Goal: Task Accomplishment & Management: Manage account settings

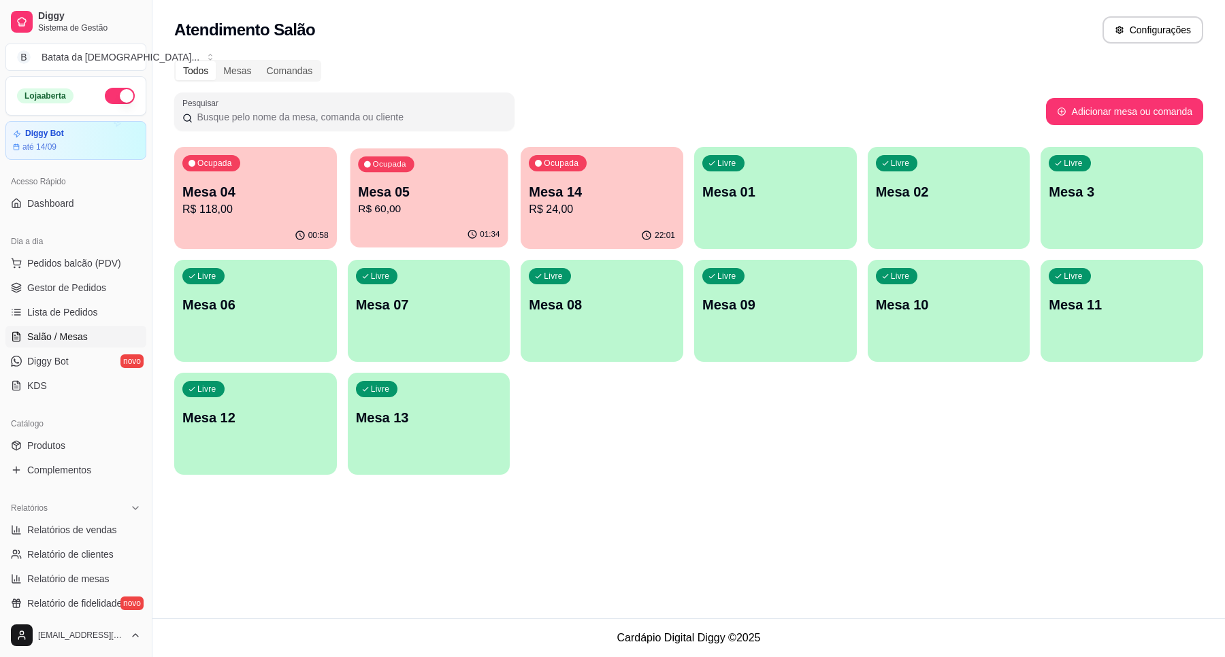
click at [440, 191] on p "Mesa 05" at bounding box center [429, 192] width 142 height 18
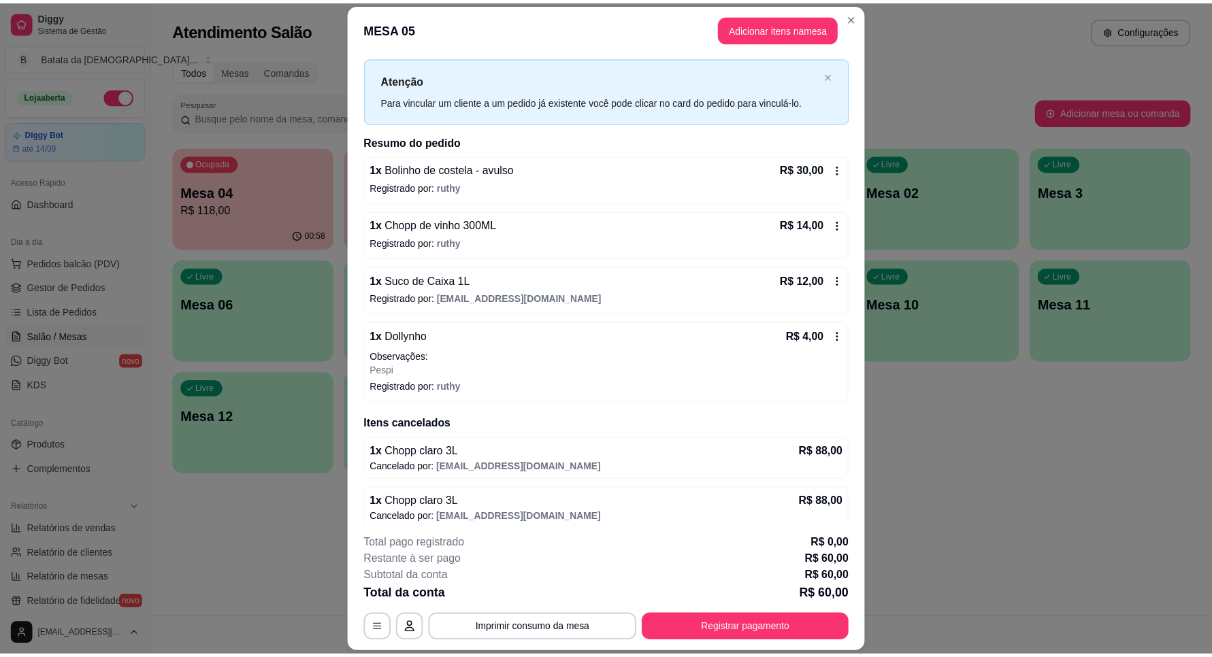
scroll to position [37, 0]
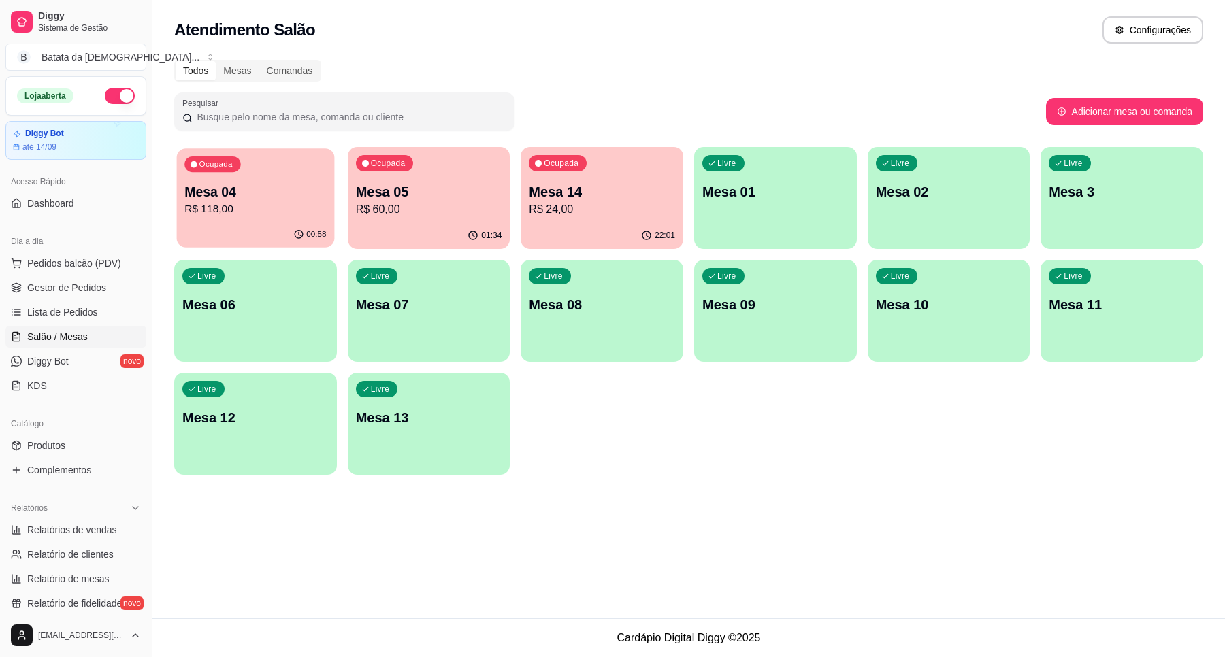
click at [284, 206] on p "R$ 118,00" at bounding box center [255, 209] width 142 height 16
click at [73, 304] on link "Lista de Pedidos" at bounding box center [75, 312] width 141 height 22
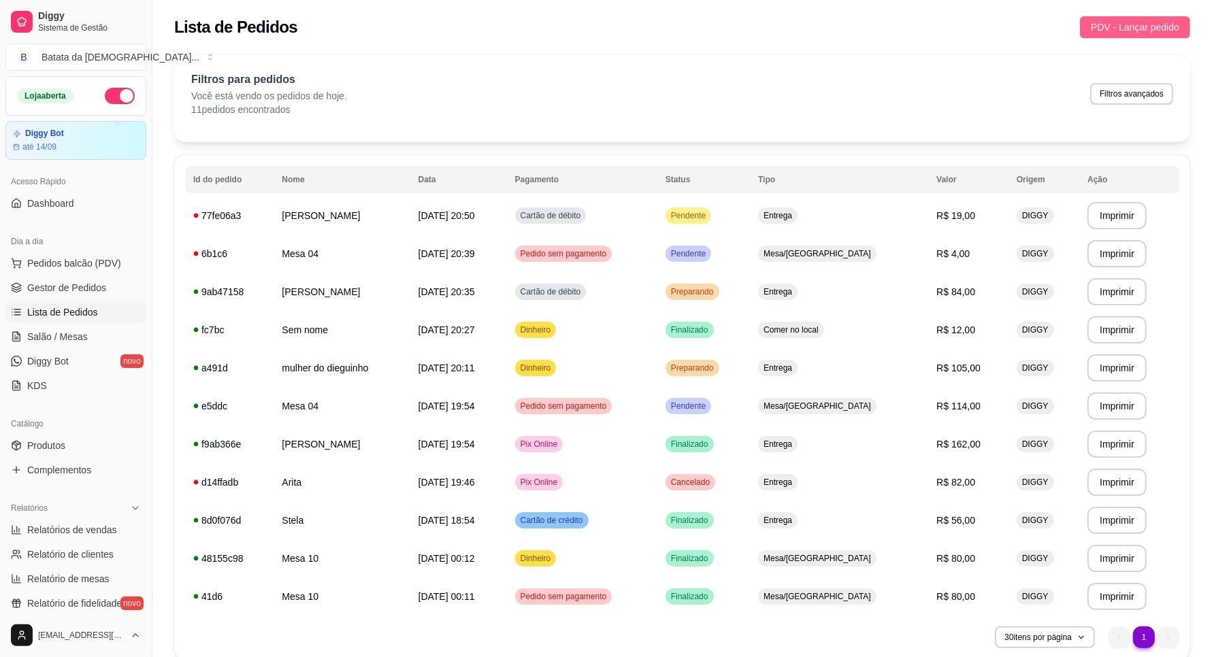
click at [1126, 29] on span "PDV - Lançar pedido" at bounding box center [1135, 27] width 88 height 15
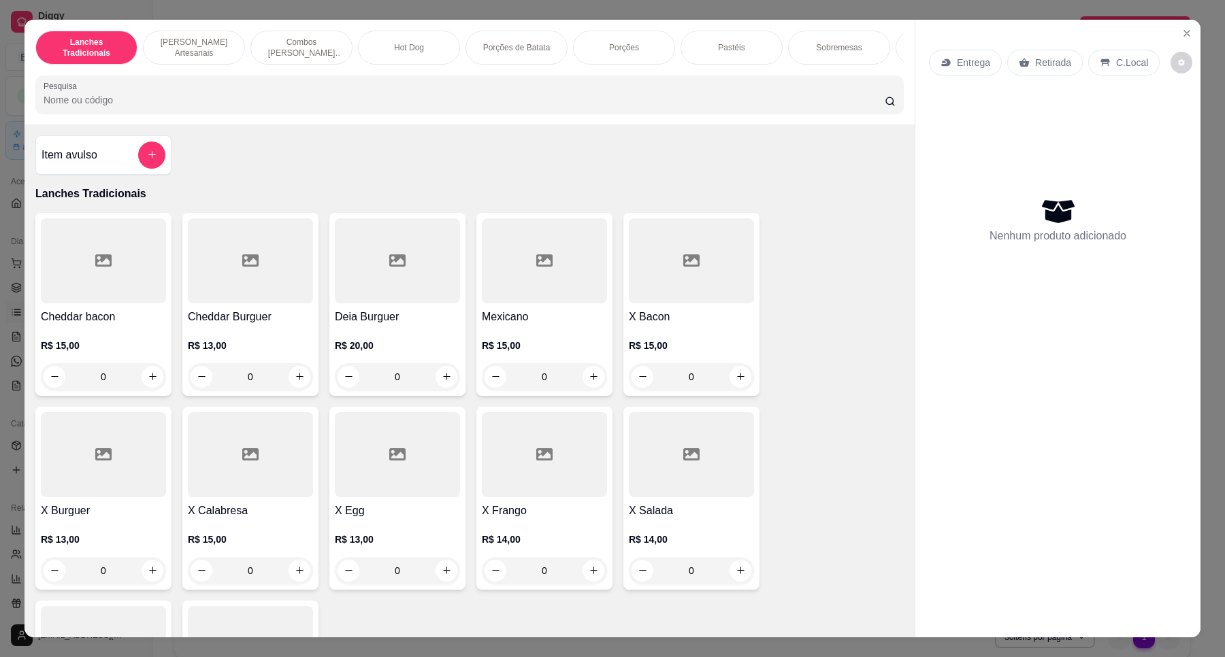
click at [1164, 28] on div "Entrega Retirada C.Local Nenhum produto adicionado" at bounding box center [1057, 318] width 285 height 596
click at [1183, 35] on icon "Close" at bounding box center [1186, 33] width 11 height 11
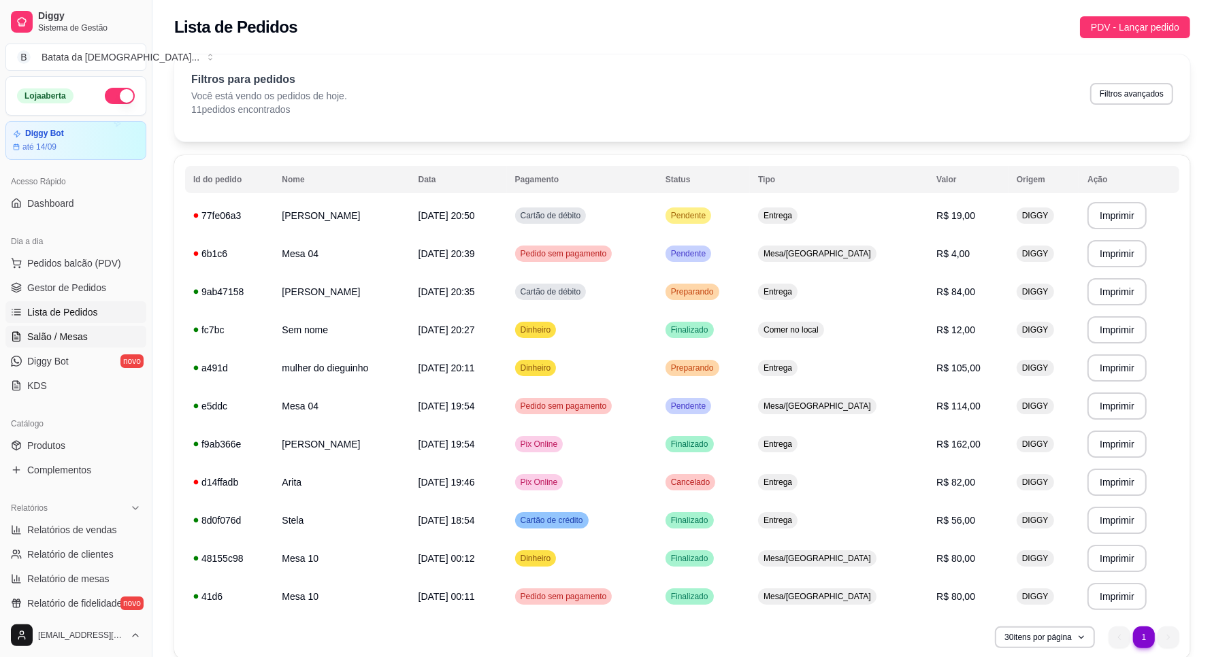
click at [85, 334] on span "Salão / Mesas" at bounding box center [57, 337] width 61 height 14
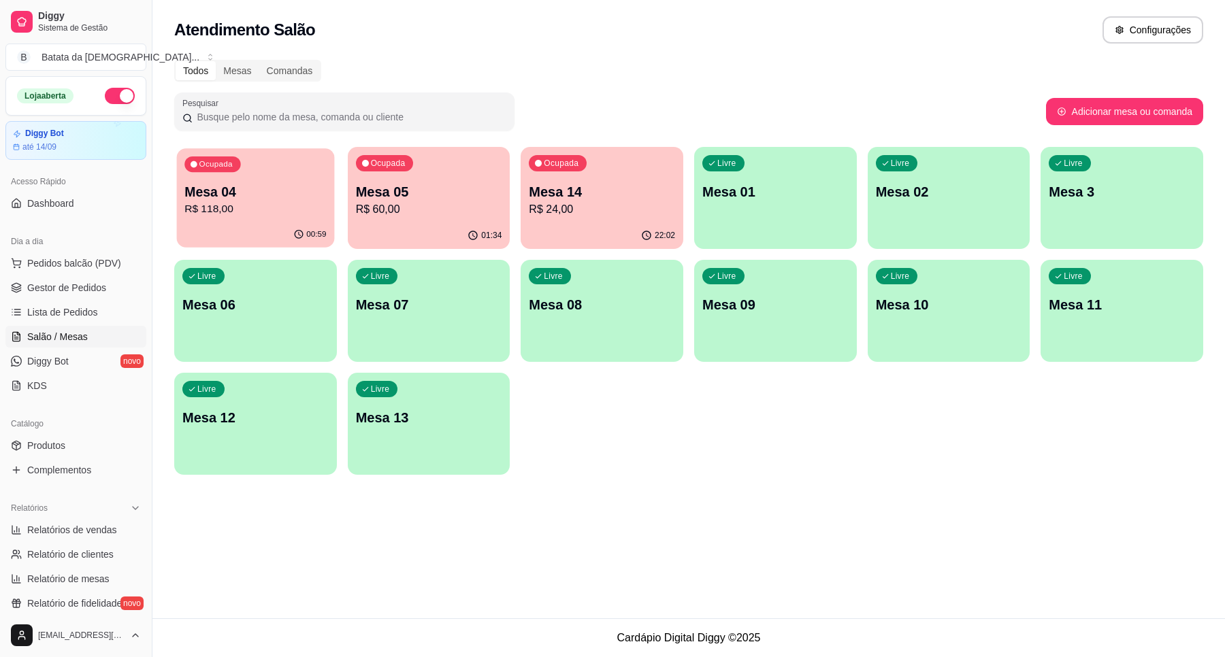
click at [265, 214] on p "R$ 118,00" at bounding box center [255, 209] width 142 height 16
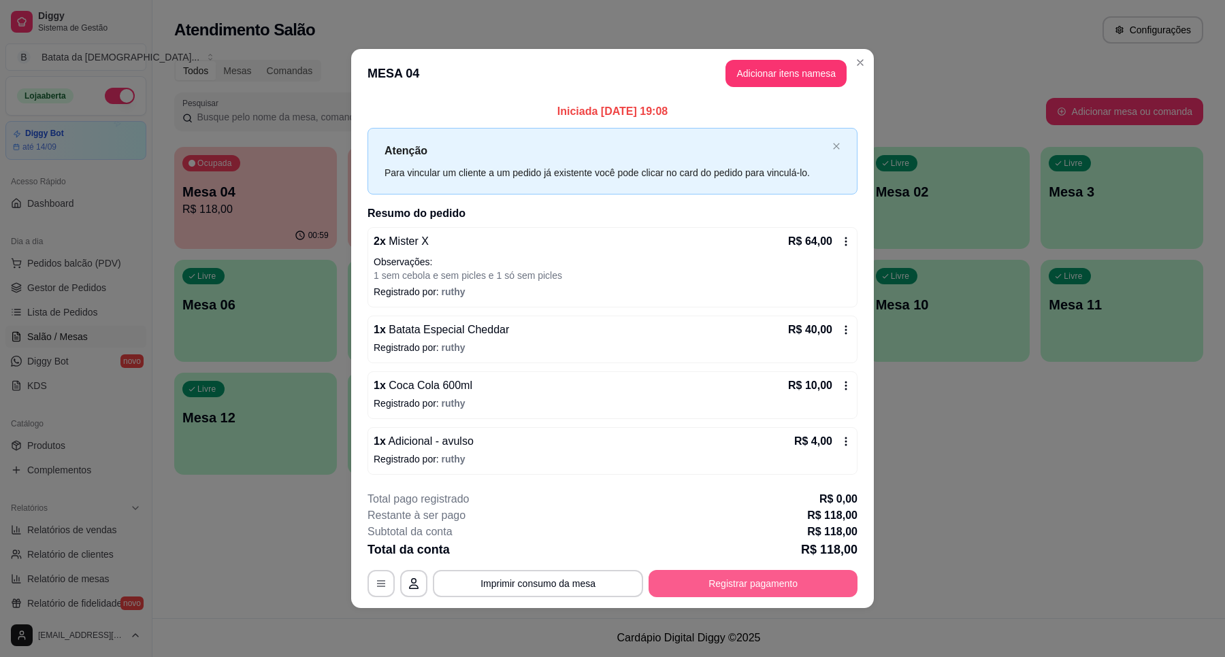
click at [713, 580] on button "Registrar pagamento" at bounding box center [752, 583] width 209 height 27
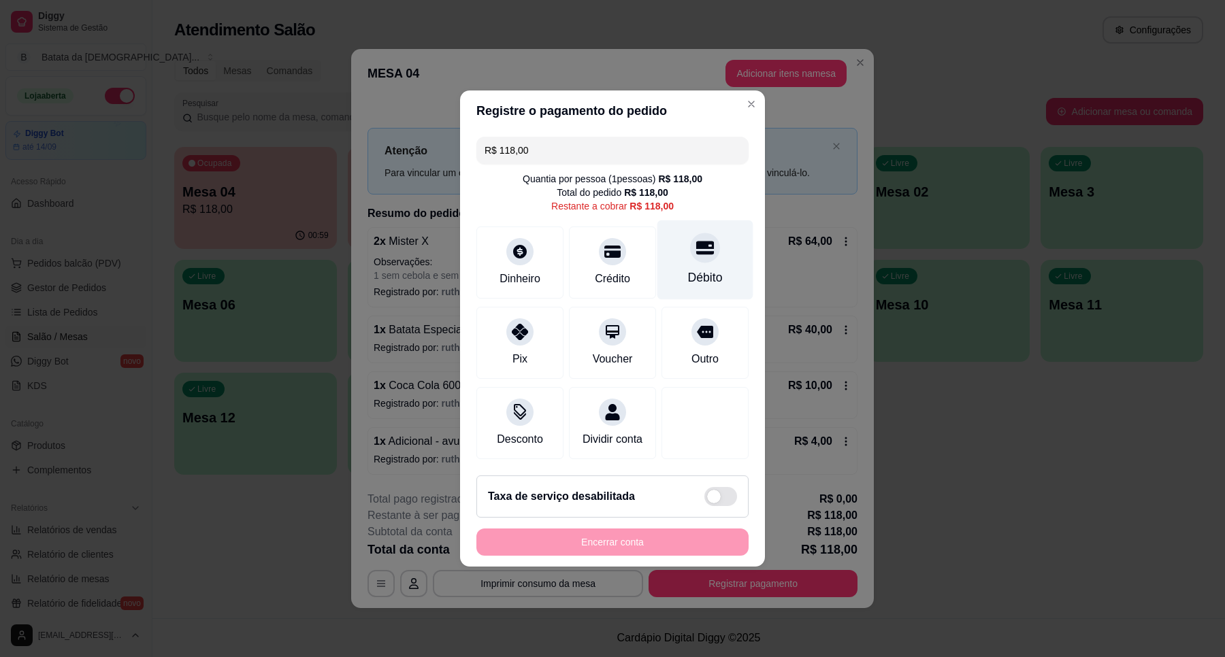
click at [677, 255] on div "Débito" at bounding box center [705, 260] width 96 height 80
type input "R$ 0,00"
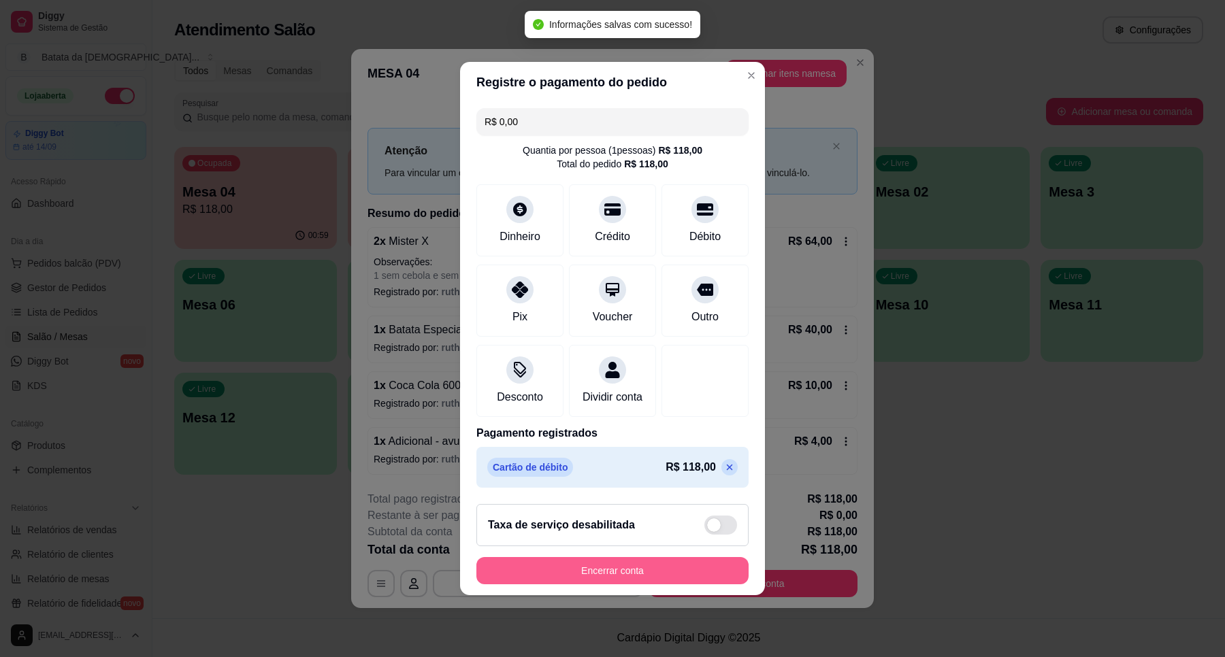
click at [667, 583] on button "Encerrar conta" at bounding box center [612, 570] width 272 height 27
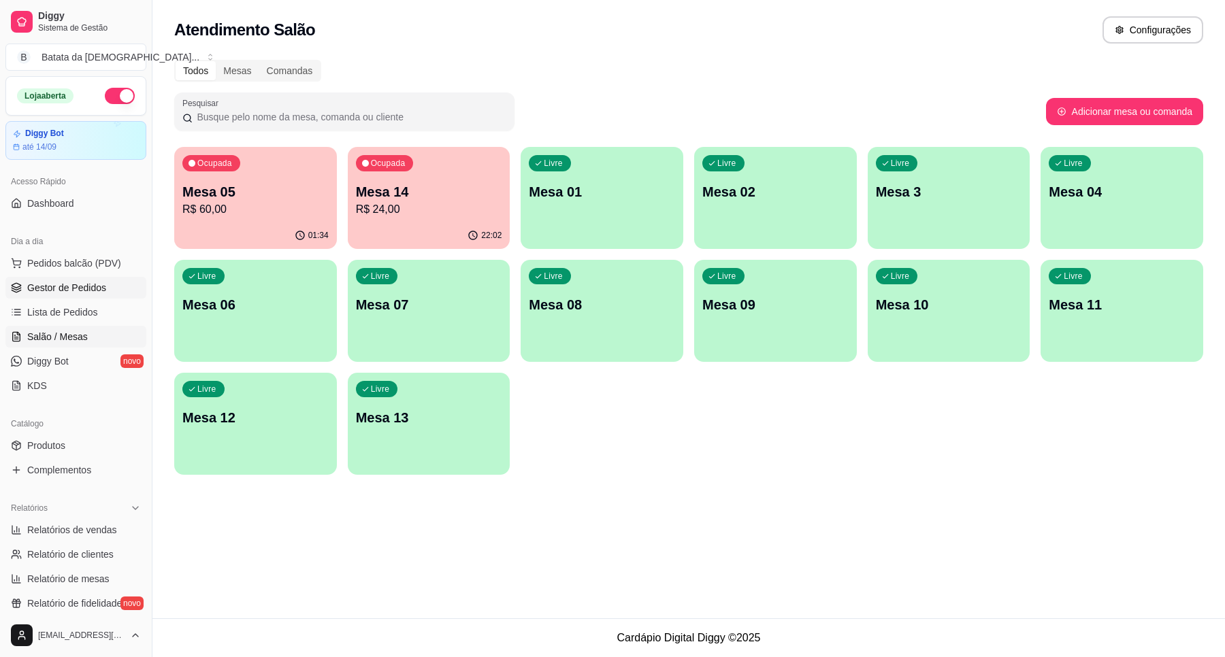
click at [70, 290] on span "Gestor de Pedidos" at bounding box center [66, 288] width 79 height 14
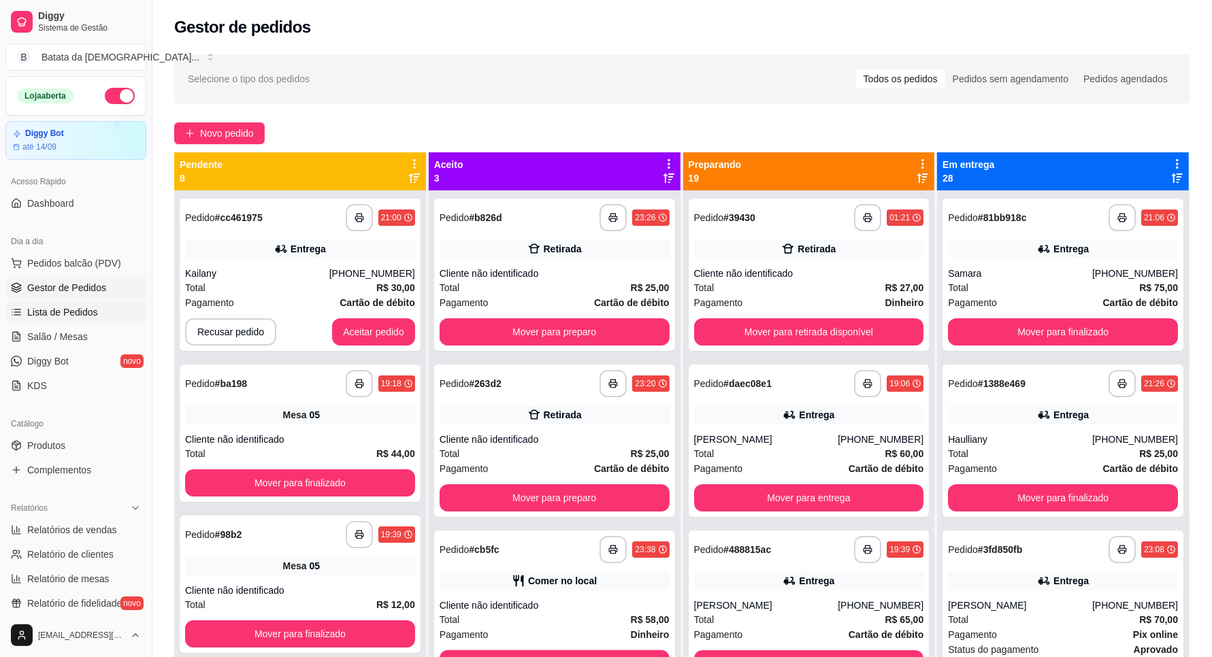
click at [76, 315] on span "Lista de Pedidos" at bounding box center [62, 313] width 71 height 14
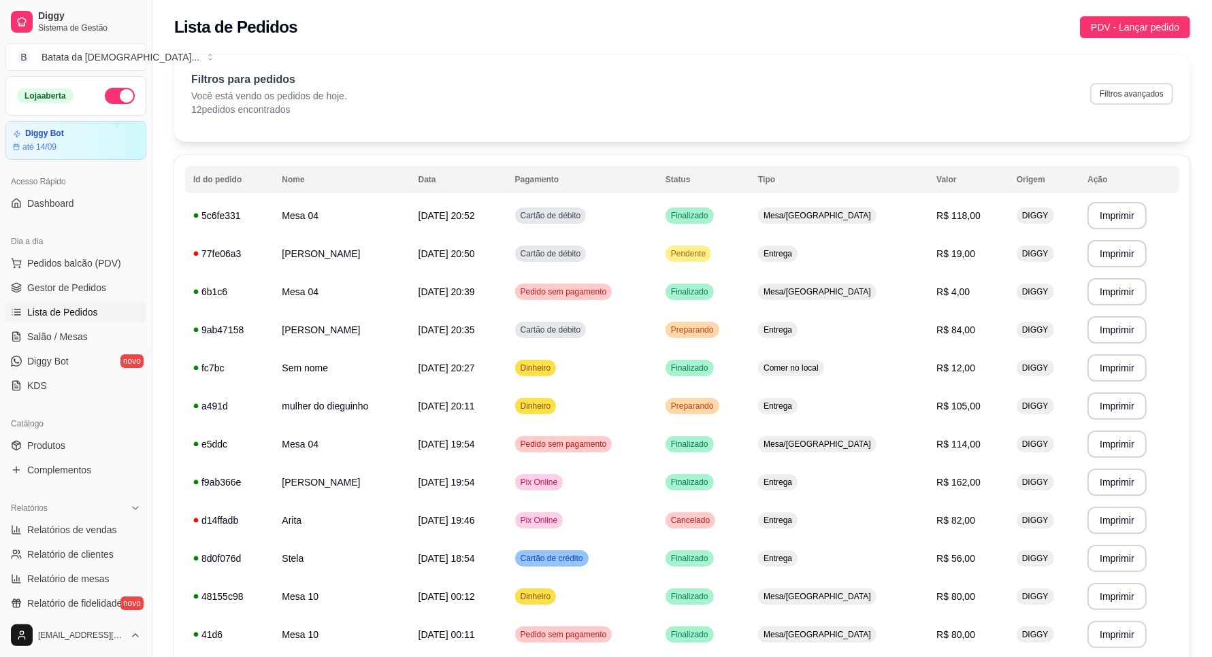
click at [1133, 101] on button "Filtros avançados" at bounding box center [1131, 94] width 83 height 22
select select "0"
click at [1118, 90] on button "Filtros avançados" at bounding box center [1131, 94] width 83 height 22
select select "0"
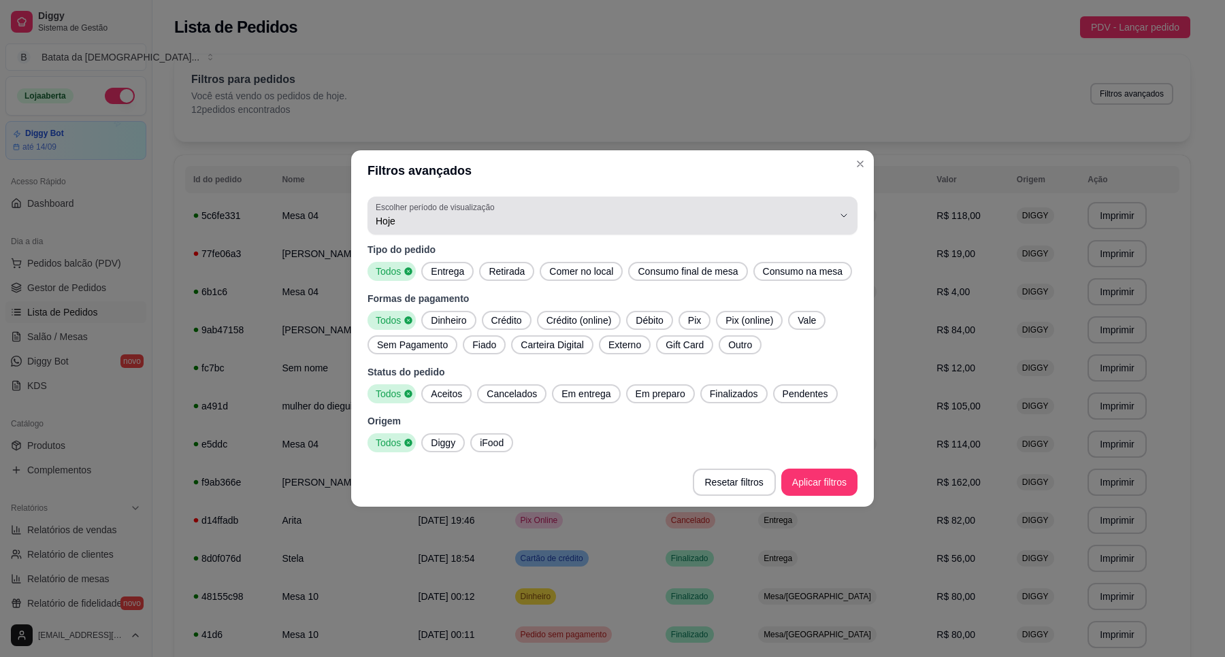
click at [669, 222] on span "Hoje" at bounding box center [604, 221] width 457 height 14
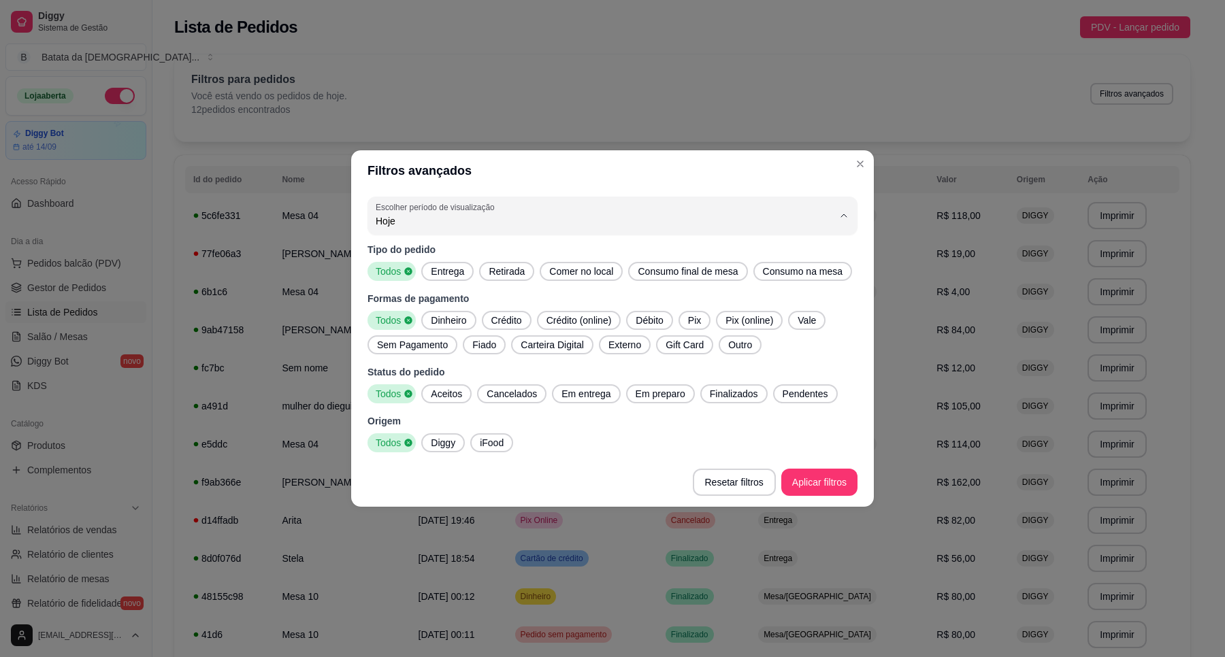
click at [463, 291] on li "7 dias" at bounding box center [612, 298] width 460 height 21
type input "7"
select select "7"
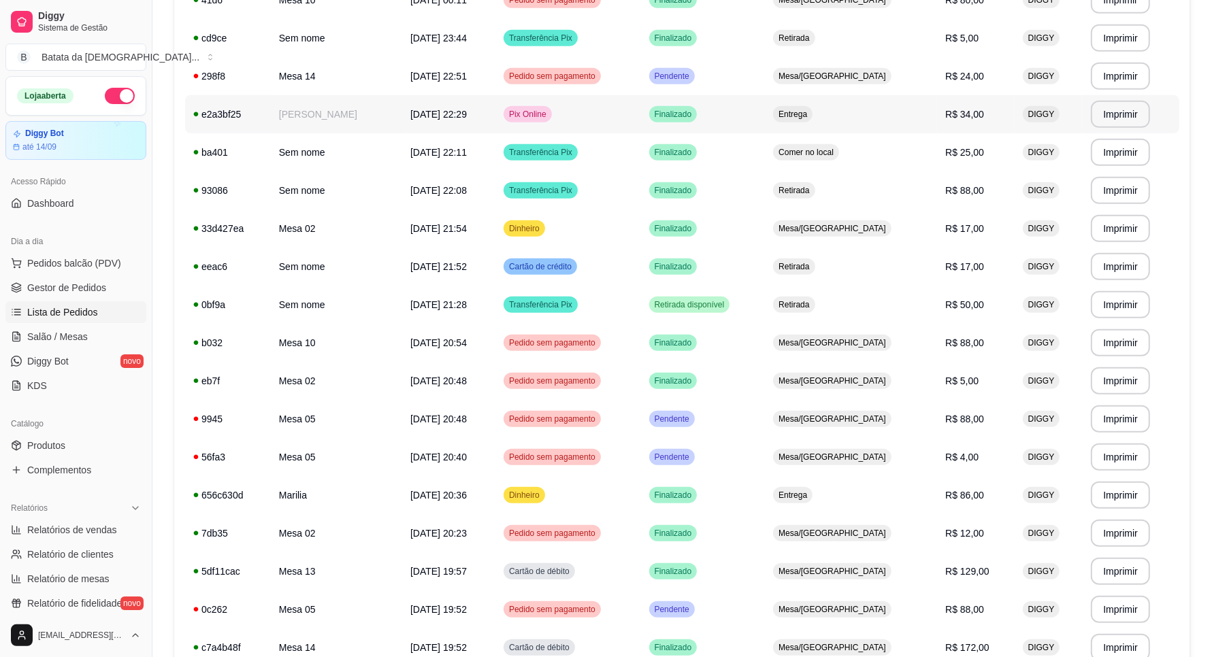
scroll to position [780, 0]
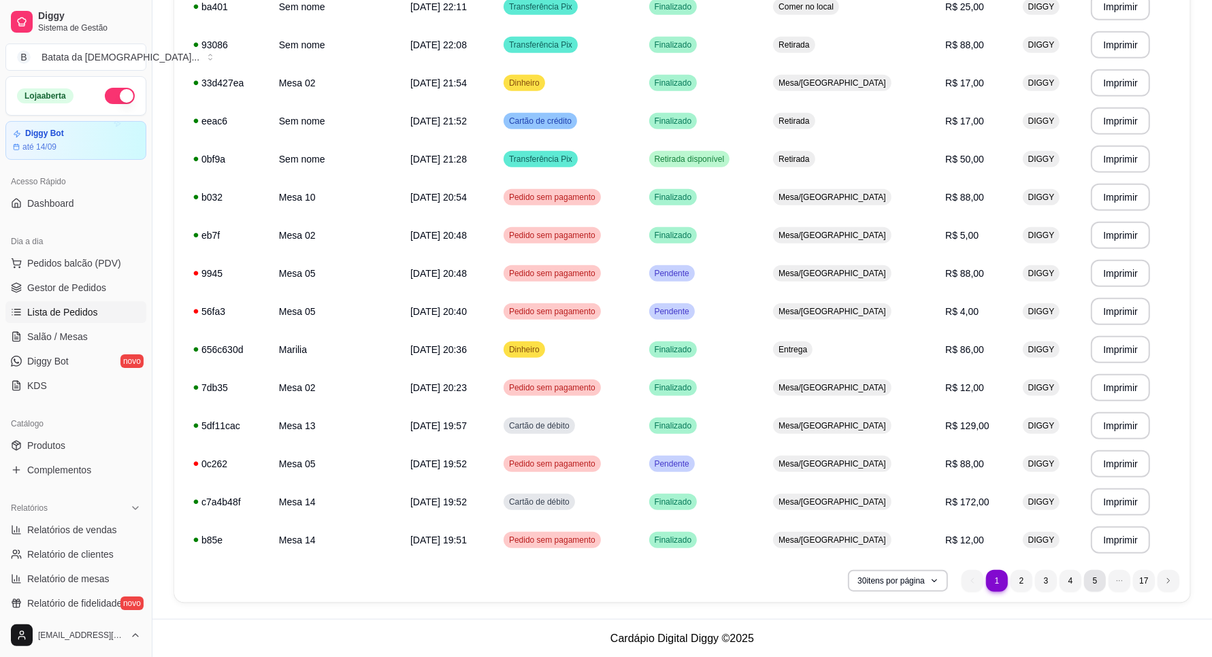
click at [1087, 582] on li "5" at bounding box center [1095, 581] width 22 height 22
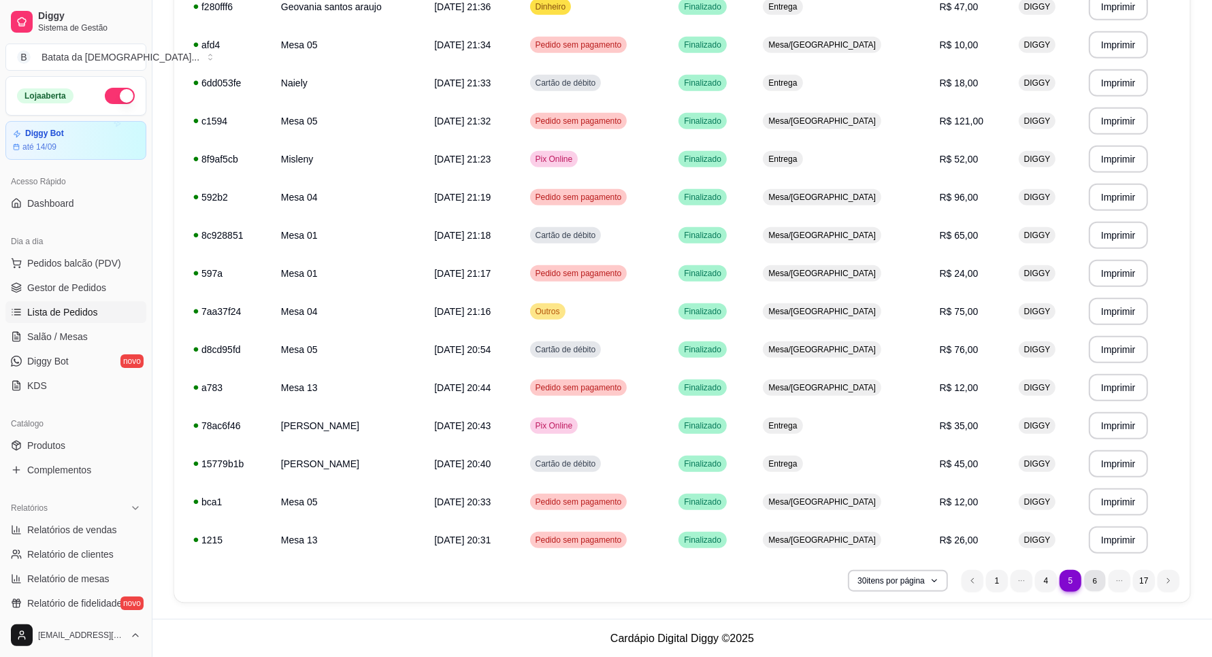
click at [1095, 578] on li "6" at bounding box center [1094, 580] width 21 height 21
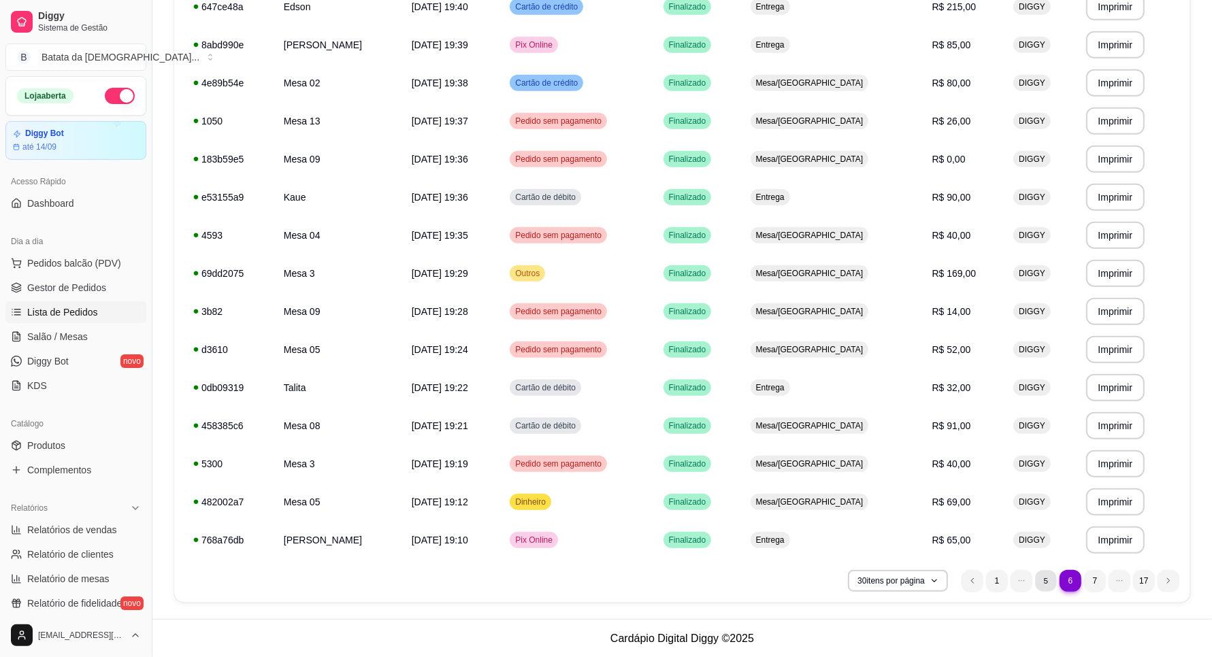
click at [1039, 575] on li "5" at bounding box center [1045, 580] width 21 height 21
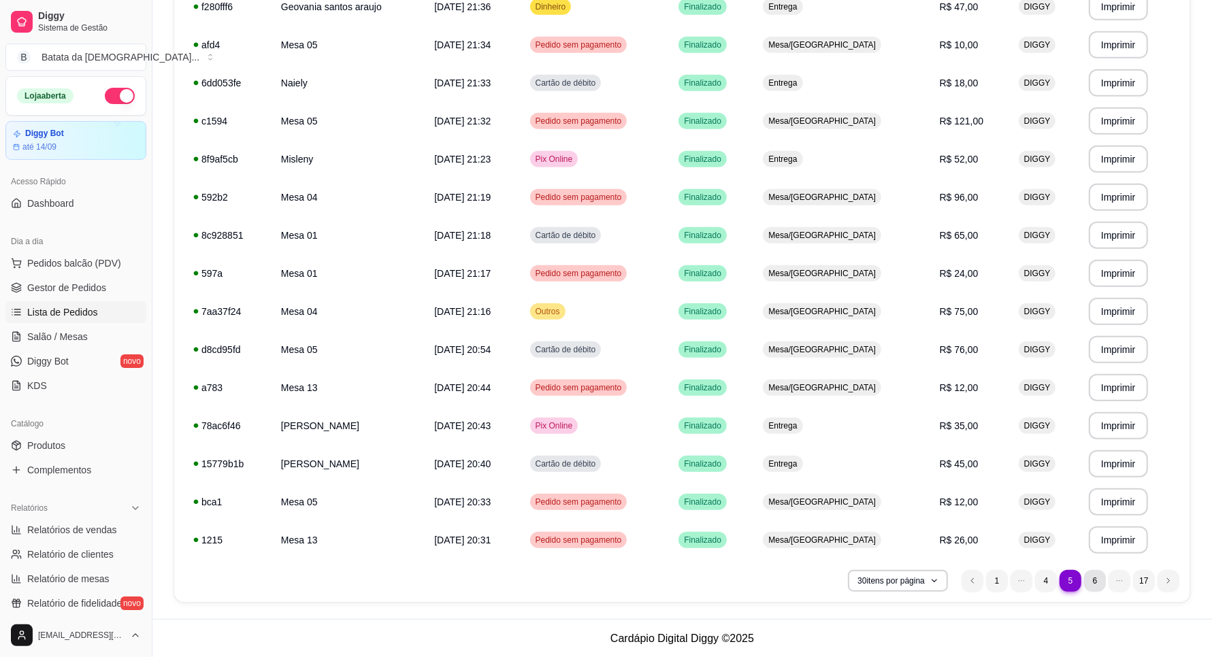
click at [1089, 582] on li "6" at bounding box center [1095, 581] width 22 height 22
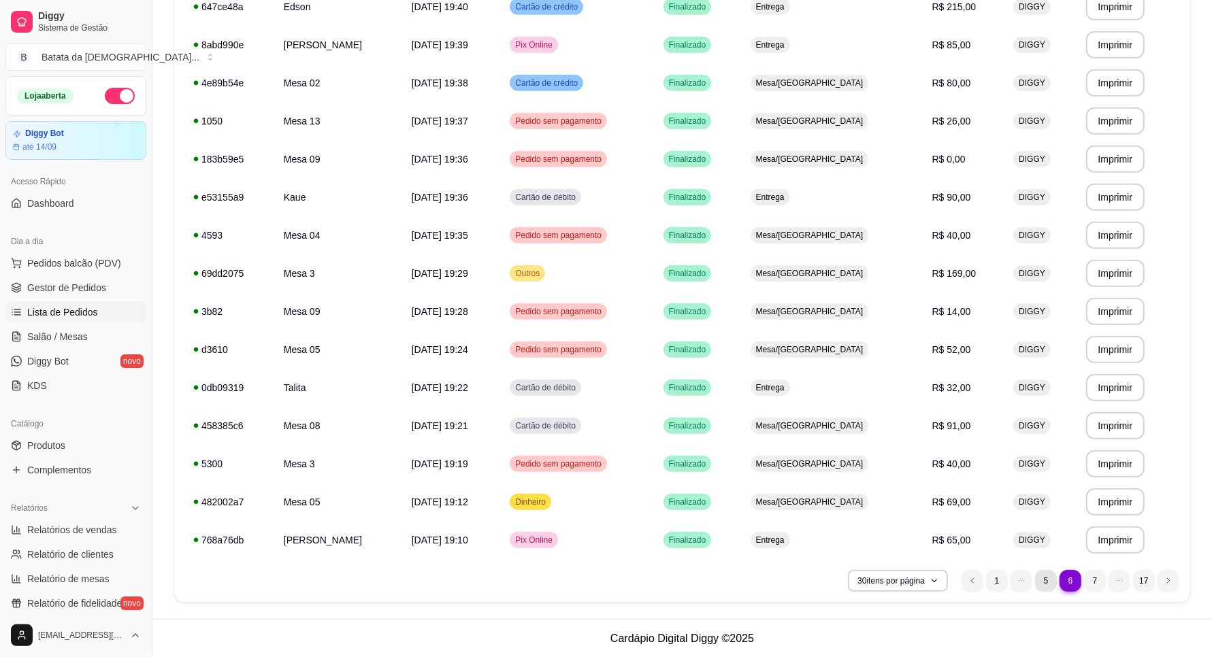
click at [1042, 585] on li "5" at bounding box center [1046, 581] width 22 height 22
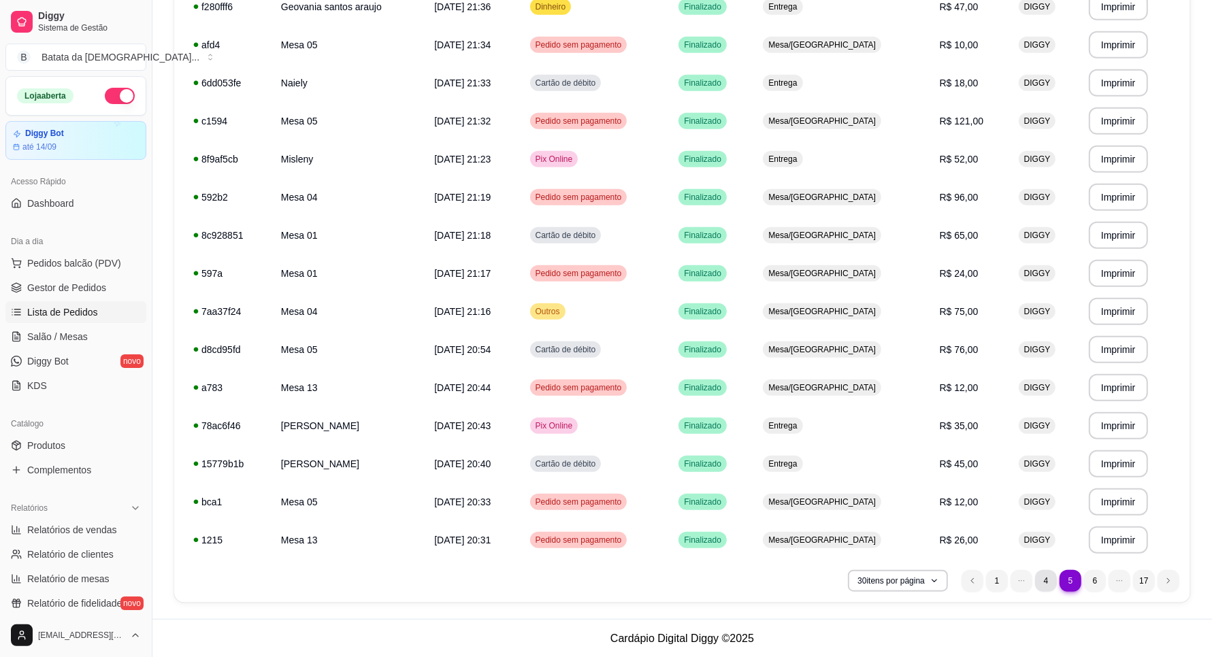
click at [1052, 576] on li "4" at bounding box center [1046, 581] width 22 height 22
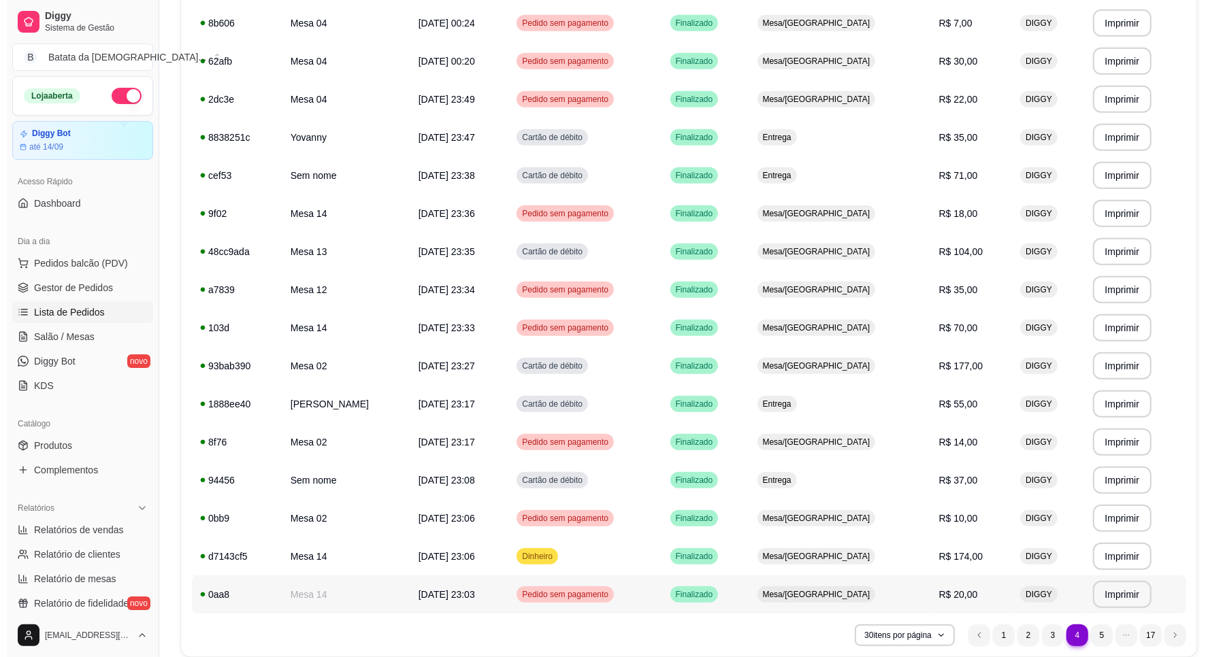
scroll to position [695, 0]
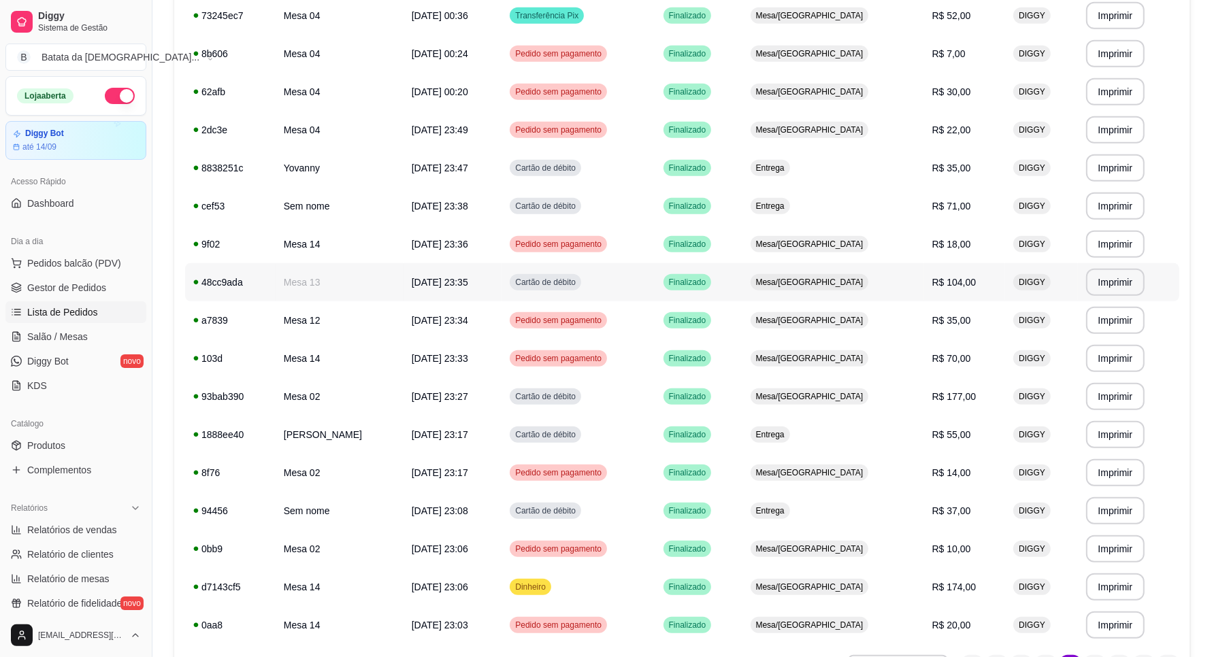
click at [1002, 295] on td "R$ 104,00" at bounding box center [965, 282] width 82 height 38
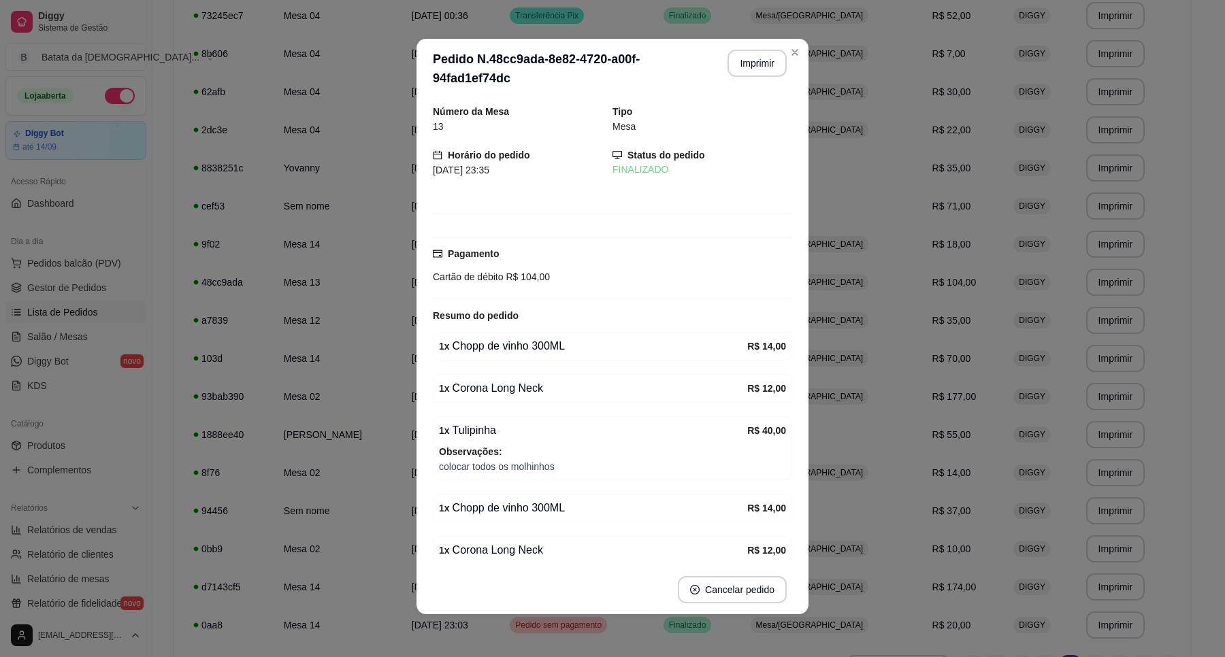
scroll to position [0, 0]
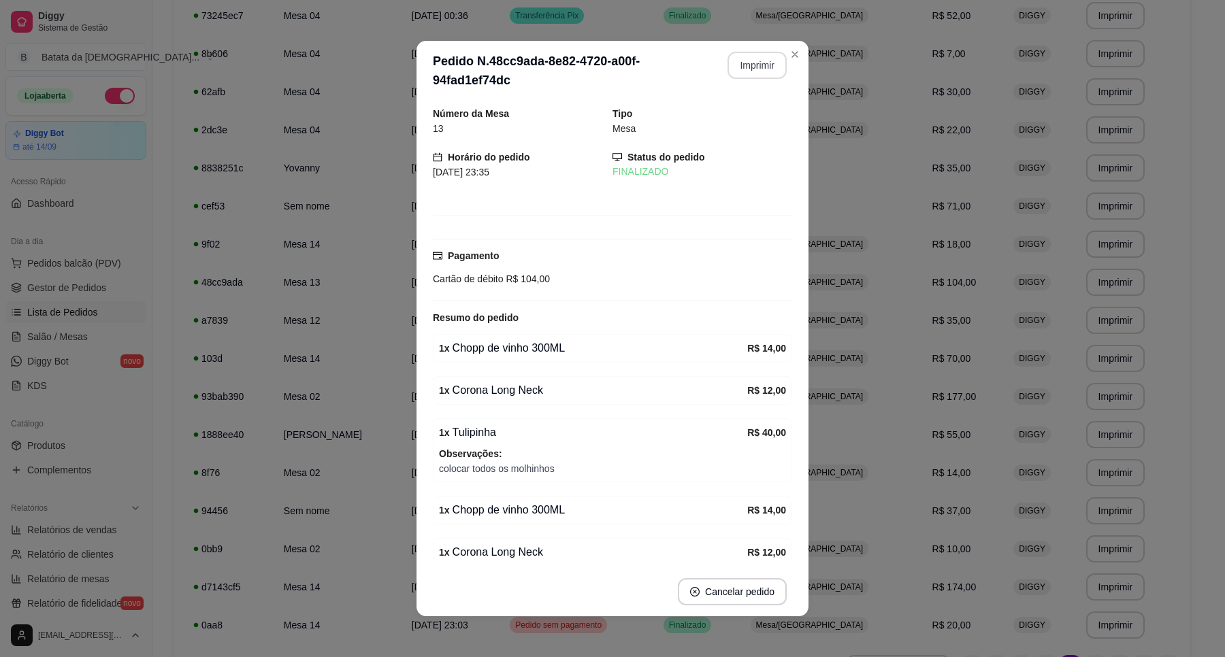
click at [745, 69] on button "Imprimir" at bounding box center [756, 65] width 59 height 27
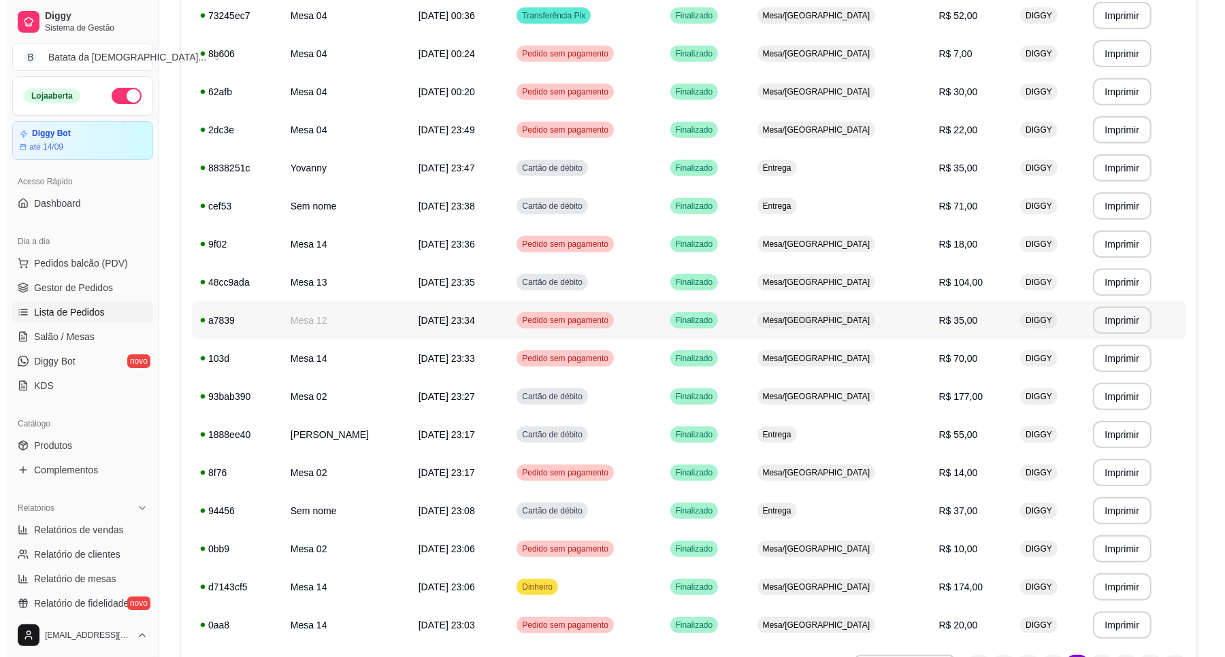
scroll to position [610, 0]
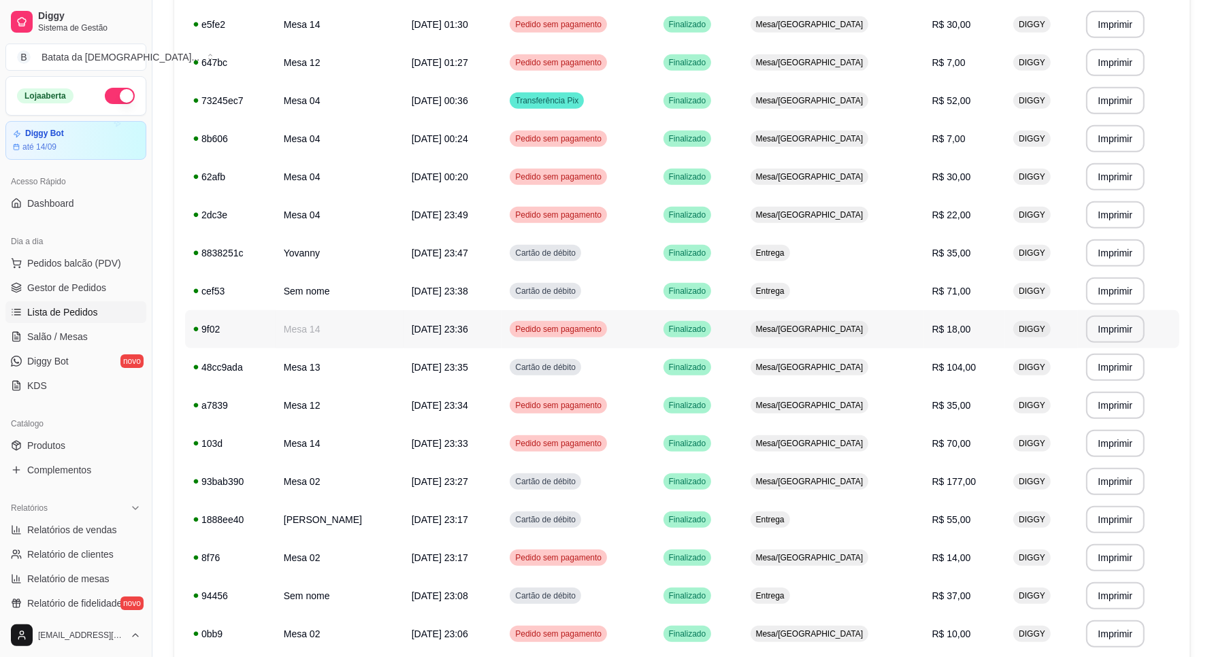
click at [896, 332] on td "Mesa/[GEOGRAPHIC_DATA]" at bounding box center [833, 329] width 182 height 38
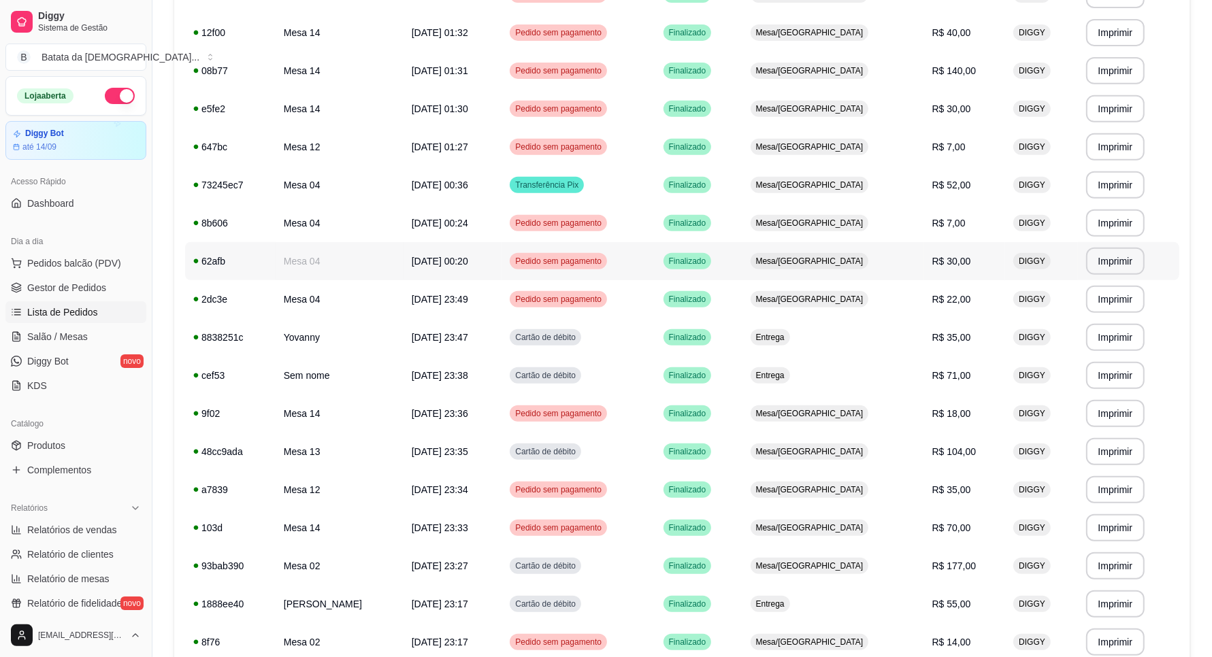
scroll to position [525, 0]
click at [865, 259] on span "Mesa/[GEOGRAPHIC_DATA]" at bounding box center [809, 262] width 113 height 11
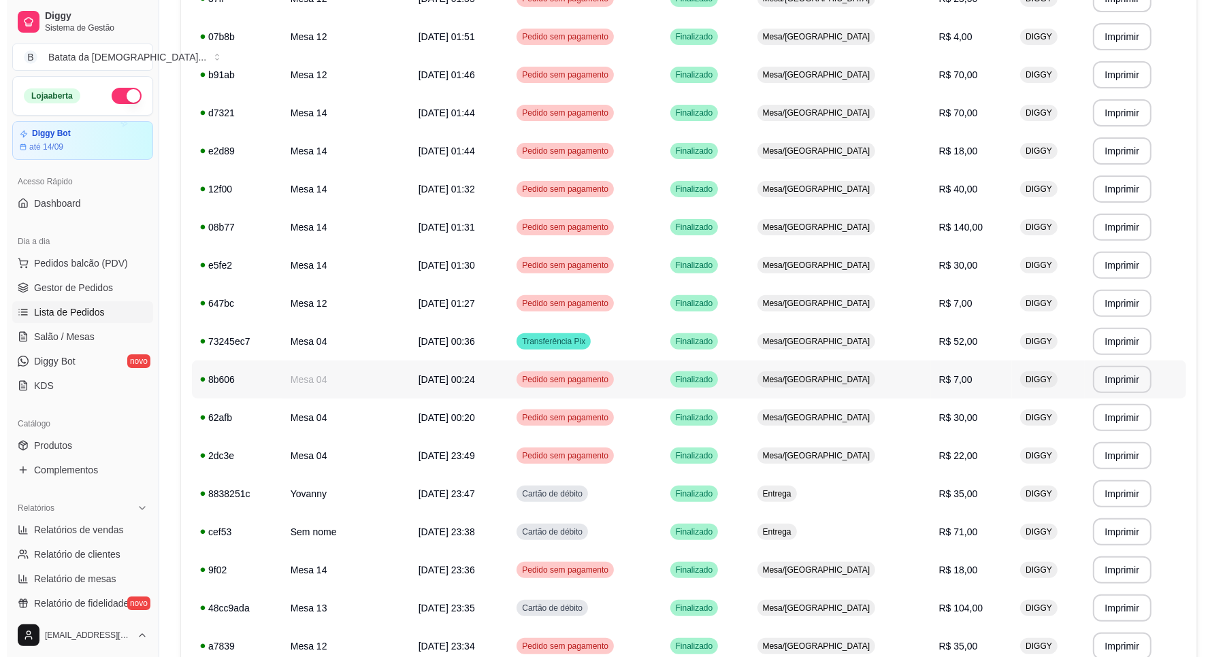
scroll to position [355, 0]
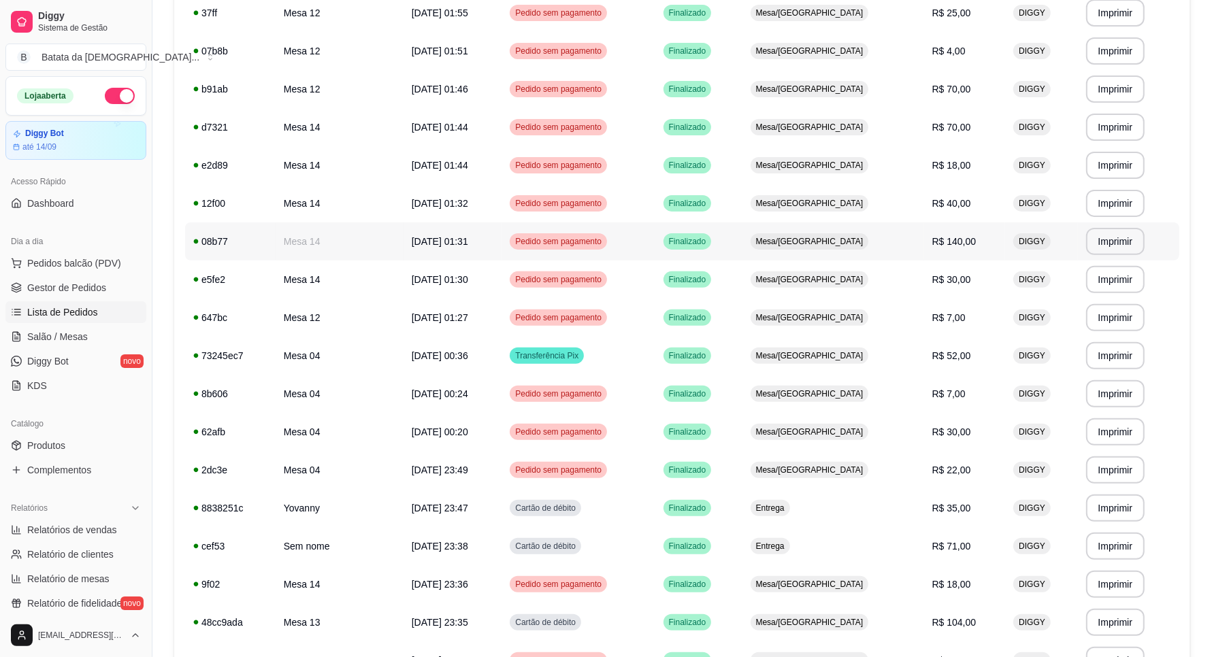
click at [869, 247] on div "Mesa/[GEOGRAPHIC_DATA]" at bounding box center [810, 241] width 118 height 16
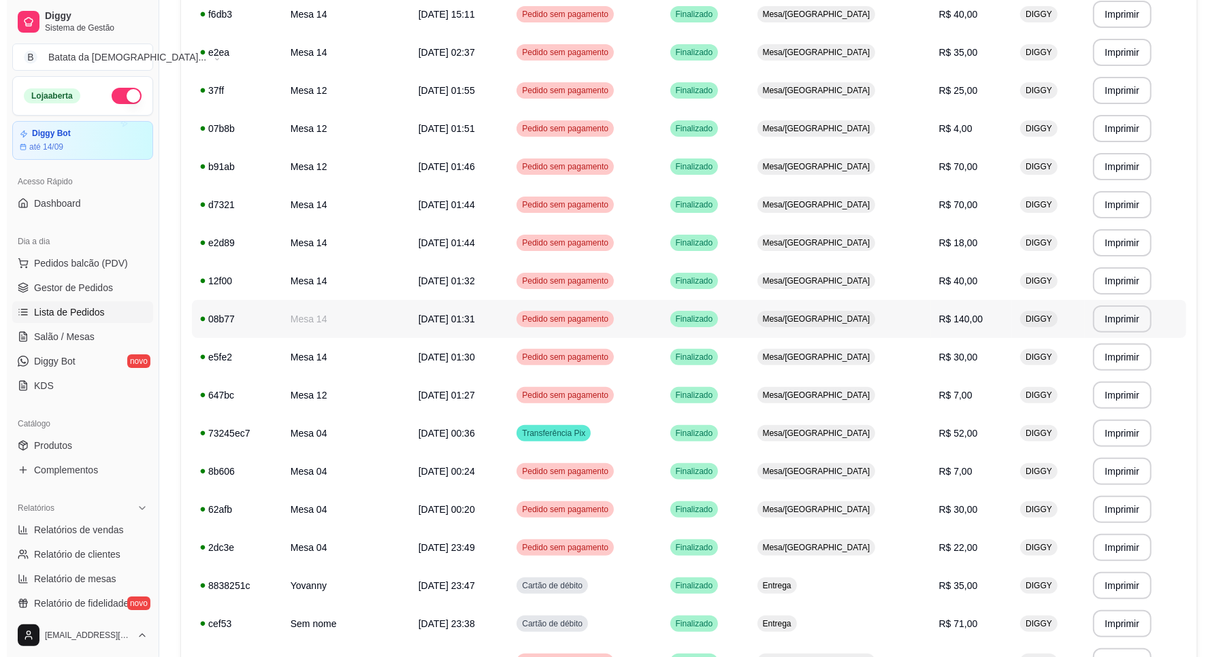
scroll to position [270, 0]
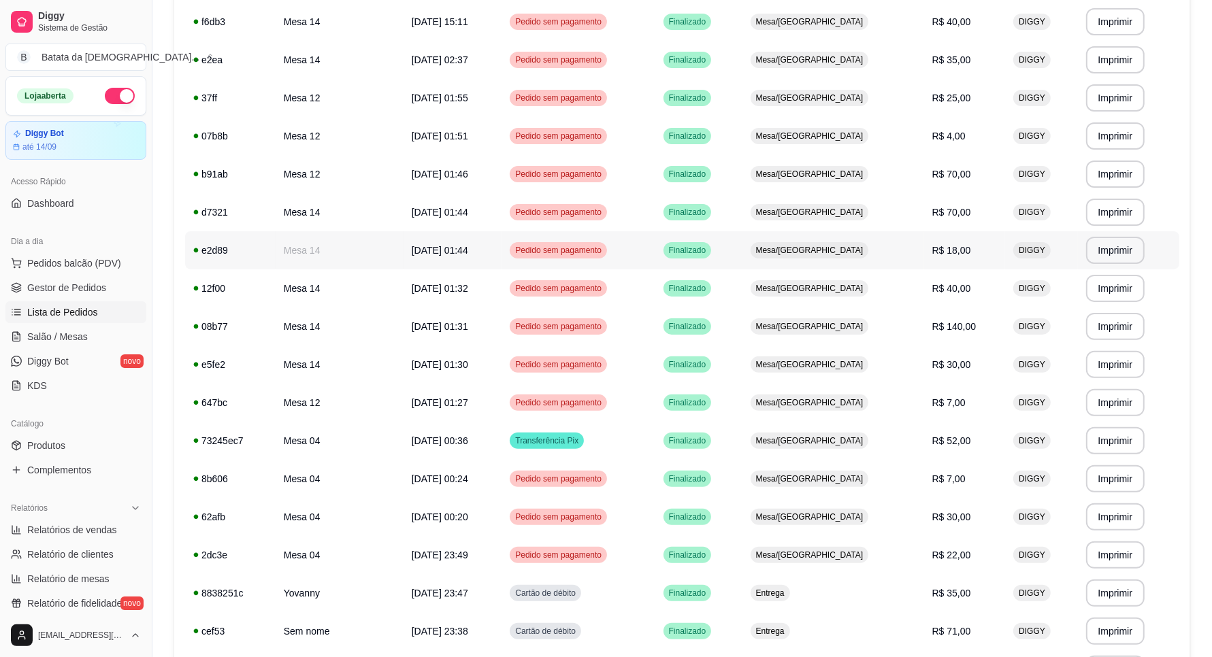
click at [866, 242] on div "Mesa/[GEOGRAPHIC_DATA]" at bounding box center [810, 250] width 118 height 16
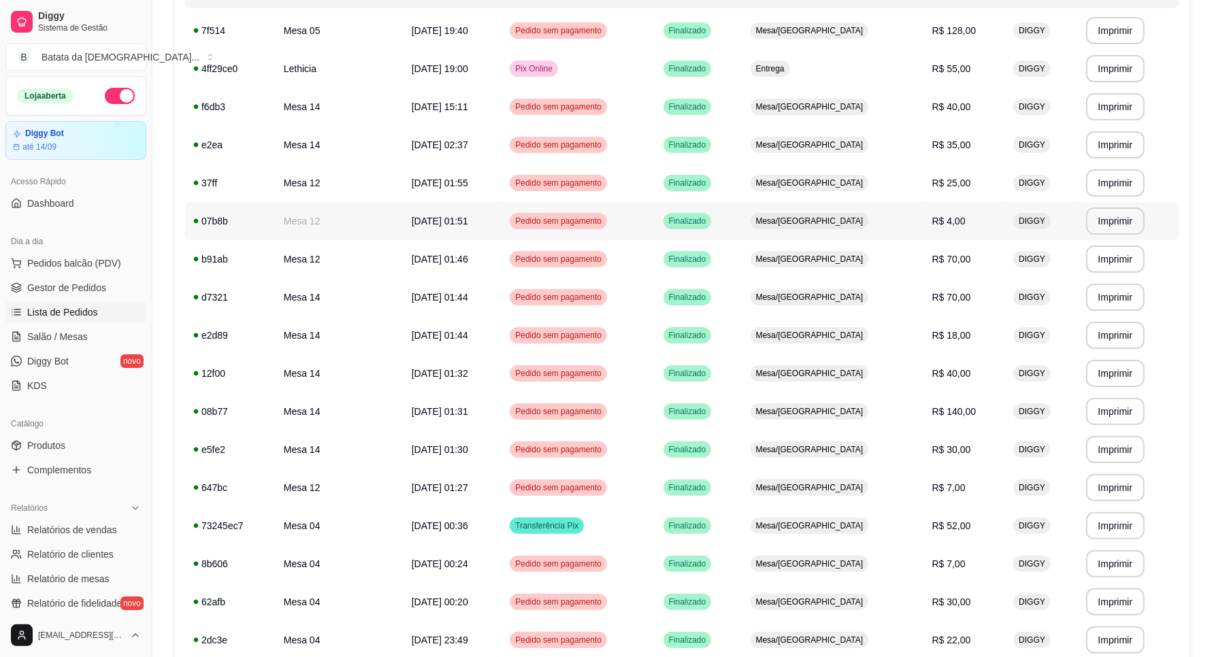
scroll to position [100, 0]
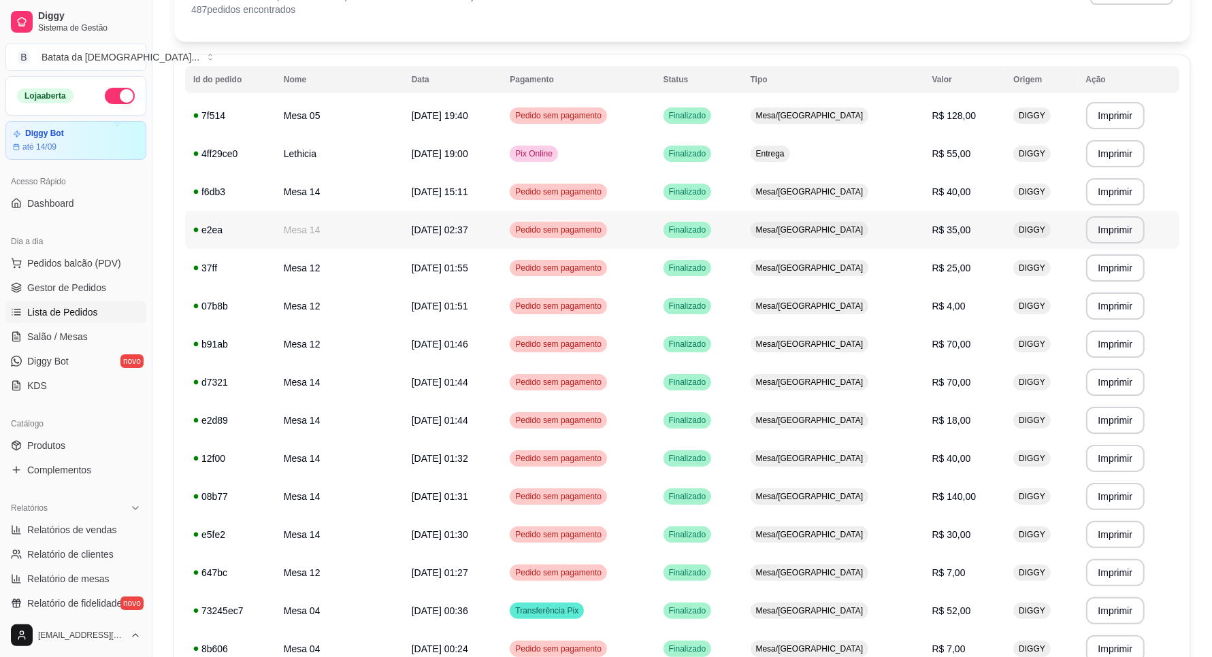
click at [906, 229] on td "Mesa/[GEOGRAPHIC_DATA]" at bounding box center [833, 230] width 182 height 38
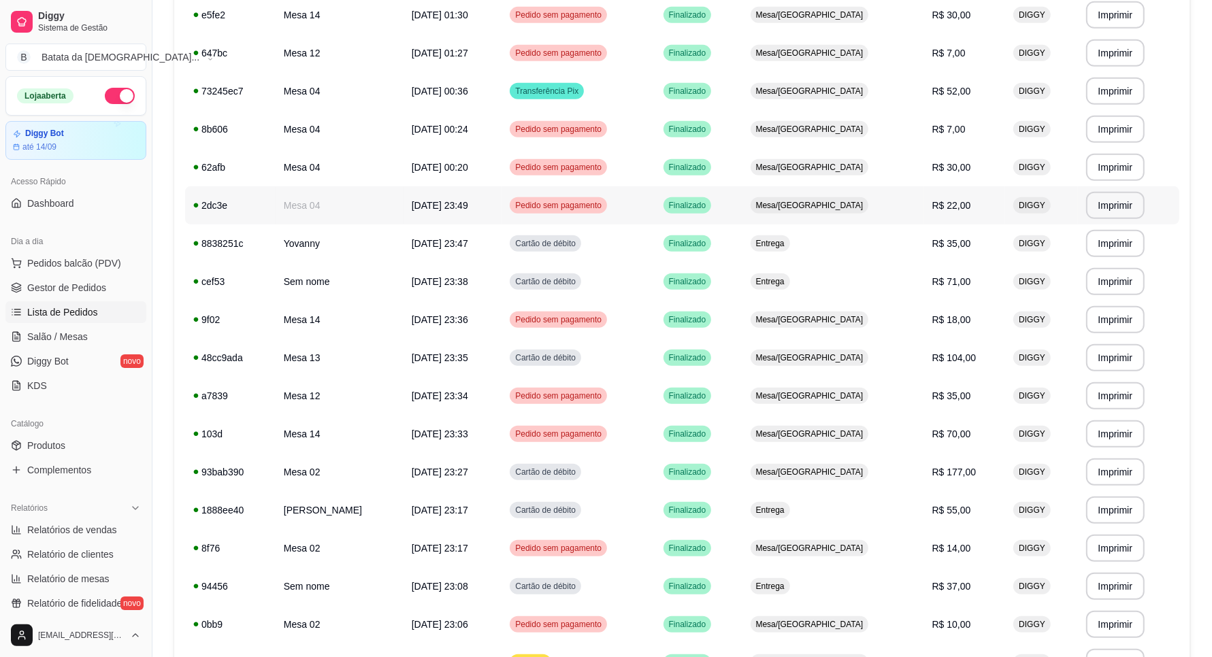
scroll to position [780, 0]
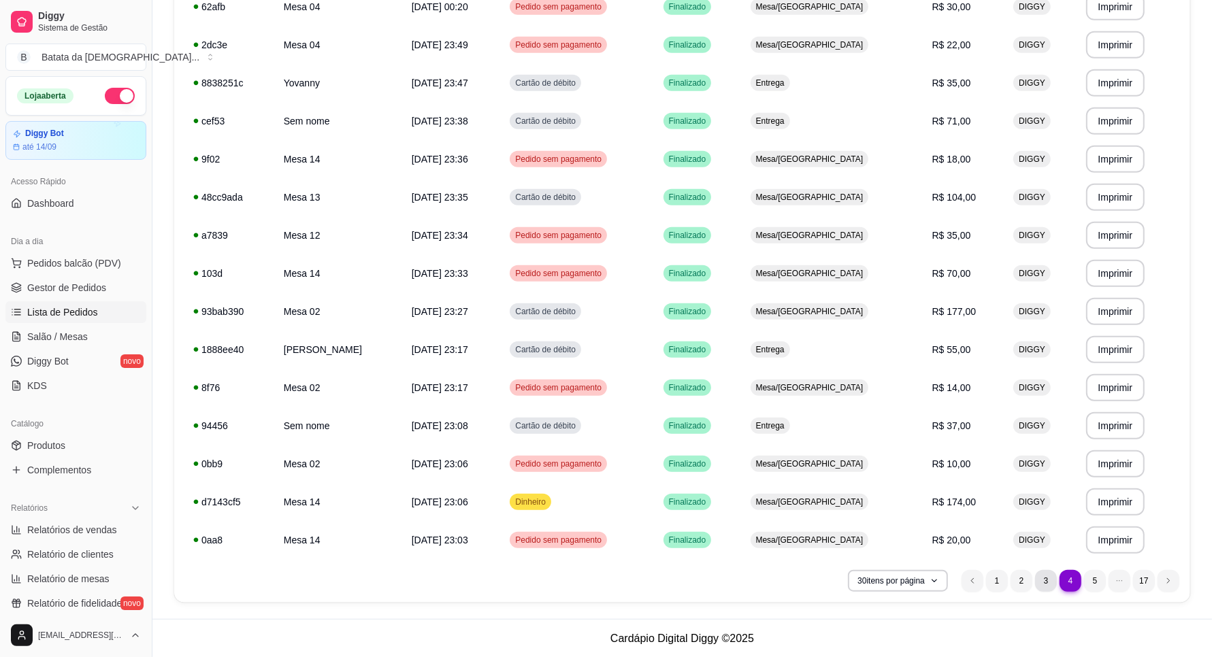
click at [1043, 580] on li "3" at bounding box center [1046, 581] width 22 height 22
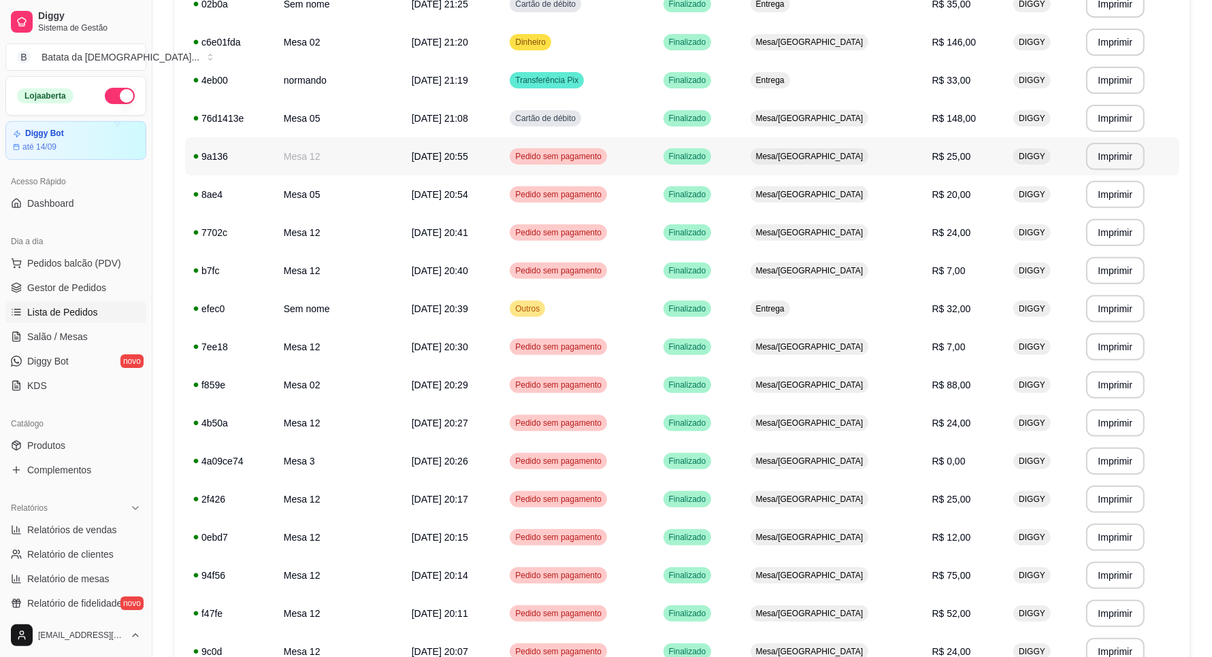
scroll to position [355, 0]
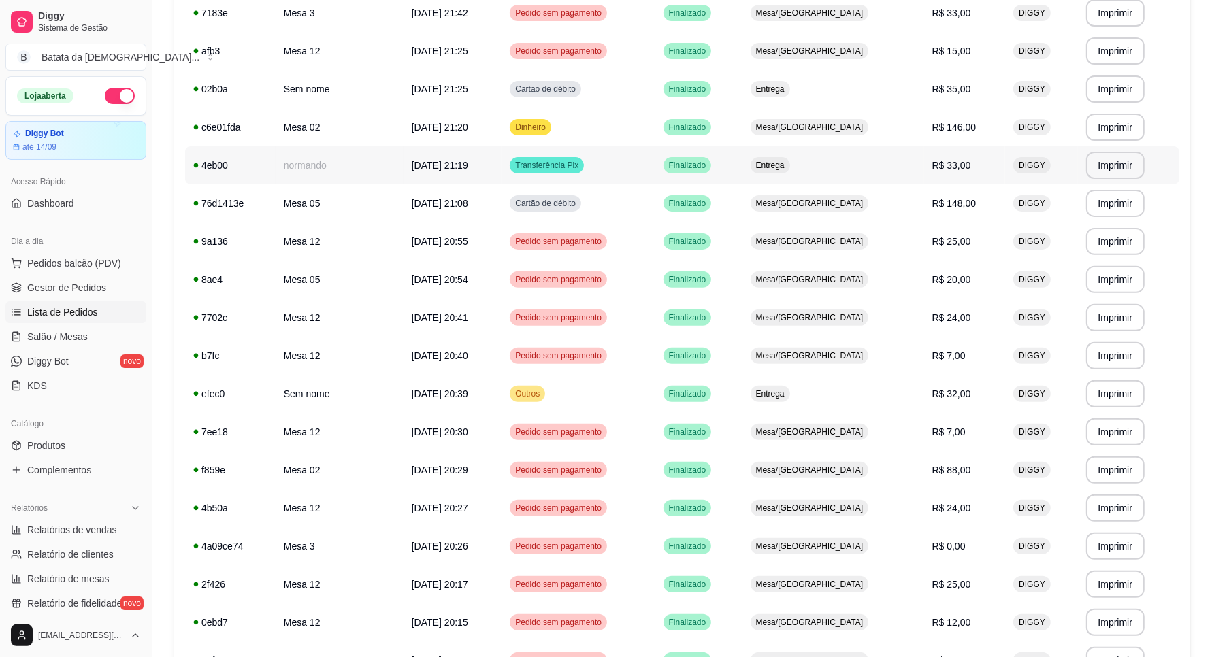
click at [946, 170] on span "R$ 33,00" at bounding box center [951, 165] width 39 height 11
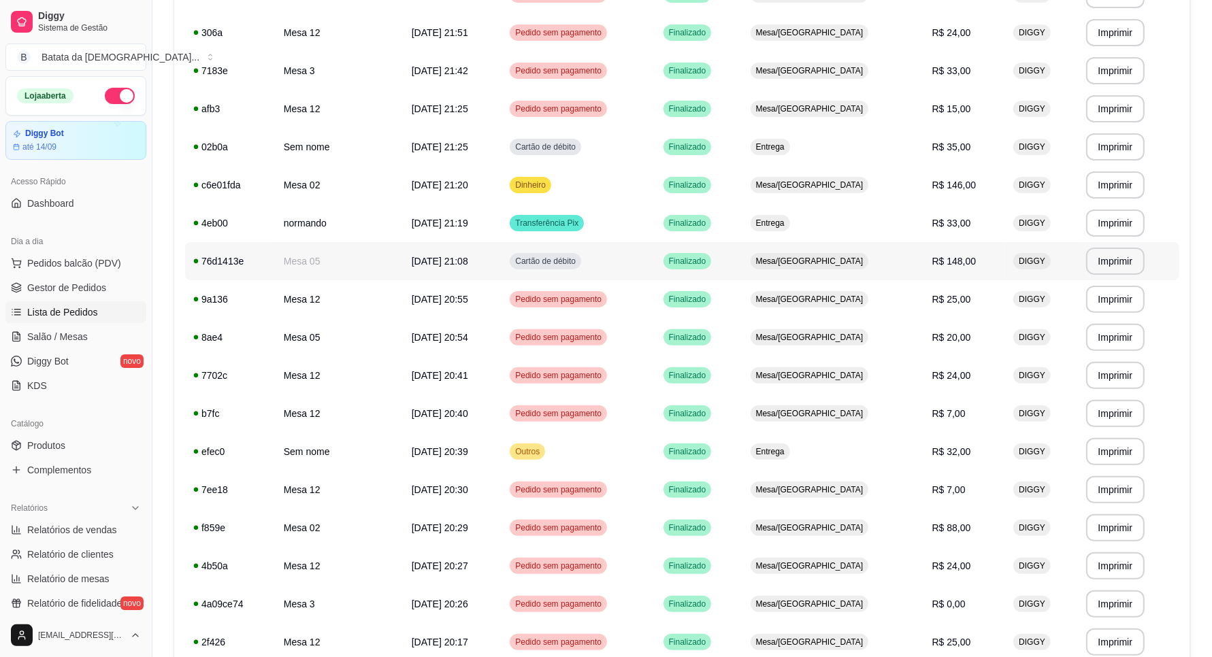
scroll to position [270, 0]
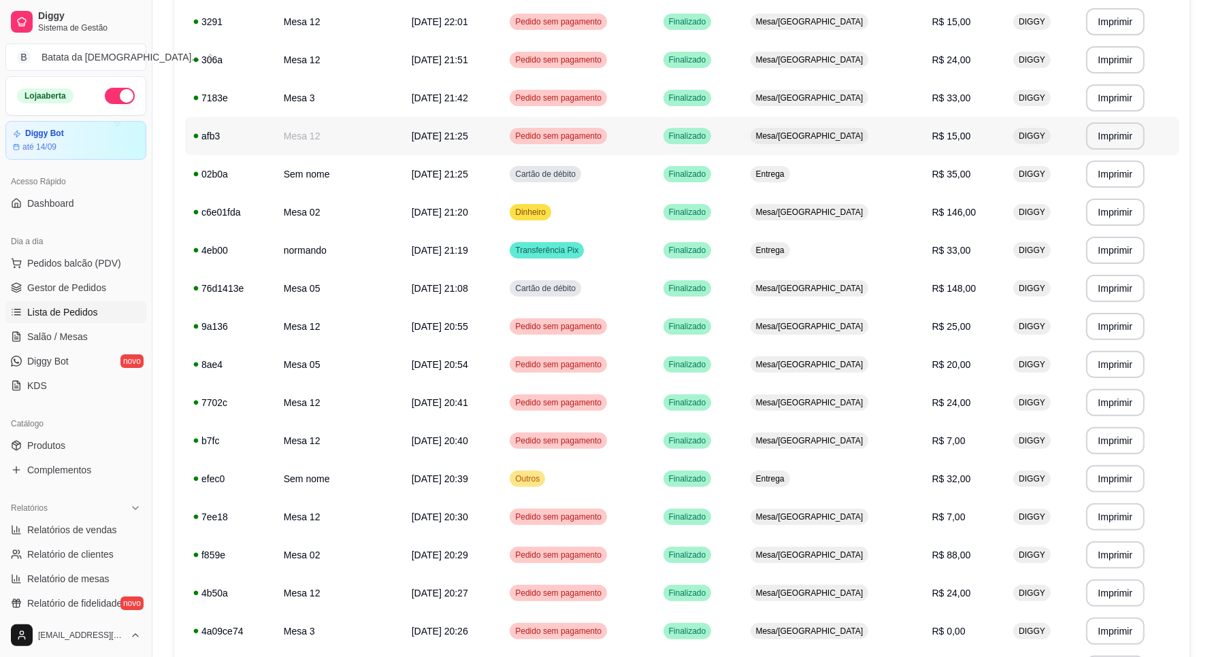
click at [882, 140] on td "Mesa/[GEOGRAPHIC_DATA]" at bounding box center [833, 136] width 182 height 38
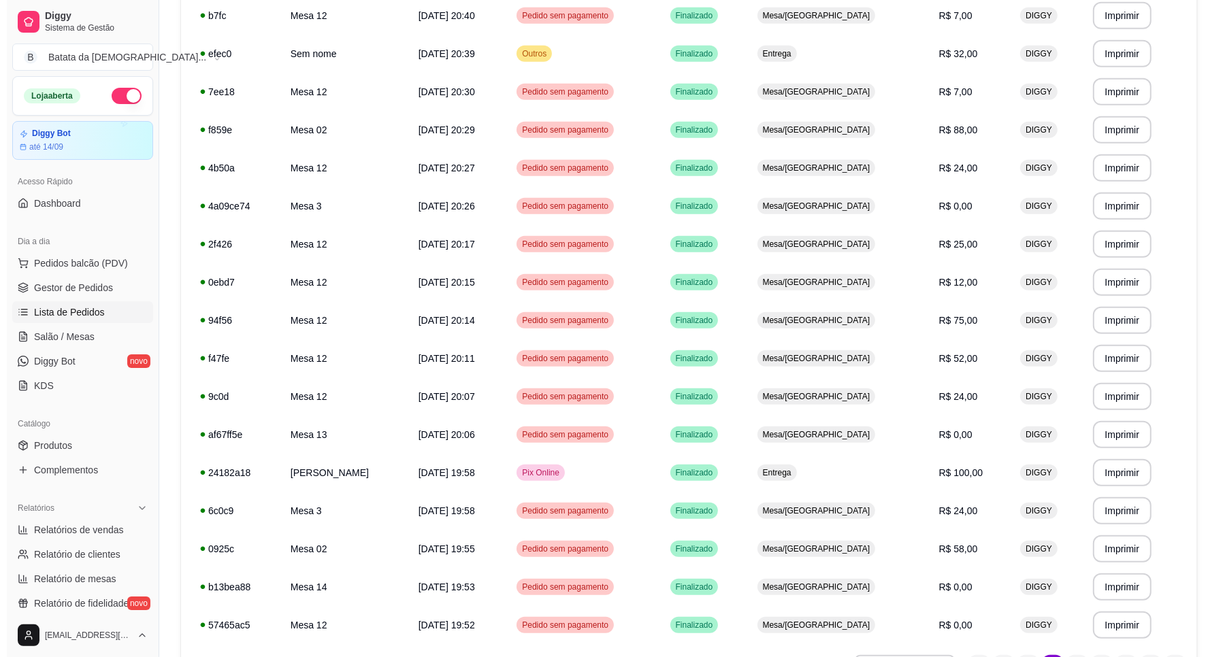
scroll to position [780, 0]
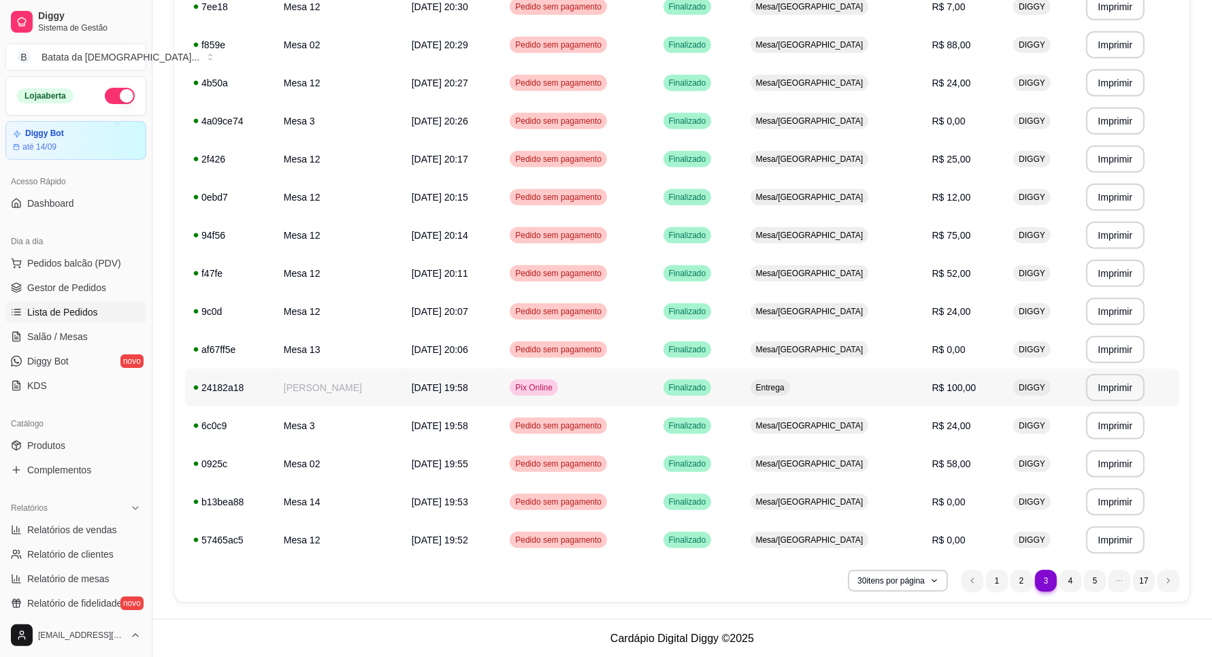
click at [957, 391] on td "R$ 100,00" at bounding box center [965, 388] width 82 height 38
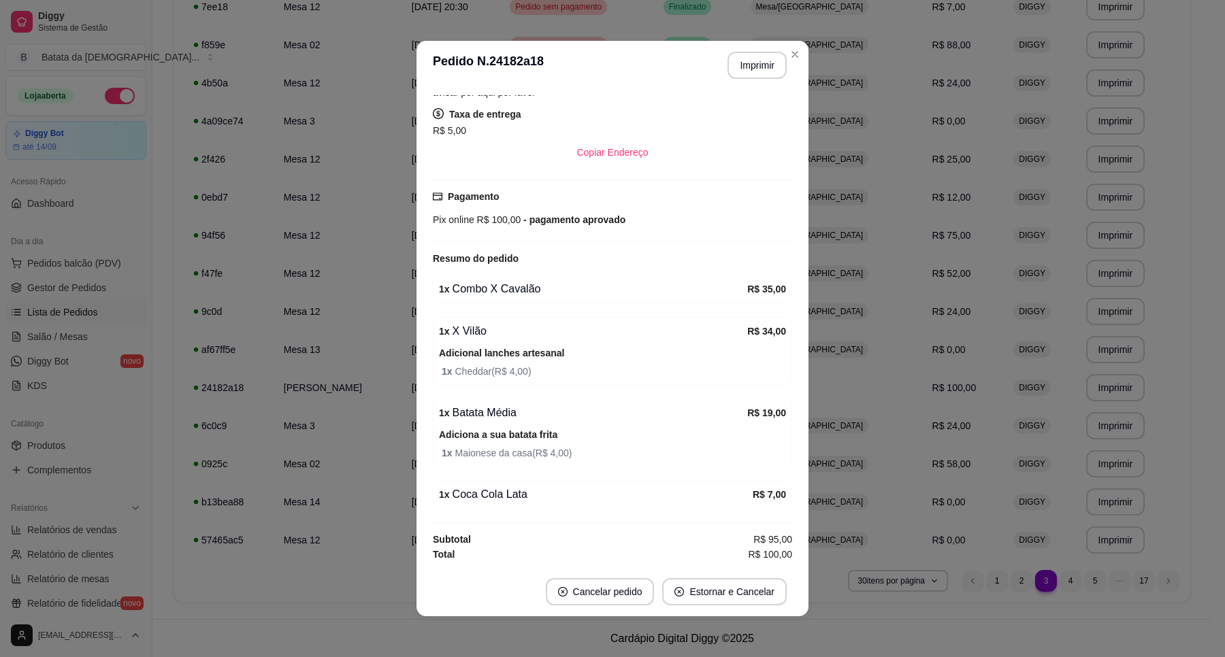
scroll to position [259, 0]
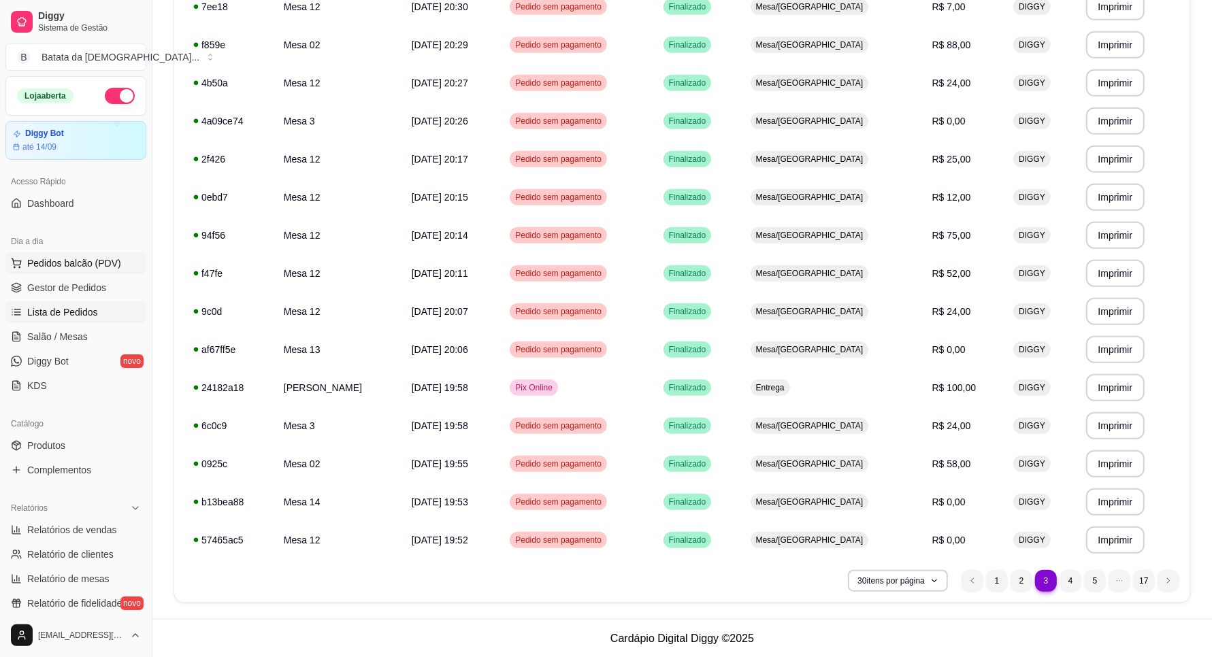
click at [93, 255] on button "Pedidos balcão (PDV)" at bounding box center [75, 263] width 141 height 22
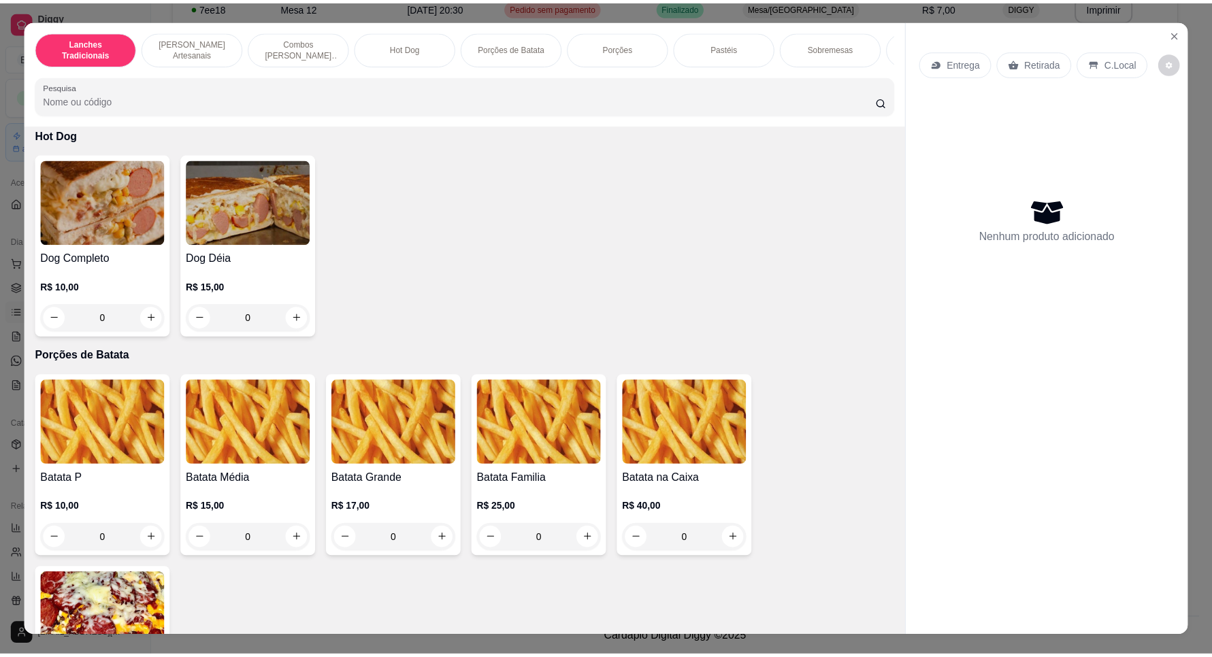
scroll to position [1701, 0]
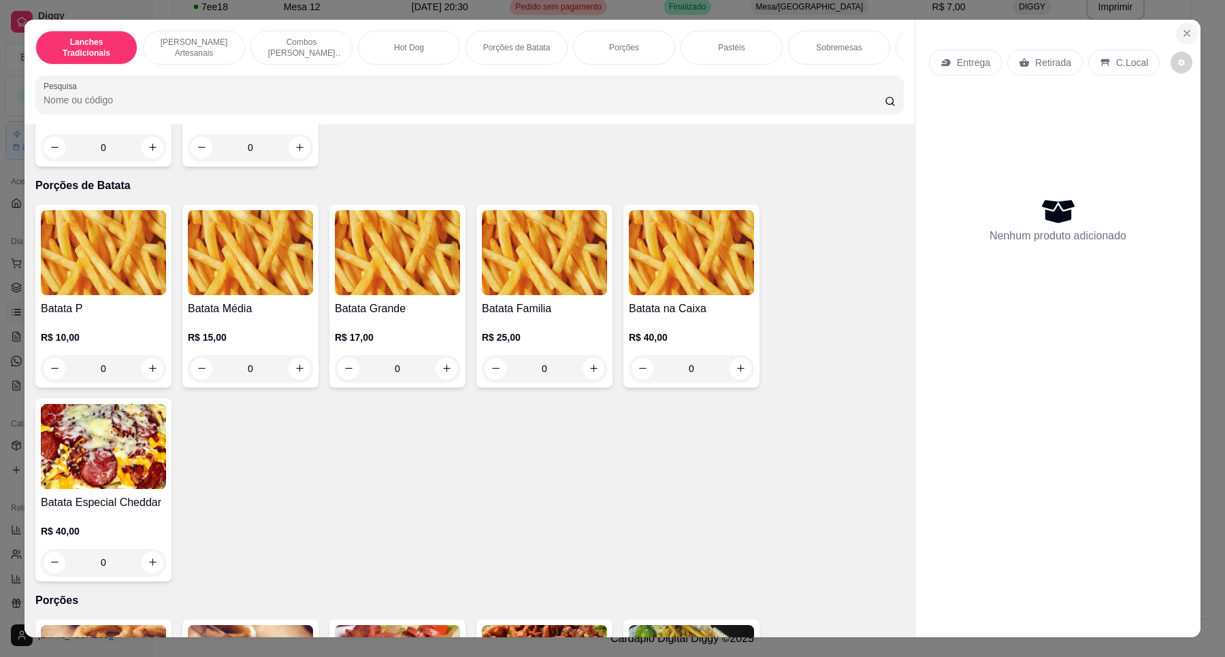
click at [1186, 32] on button "Close" at bounding box center [1187, 33] width 22 height 22
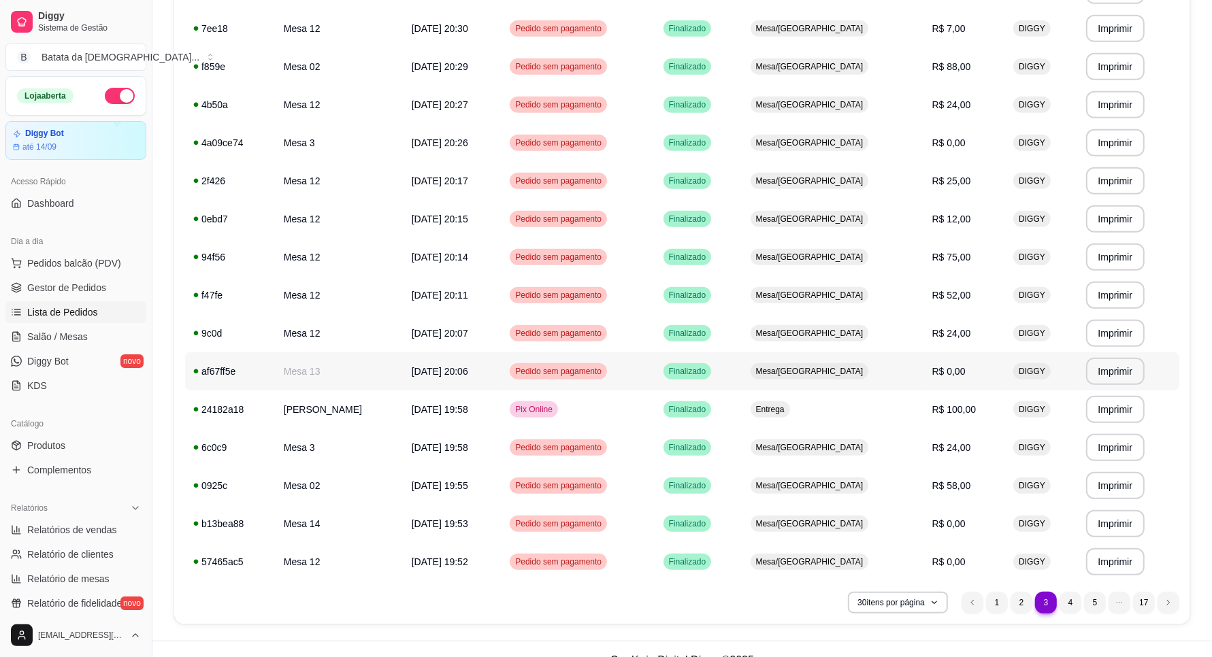
scroll to position [780, 0]
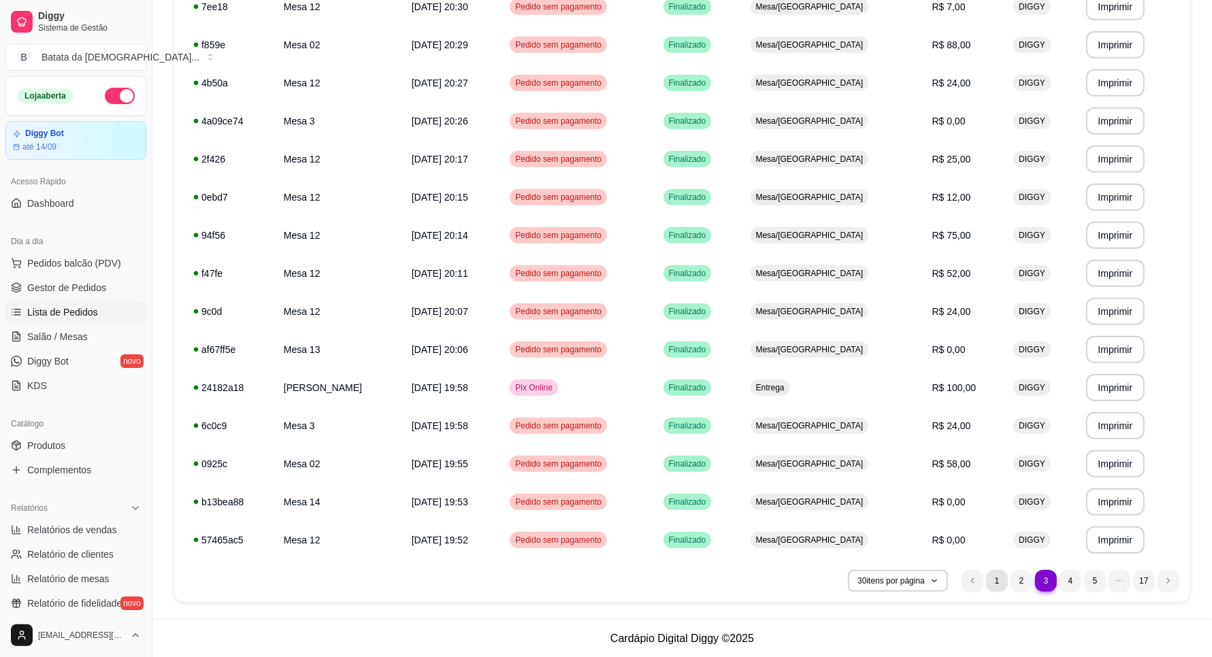
click at [997, 579] on li "1" at bounding box center [997, 581] width 22 height 22
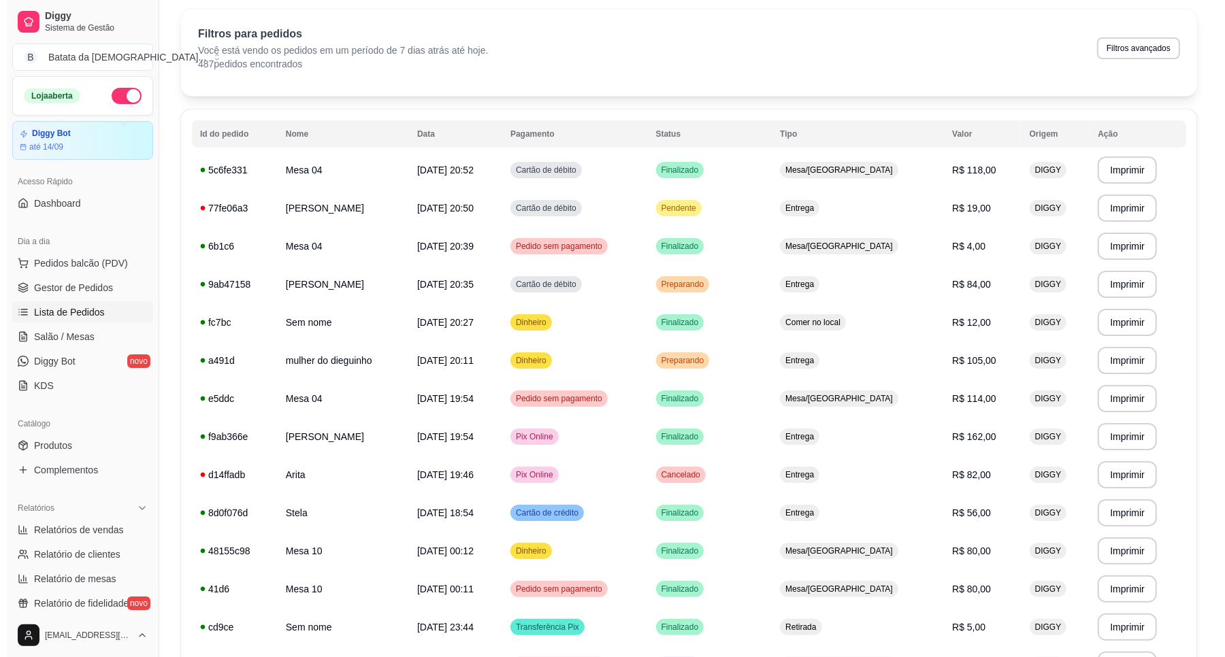
scroll to position [0, 0]
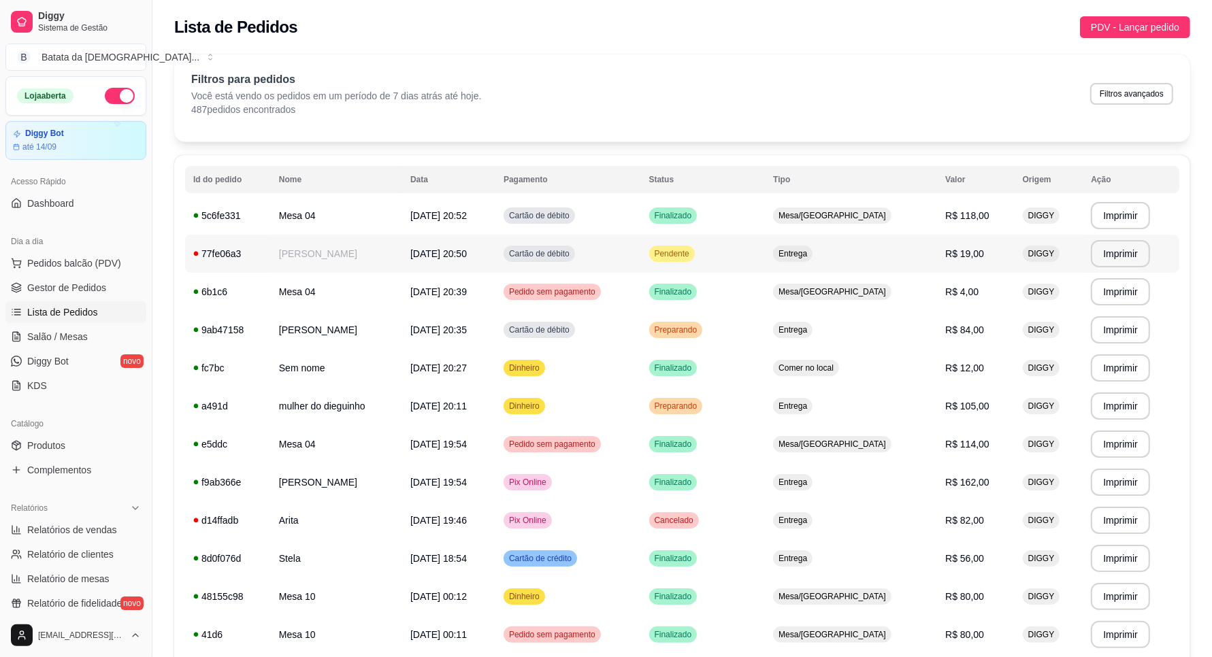
click at [810, 249] on span "Entrega" at bounding box center [793, 253] width 34 height 11
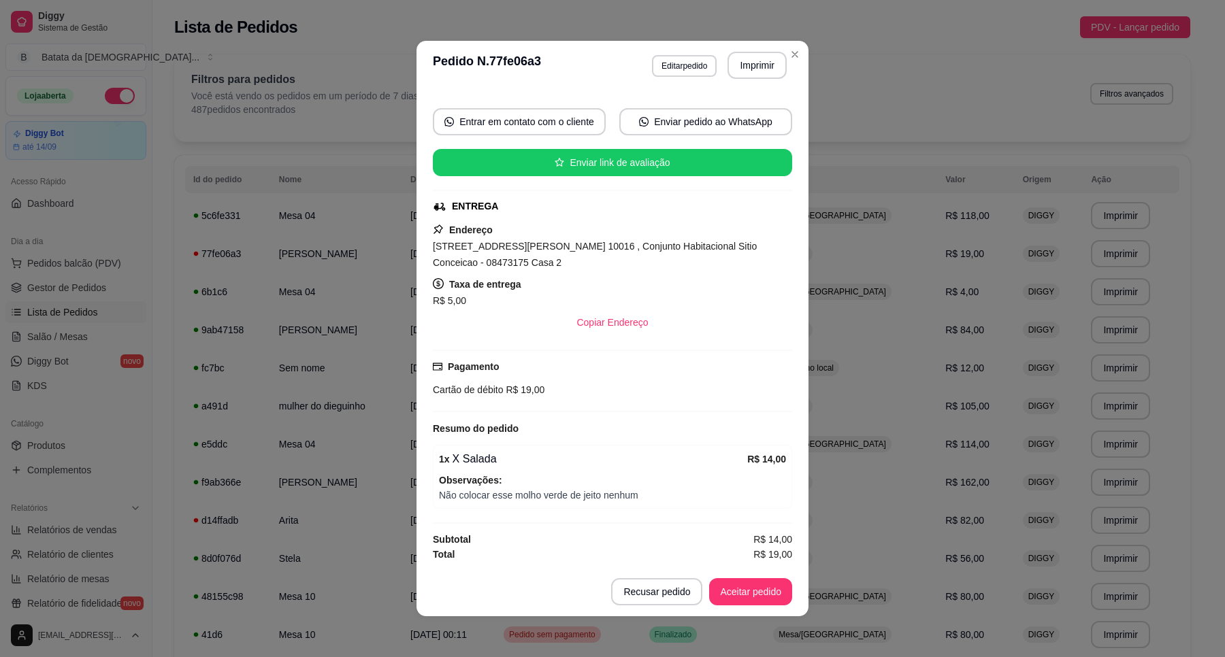
scroll to position [119, 0]
click at [744, 59] on button "Imprimir" at bounding box center [757, 65] width 57 height 27
click at [723, 597] on button "Aceitar pedido" at bounding box center [750, 591] width 83 height 27
click at [751, 593] on button "Aceitar pedido" at bounding box center [750, 592] width 80 height 27
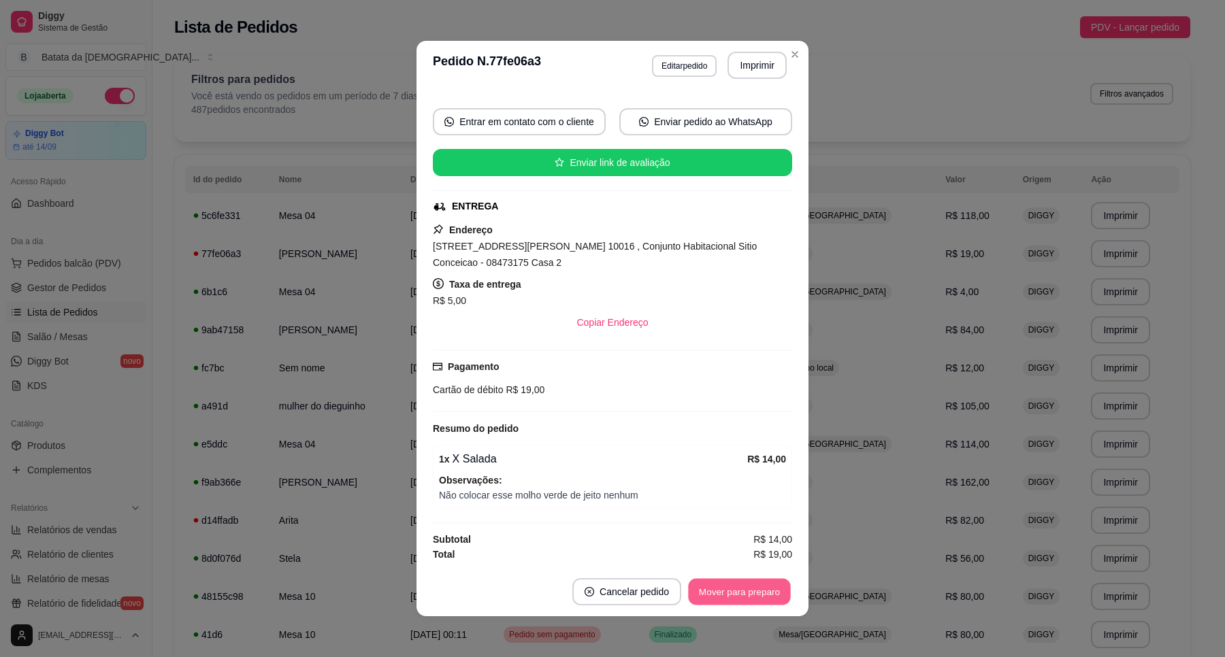
click at [753, 596] on button "Mover para preparo" at bounding box center [739, 592] width 102 height 27
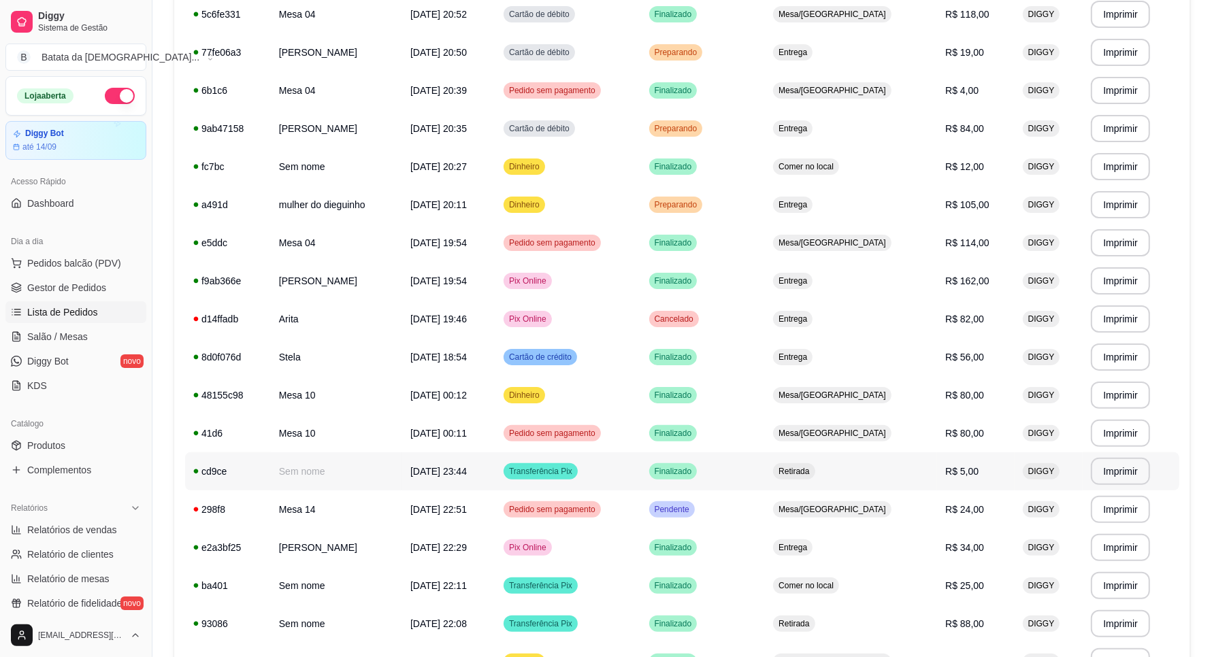
scroll to position [170, 0]
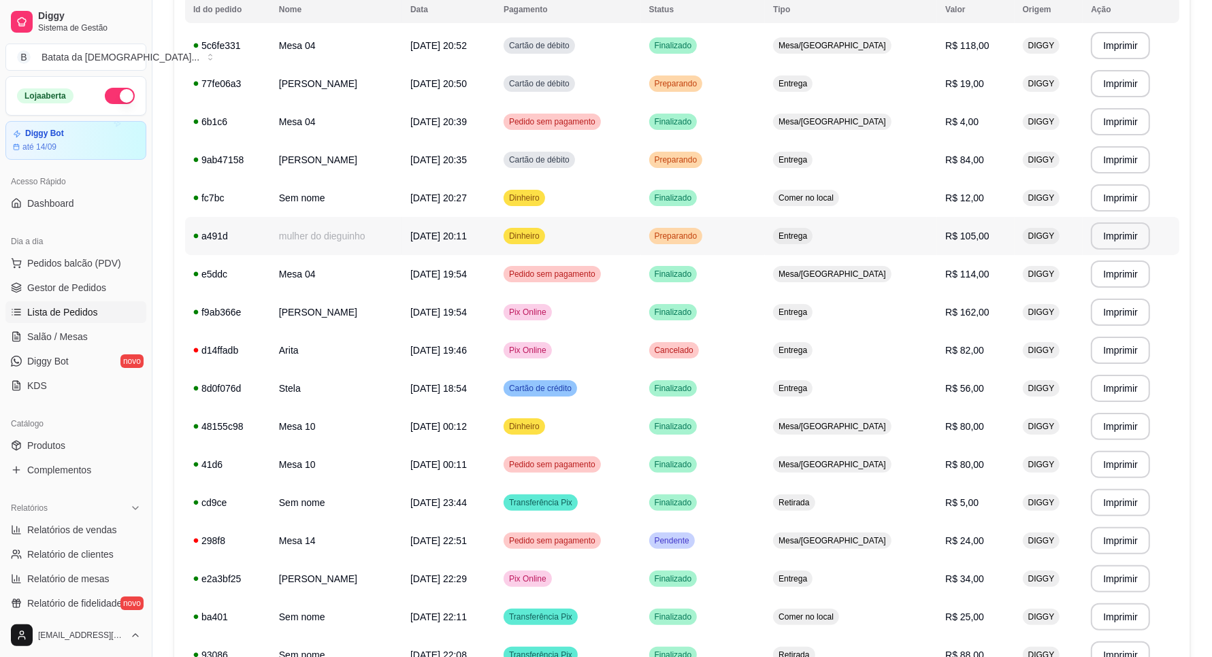
click at [700, 235] on span "Preparando" at bounding box center [676, 236] width 48 height 11
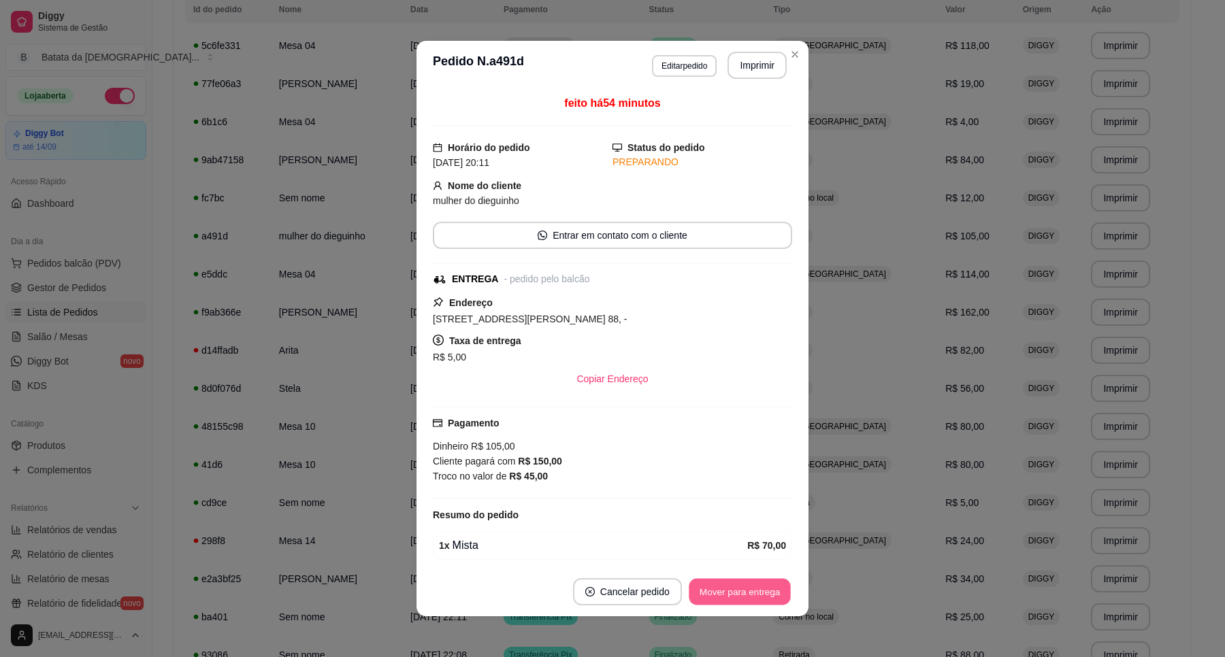
click at [728, 589] on button "Mover para entrega" at bounding box center [740, 592] width 102 height 27
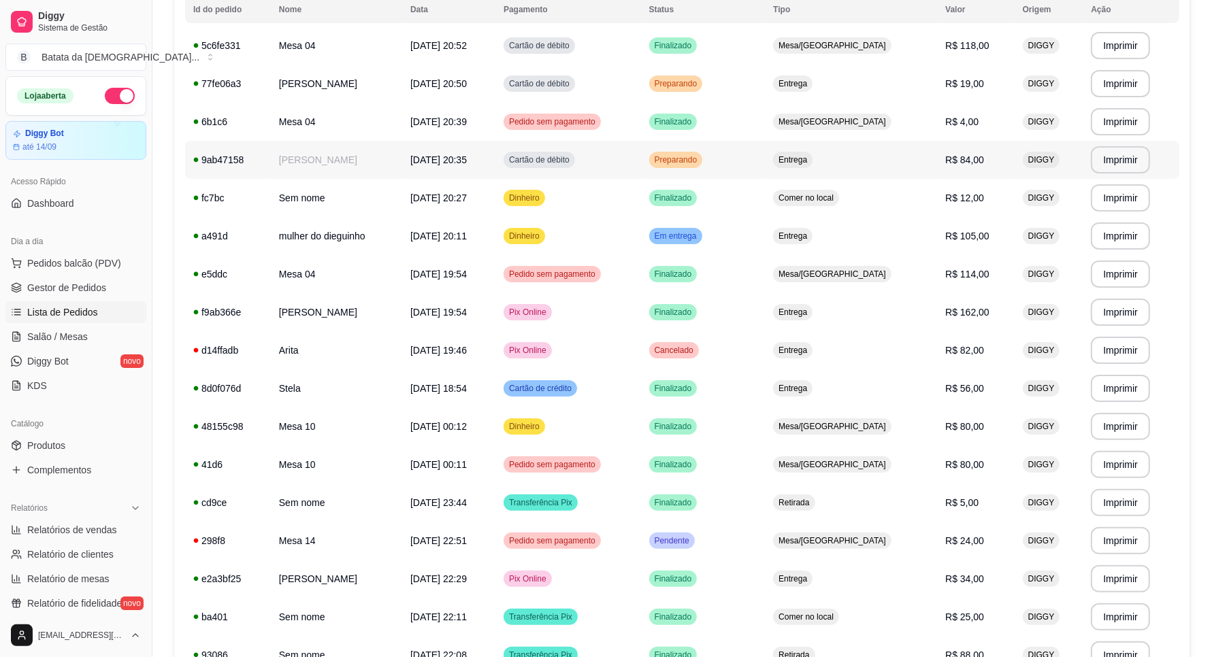
click at [621, 167] on td "Cartão de débito" at bounding box center [567, 160] width 145 height 38
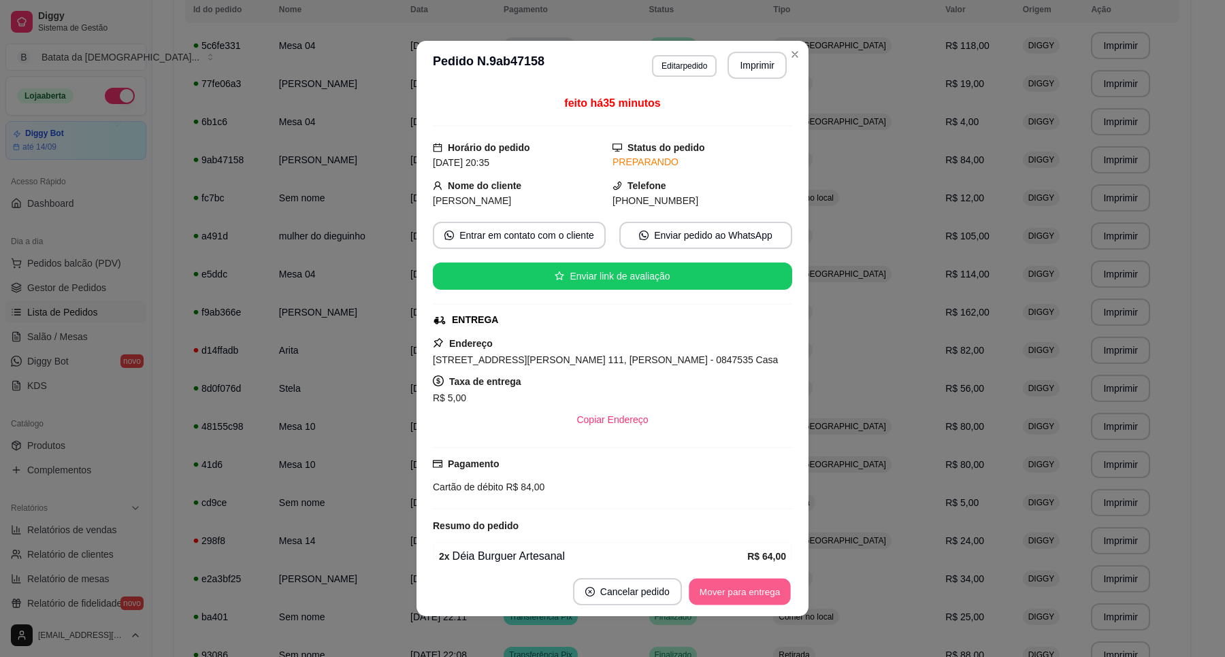
click at [770, 583] on button "Mover para entrega" at bounding box center [740, 592] width 102 height 27
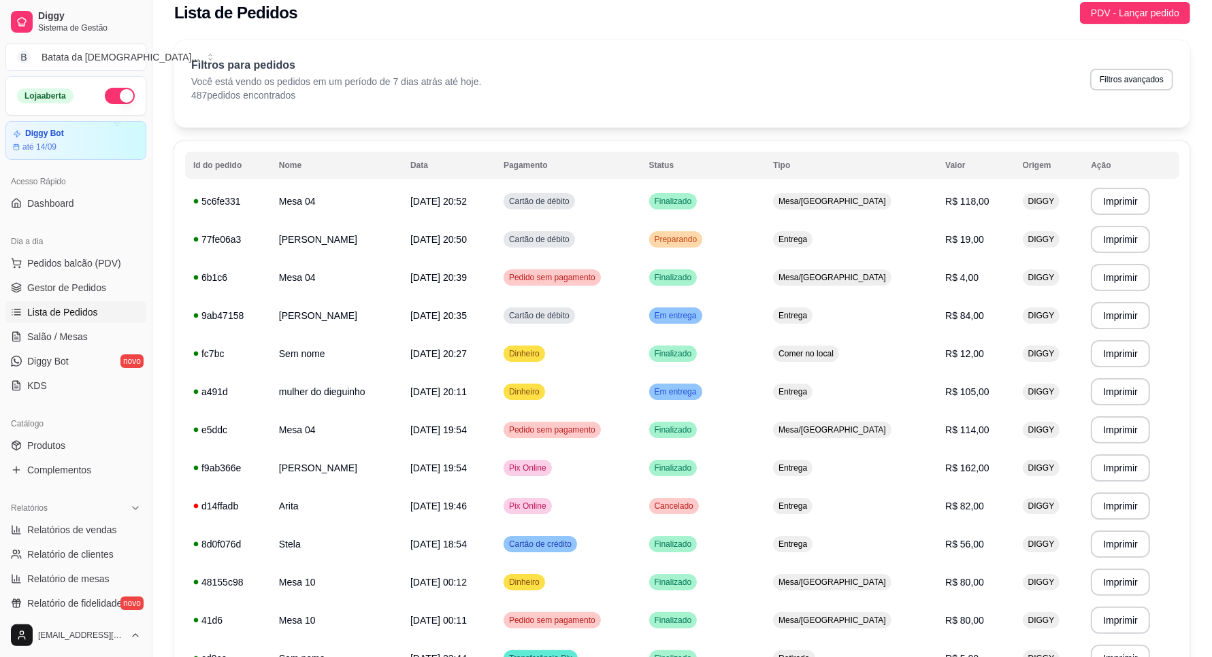
scroll to position [0, 0]
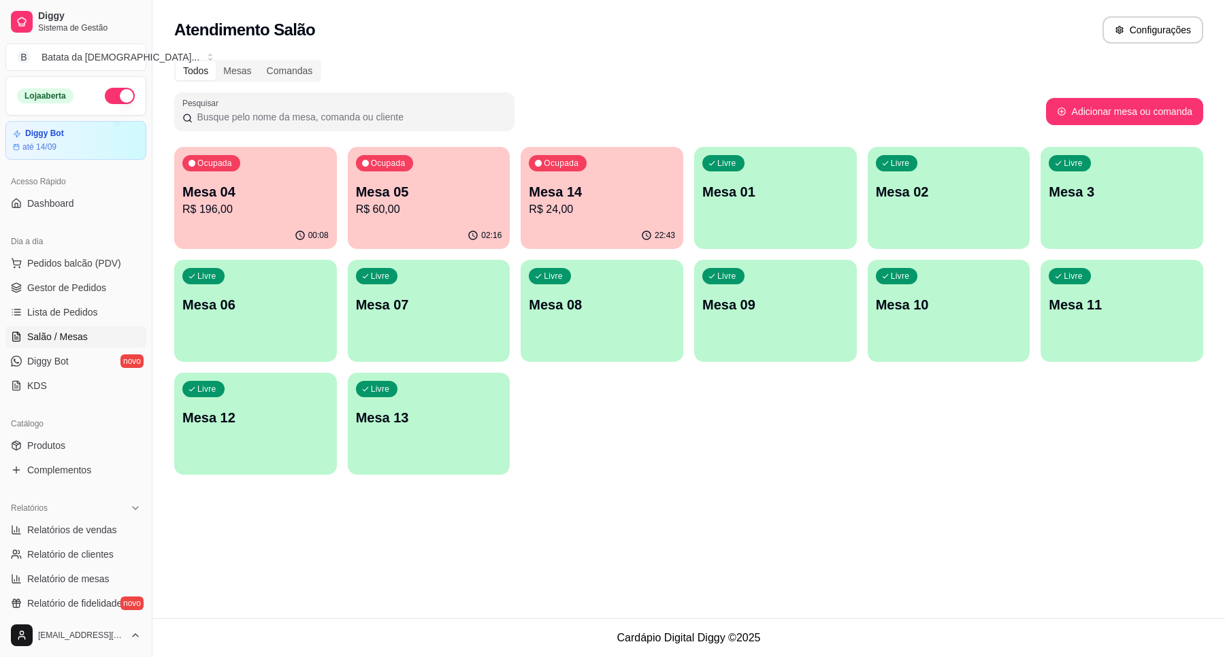
click at [897, 202] on div "Livre Mesa 02" at bounding box center [949, 190] width 163 height 86
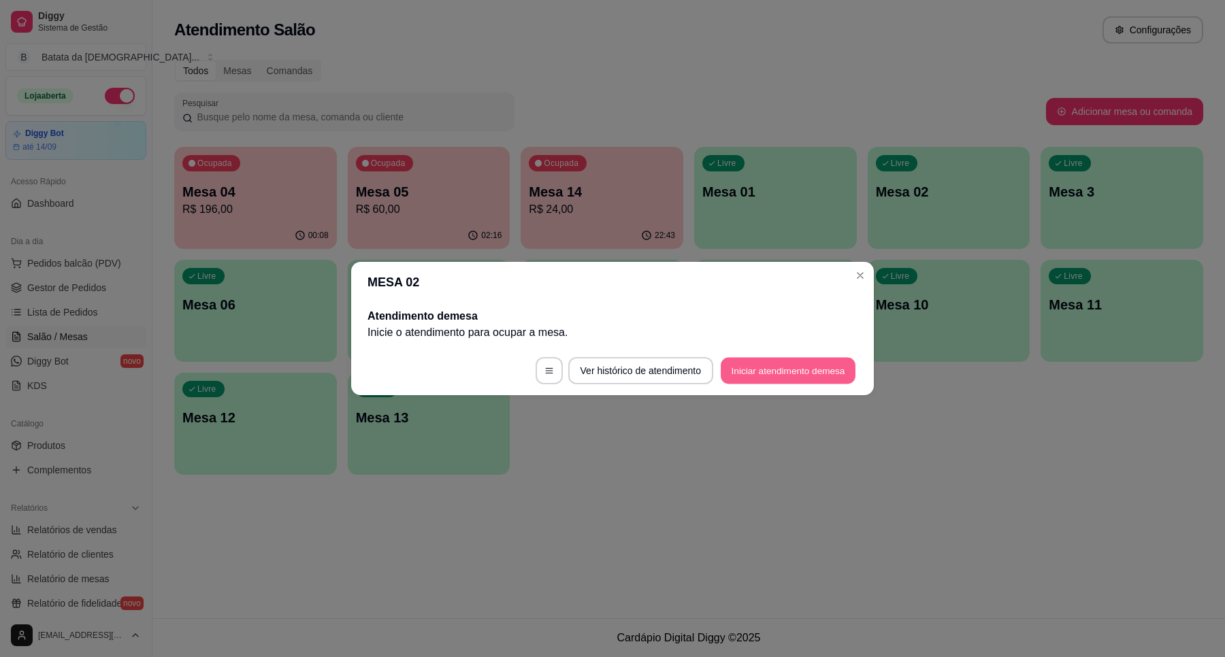
click at [774, 371] on button "Iniciar atendimento de mesa" at bounding box center [788, 371] width 135 height 27
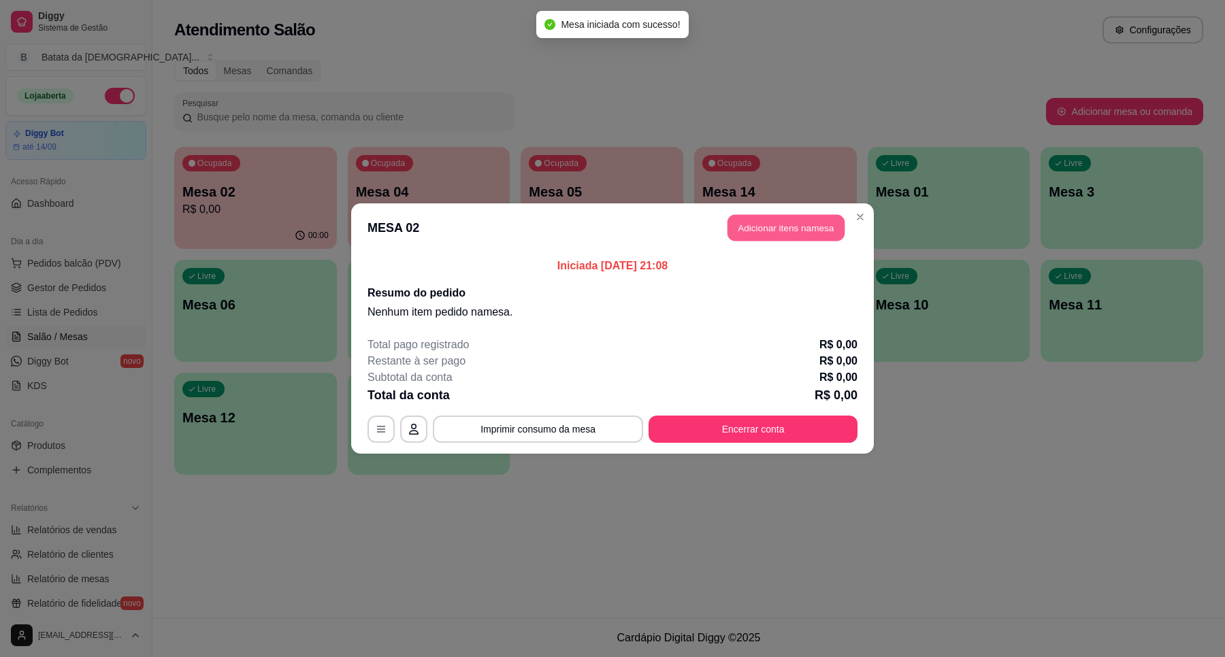
click at [759, 215] on button "Adicionar itens na mesa" at bounding box center [785, 228] width 117 height 27
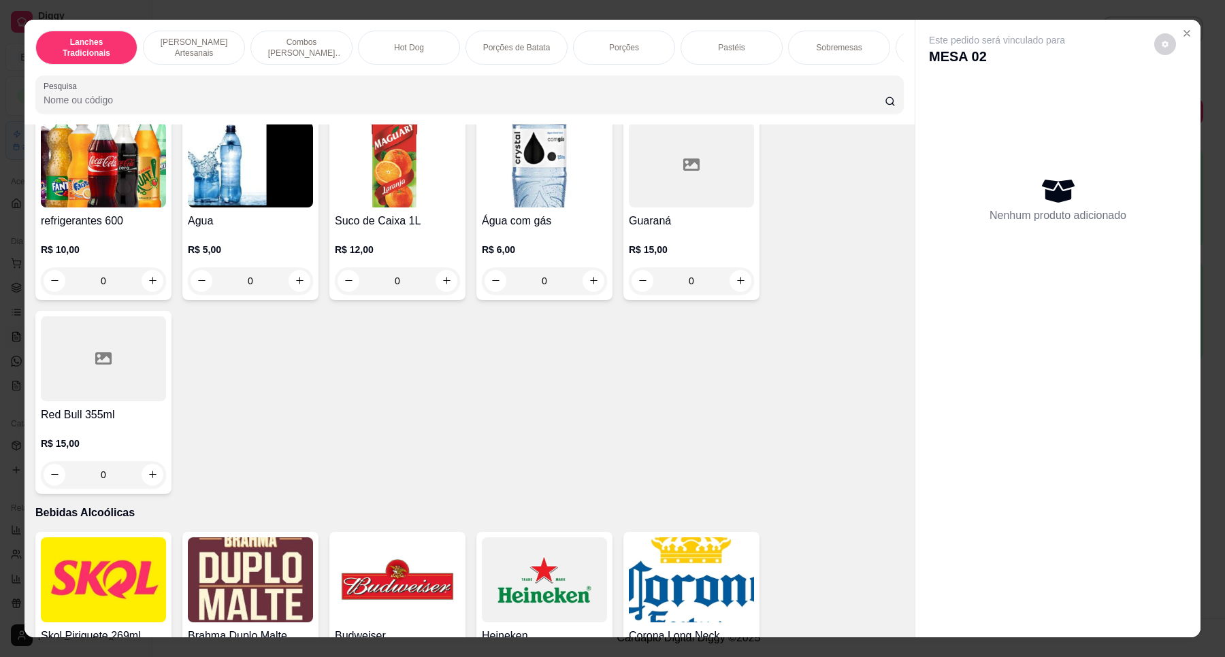
scroll to position [3460, 0]
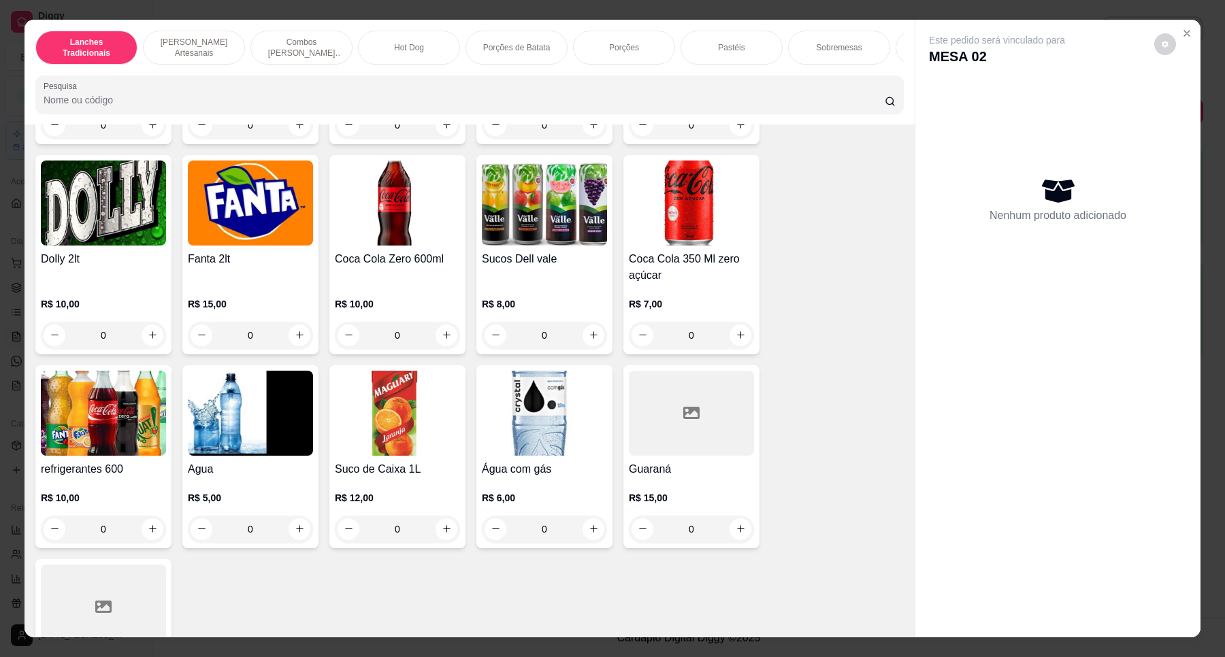
click at [393, 456] on img at bounding box center [397, 413] width 125 height 85
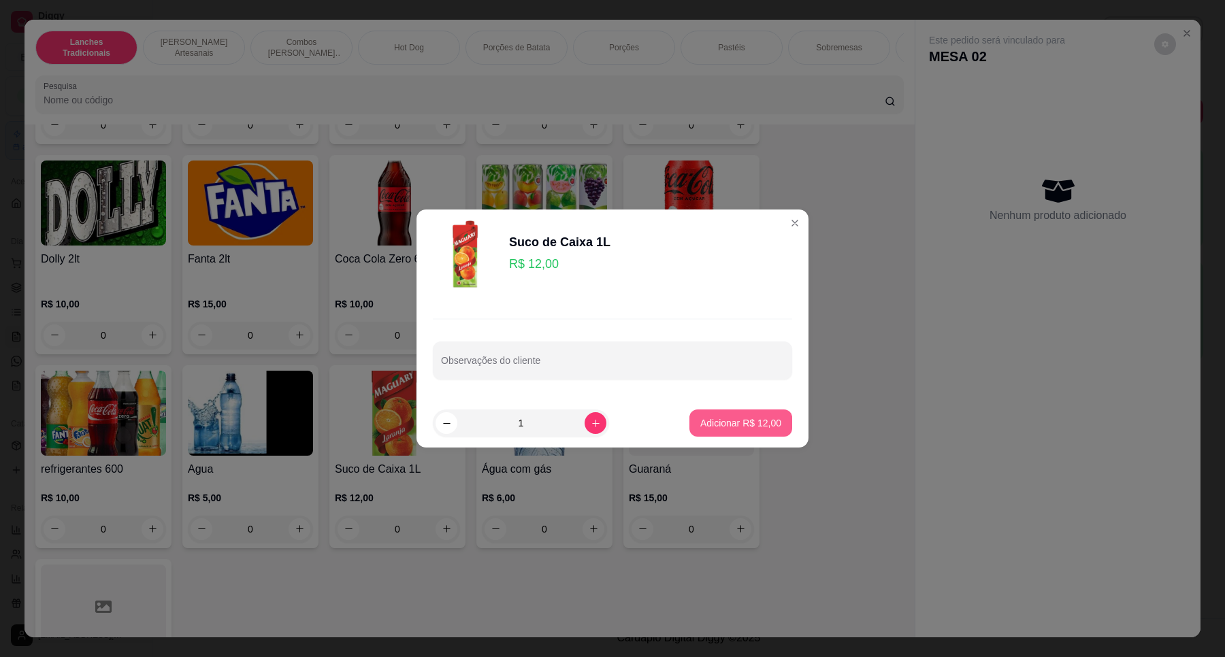
click at [761, 418] on p "Adicionar R$ 12,00" at bounding box center [740, 423] width 81 height 14
type input "1"
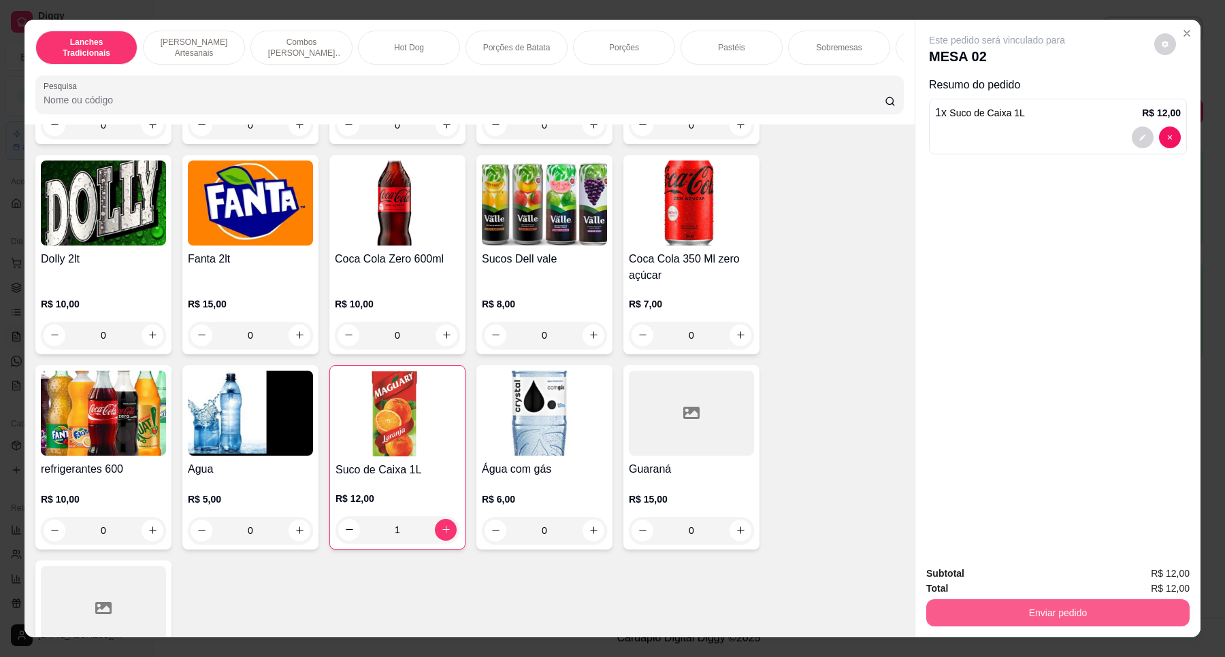
click at [1007, 614] on button "Enviar pedido" at bounding box center [1057, 612] width 263 height 27
click at [1008, 578] on button "Não registrar e enviar pedido" at bounding box center [1012, 580] width 142 height 26
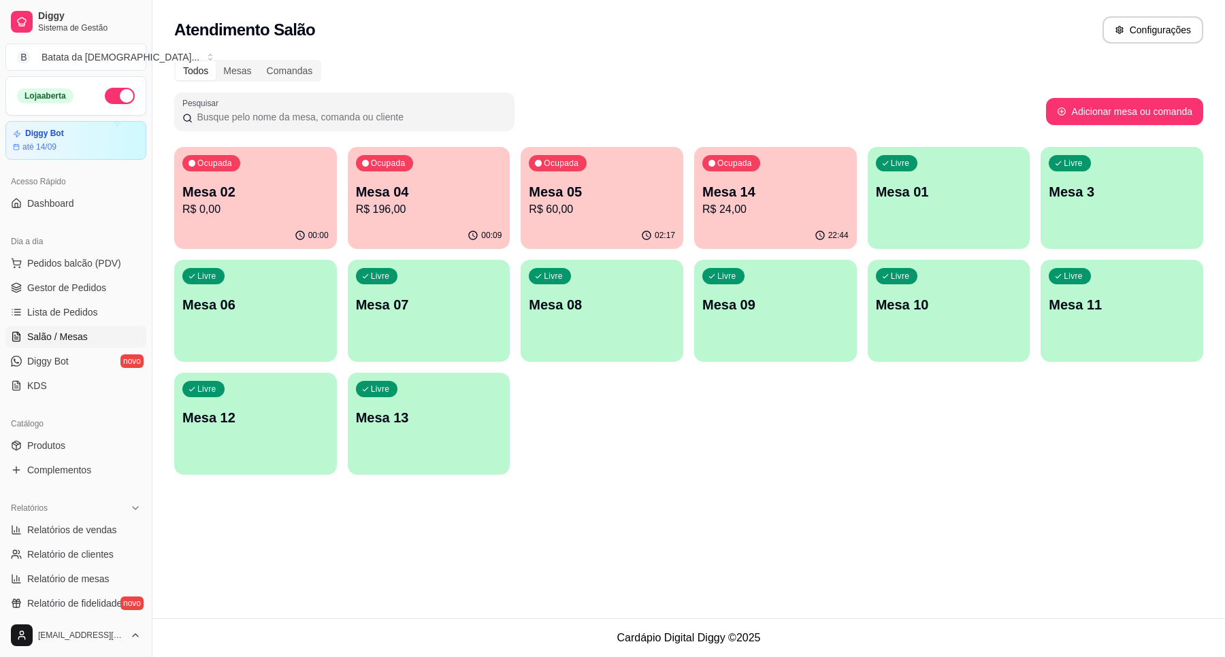
click at [186, 201] on p "R$ 0,00" at bounding box center [255, 209] width 146 height 16
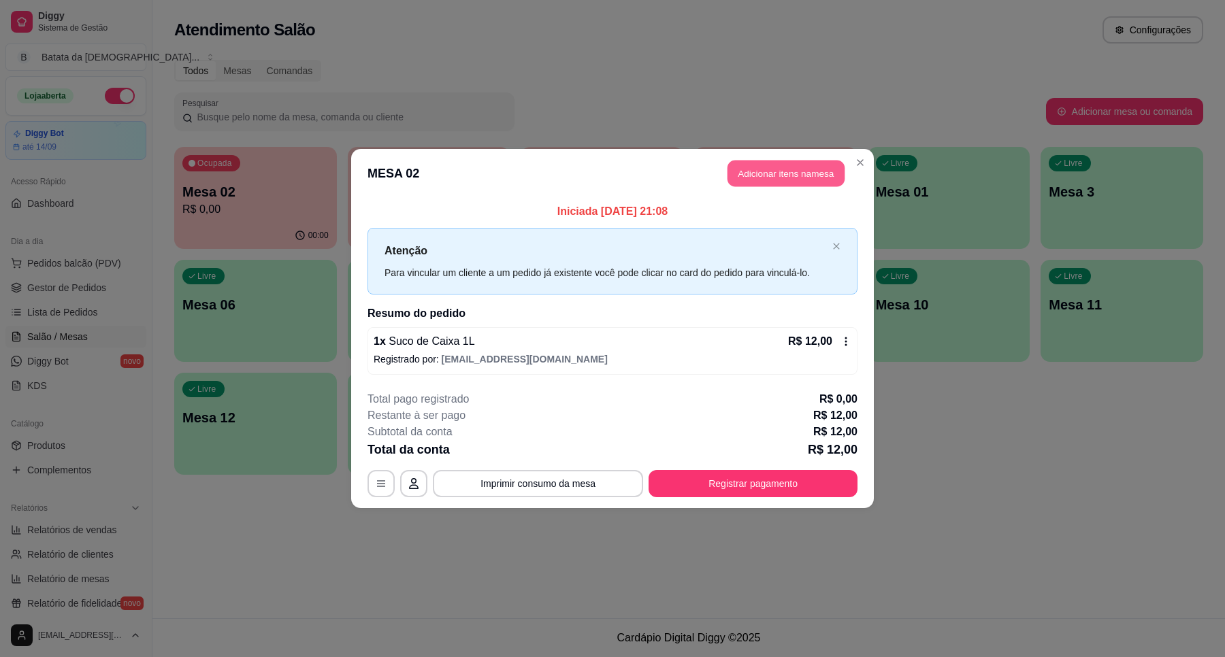
click at [787, 171] on button "Adicionar itens na mesa" at bounding box center [785, 174] width 117 height 27
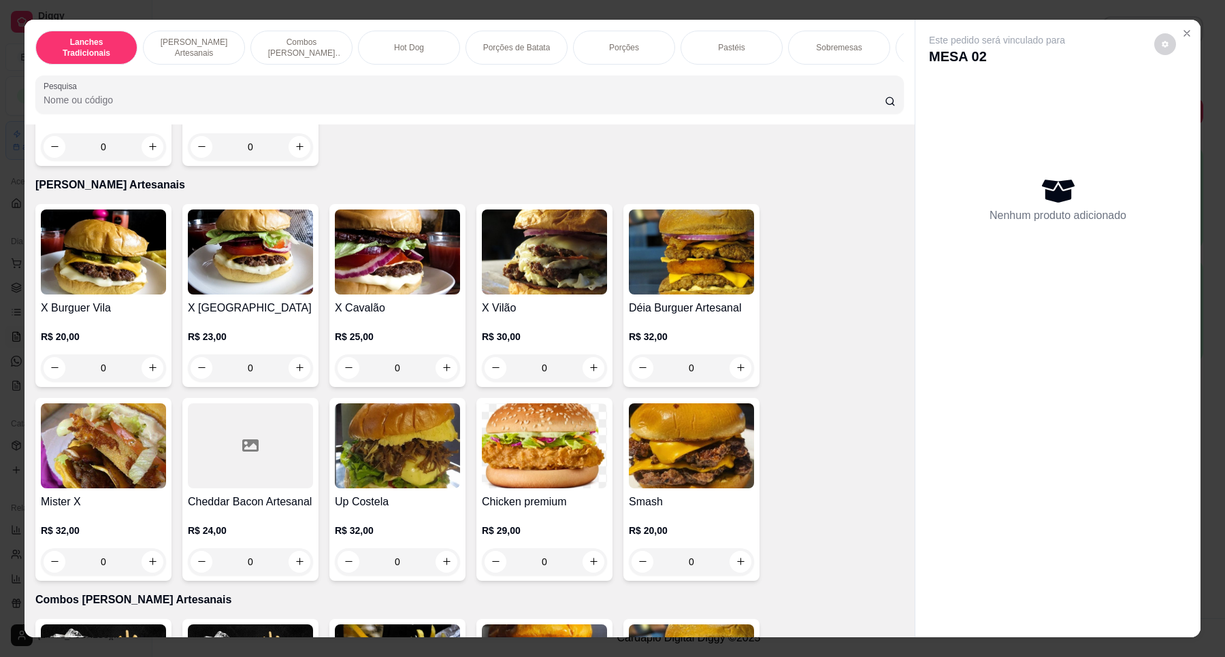
scroll to position [595, 0]
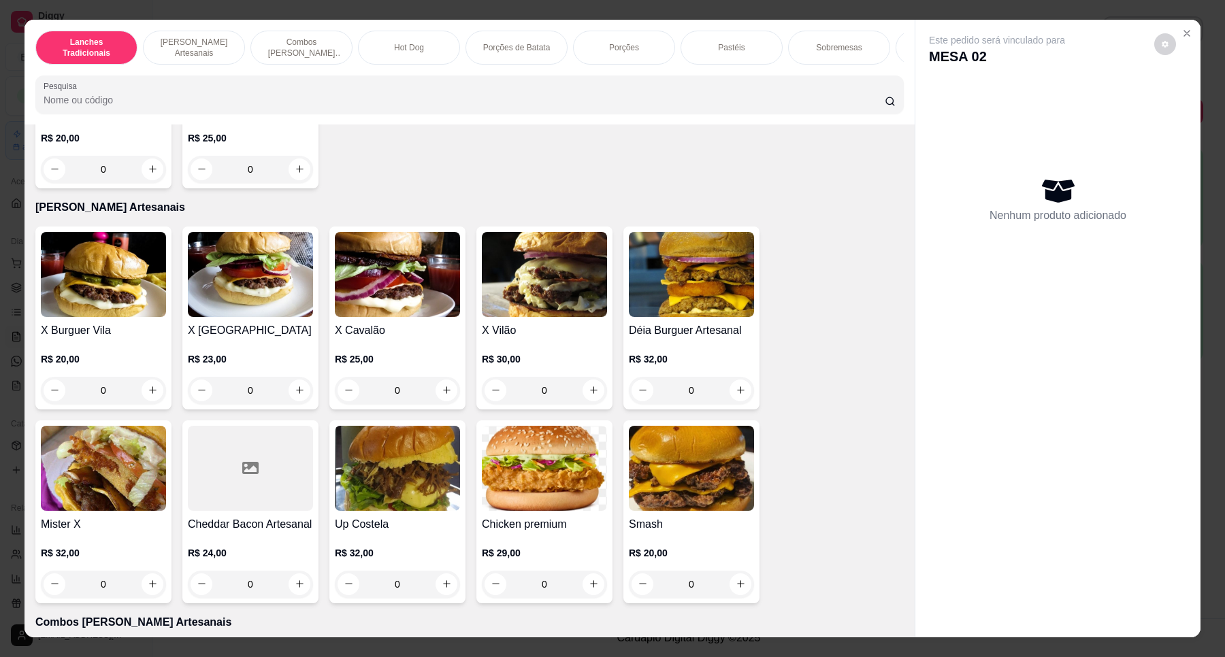
click at [120, 317] on img at bounding box center [103, 274] width 125 height 85
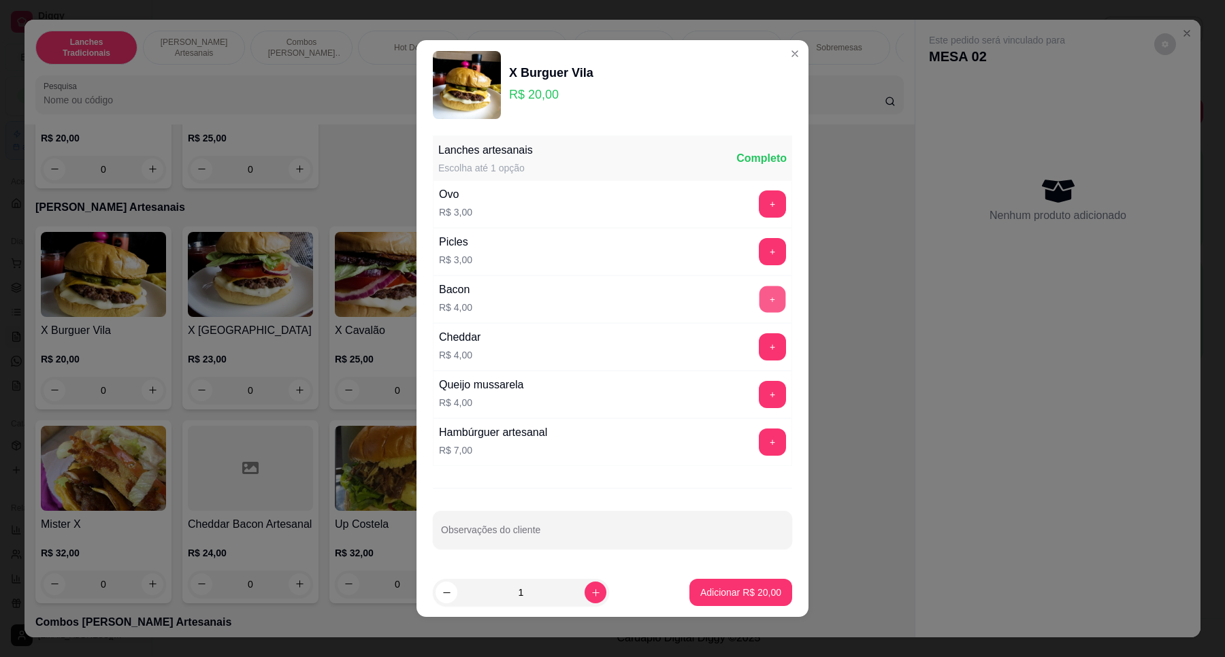
click at [759, 299] on button "+" at bounding box center [772, 299] width 27 height 27
click at [655, 539] on input "Observações do cliente" at bounding box center [612, 536] width 343 height 14
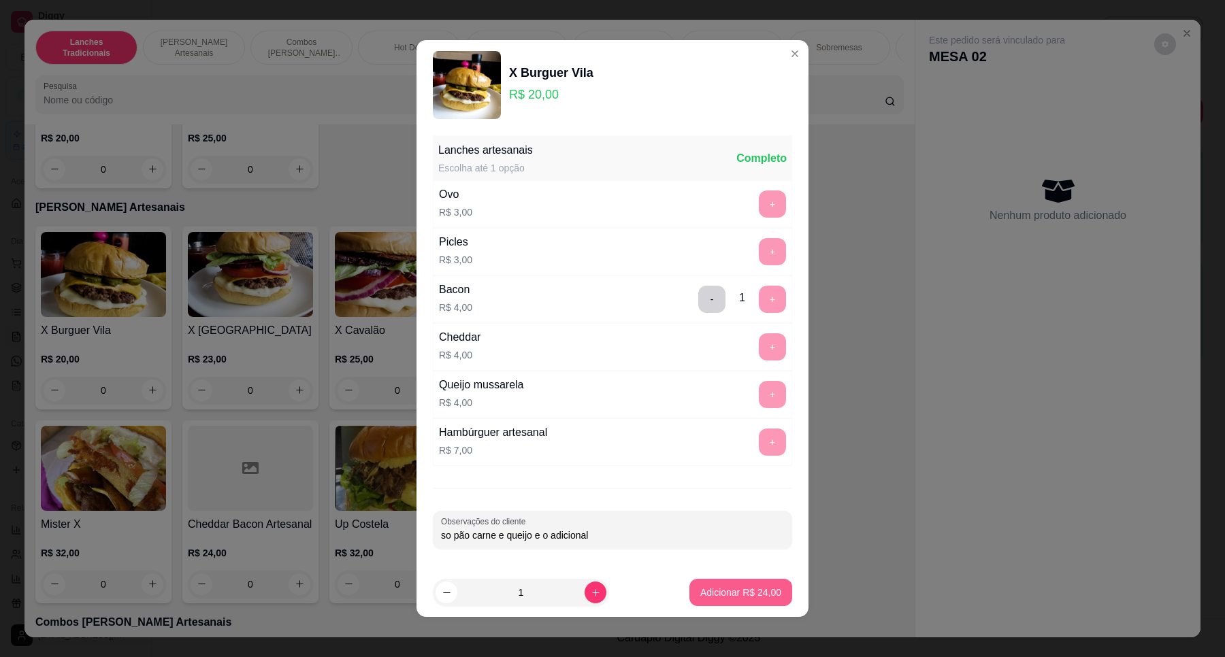
type input "so pão carne e queijo e o adicional"
click at [721, 597] on p "Adicionar R$ 24,00" at bounding box center [740, 593] width 81 height 14
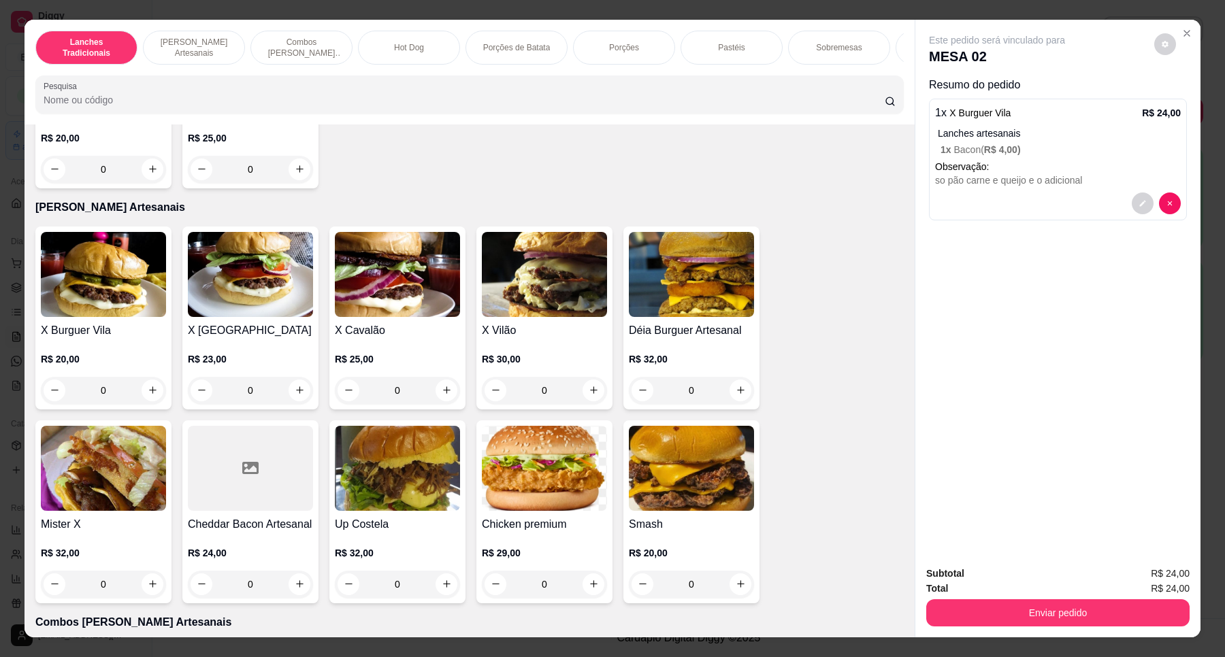
click at [361, 317] on img at bounding box center [397, 274] width 125 height 85
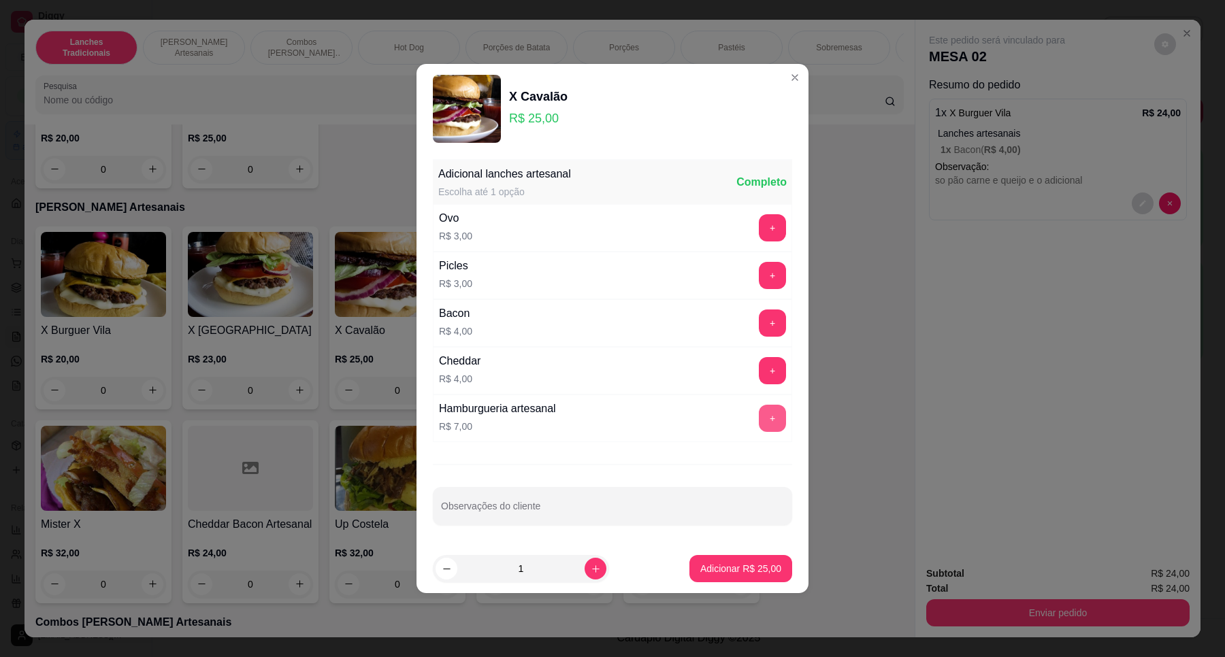
click at [759, 420] on button "+" at bounding box center [772, 418] width 27 height 27
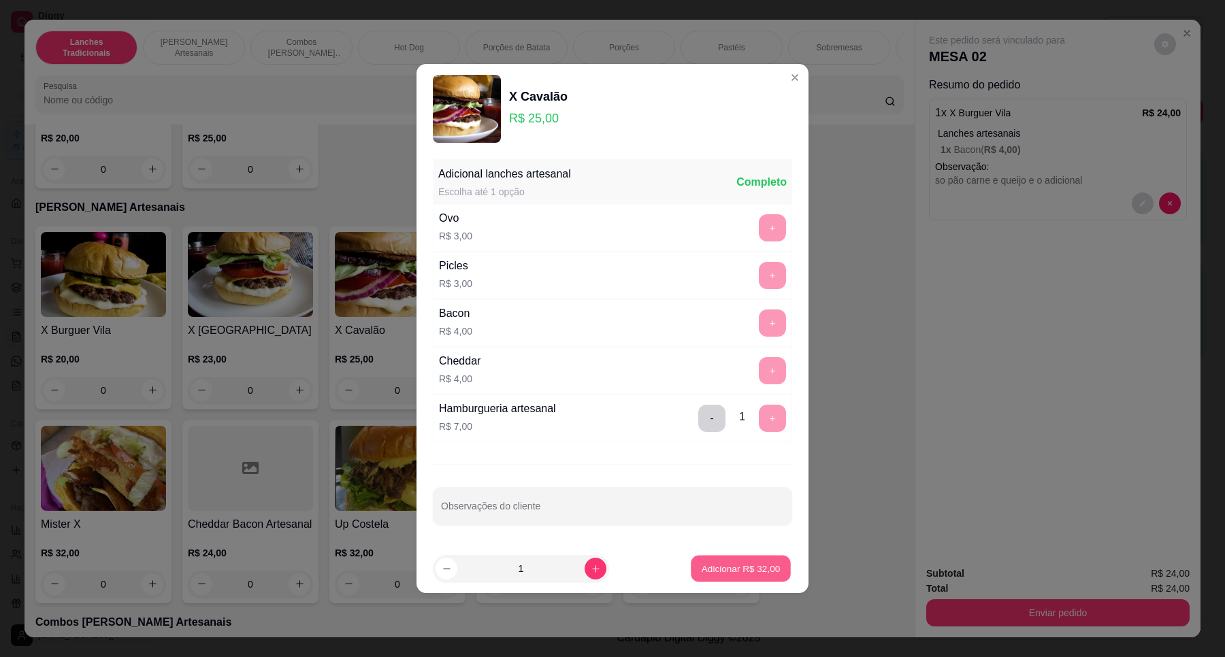
click at [761, 569] on p "Adicionar R$ 32,00" at bounding box center [741, 568] width 79 height 13
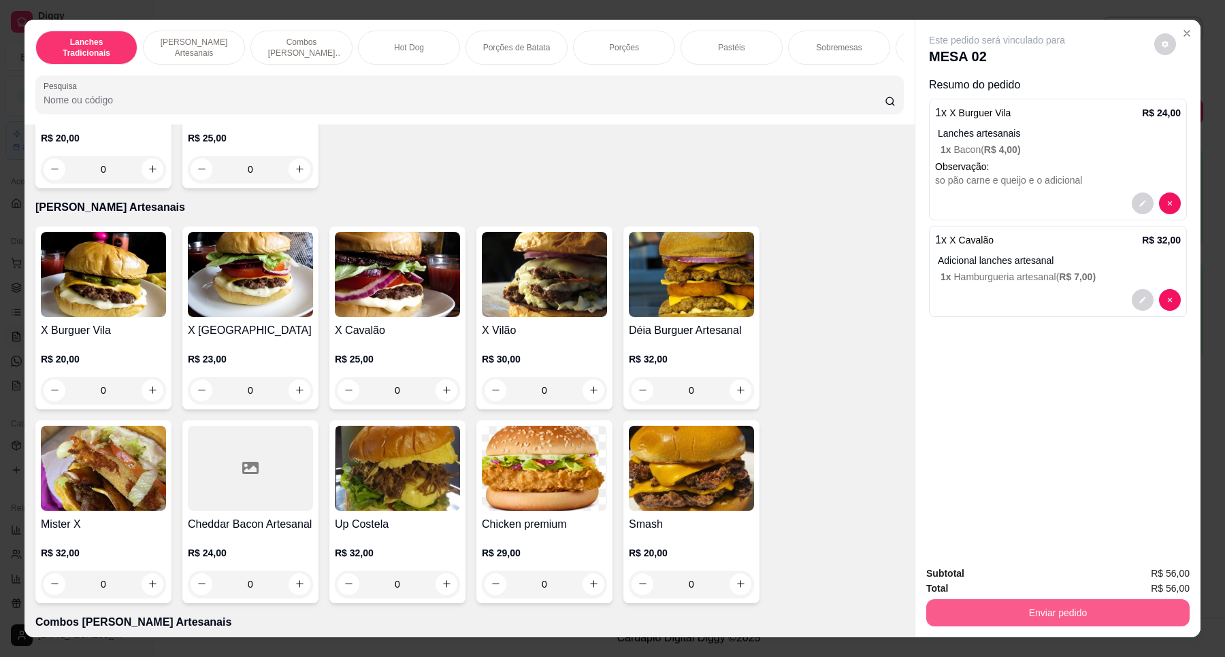
click at [1081, 611] on button "Enviar pedido" at bounding box center [1057, 612] width 263 height 27
click at [1021, 572] on button "Não registrar e enviar pedido" at bounding box center [1012, 580] width 142 height 26
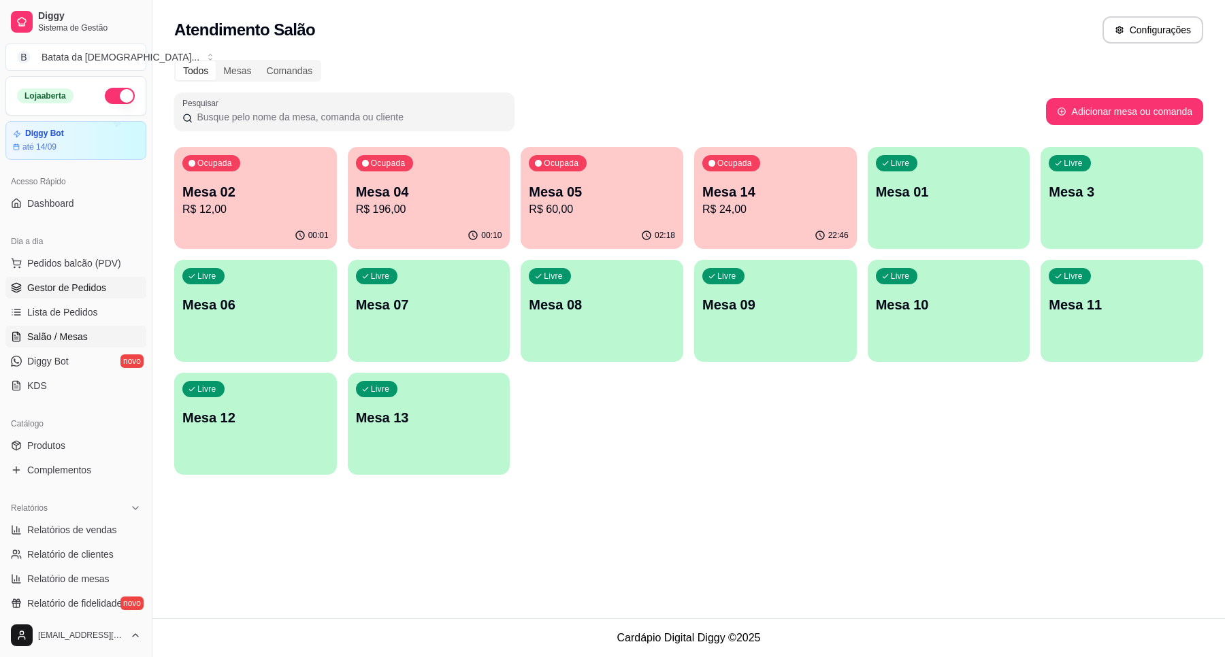
click at [118, 297] on link "Gestor de Pedidos" at bounding box center [75, 288] width 141 height 22
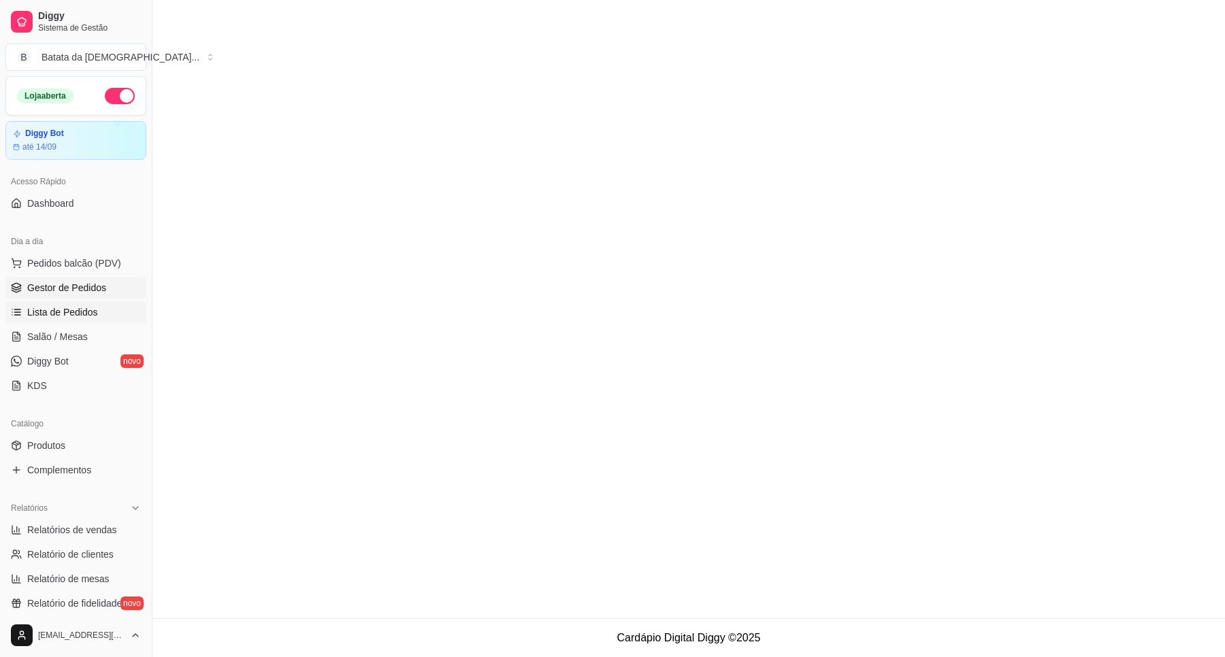
click at [117, 306] on link "Lista de Pedidos" at bounding box center [75, 312] width 141 height 22
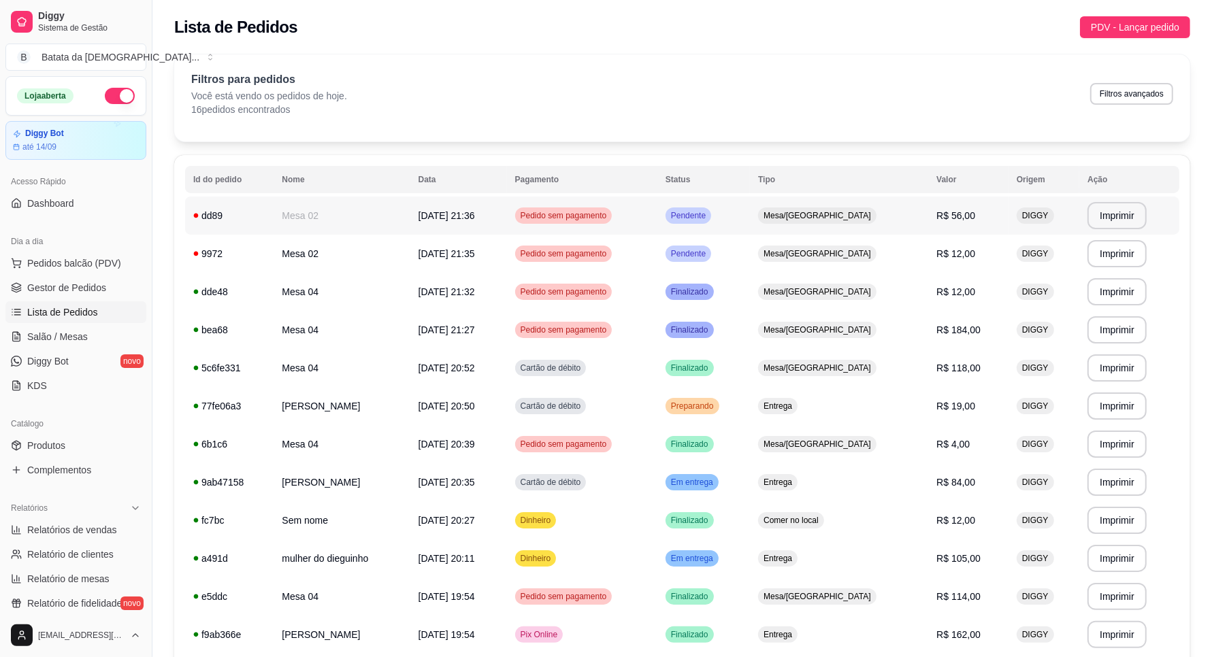
click at [750, 218] on td "Pendente" at bounding box center [703, 216] width 93 height 38
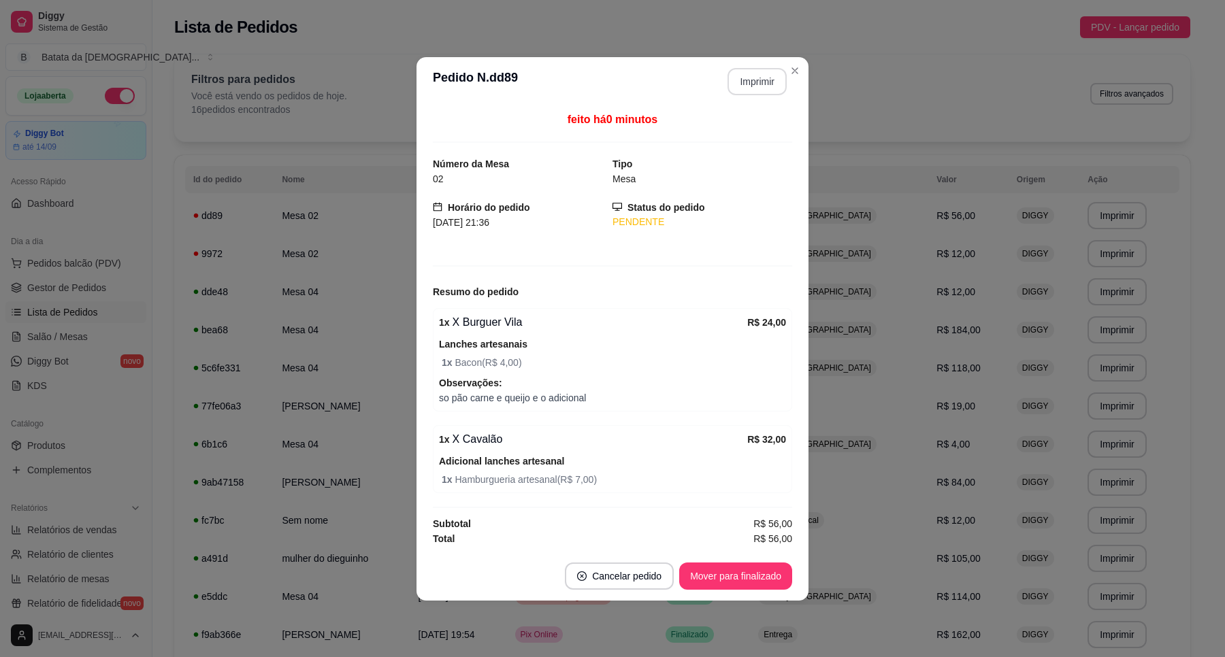
click at [754, 77] on button "Imprimir" at bounding box center [756, 81] width 59 height 27
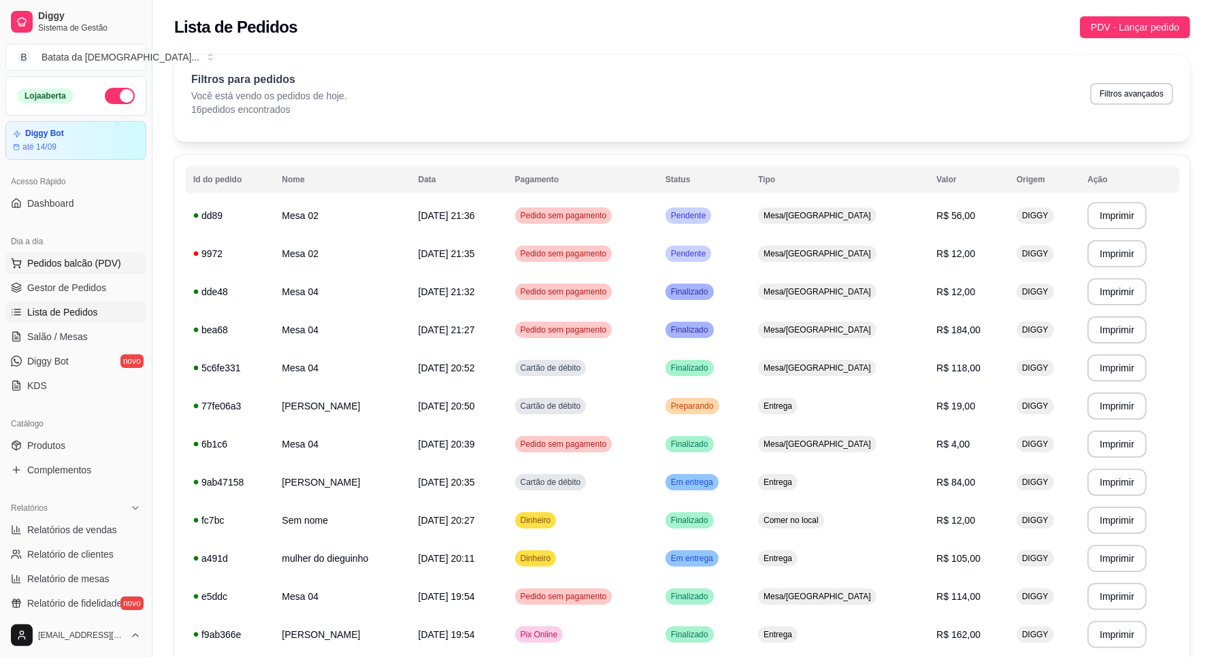
click at [86, 262] on span "Pedidos balcão (PDV)" at bounding box center [74, 264] width 94 height 14
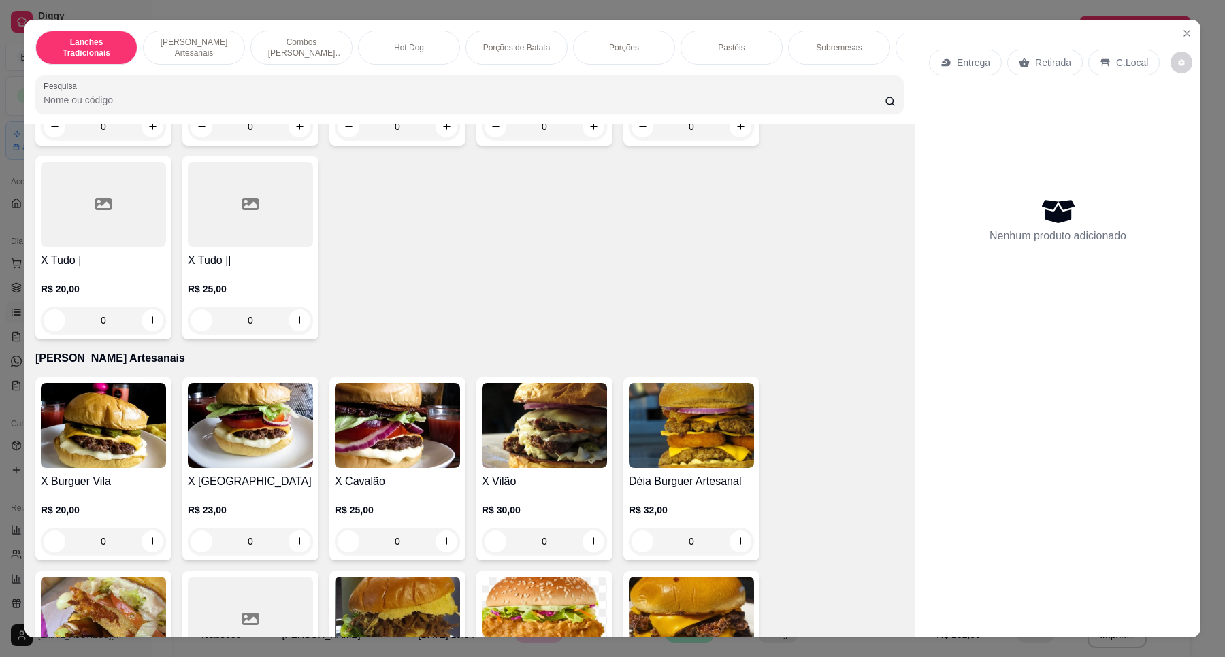
scroll to position [510, 0]
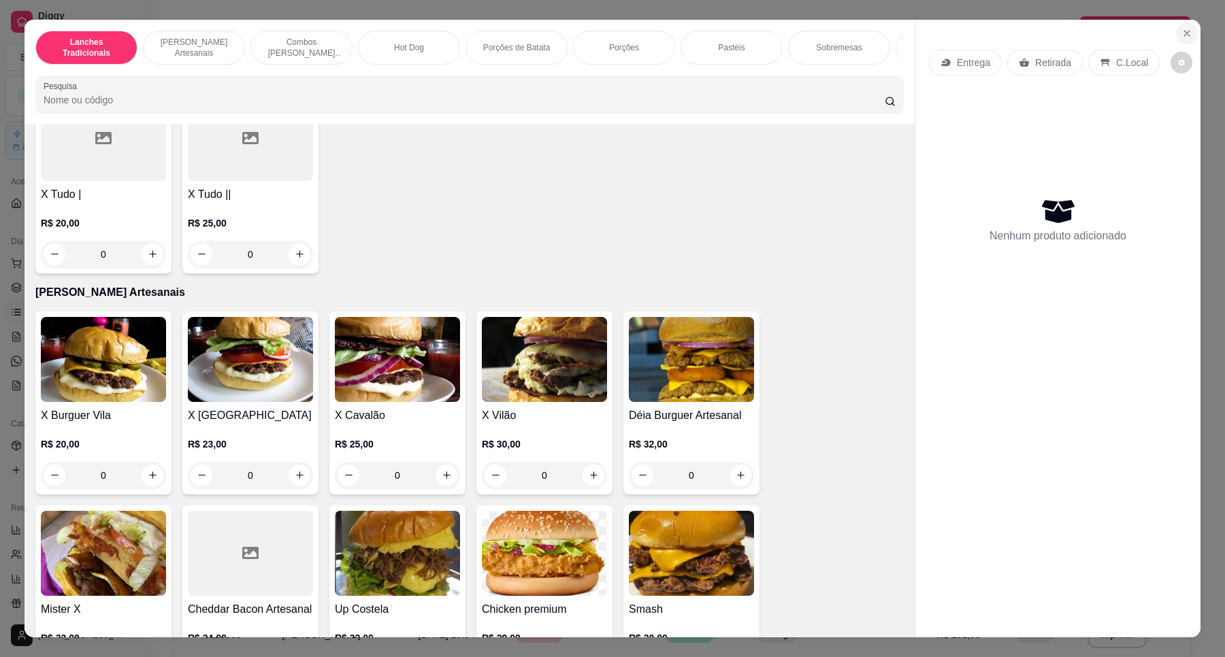
click at [1181, 34] on icon "Close" at bounding box center [1186, 33] width 11 height 11
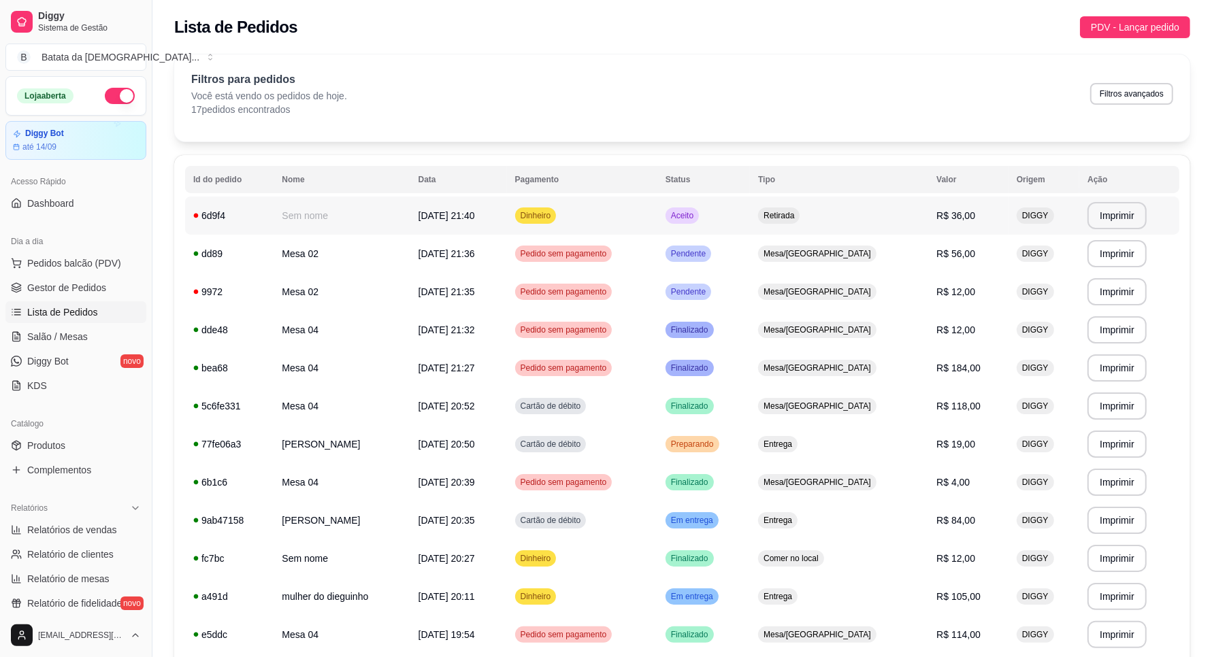
click at [731, 205] on td "Aceito" at bounding box center [703, 216] width 93 height 38
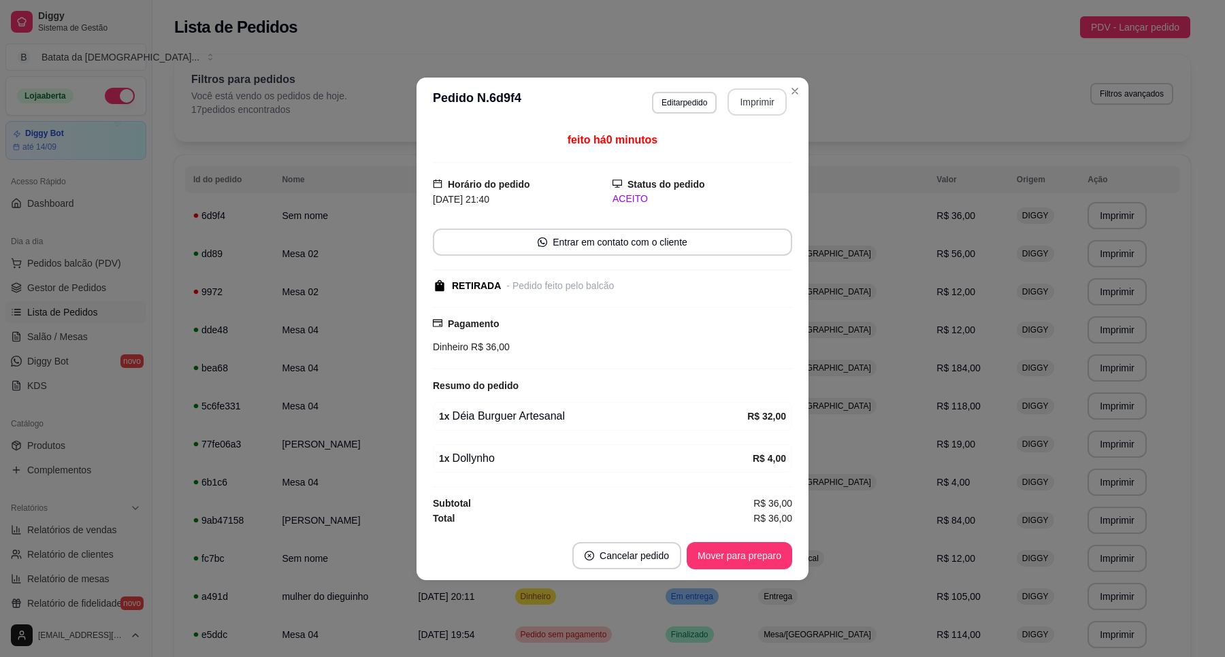
click at [744, 109] on button "Imprimir" at bounding box center [756, 101] width 59 height 27
click at [756, 557] on button "Mover para preparo" at bounding box center [739, 555] width 105 height 27
click at [754, 563] on button "Mover para retirada disponível" at bounding box center [717, 555] width 146 height 27
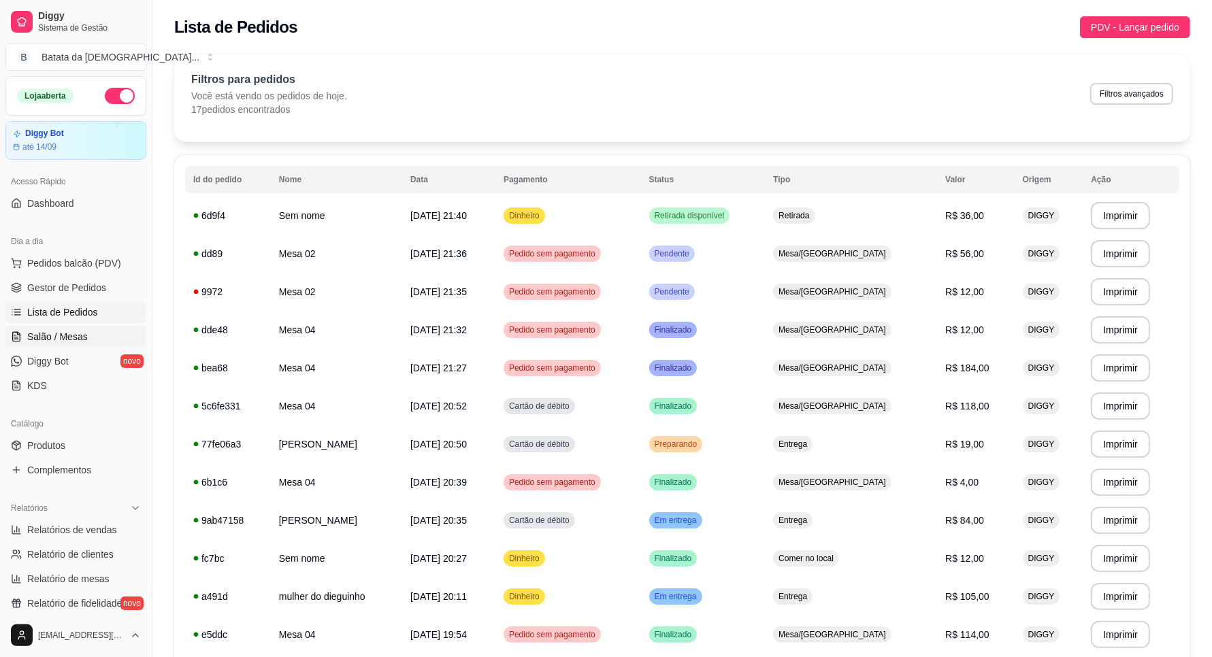
click at [89, 337] on link "Salão / Mesas" at bounding box center [75, 337] width 141 height 22
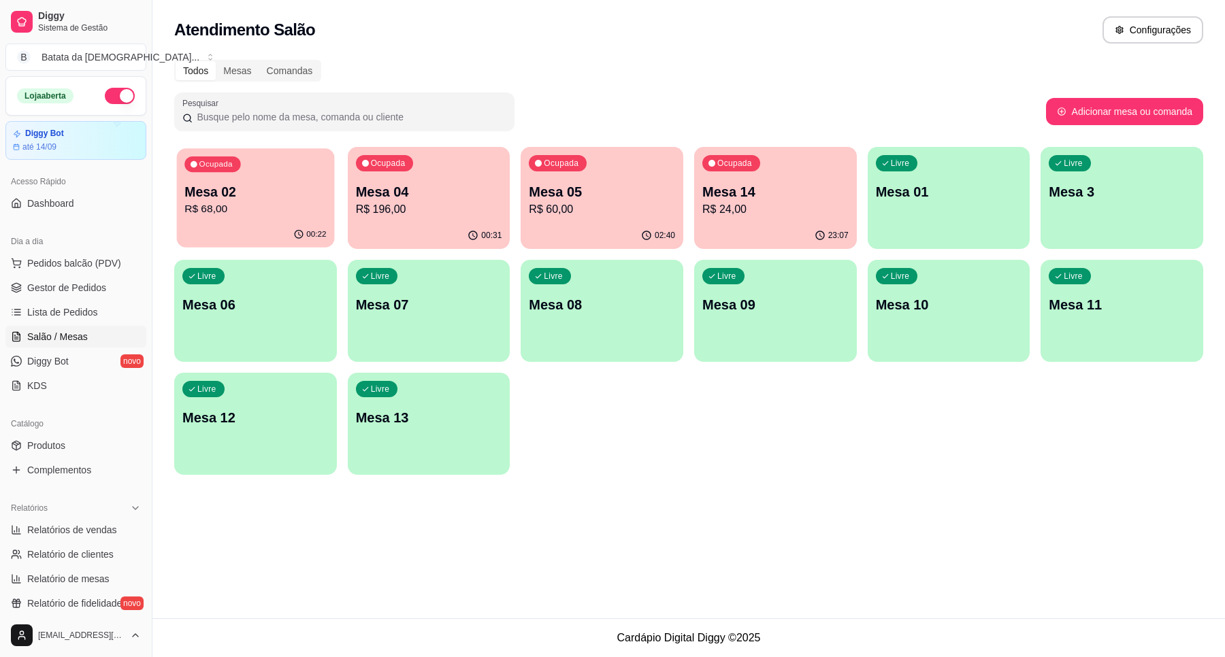
click at [297, 212] on p "R$ 68,00" at bounding box center [255, 209] width 142 height 16
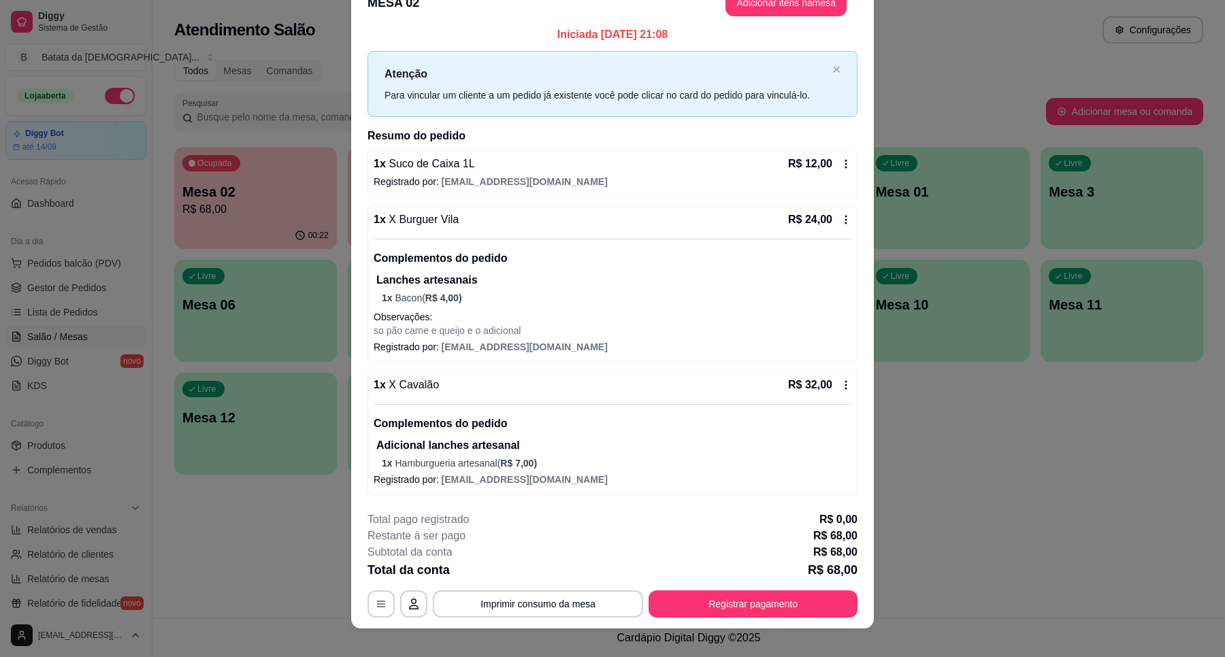
scroll to position [39, 0]
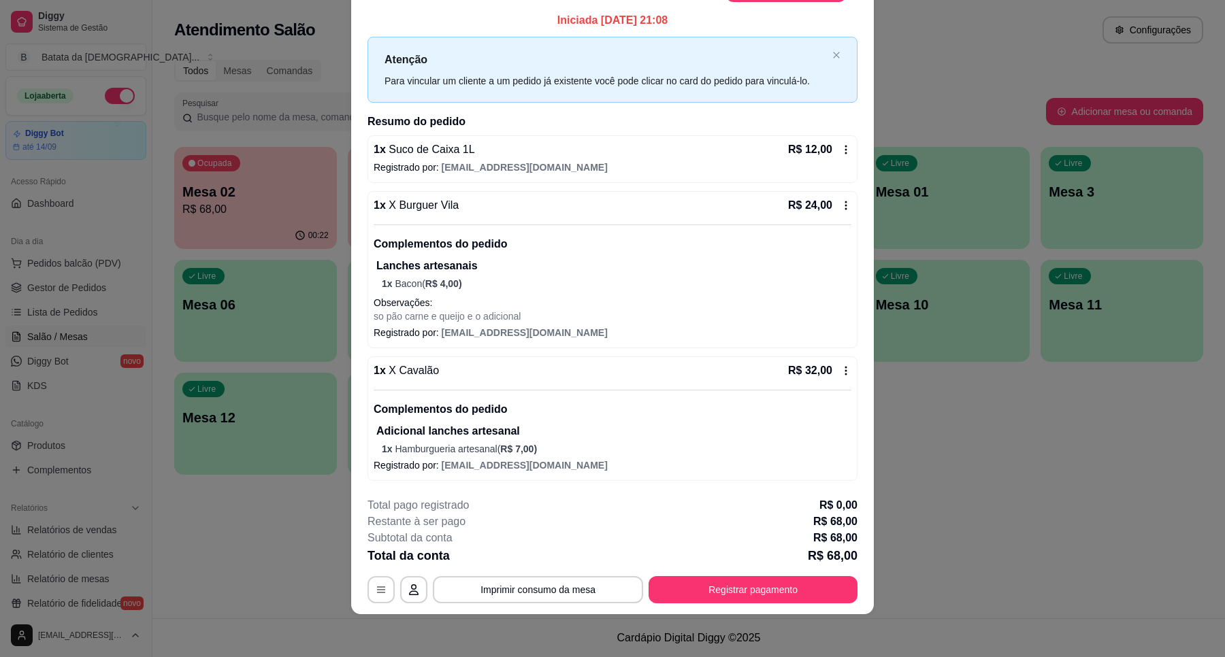
click at [840, 200] on icon at bounding box center [845, 205] width 11 height 11
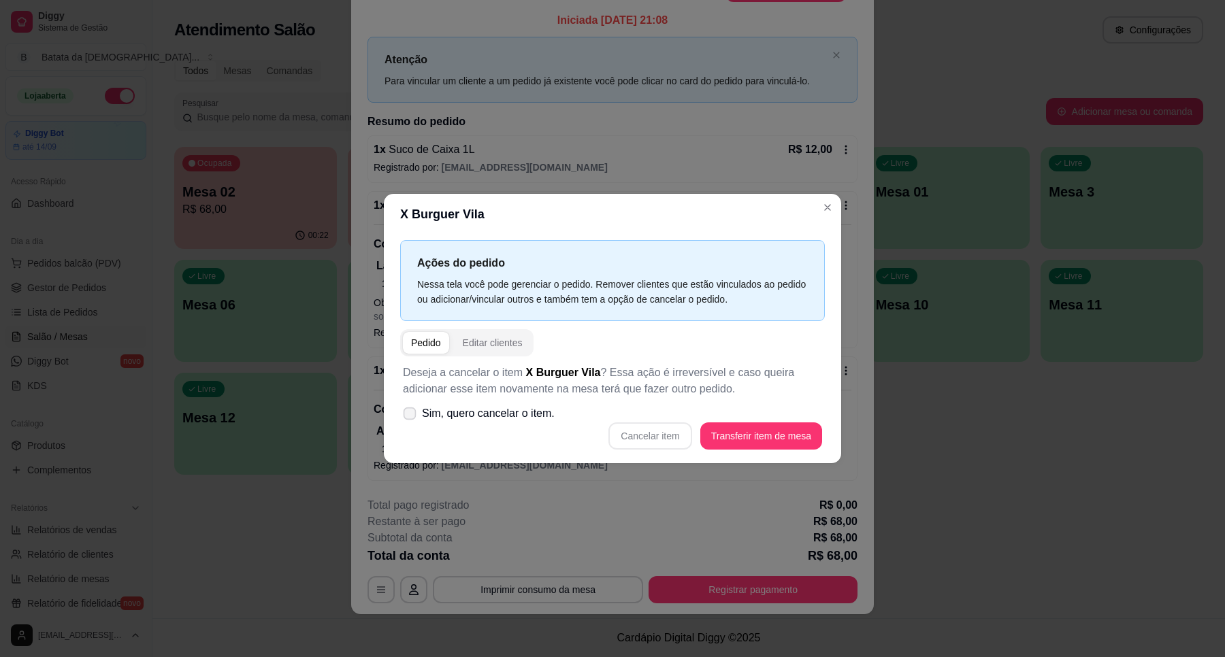
click at [536, 414] on span "Sim, quero cancelar o item." at bounding box center [488, 414] width 133 height 16
click at [411, 416] on input "Sim, quero cancelar o item." at bounding box center [406, 420] width 9 height 9
checkbox input "true"
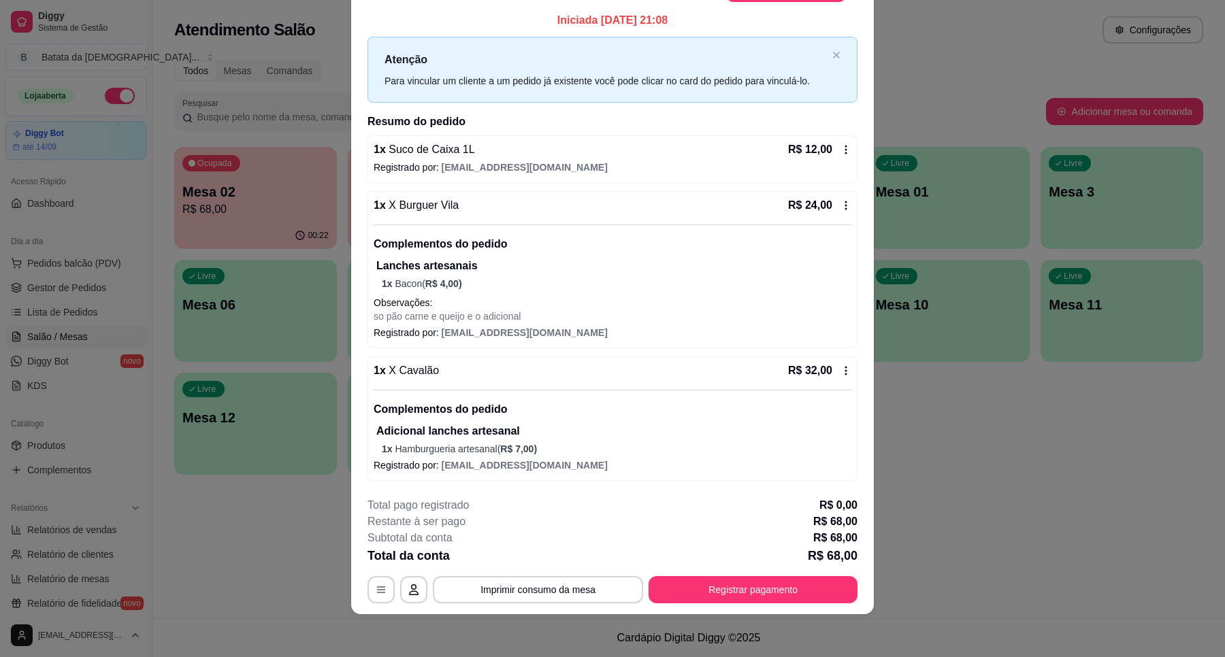
click at [817, 199] on div "R$ 24,00" at bounding box center [819, 205] width 63 height 16
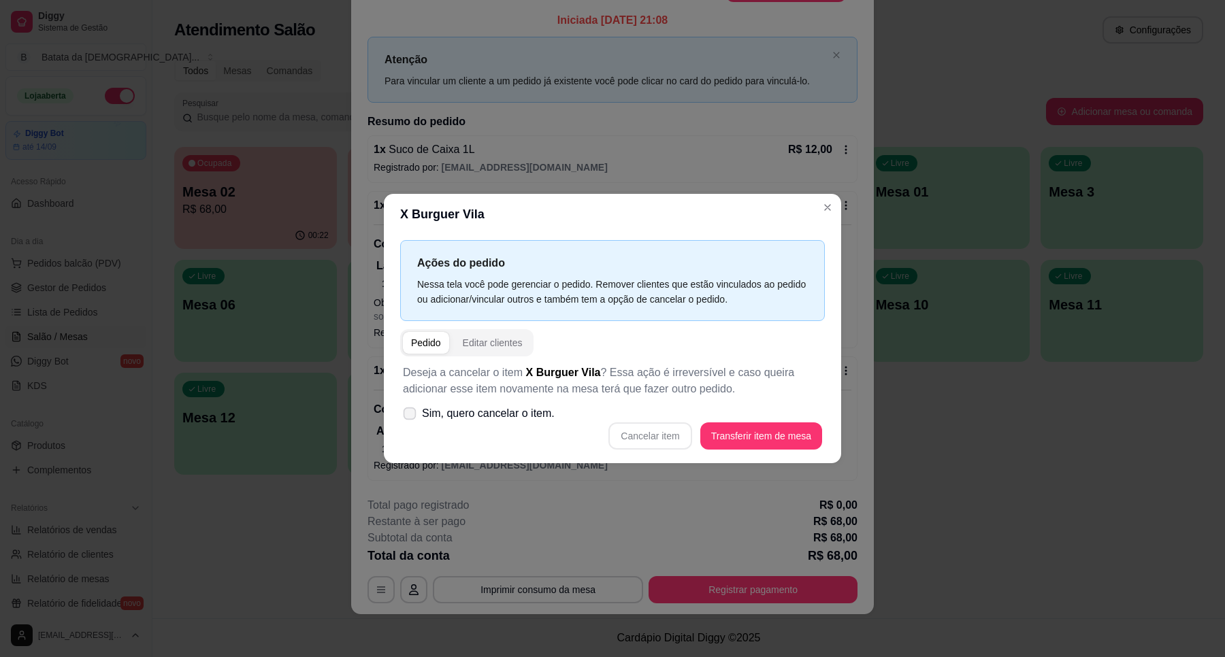
click at [500, 420] on span "Sim, quero cancelar o item." at bounding box center [488, 414] width 133 height 16
click at [411, 420] on input "Sim, quero cancelar o item." at bounding box center [406, 420] width 9 height 9
checkbox input "true"
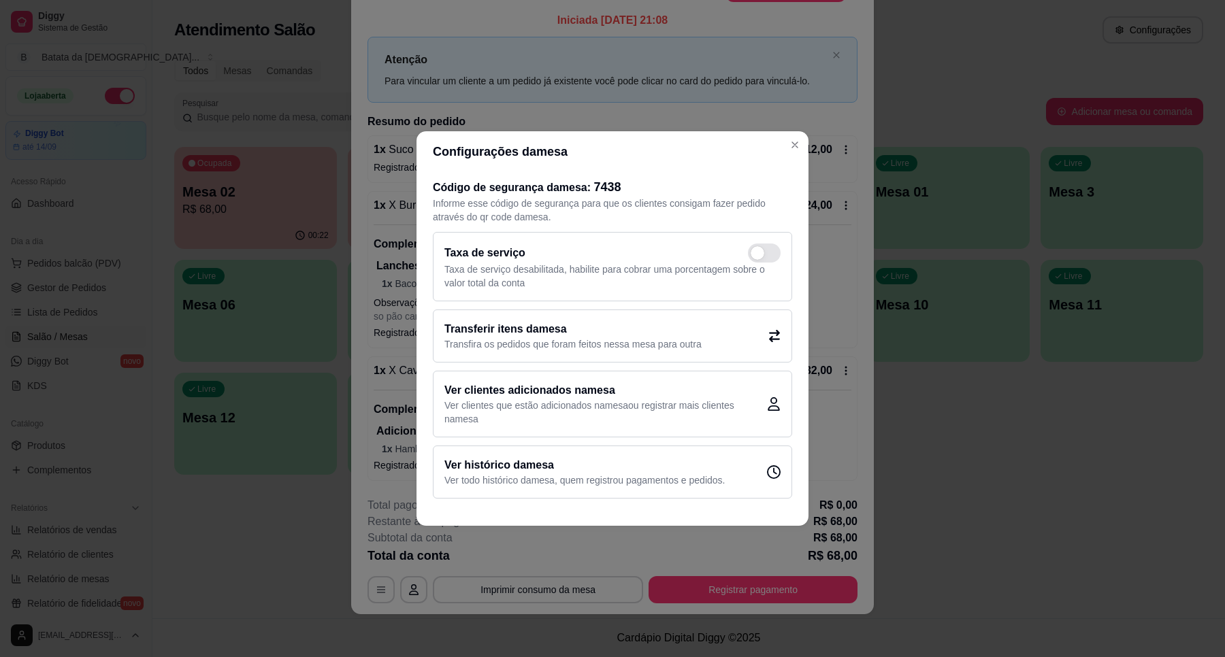
click at [798, 131] on header "Configurações da mesa" at bounding box center [612, 151] width 392 height 41
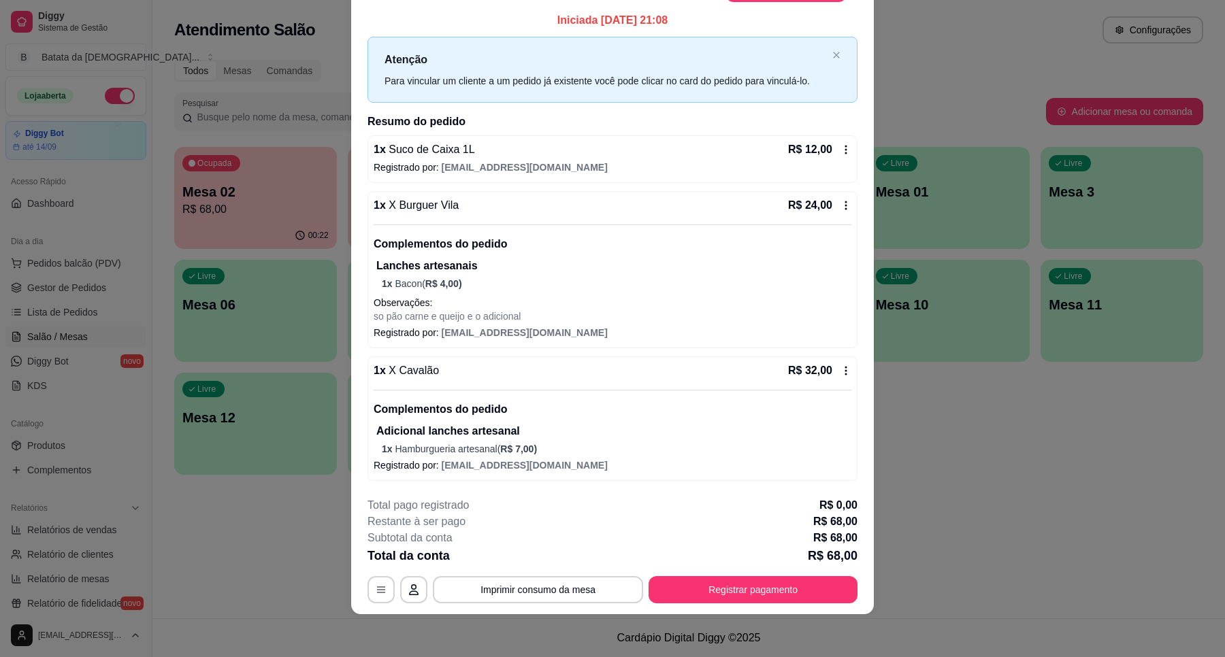
click at [840, 201] on icon at bounding box center [845, 205] width 11 height 11
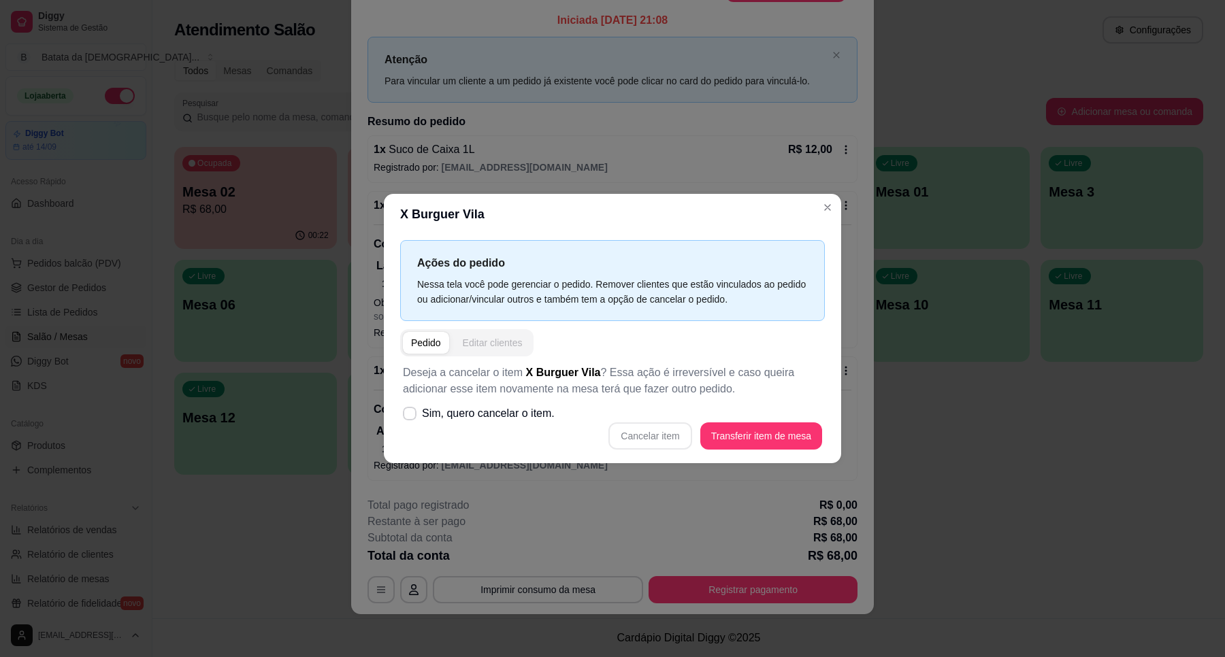
click at [506, 342] on div "Editar clientes" at bounding box center [493, 343] width 60 height 14
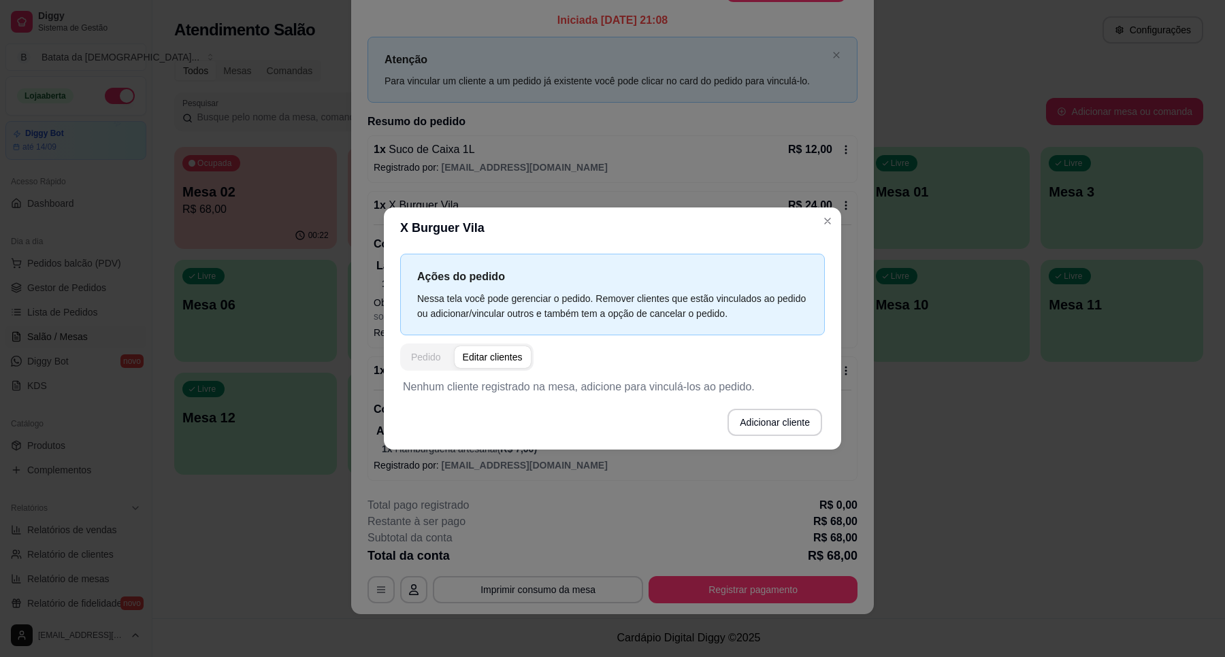
click at [412, 356] on div "Pedido" at bounding box center [426, 357] width 30 height 14
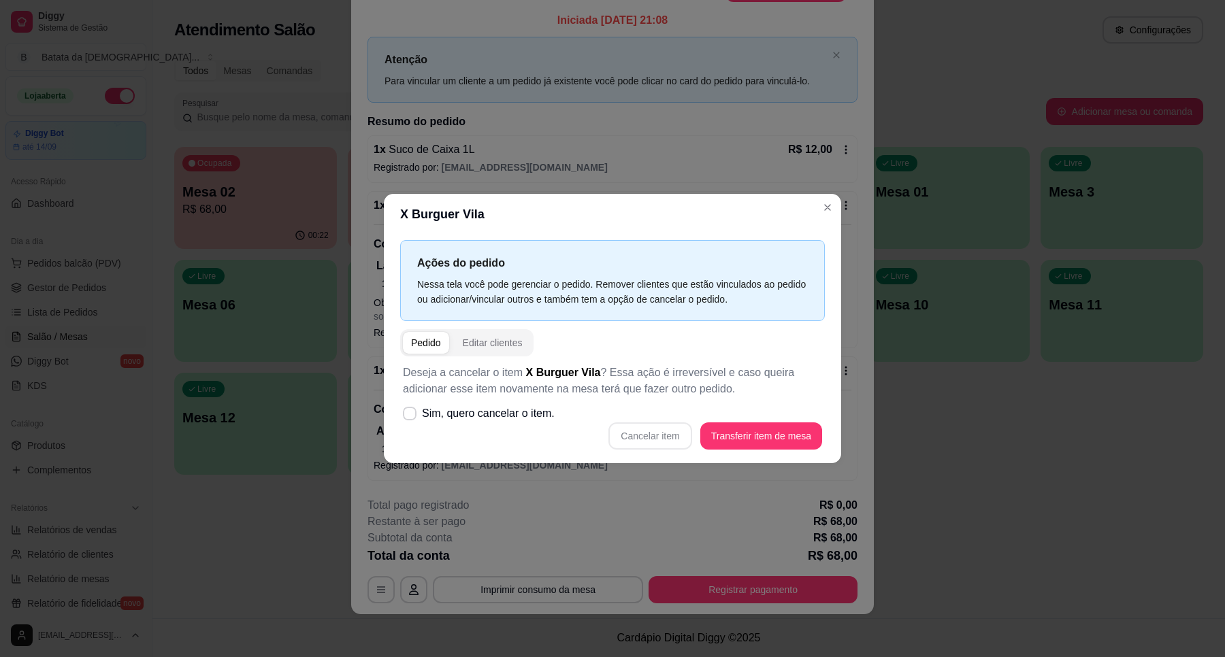
click at [654, 432] on div "Cancelar item Transferir item de mesa" at bounding box center [612, 436] width 419 height 27
click at [441, 408] on span "Sim, quero cancelar o item." at bounding box center [488, 414] width 133 height 16
click at [411, 416] on input "Sim, quero cancelar o item." at bounding box center [406, 420] width 9 height 9
checkbox input "true"
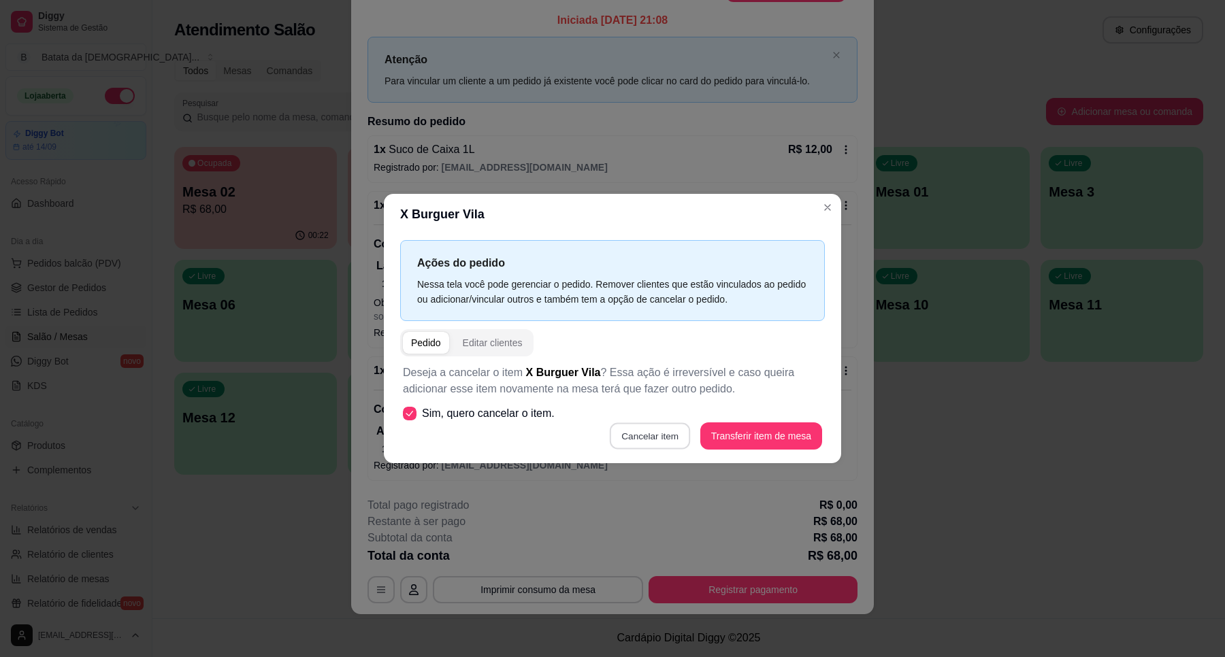
click at [648, 433] on button "Cancelar item" at bounding box center [650, 436] width 81 height 27
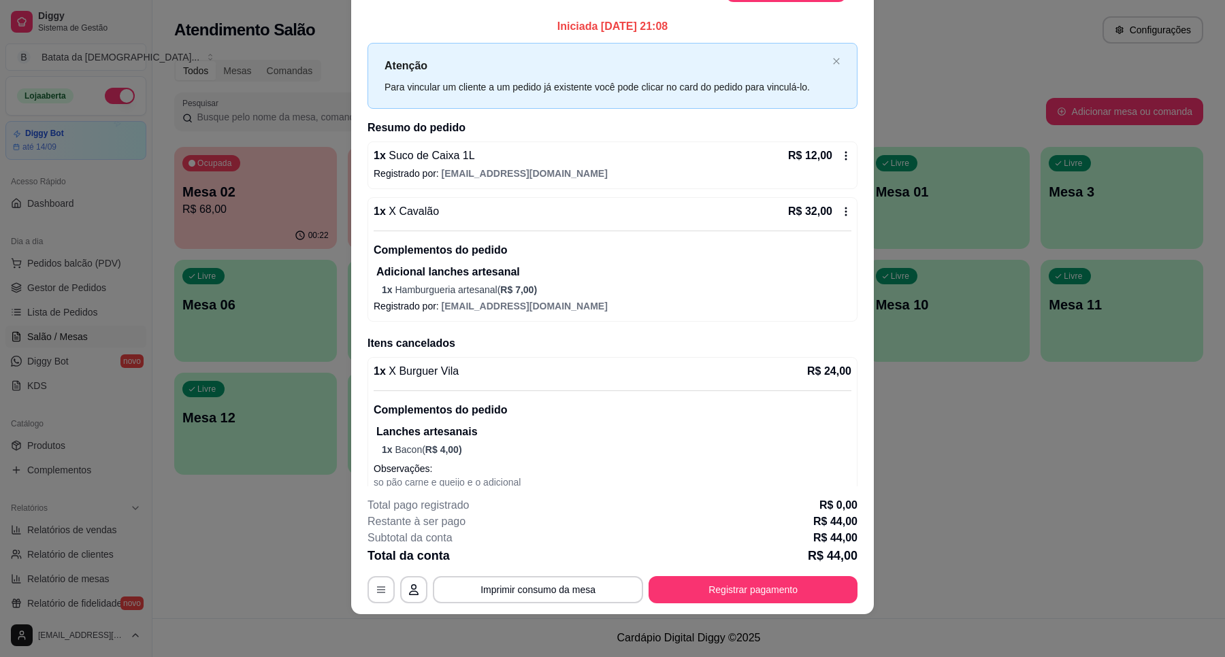
scroll to position [0, 0]
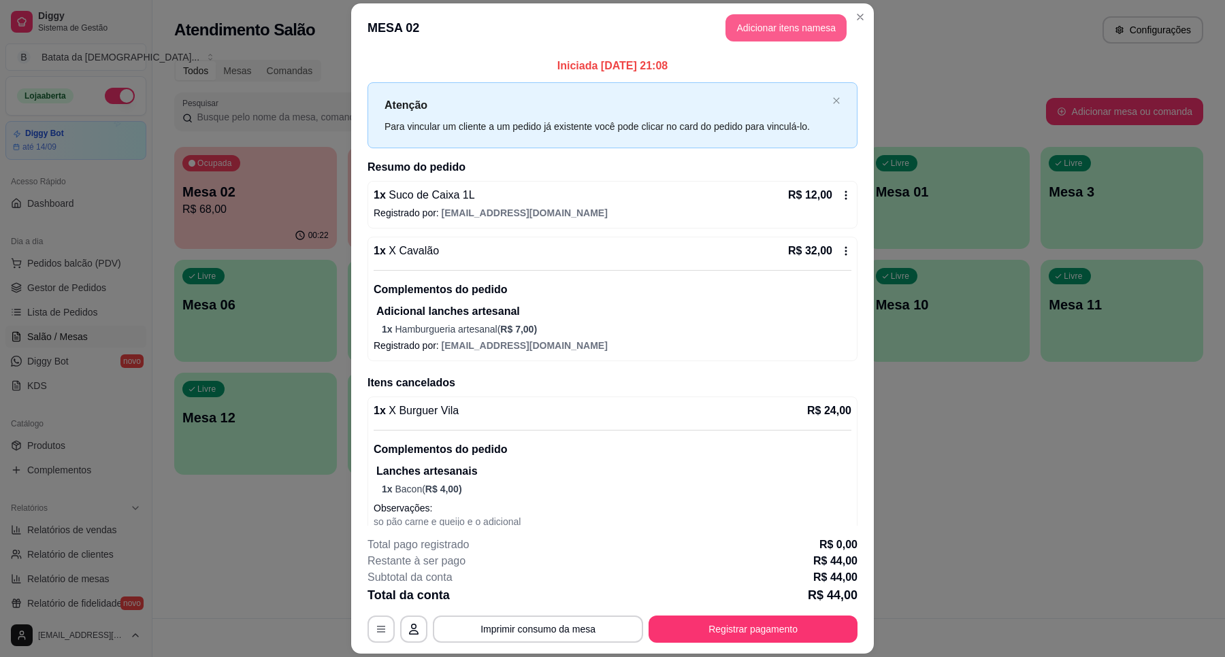
click at [794, 35] on button "Adicionar itens na mesa" at bounding box center [785, 27] width 121 height 27
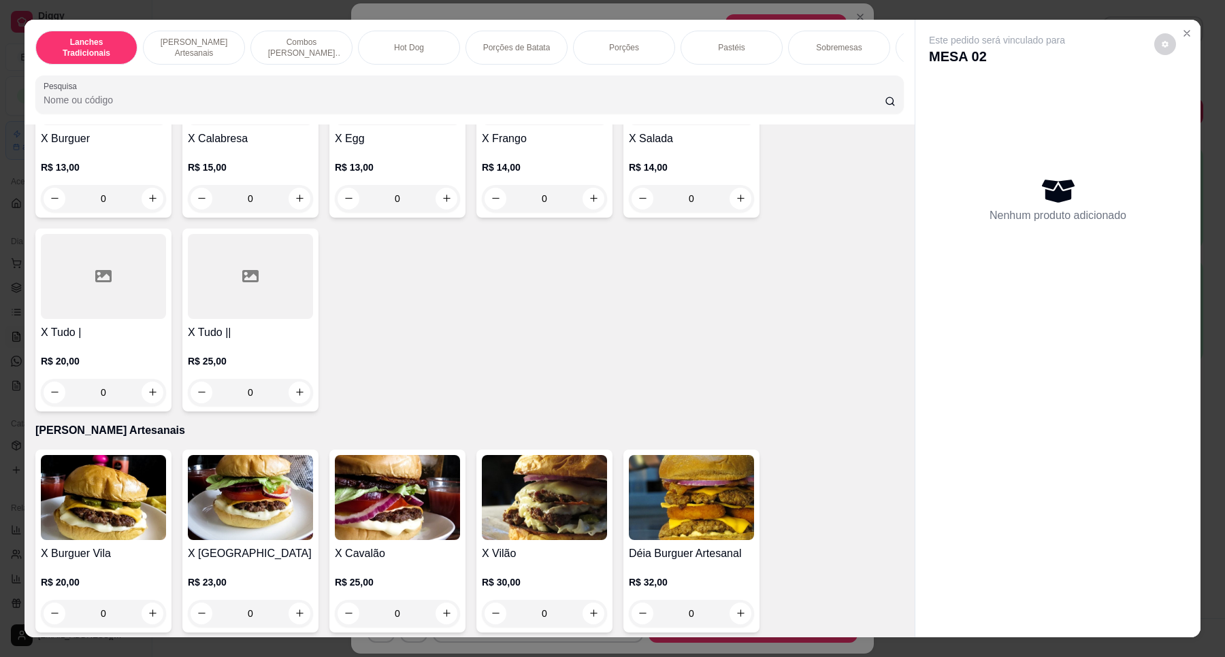
scroll to position [510, 0]
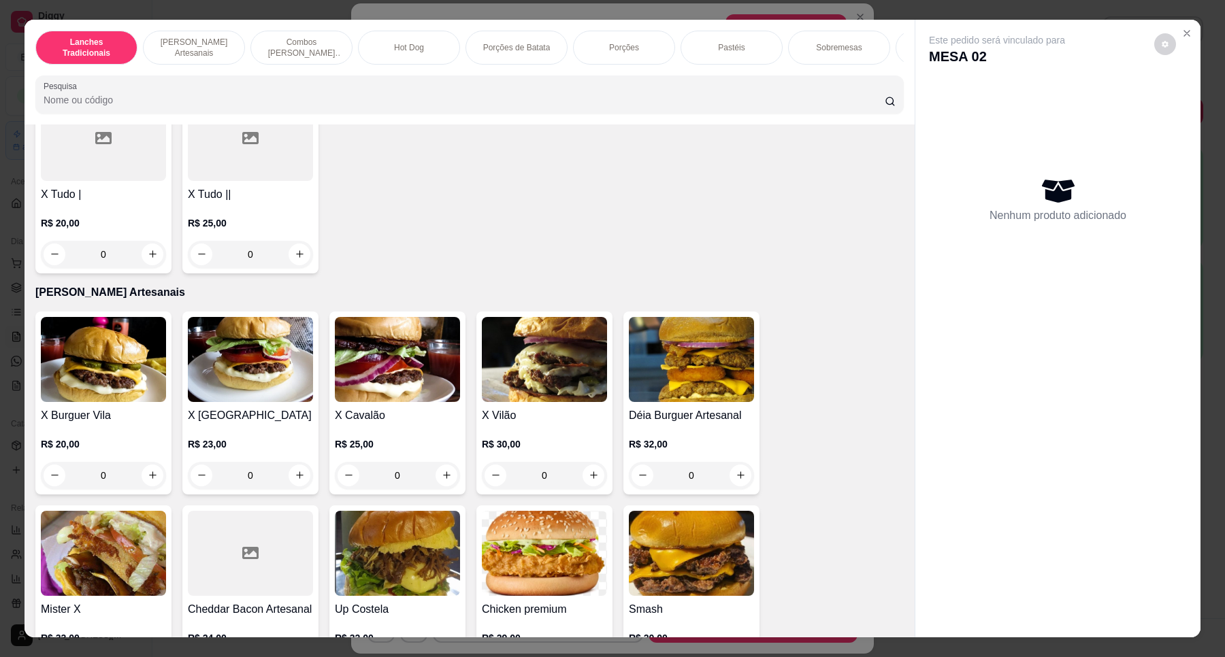
click at [389, 386] on img at bounding box center [397, 359] width 125 height 85
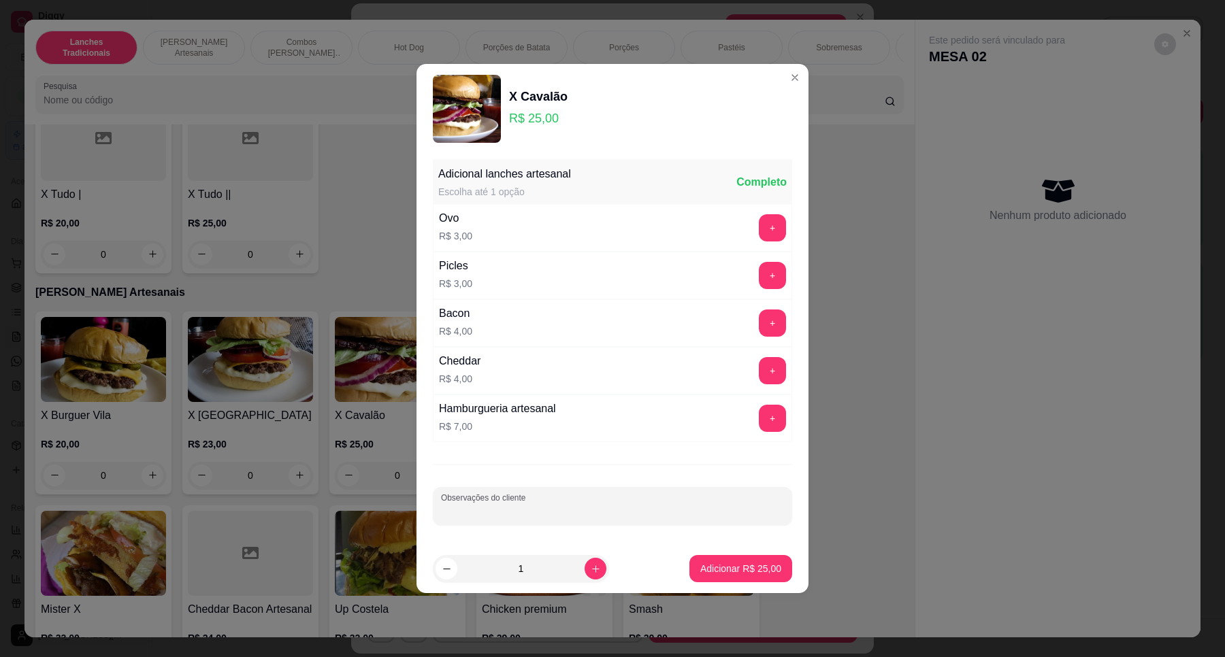
click at [631, 508] on input "Observações do cliente" at bounding box center [612, 512] width 343 height 14
type input "sem nenhum molho"
click at [744, 563] on p "Adicionar R$ 25,00" at bounding box center [740, 569] width 81 height 14
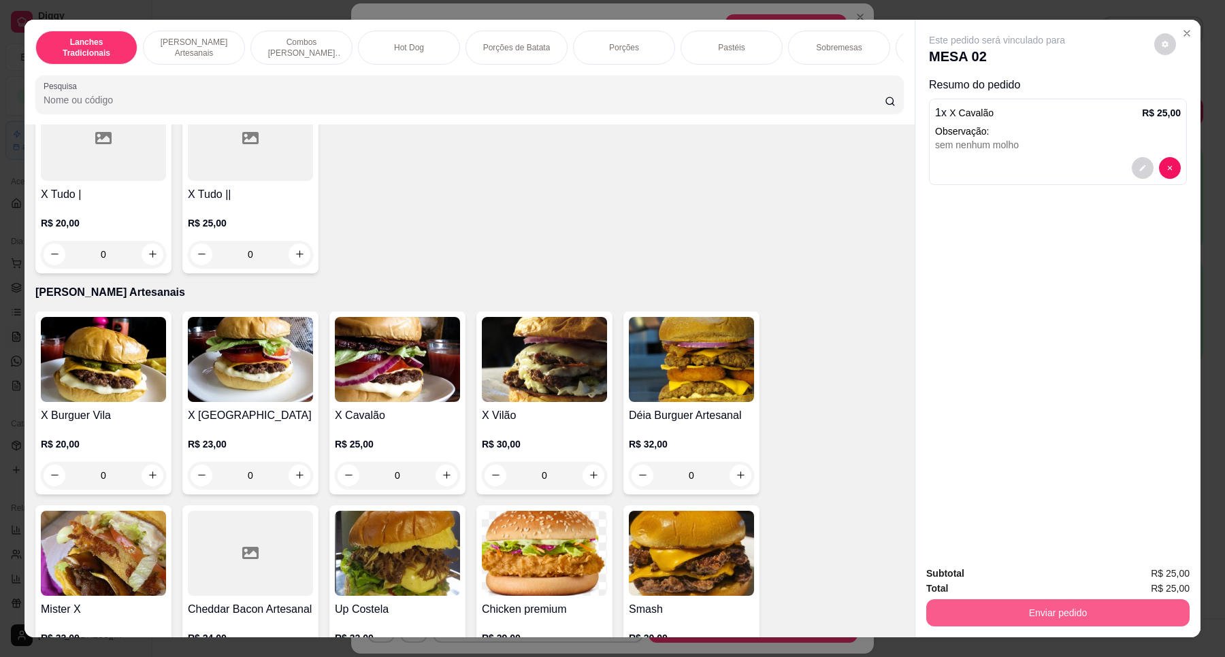
click at [1050, 614] on button "Enviar pedido" at bounding box center [1057, 612] width 263 height 27
click at [1032, 579] on button "Não registrar e enviar pedido" at bounding box center [1012, 580] width 142 height 26
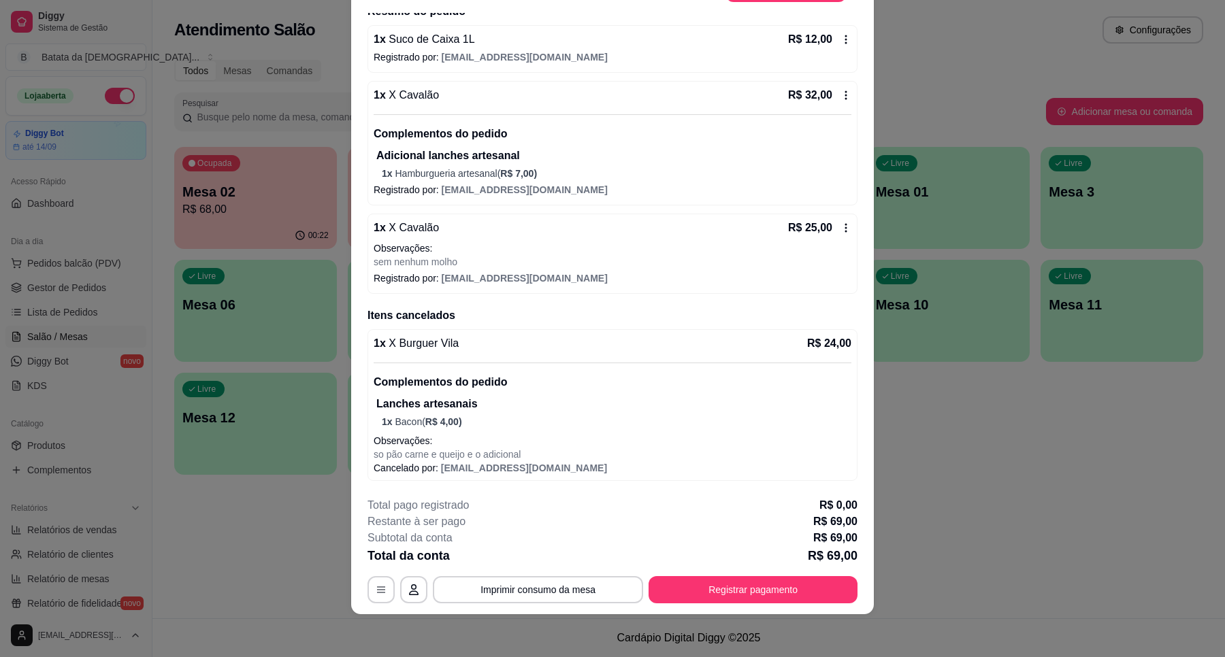
scroll to position [0, 0]
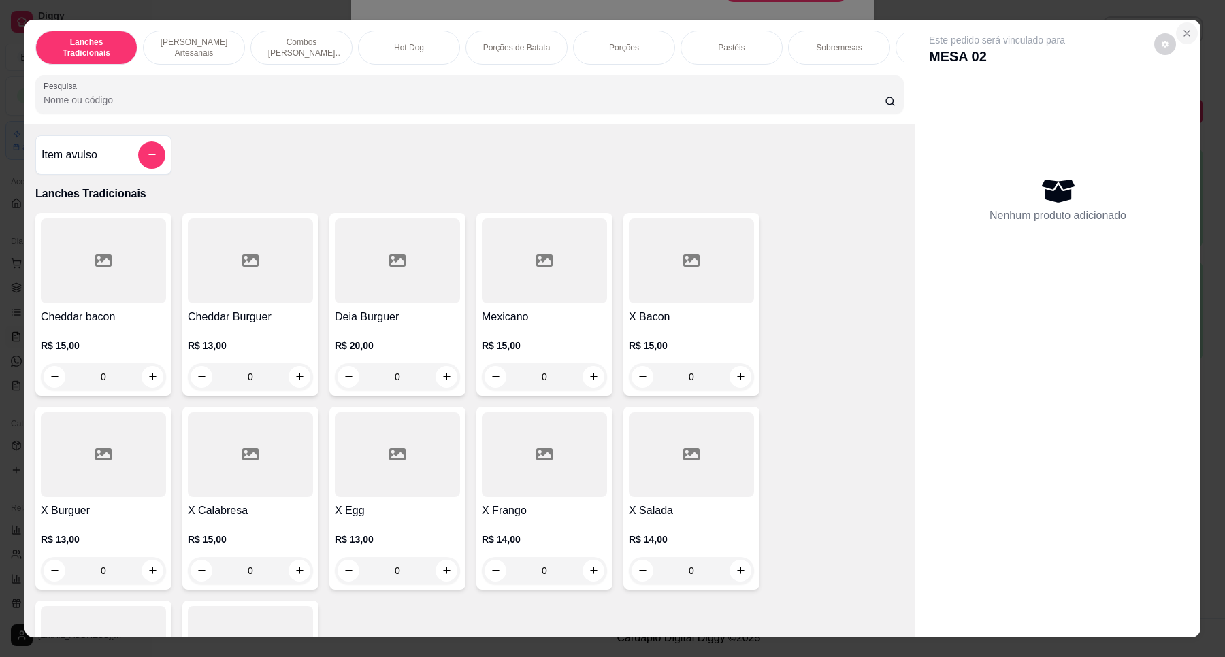
click at [1181, 37] on icon "Close" at bounding box center [1186, 33] width 11 height 11
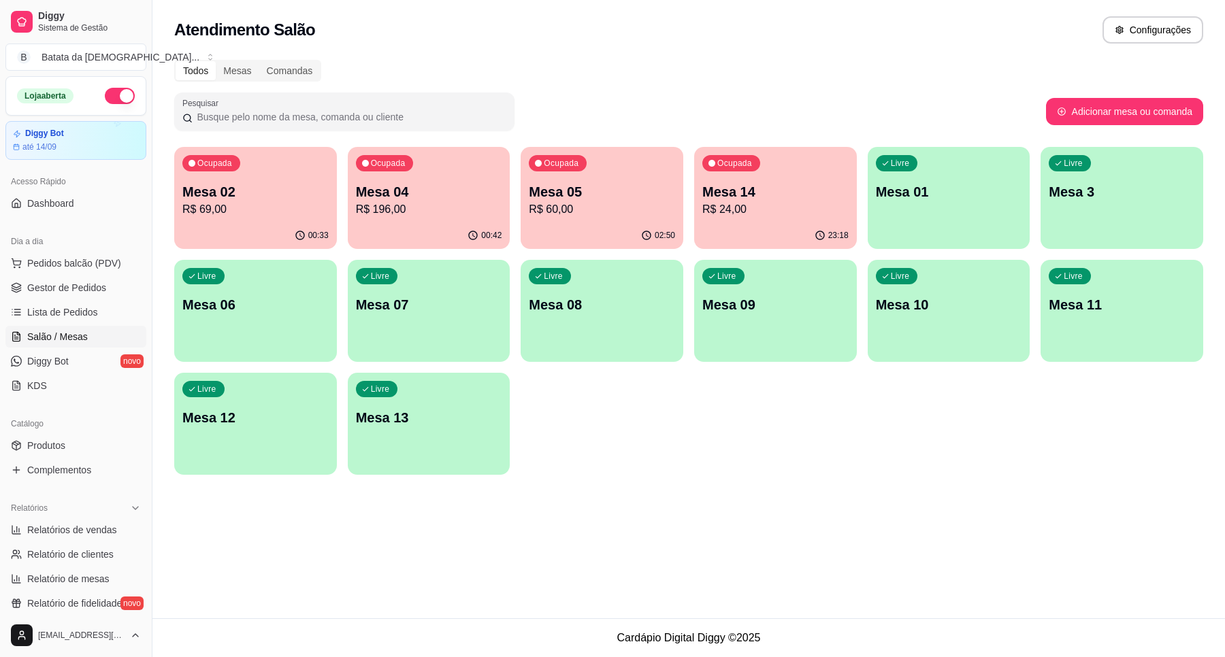
click at [412, 198] on p "Mesa 04" at bounding box center [429, 191] width 146 height 19
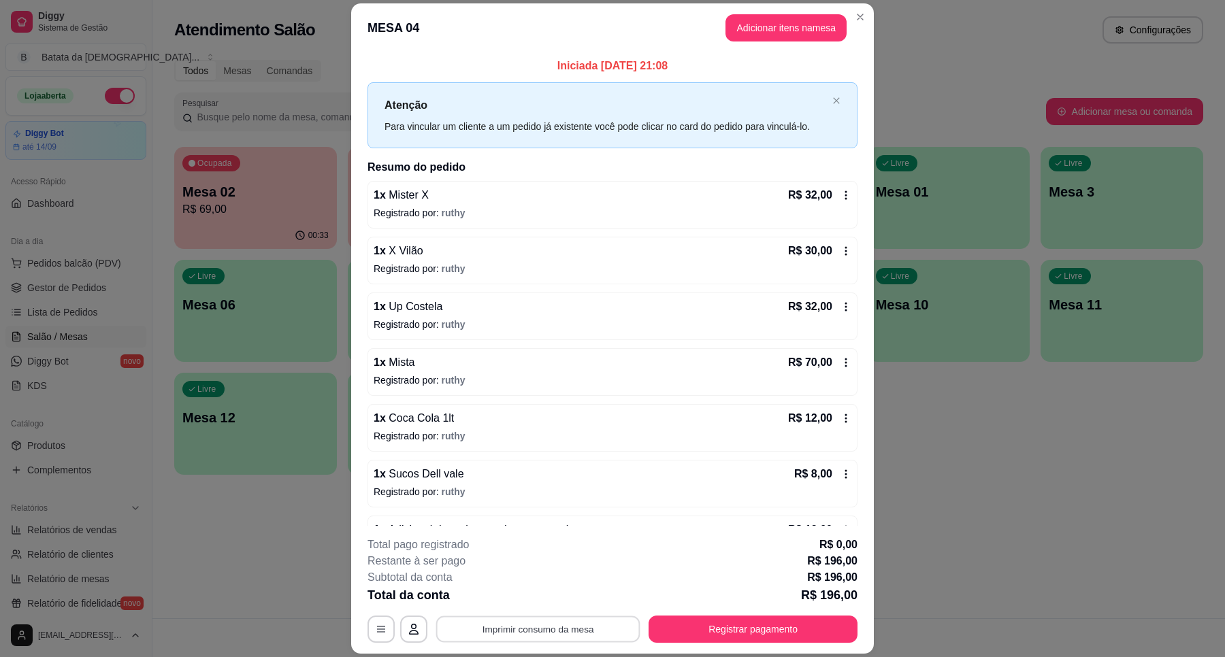
click at [596, 636] on button "Imprimir consumo da mesa" at bounding box center [538, 629] width 204 height 27
click at [698, 626] on button "Registrar pagamento" at bounding box center [752, 629] width 209 height 27
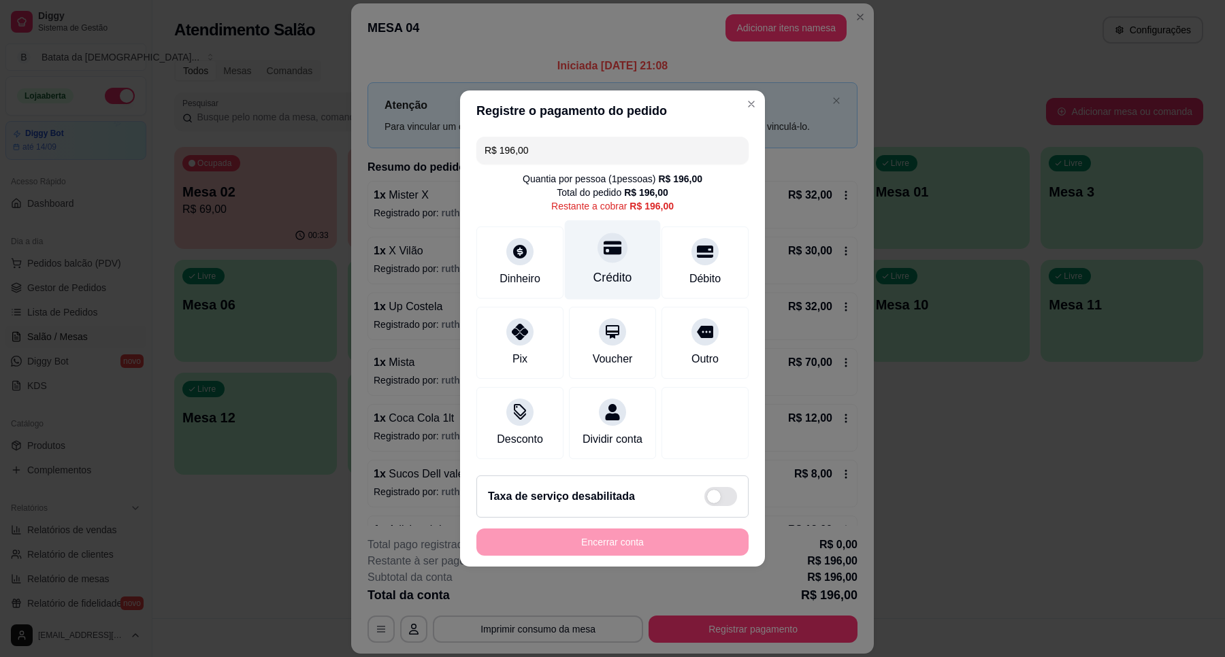
click at [619, 269] on div "Crédito" at bounding box center [612, 278] width 39 height 18
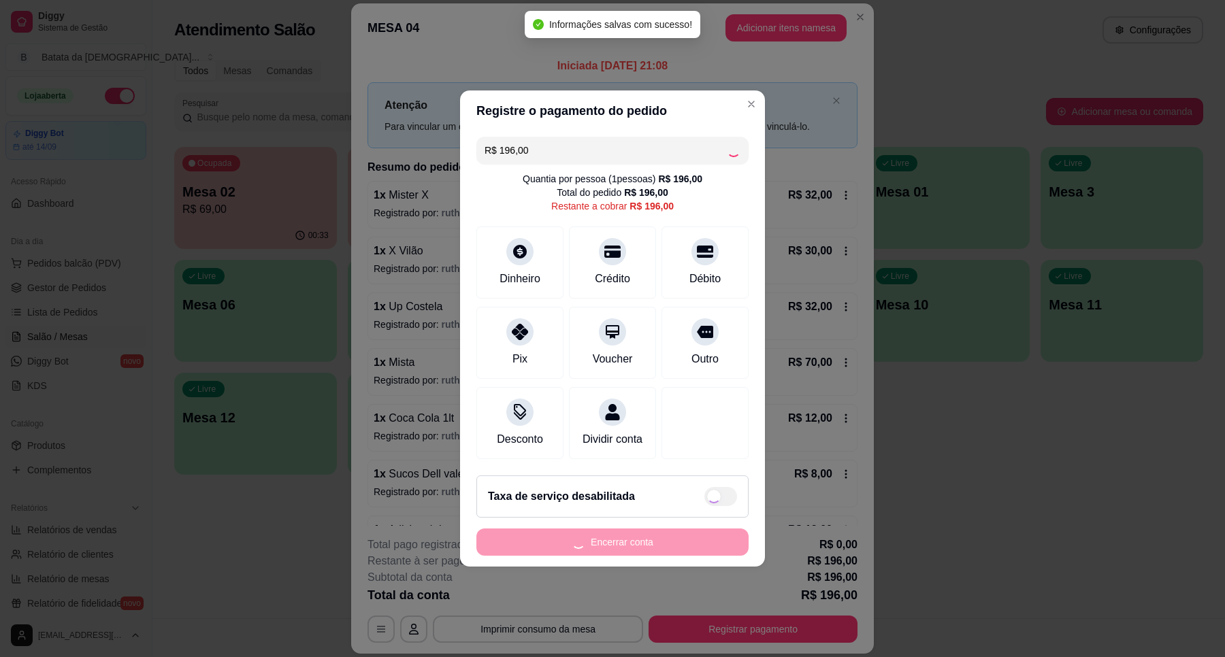
type input "R$ 0,00"
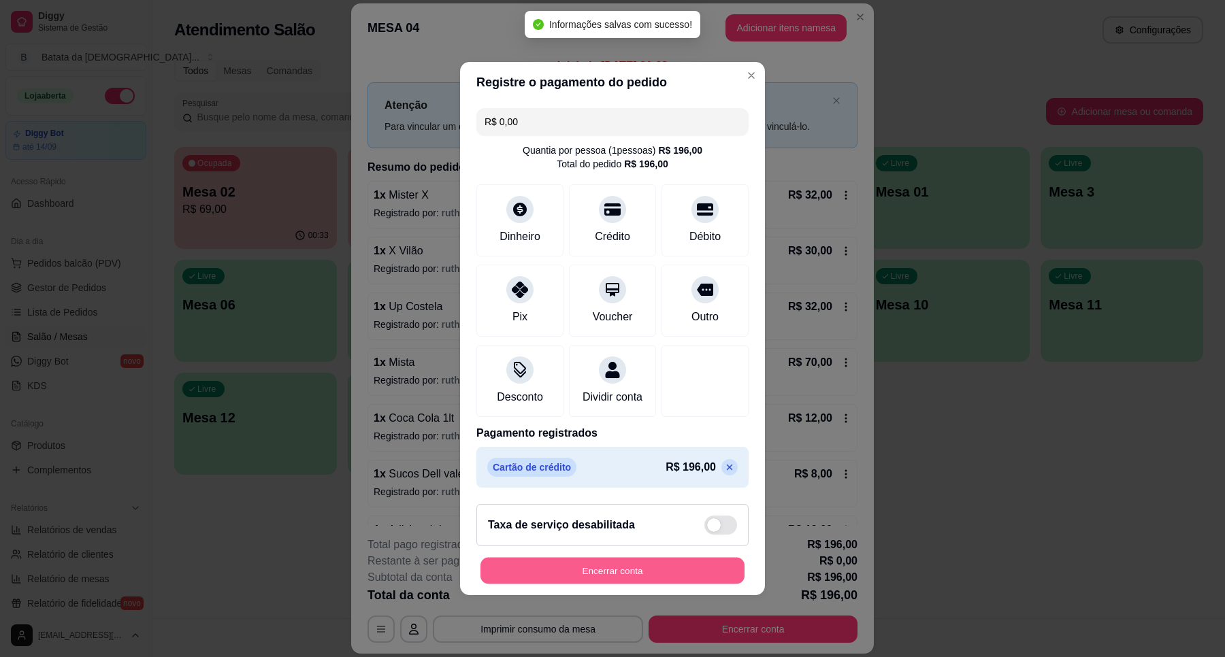
click at [607, 567] on button "Encerrar conta" at bounding box center [612, 571] width 264 height 27
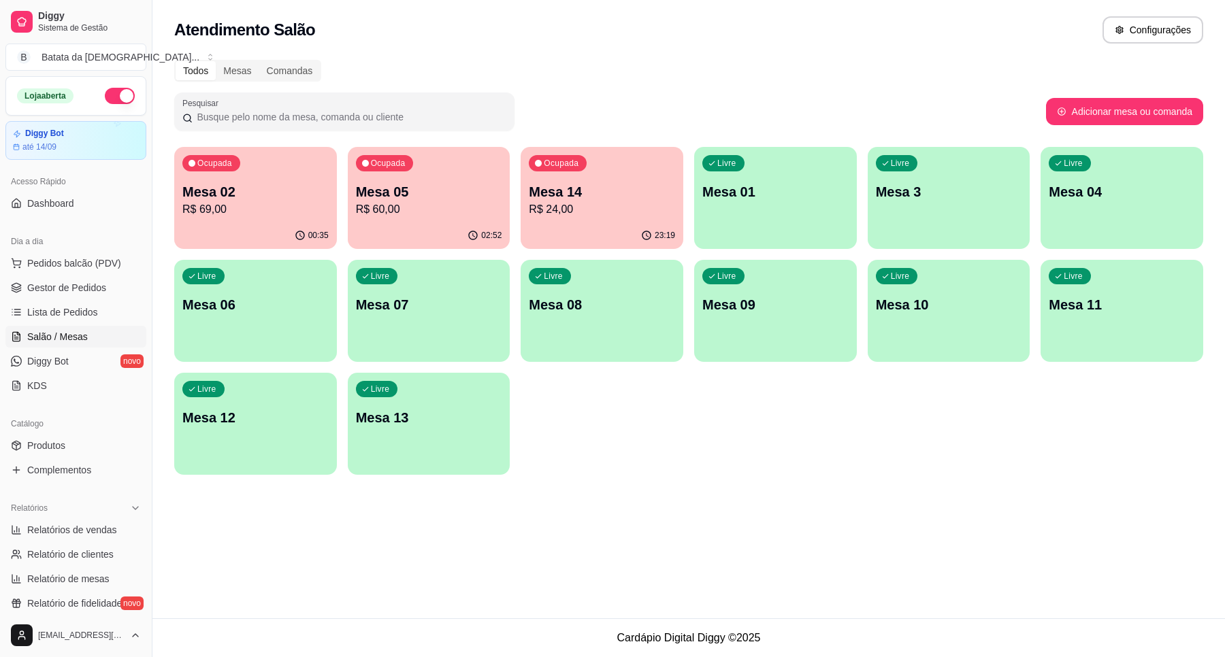
click at [243, 199] on p "Mesa 02" at bounding box center [255, 191] width 146 height 19
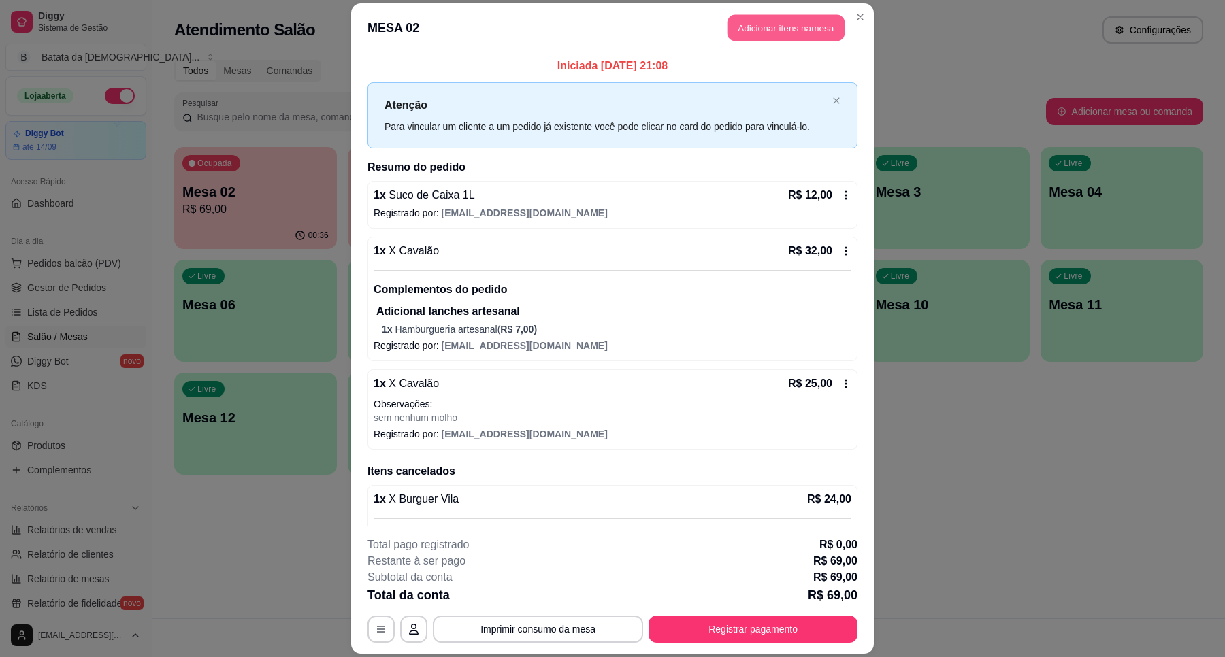
click at [742, 17] on button "Adicionar itens na mesa" at bounding box center [785, 27] width 117 height 27
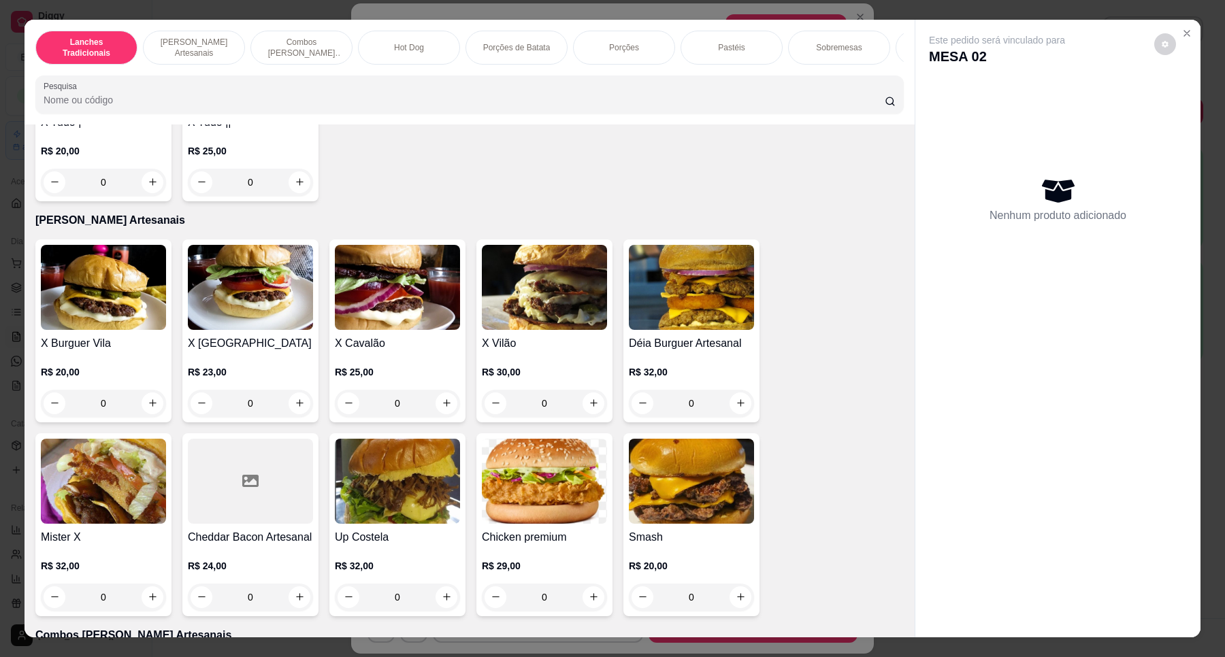
scroll to position [680, 0]
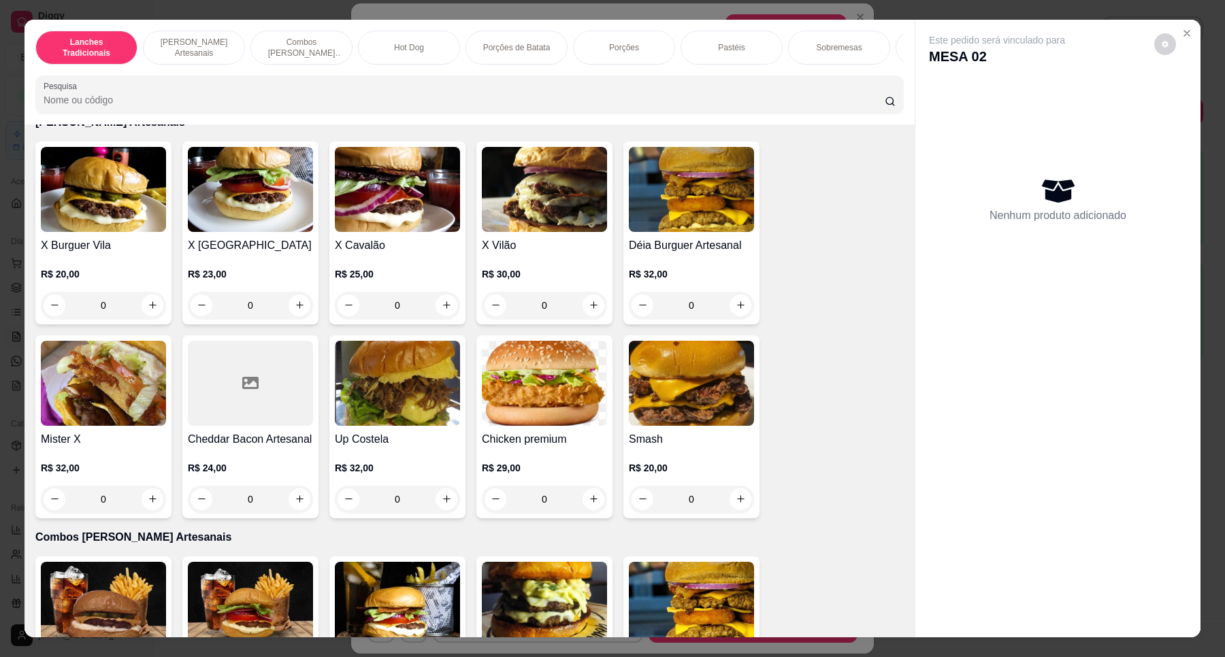
click at [205, 249] on div "X Jardim Vitória R$ 23,00 0" at bounding box center [250, 233] width 136 height 183
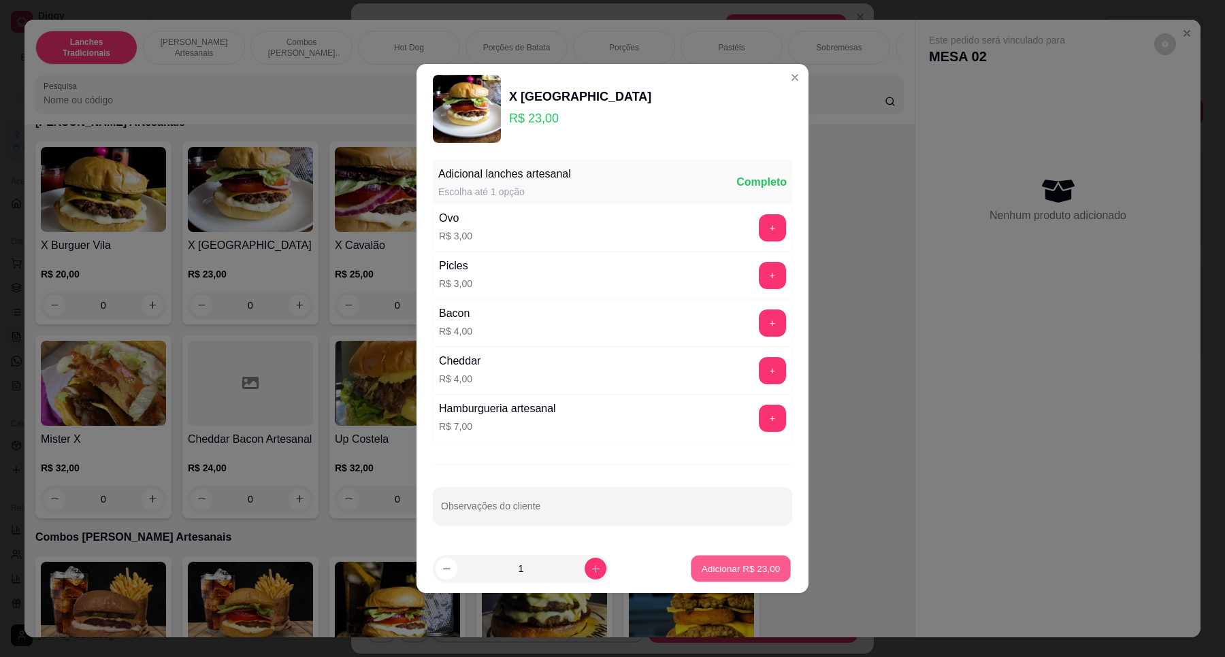
click at [742, 563] on p "Adicionar R$ 23,00" at bounding box center [741, 568] width 79 height 13
type input "1"
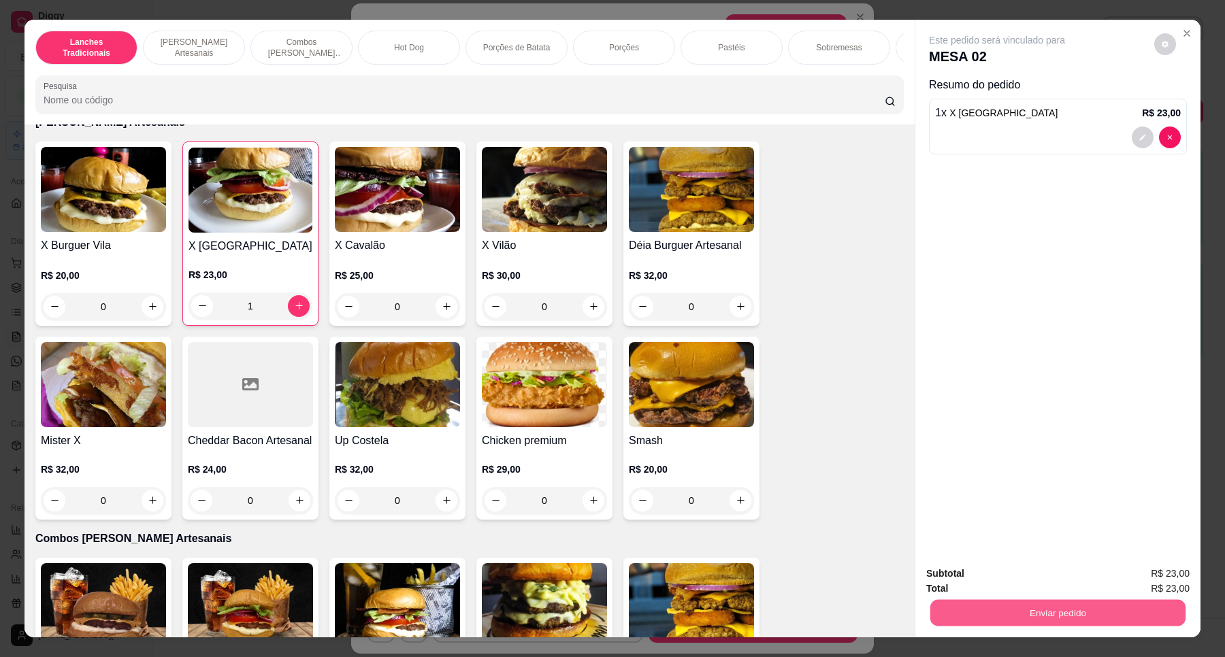
click at [1019, 604] on button "Enviar pedido" at bounding box center [1057, 613] width 255 height 27
click at [1009, 572] on button "Não registrar e enviar pedido" at bounding box center [1011, 579] width 137 height 25
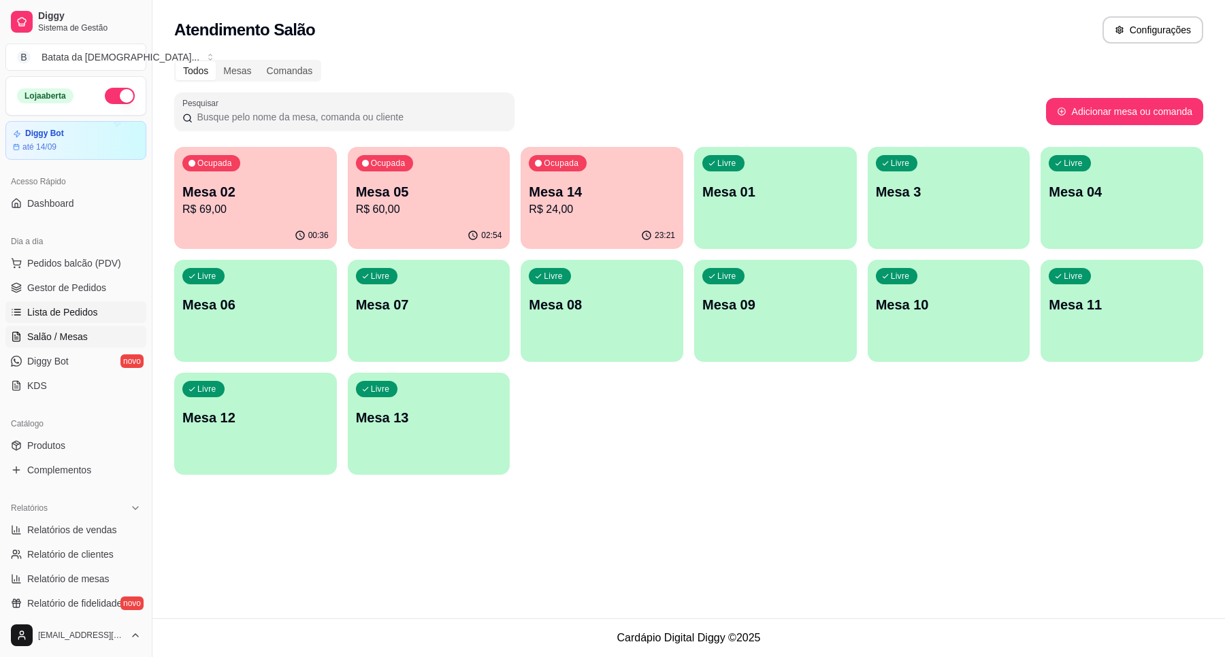
click at [103, 320] on link "Lista de Pedidos" at bounding box center [75, 312] width 141 height 22
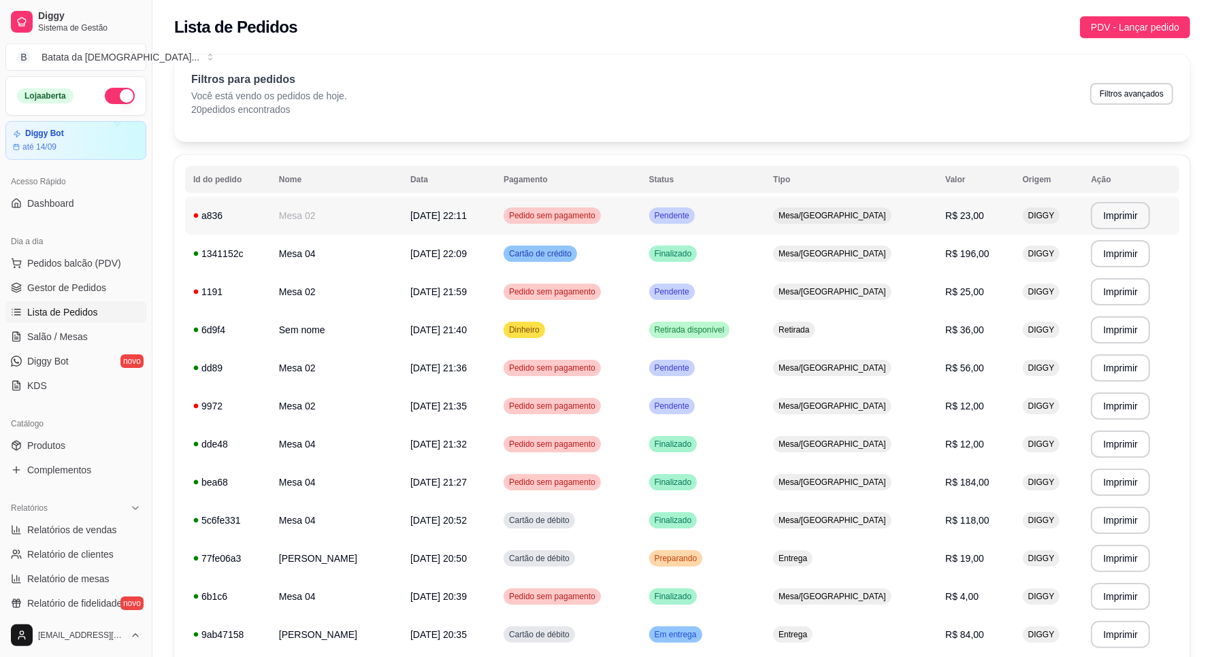
click at [692, 215] on span "Pendente" at bounding box center [672, 215] width 40 height 11
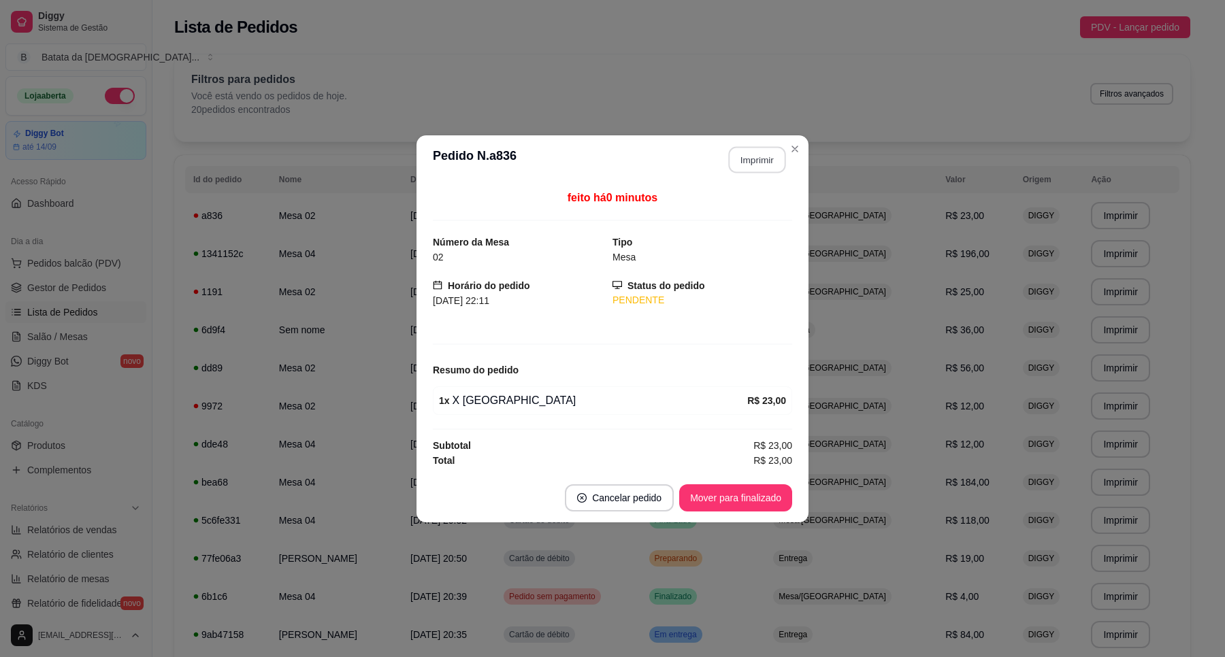
click at [765, 158] on button "Imprimir" at bounding box center [757, 159] width 57 height 27
click at [728, 493] on button "Mover para finalizado" at bounding box center [736, 497] width 110 height 27
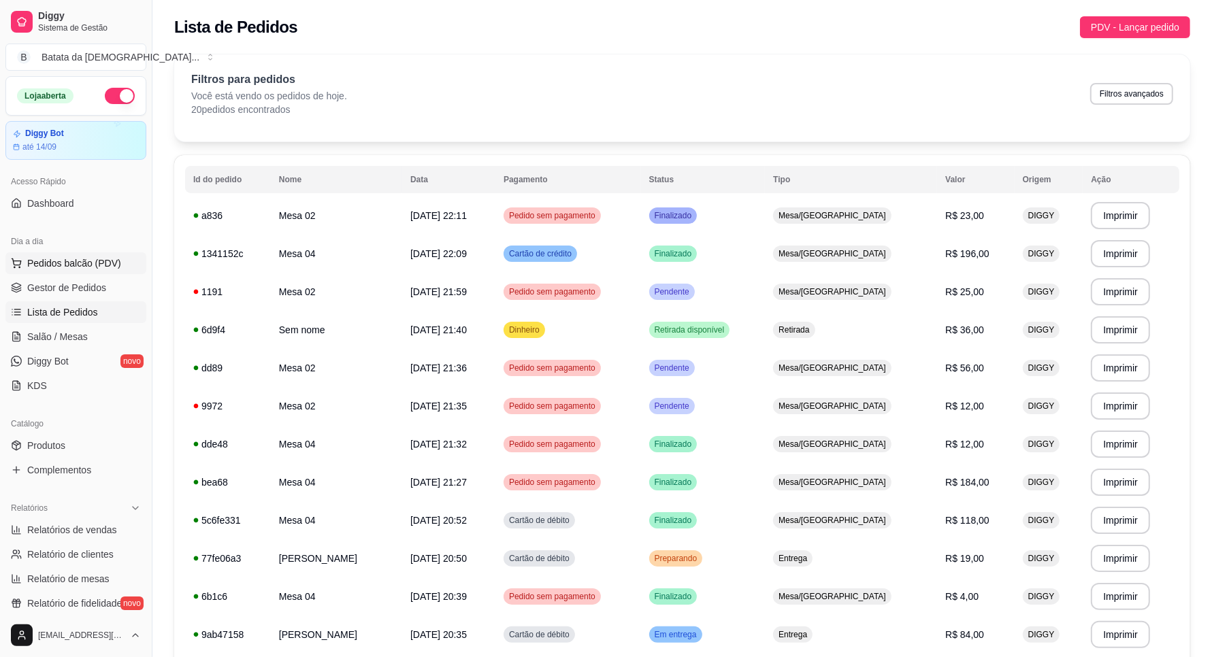
click at [66, 265] on span "Pedidos balcão (PDV)" at bounding box center [74, 264] width 94 height 14
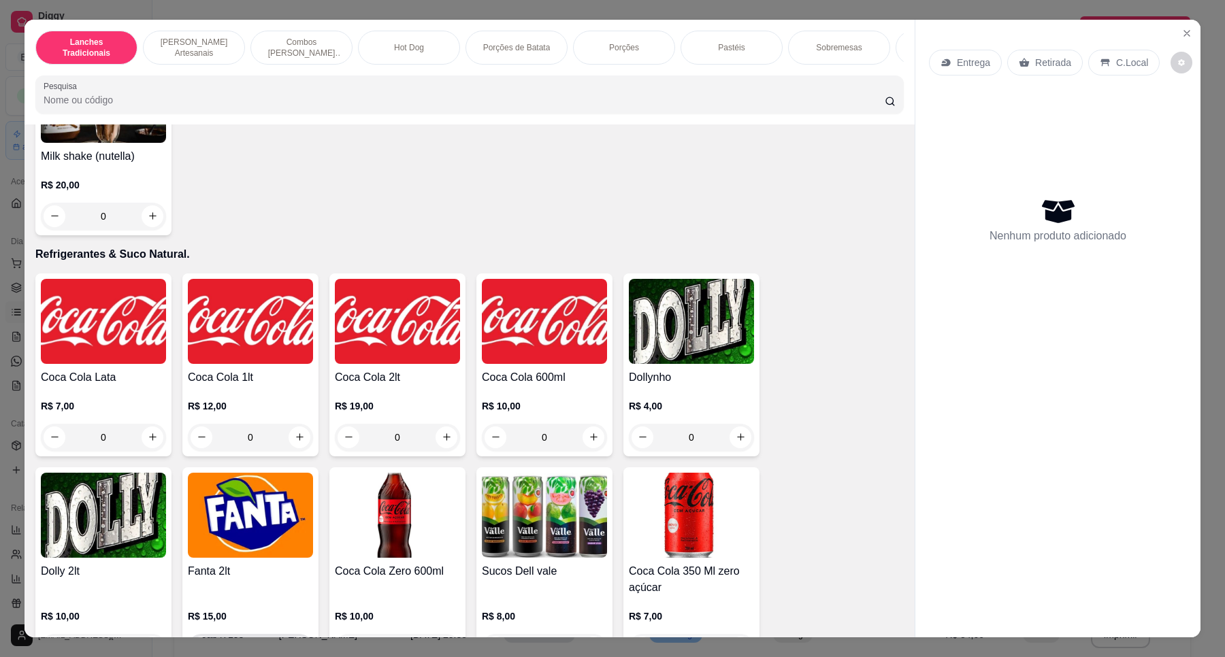
scroll to position [3147, 0]
click at [138, 512] on img at bounding box center [103, 516] width 125 height 85
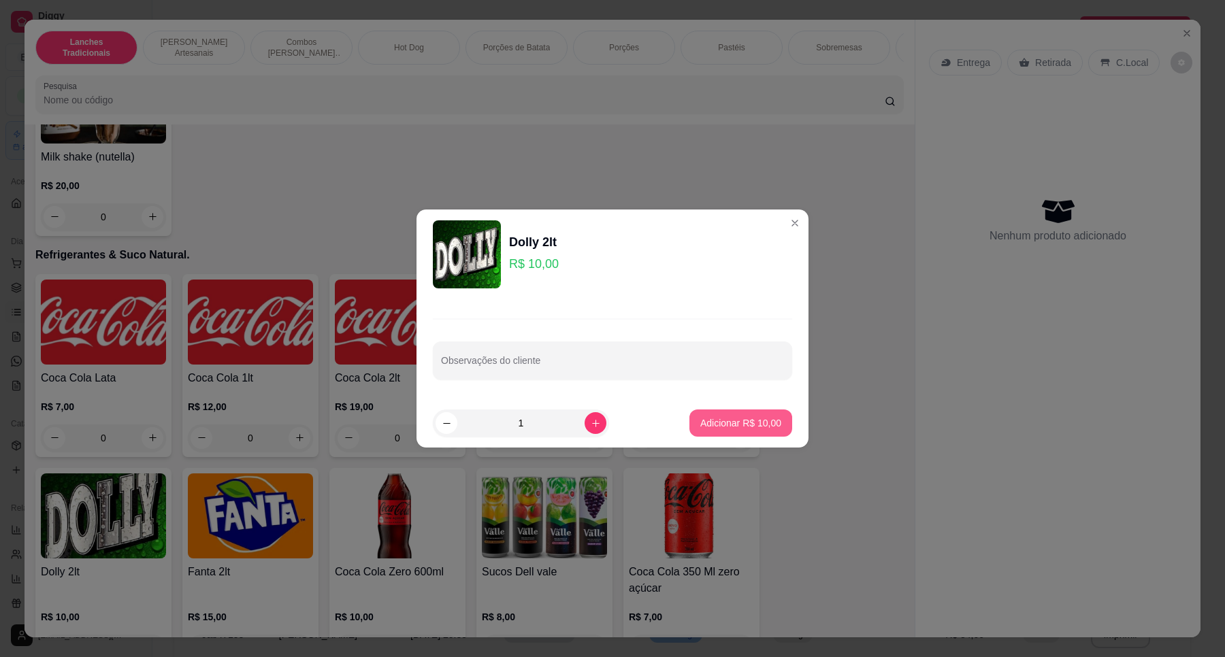
click at [744, 430] on button "Adicionar R$ 10,00" at bounding box center [740, 423] width 103 height 27
type input "1"
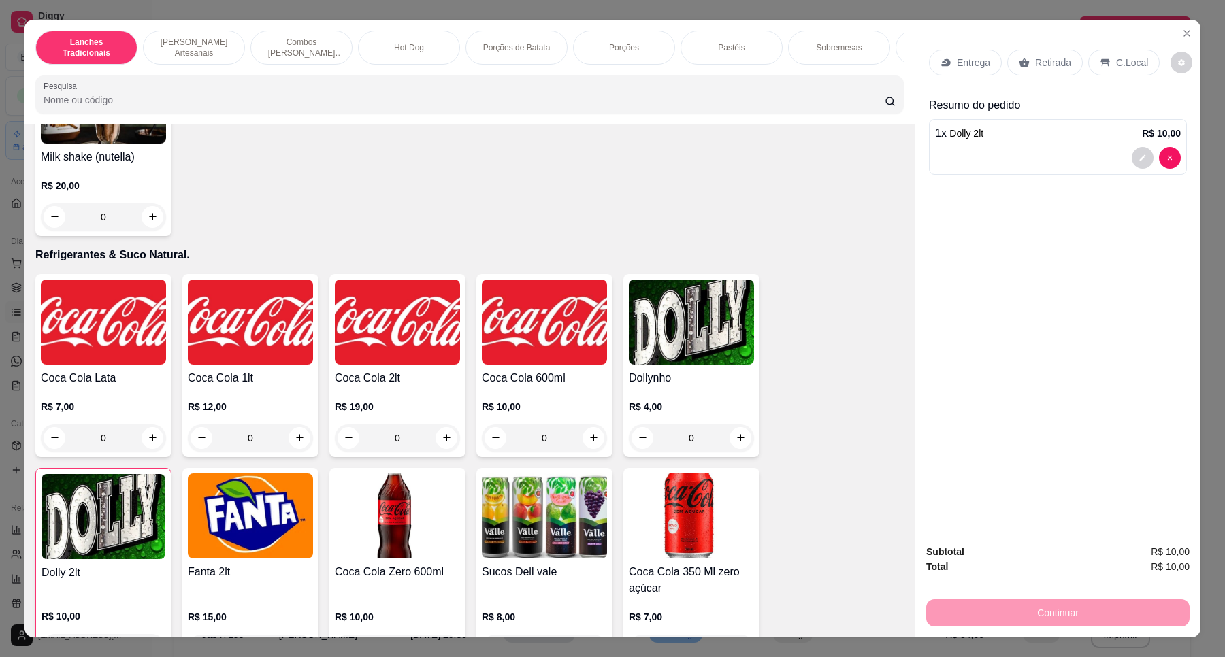
click at [1117, 63] on p "C.Local" at bounding box center [1132, 63] width 32 height 14
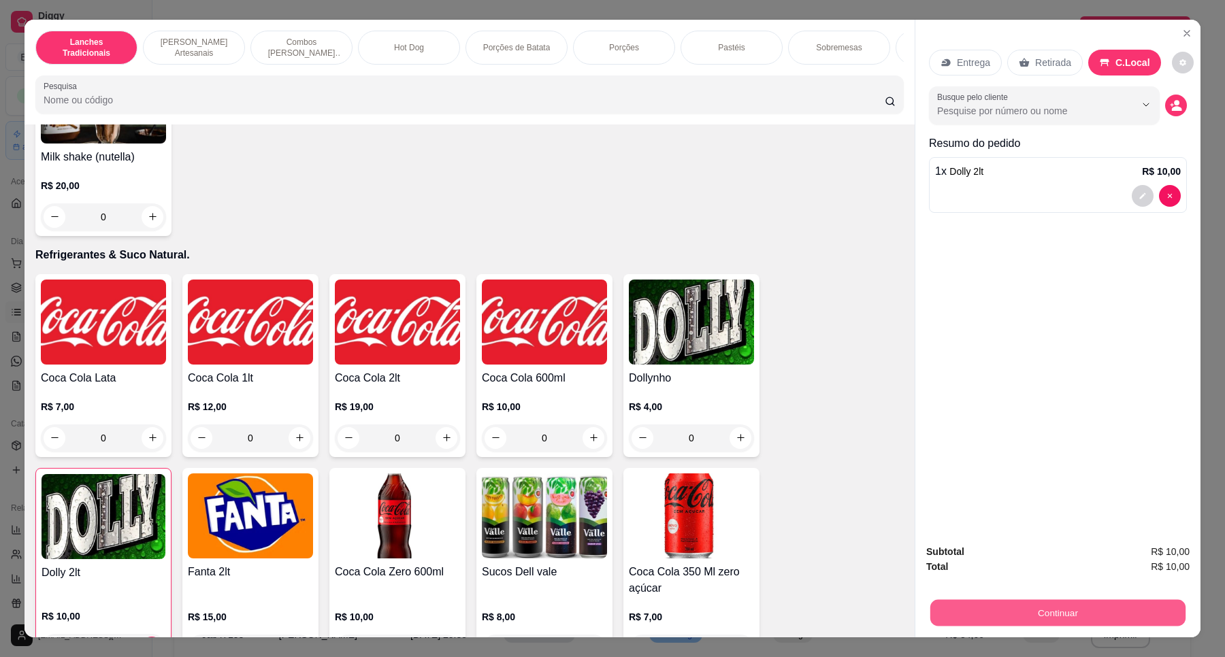
click at [1049, 607] on button "Continuar" at bounding box center [1057, 613] width 255 height 27
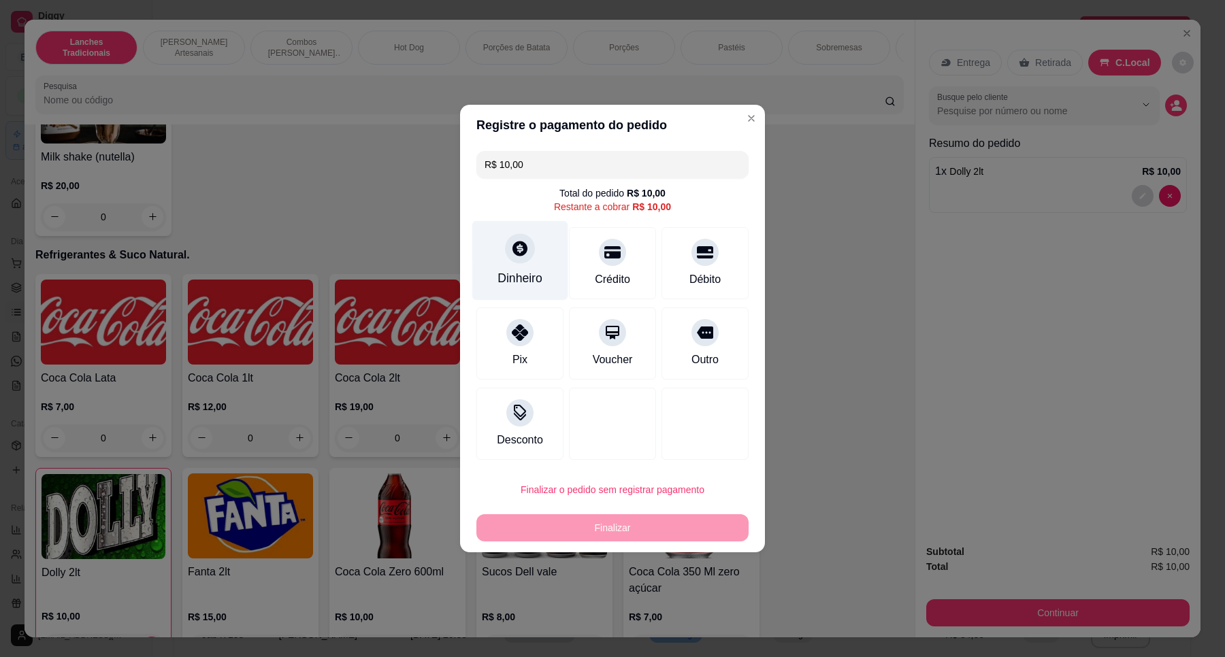
click at [529, 259] on div at bounding box center [520, 248] width 30 height 30
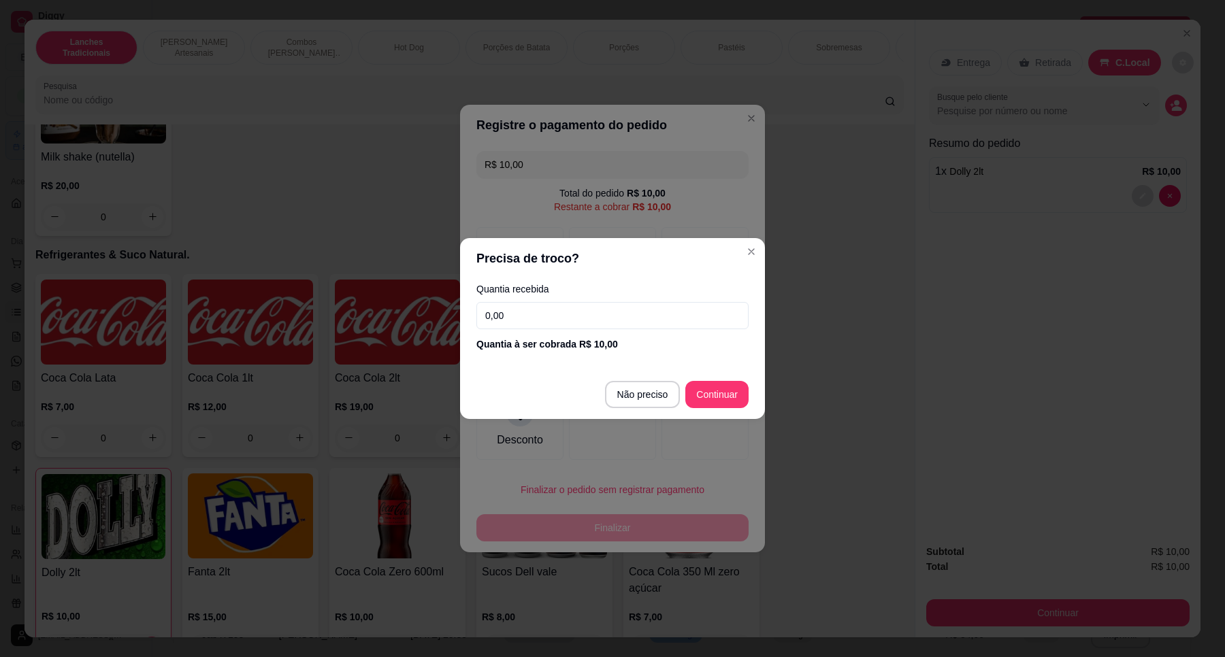
click at [526, 307] on input "0,00" at bounding box center [612, 315] width 272 height 27
type input "6,00"
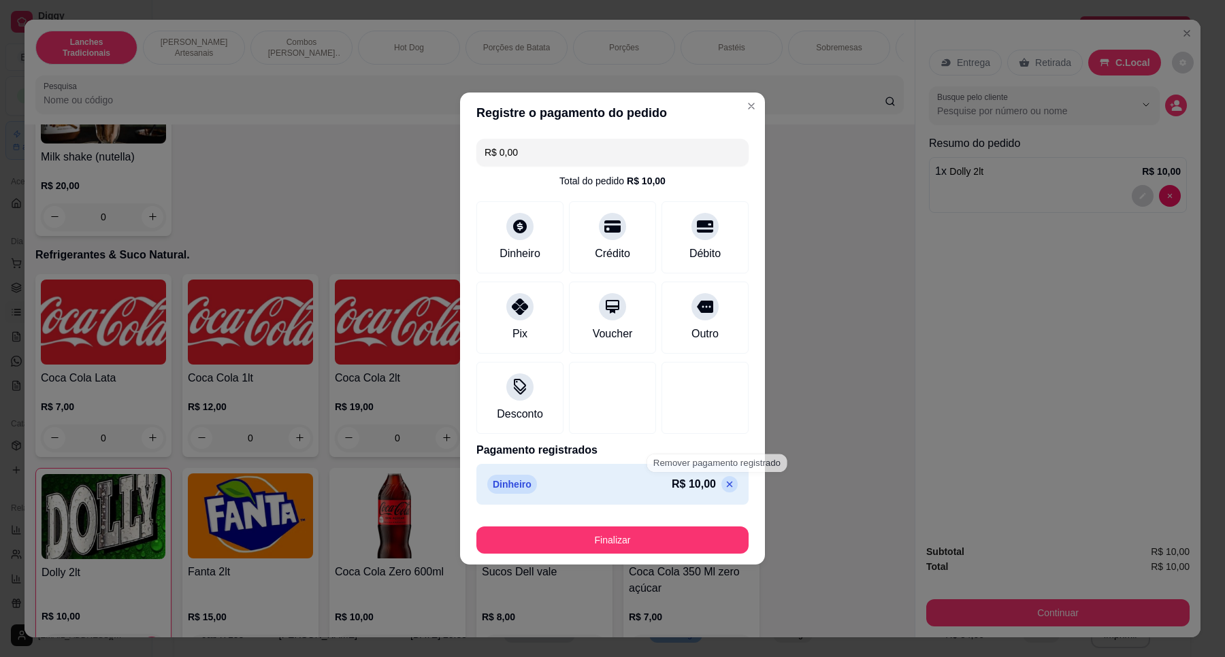
click at [721, 483] on p at bounding box center [729, 484] width 16 height 16
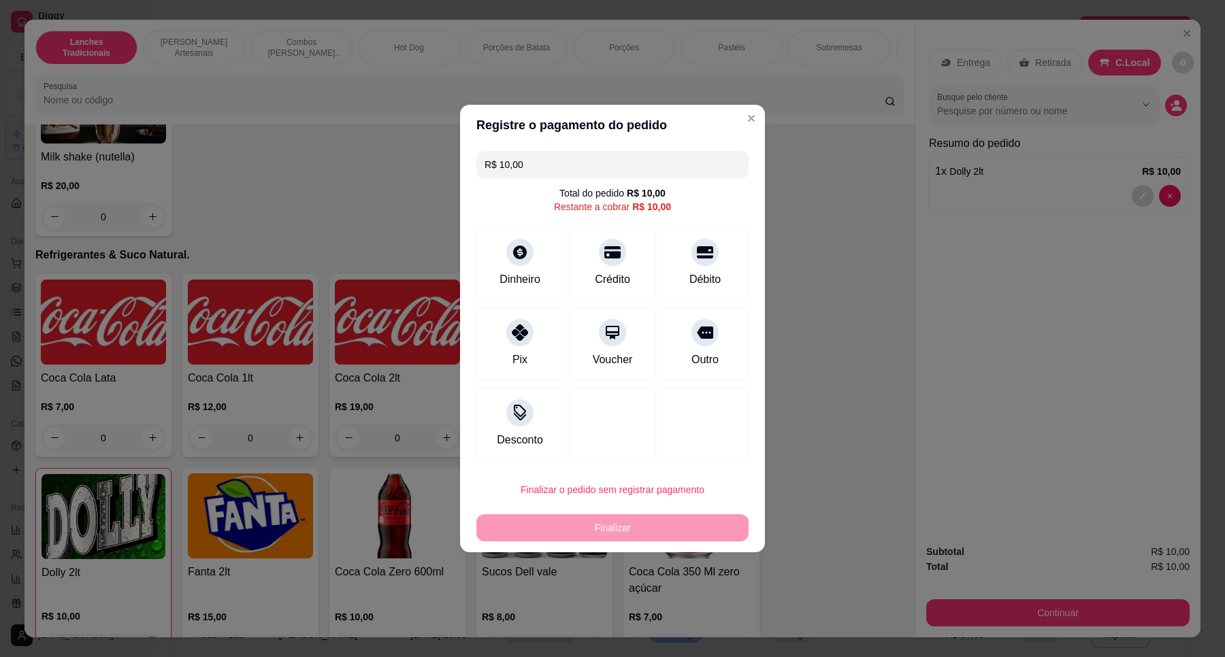
drag, startPoint x: 559, startPoint y: 174, endPoint x: 444, endPoint y: 171, distance: 115.7
click at [444, 171] on div "Registre o pagamento do pedido R$ 10,00 Total do pedido R$ 10,00 Restante a cob…" at bounding box center [612, 328] width 1225 height 657
click at [532, 272] on div "Dinheiro" at bounding box center [519, 278] width 45 height 18
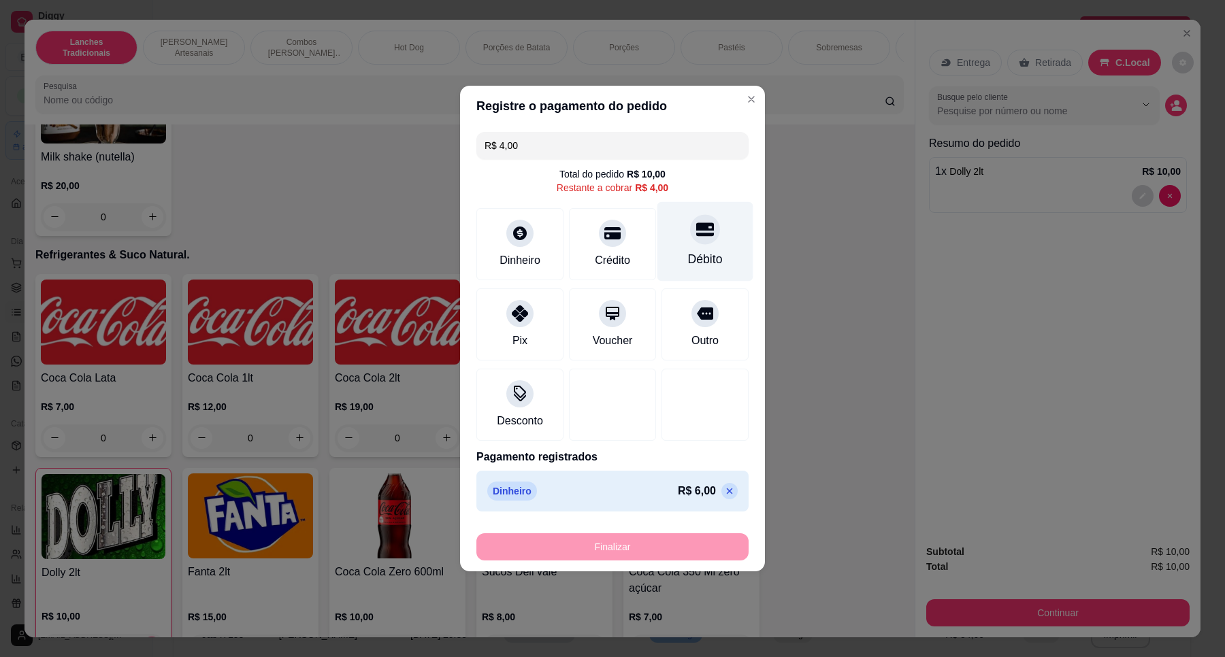
click at [696, 233] on icon at bounding box center [705, 230] width 18 height 14
type input "R$ 0,00"
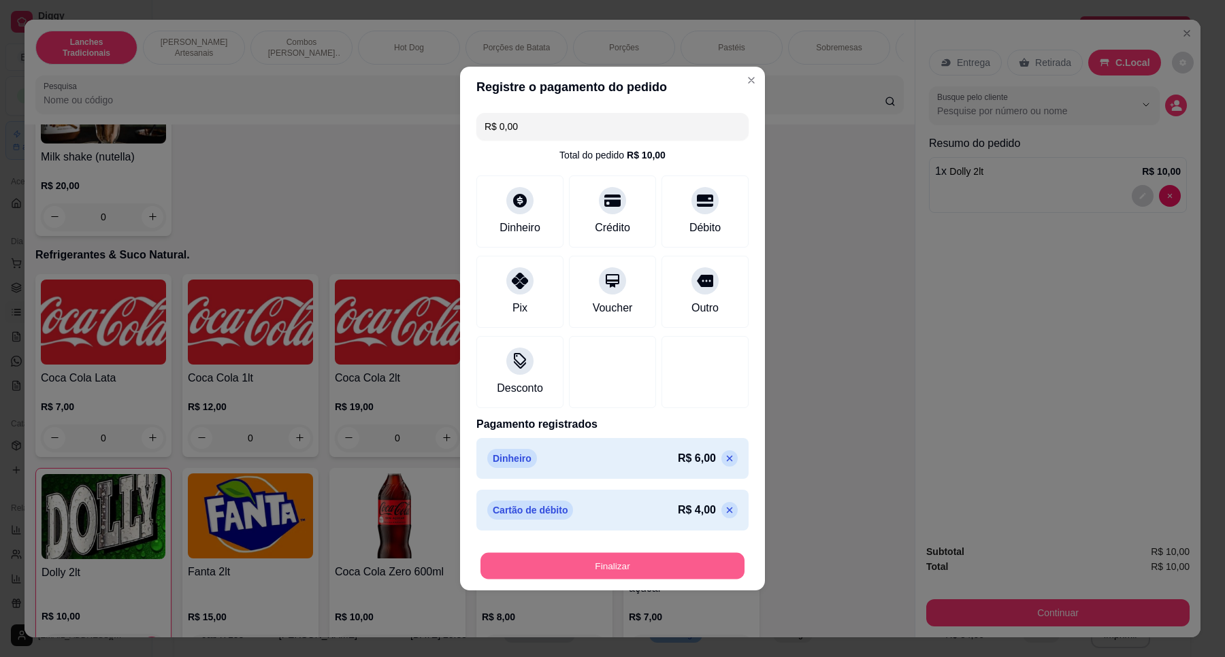
click at [655, 573] on button "Finalizar" at bounding box center [612, 566] width 264 height 27
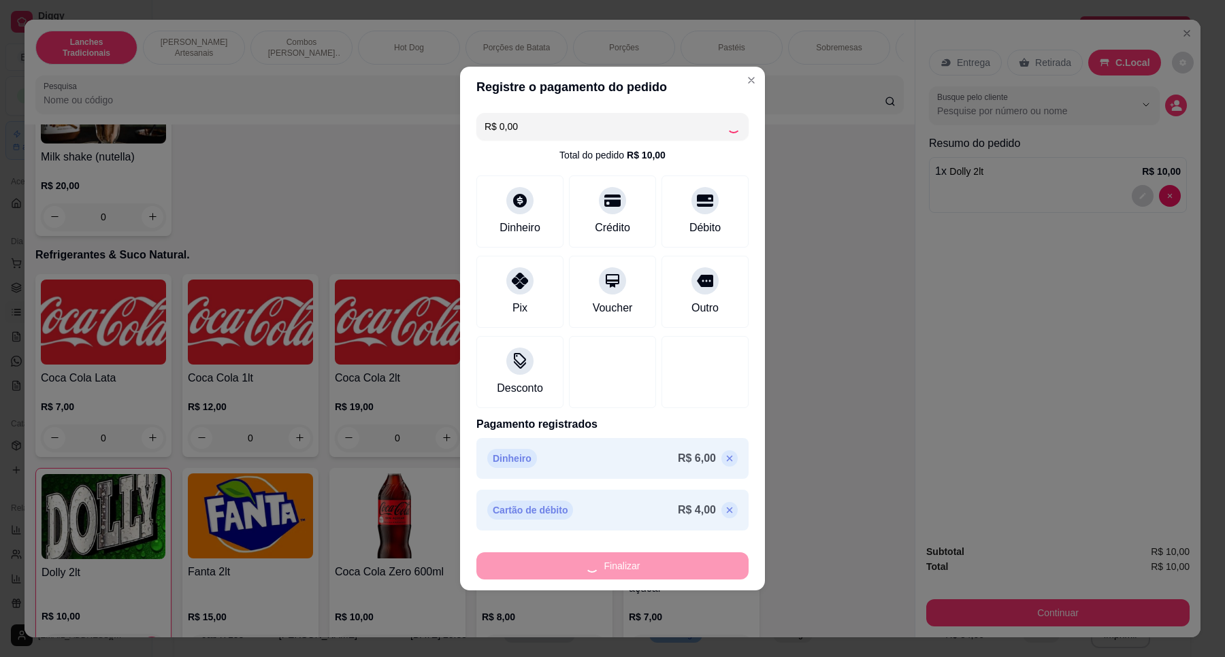
type input "0"
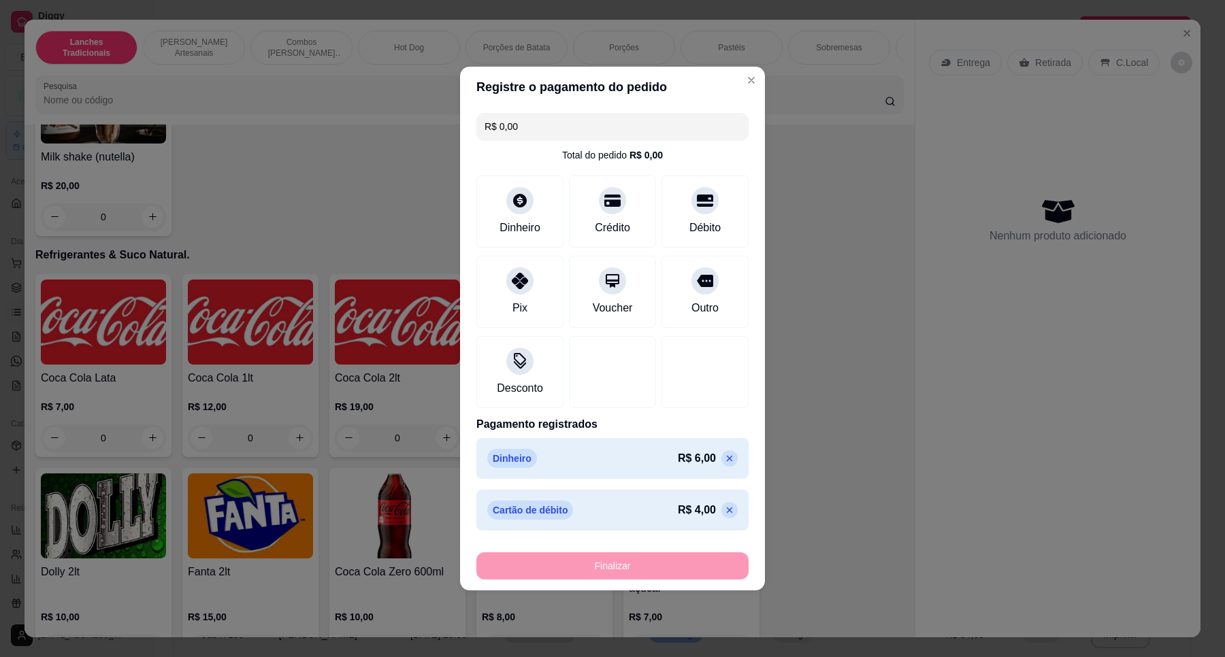
type input "-R$ 10,00"
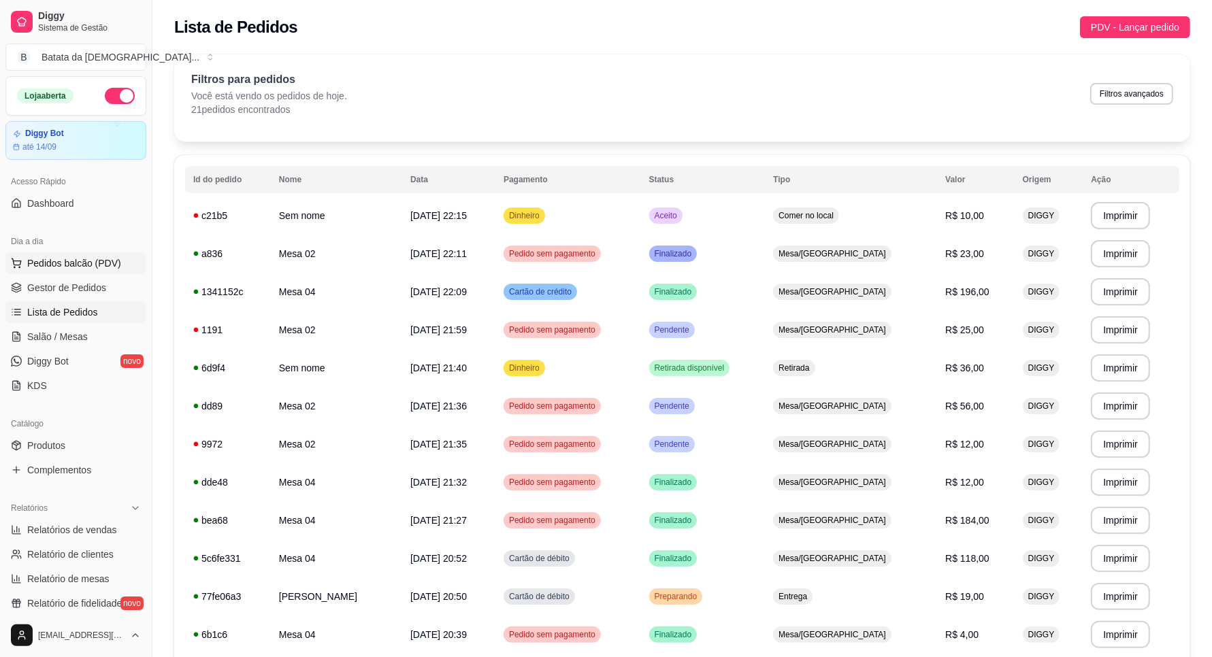
click at [110, 262] on span "Pedidos balcão (PDV)" at bounding box center [74, 264] width 94 height 14
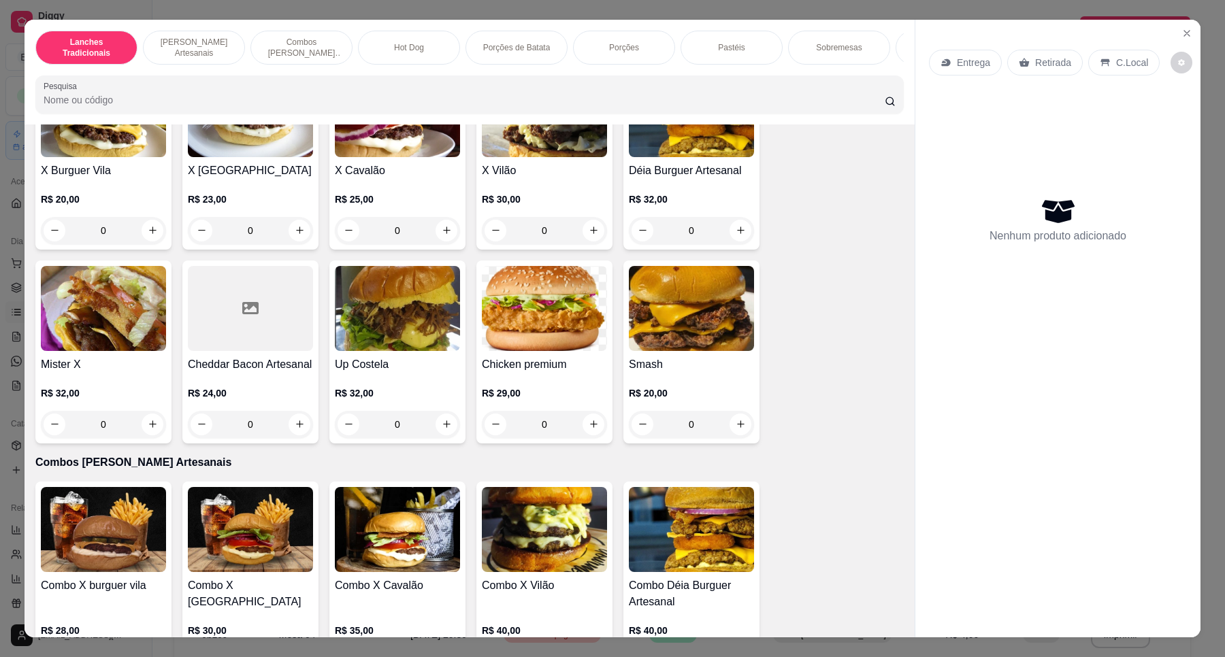
scroll to position [765, 0]
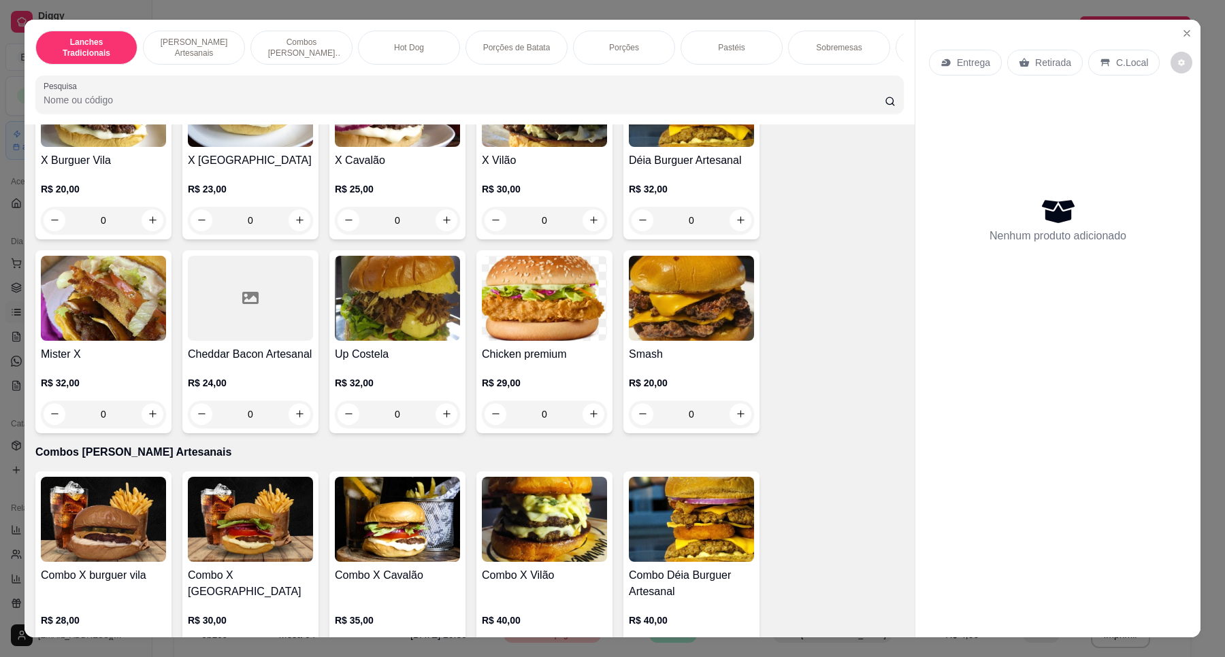
click at [686, 363] on h4 "Smash" at bounding box center [691, 354] width 125 height 16
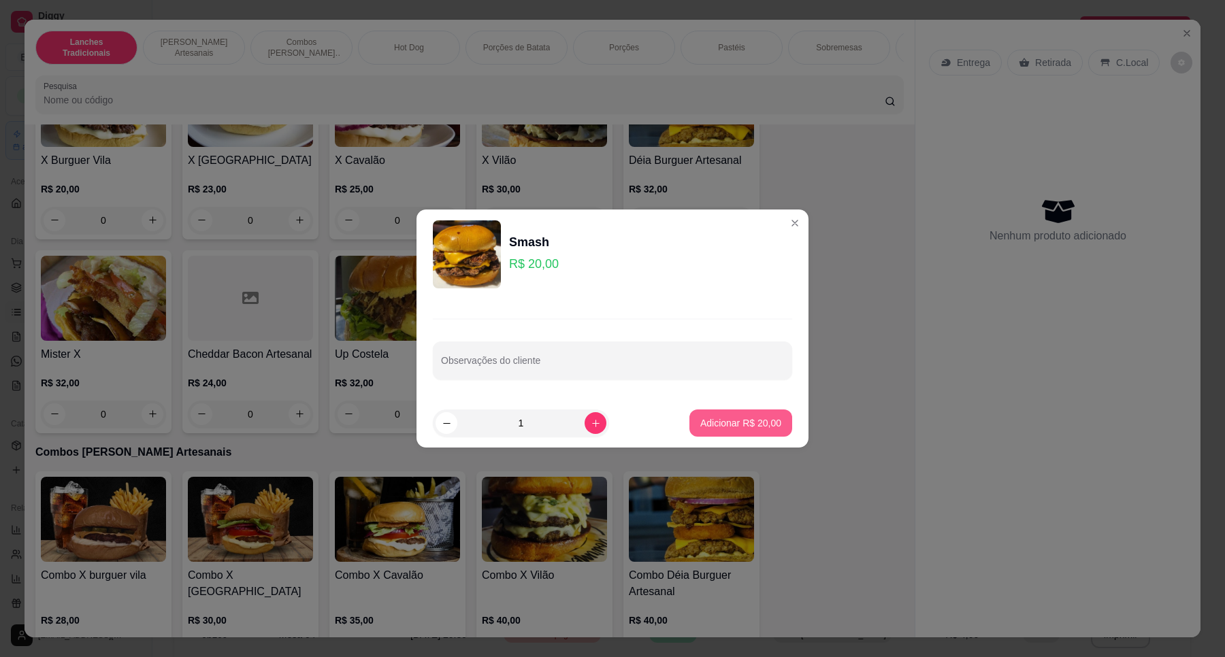
click at [716, 419] on p "Adicionar R$ 20,00" at bounding box center [740, 423] width 81 height 14
type input "1"
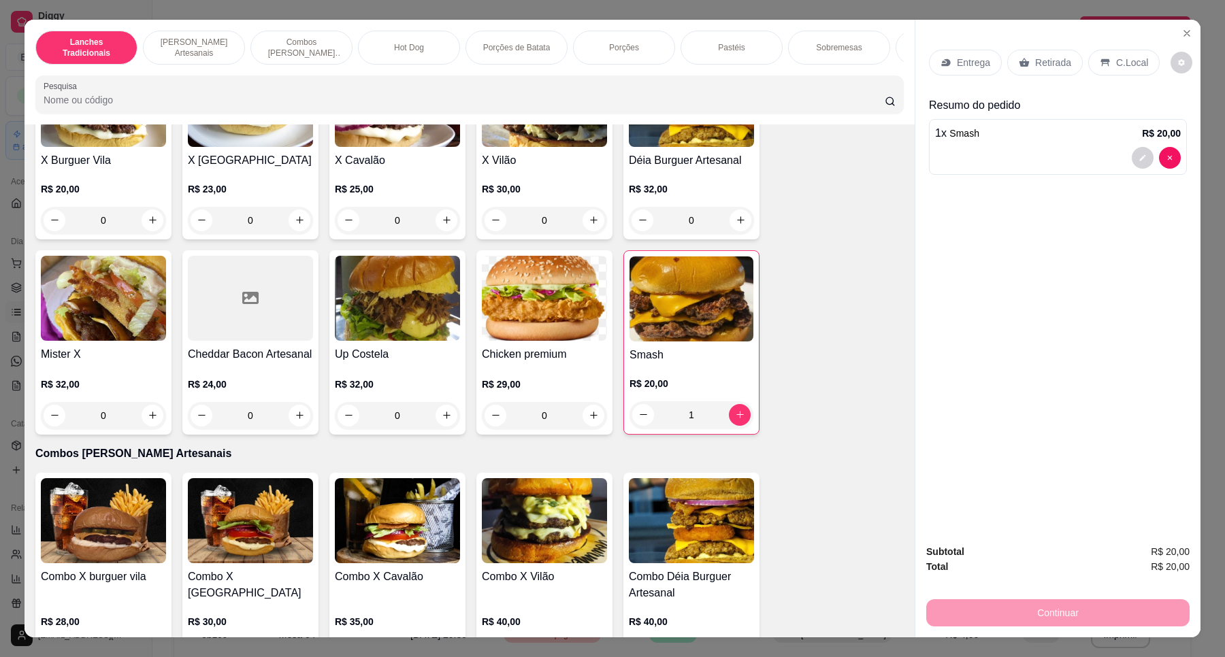
click at [938, 69] on div "Entrega" at bounding box center [965, 63] width 73 height 26
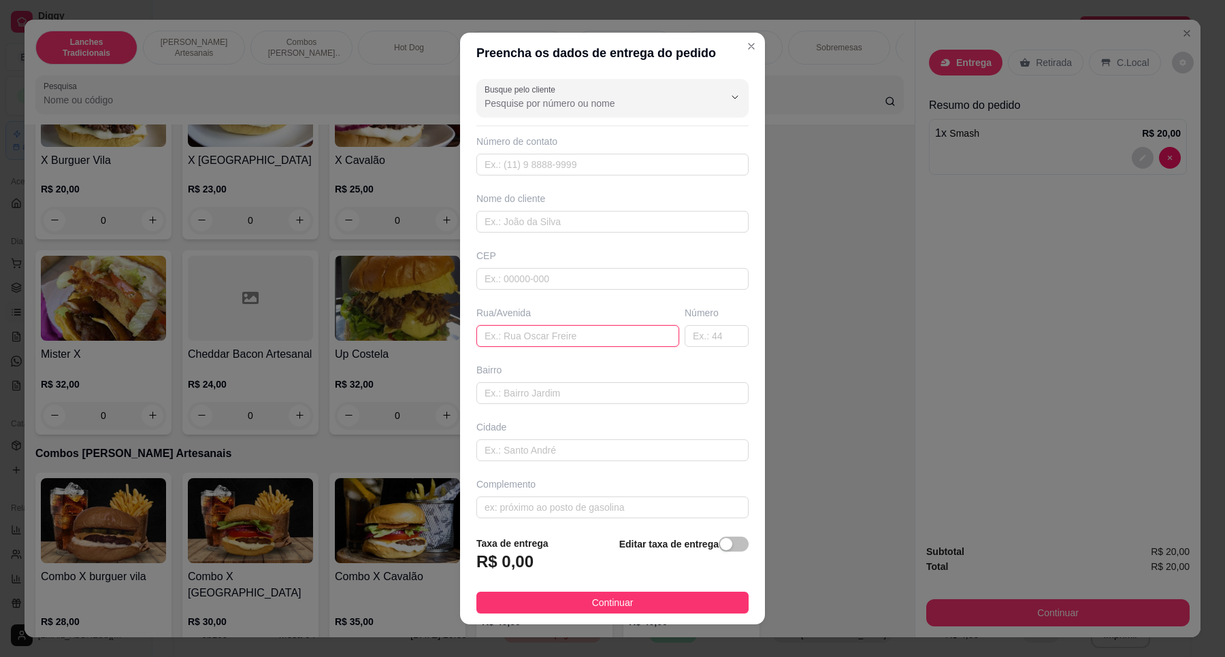
click at [578, 340] on input "text" at bounding box center [577, 336] width 203 height 22
paste input "Strada Manoel de Oliveira Ramo"
type input "Strada Manoel de Oliveira Ramos"
click at [689, 331] on input "text" at bounding box center [717, 336] width 64 height 22
type input "2008"
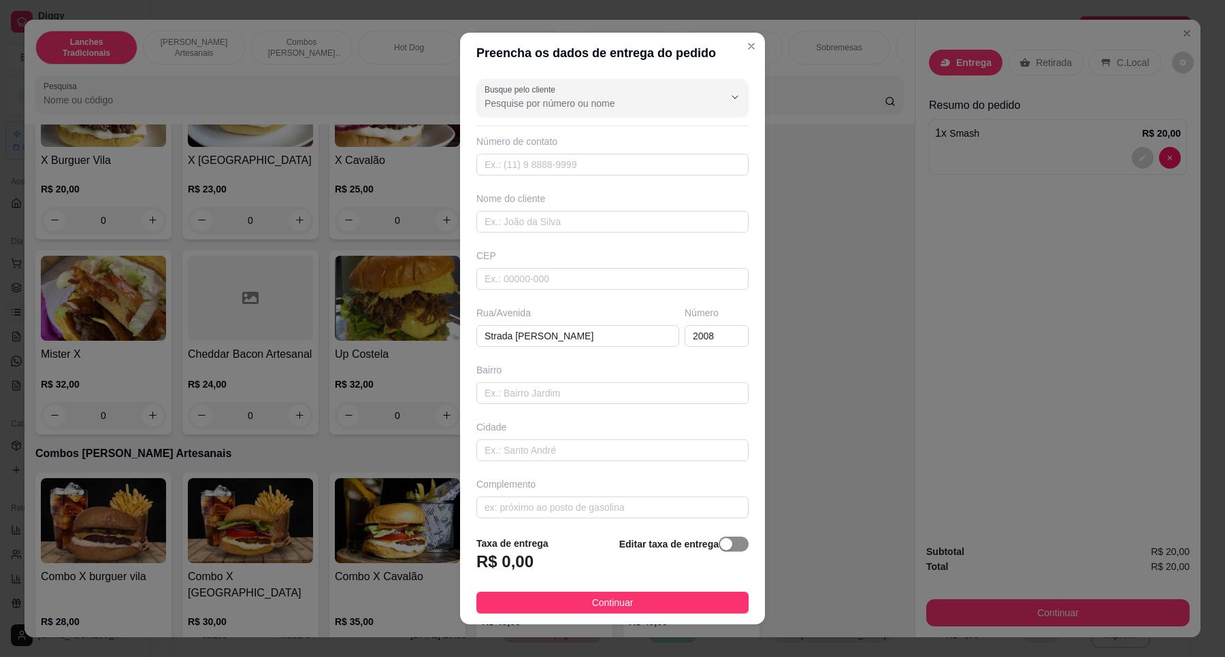
click at [719, 539] on span "button" at bounding box center [734, 544] width 30 height 15
click at [467, 572] on footer "Taxa de entrega 0,00 Editar taxa de entrega Continuar" at bounding box center [612, 574] width 305 height 102
click at [491, 566] on input "0,00" at bounding box center [550, 568] width 146 height 26
drag, startPoint x: 546, startPoint y: 573, endPoint x: 409, endPoint y: 567, distance: 136.9
click at [409, 567] on div "Preencha os dados de entrega do pedido Busque pelo cliente Número de contato No…" at bounding box center [612, 328] width 1225 height 657
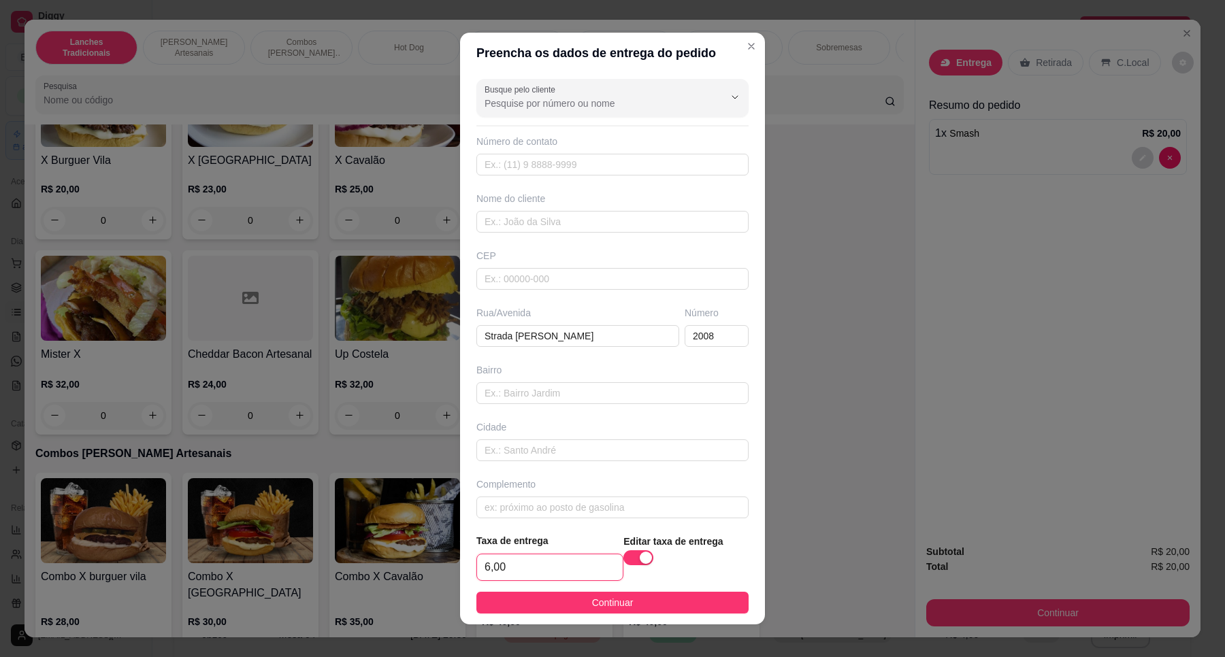
type input "6,00"
click at [644, 589] on footer "Taxa de entrega 6,00 Editar taxa de entrega Continuar" at bounding box center [612, 574] width 305 height 102
click at [647, 596] on button "Continuar" at bounding box center [612, 603] width 272 height 22
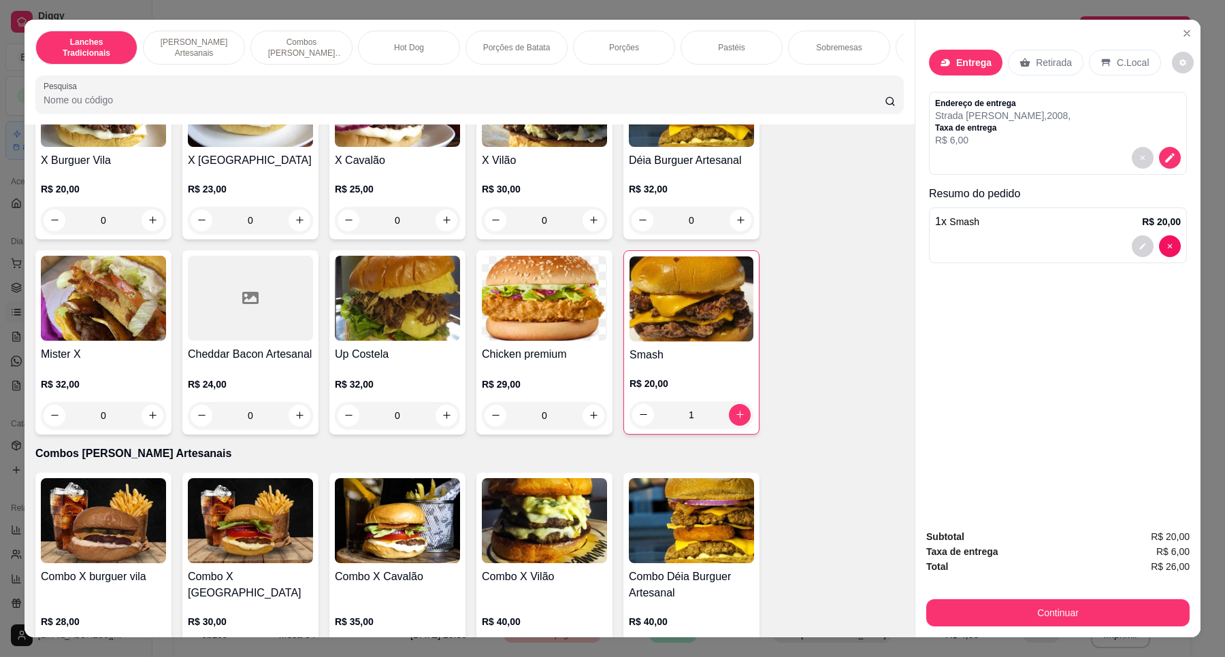
click at [1143, 608] on button "Continuar" at bounding box center [1057, 612] width 263 height 27
click at [540, 240] on div "Dinheiro" at bounding box center [520, 261] width 96 height 80
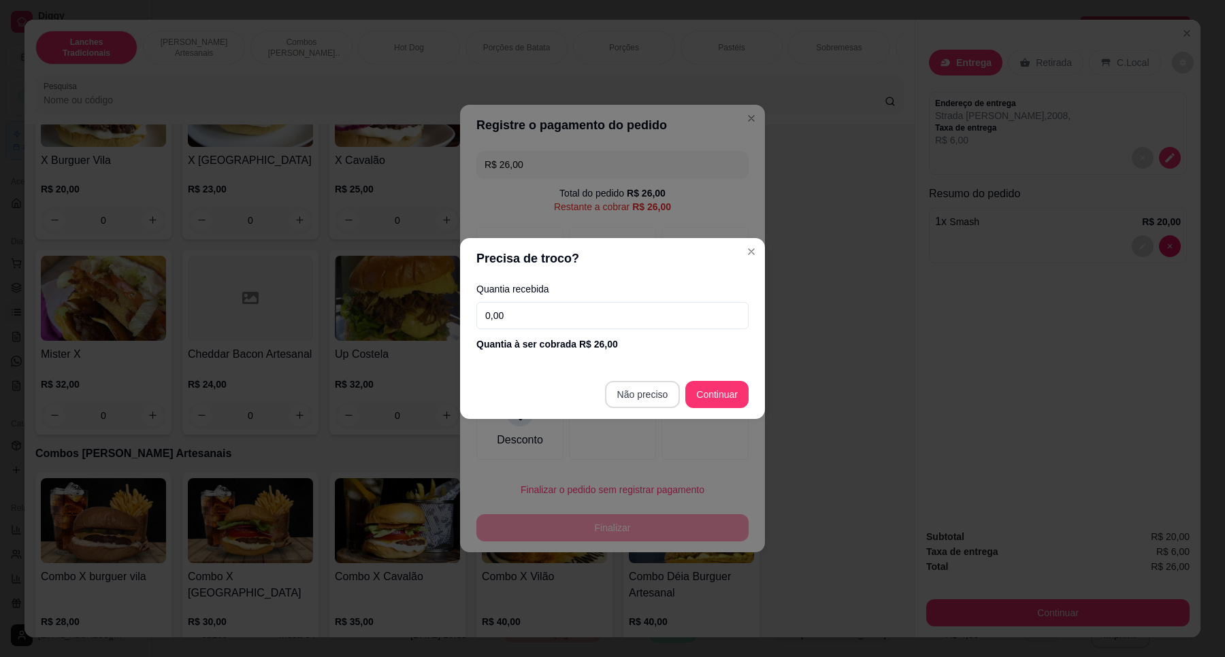
type input "R$ 0,00"
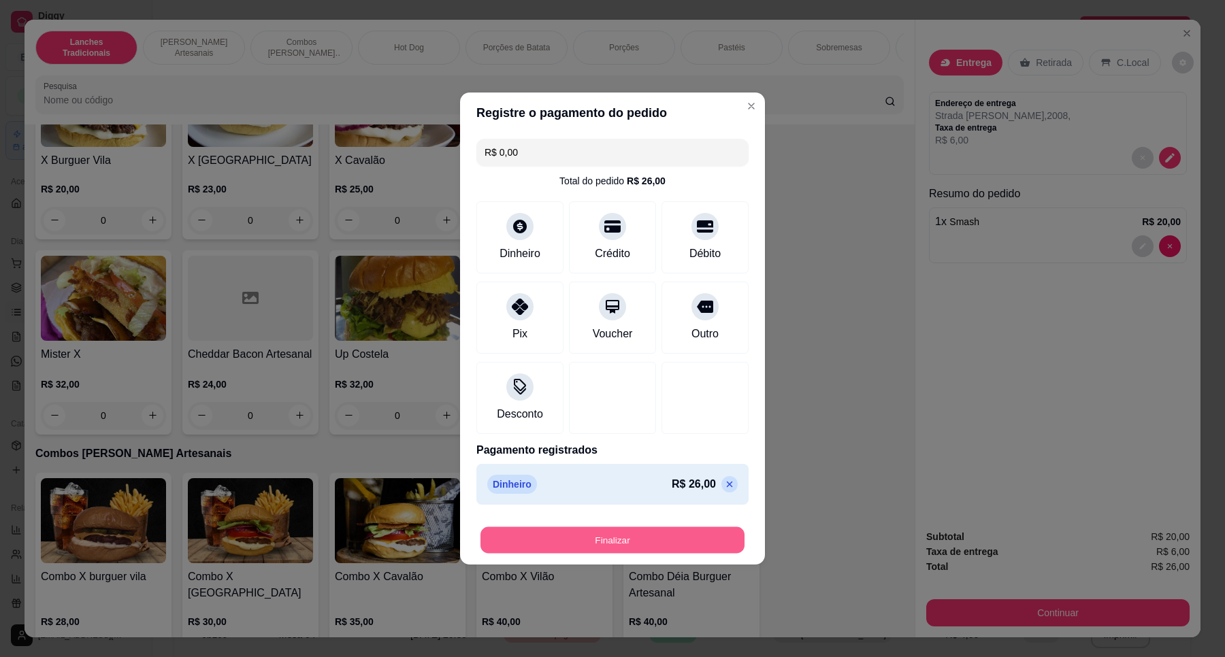
click at [670, 551] on button "Finalizar" at bounding box center [612, 540] width 264 height 27
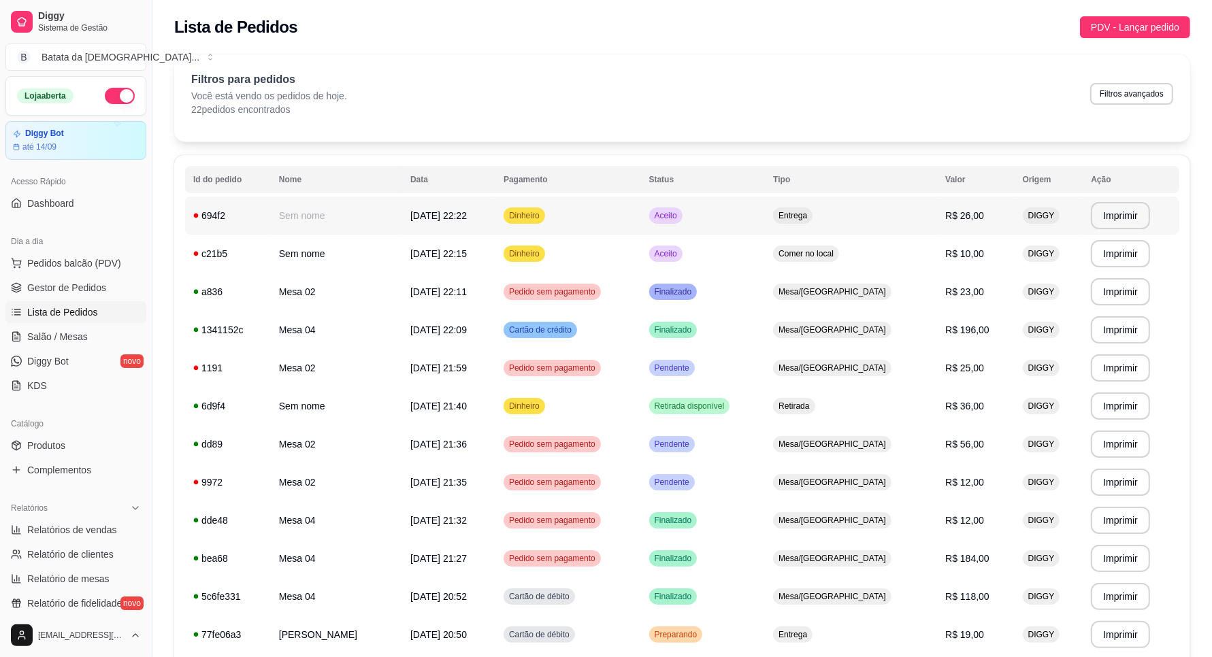
click at [640, 221] on td "Dinheiro" at bounding box center [567, 216] width 145 height 38
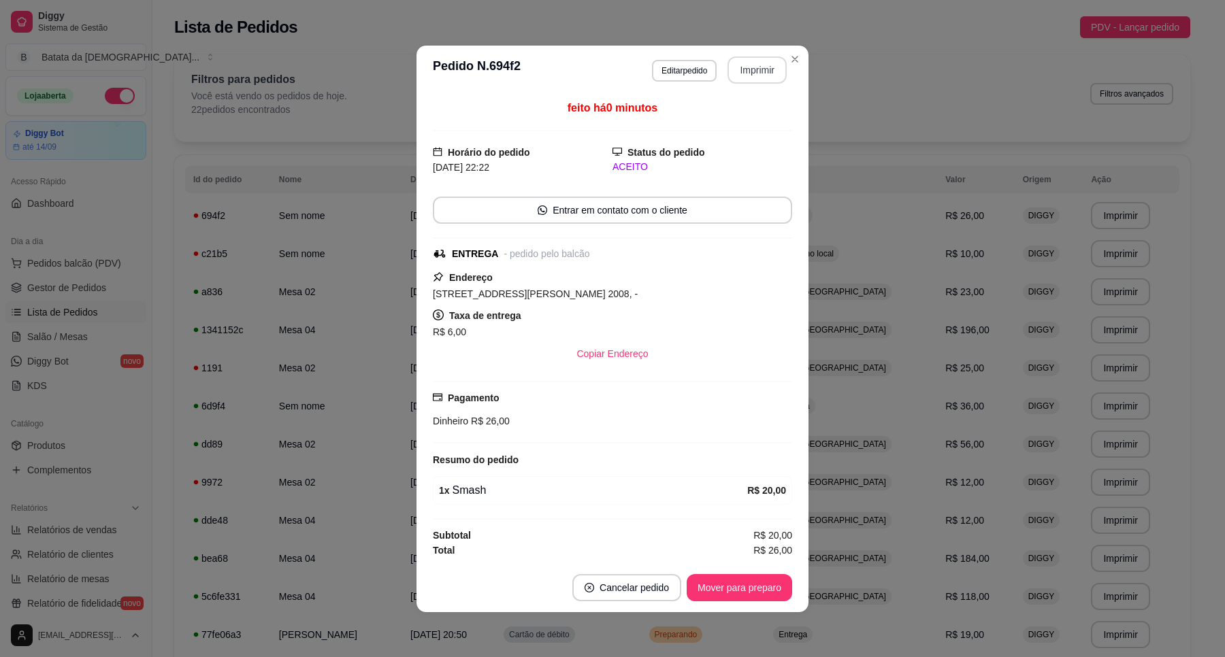
click at [747, 69] on button "Imprimir" at bounding box center [756, 69] width 59 height 27
click at [760, 594] on button "Mover para preparo" at bounding box center [739, 587] width 105 height 27
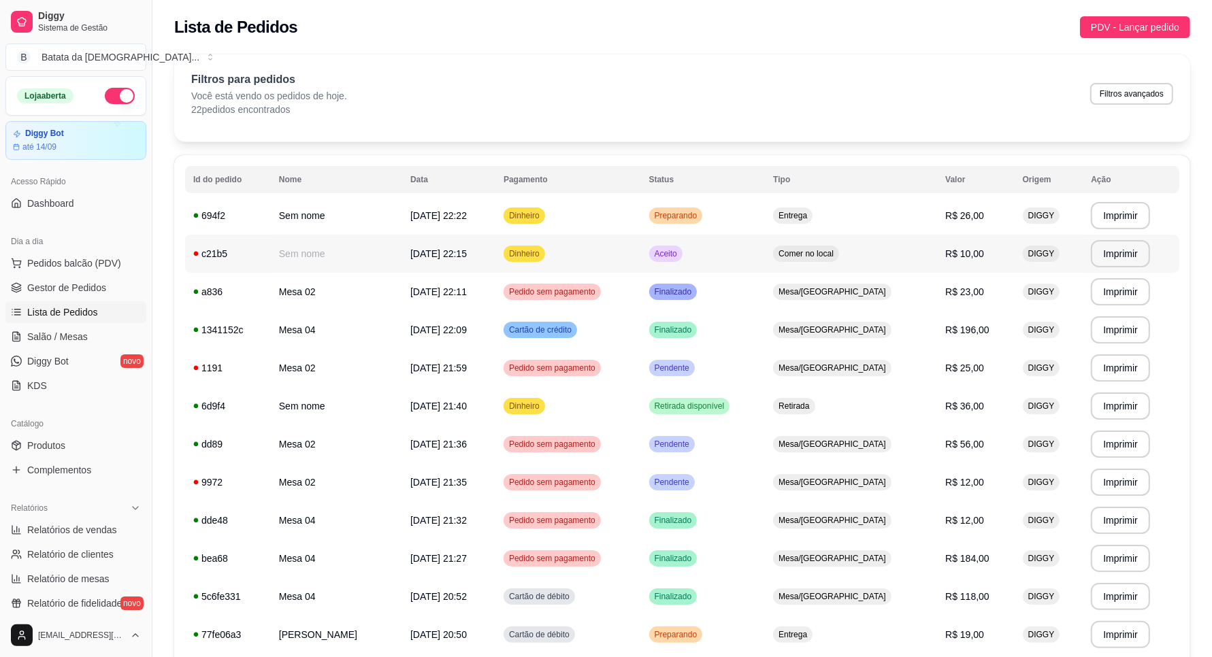
click at [765, 263] on td "Aceito" at bounding box center [703, 254] width 125 height 38
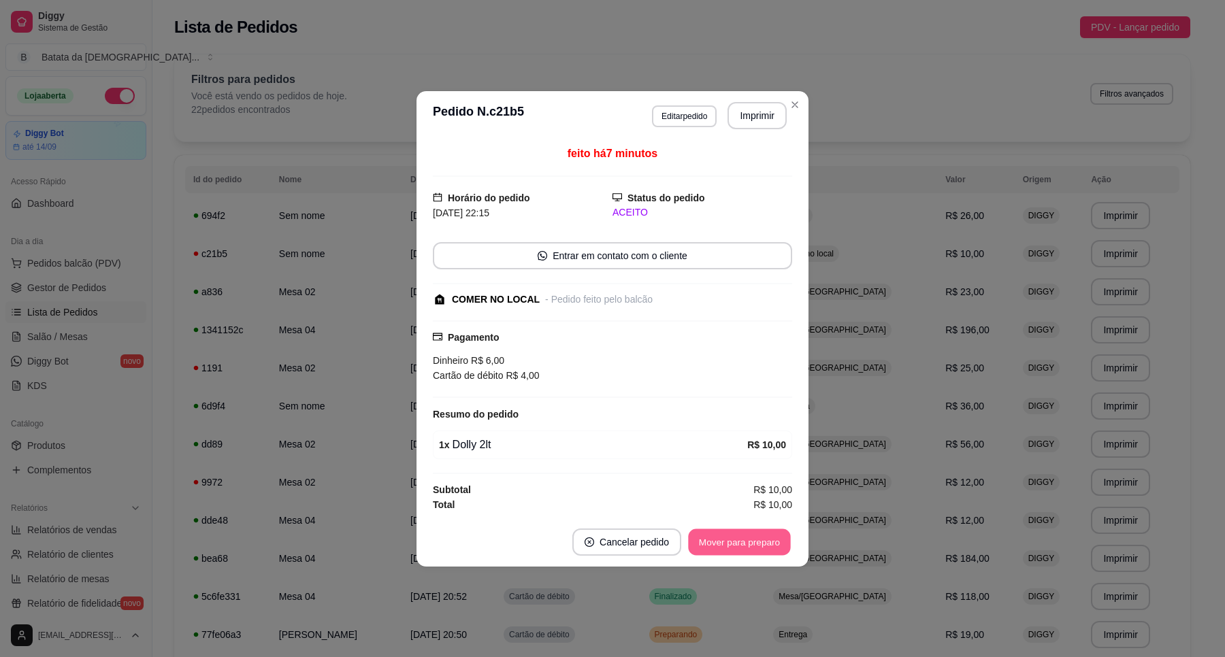
click at [763, 541] on button "Mover para preparo" at bounding box center [739, 542] width 102 height 27
click at [761, 545] on button "Mover para retirada disponível" at bounding box center [717, 542] width 150 height 27
click at [761, 542] on button "Mover para finalizado" at bounding box center [736, 542] width 110 height 27
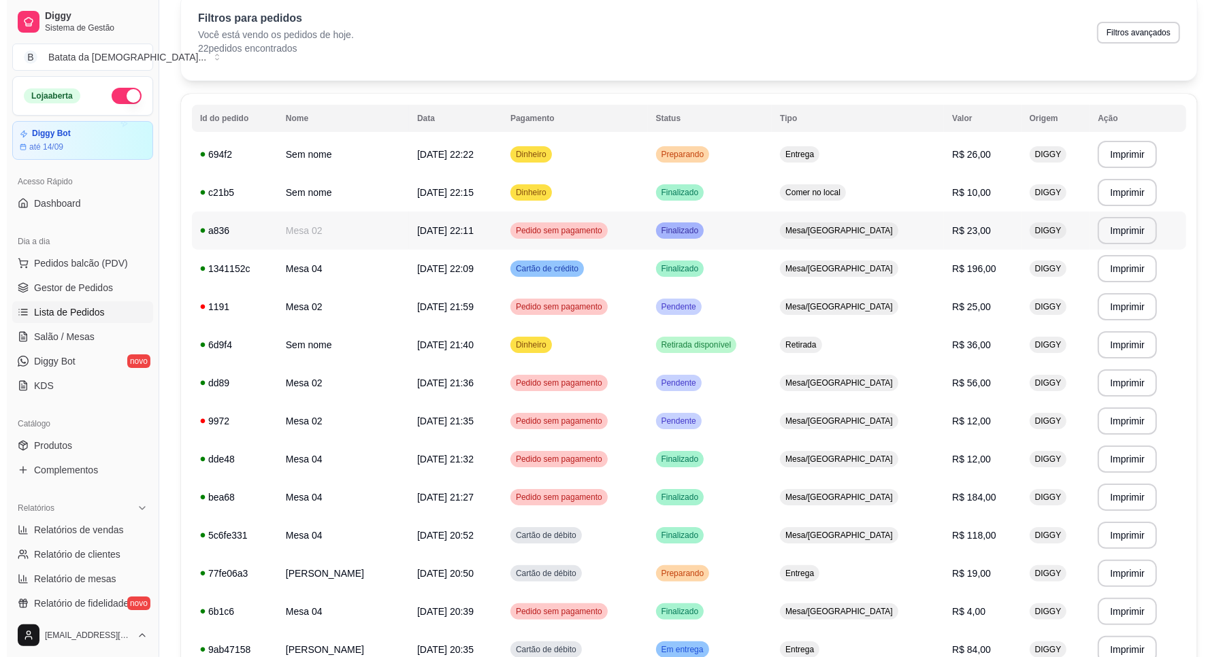
scroll to position [85, 0]
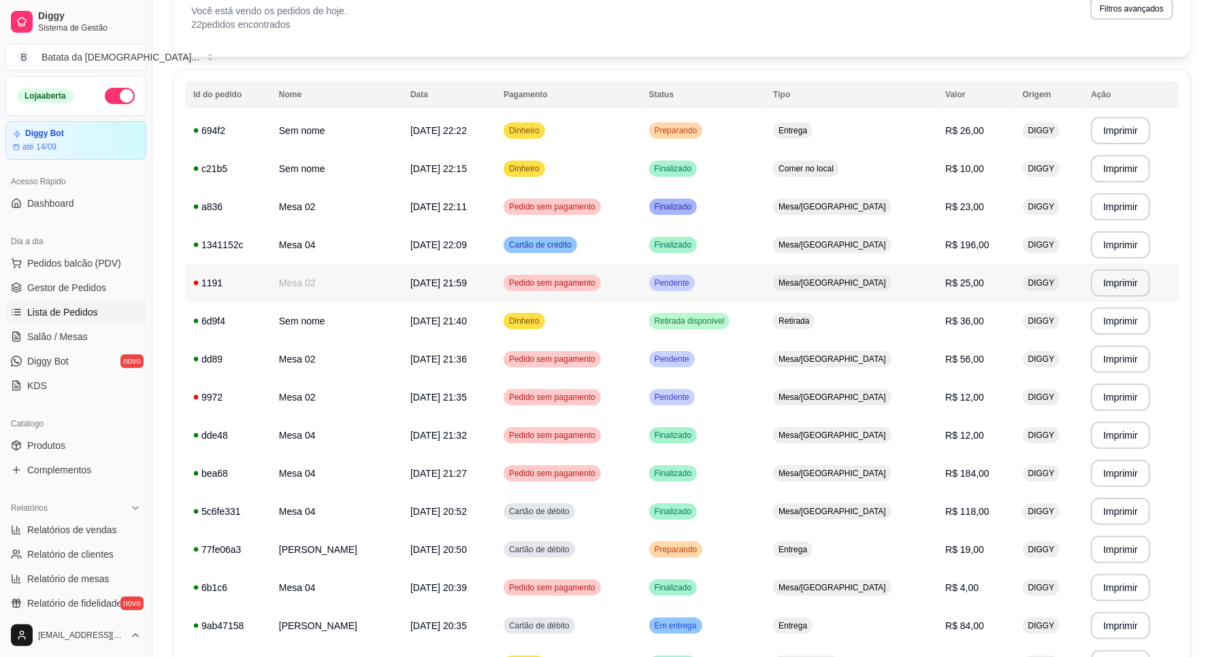
click at [692, 287] on span "Pendente" at bounding box center [672, 283] width 40 height 11
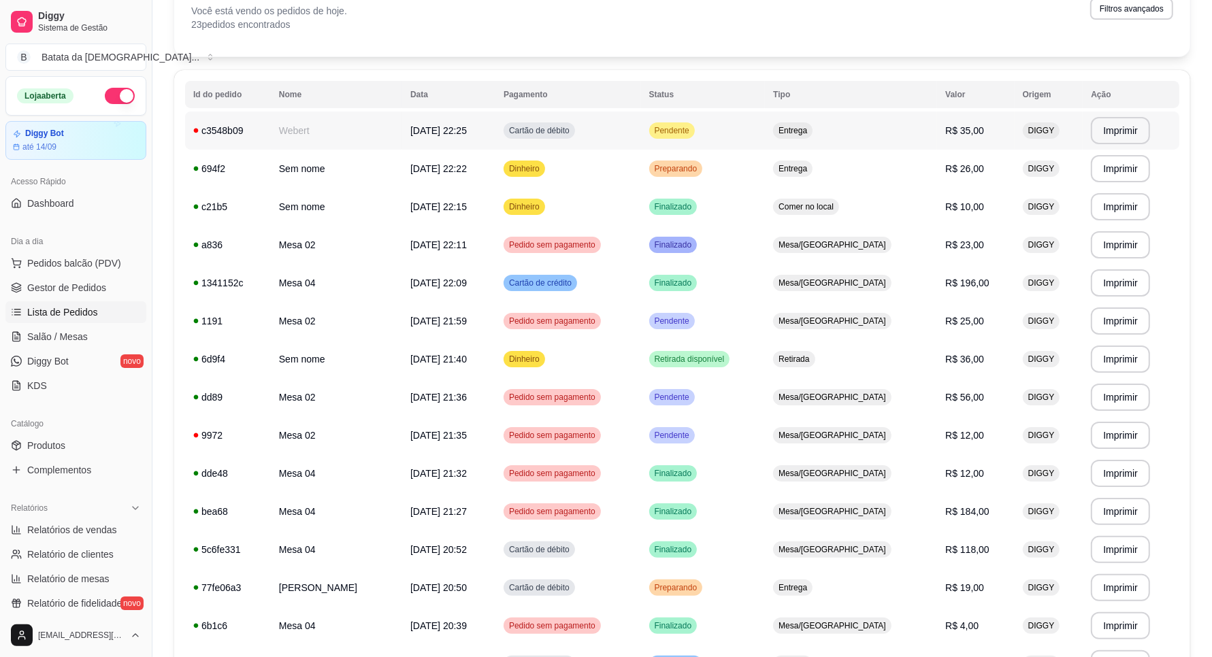
click at [692, 127] on span "Pendente" at bounding box center [672, 130] width 40 height 11
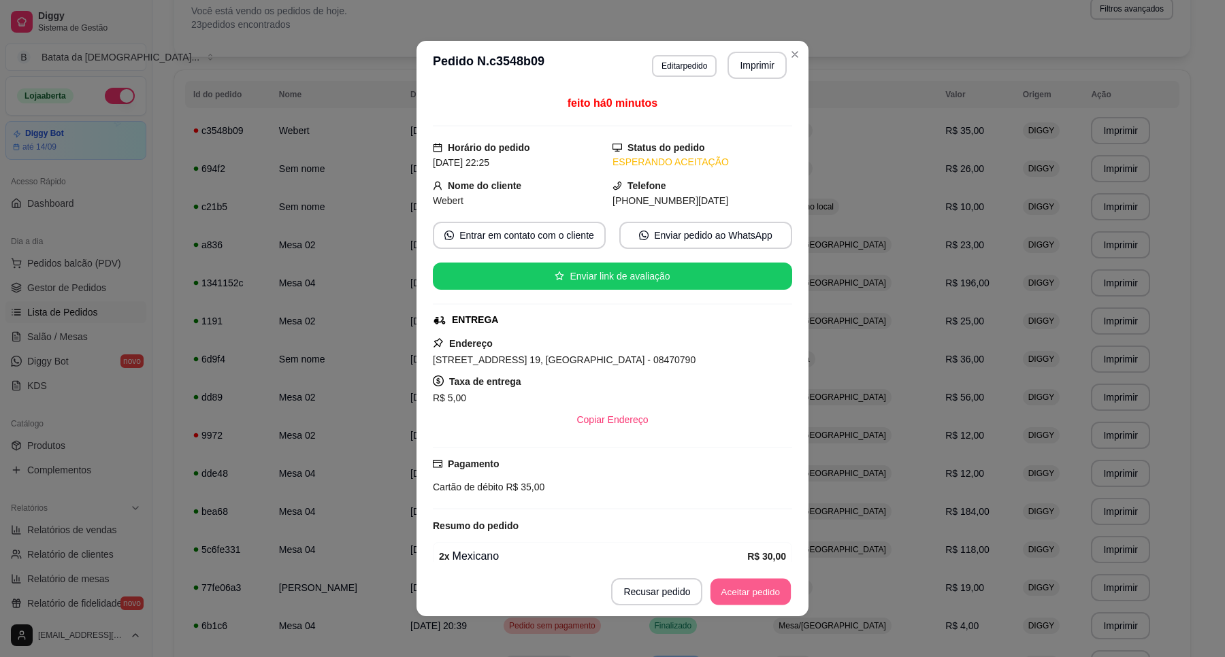
click at [747, 593] on button "Aceitar pedido" at bounding box center [750, 592] width 80 height 27
click at [733, 73] on button "Imprimir" at bounding box center [756, 65] width 59 height 27
click at [740, 594] on button "Mover para preparo" at bounding box center [739, 592] width 102 height 27
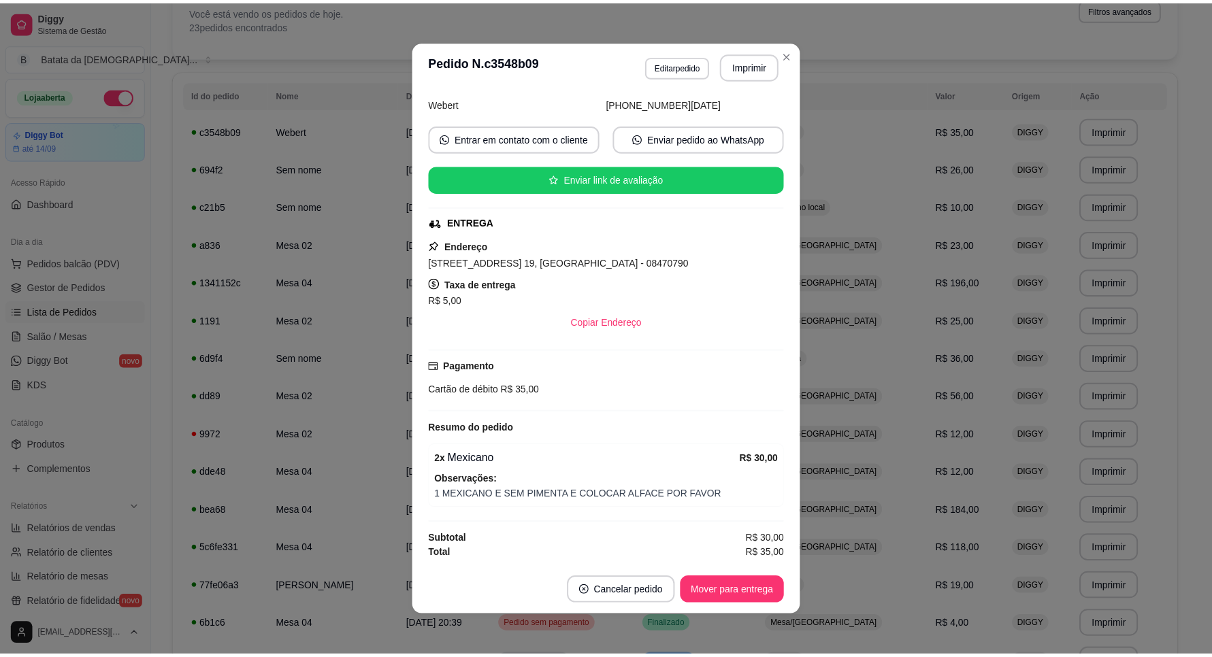
scroll to position [102, 0]
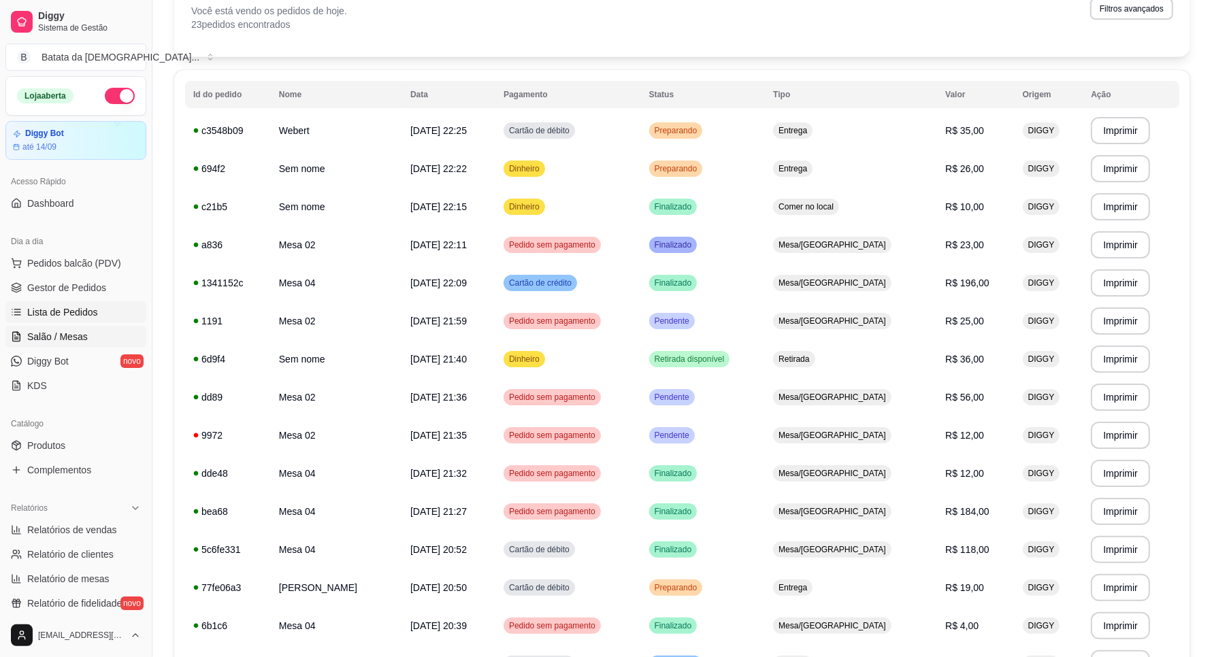
click at [63, 334] on span "Salão / Mesas" at bounding box center [57, 337] width 61 height 14
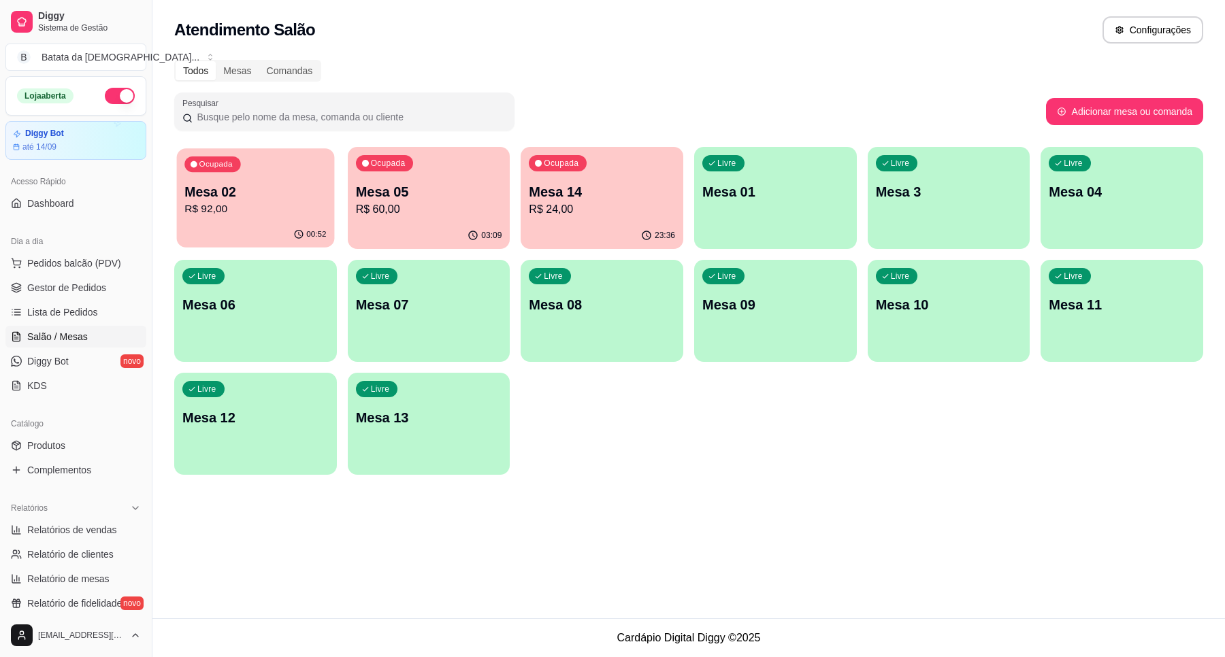
click at [254, 180] on div "Ocupada Mesa 02 R$ 92,00" at bounding box center [255, 184] width 157 height 73
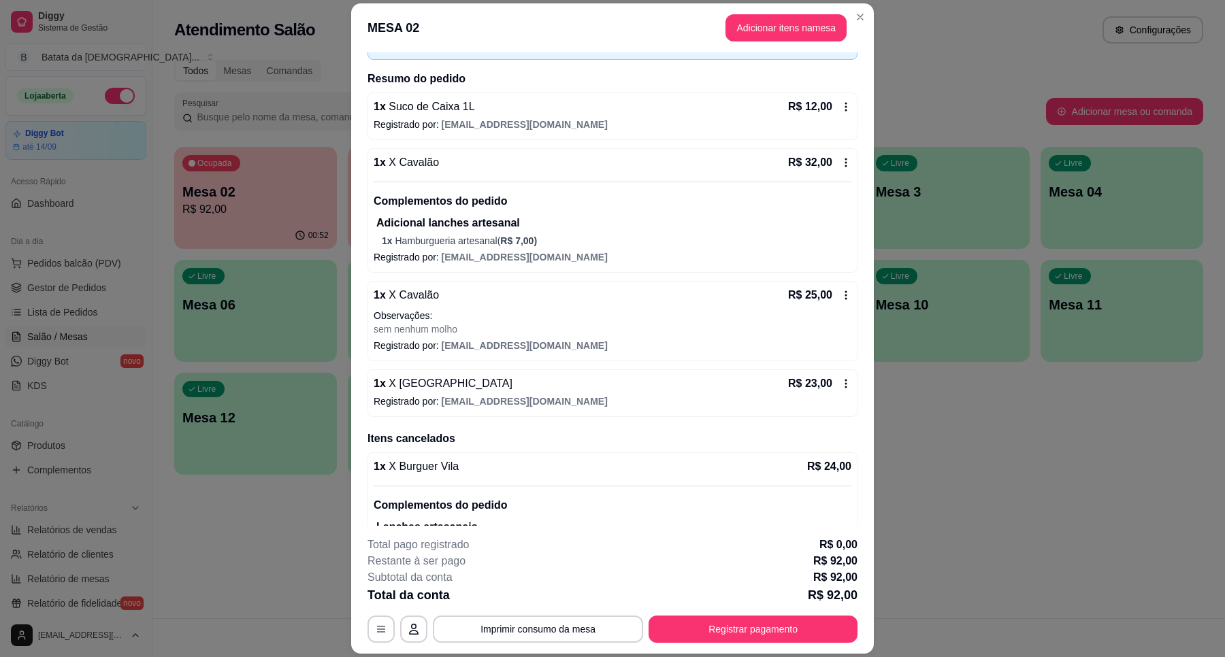
scroll to position [174, 0]
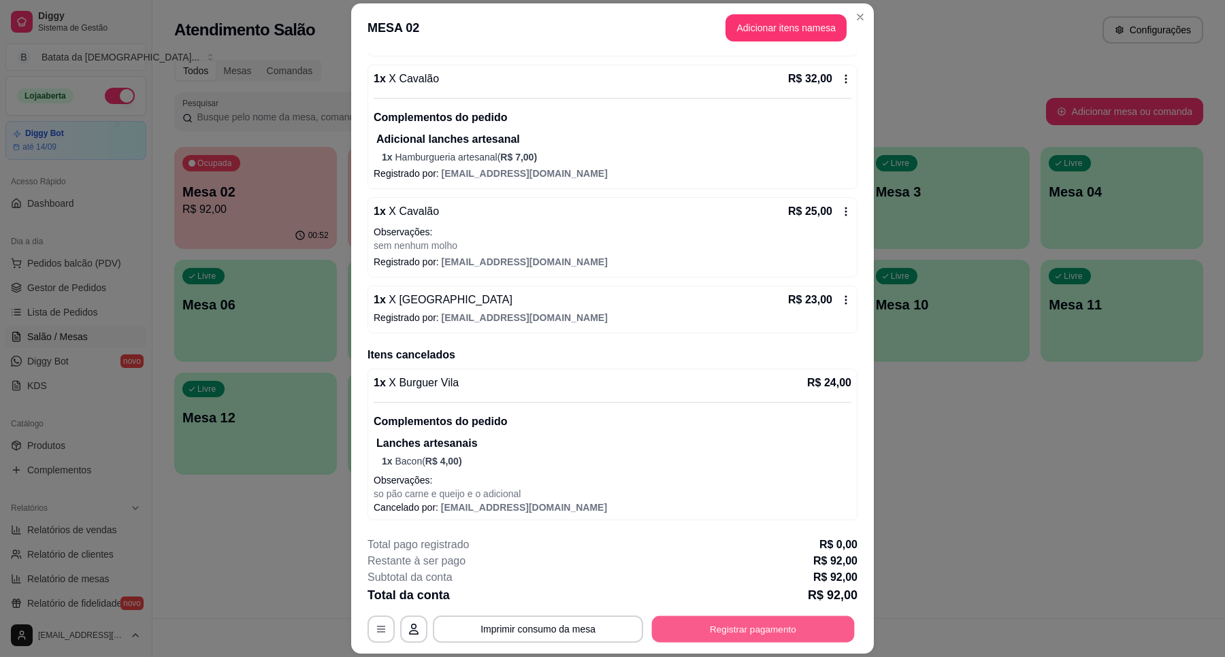
click at [763, 628] on button "Registrar pagamento" at bounding box center [753, 629] width 203 height 27
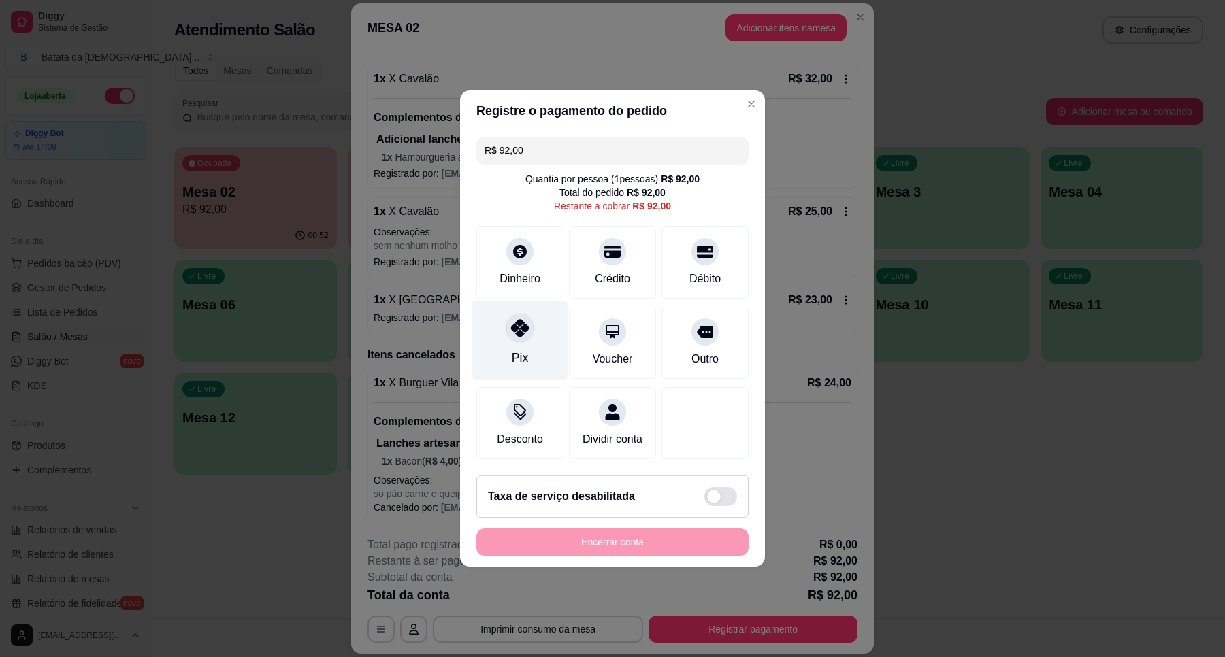
click at [507, 330] on div at bounding box center [520, 328] width 30 height 30
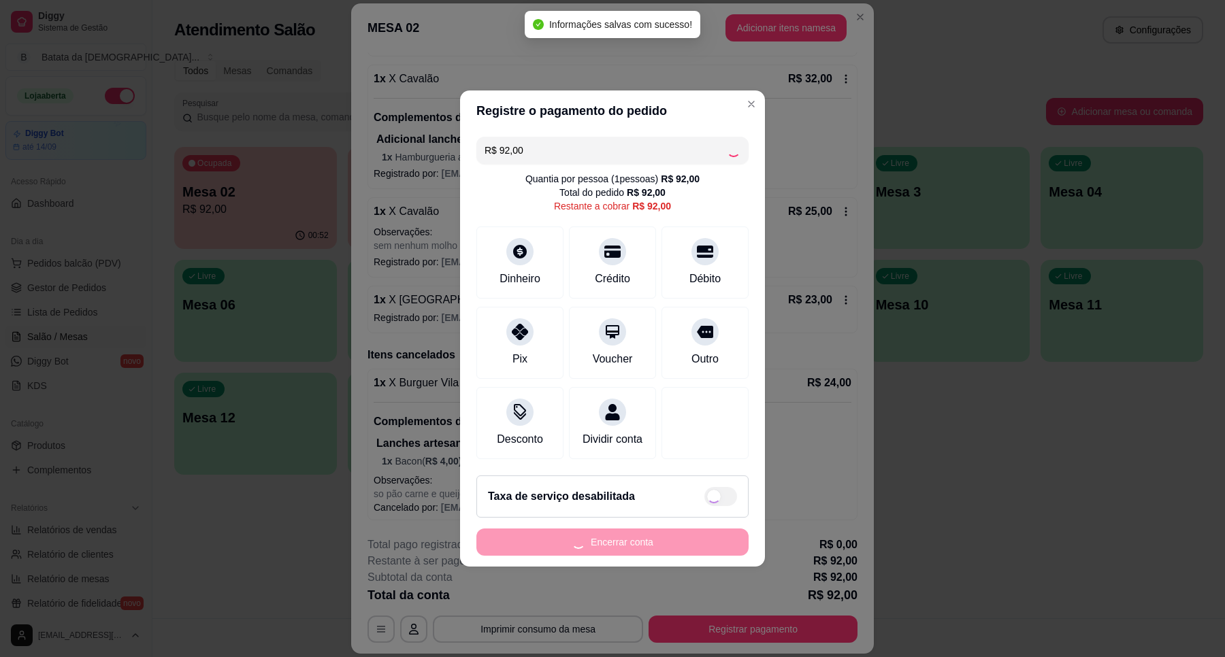
type input "R$ 0,00"
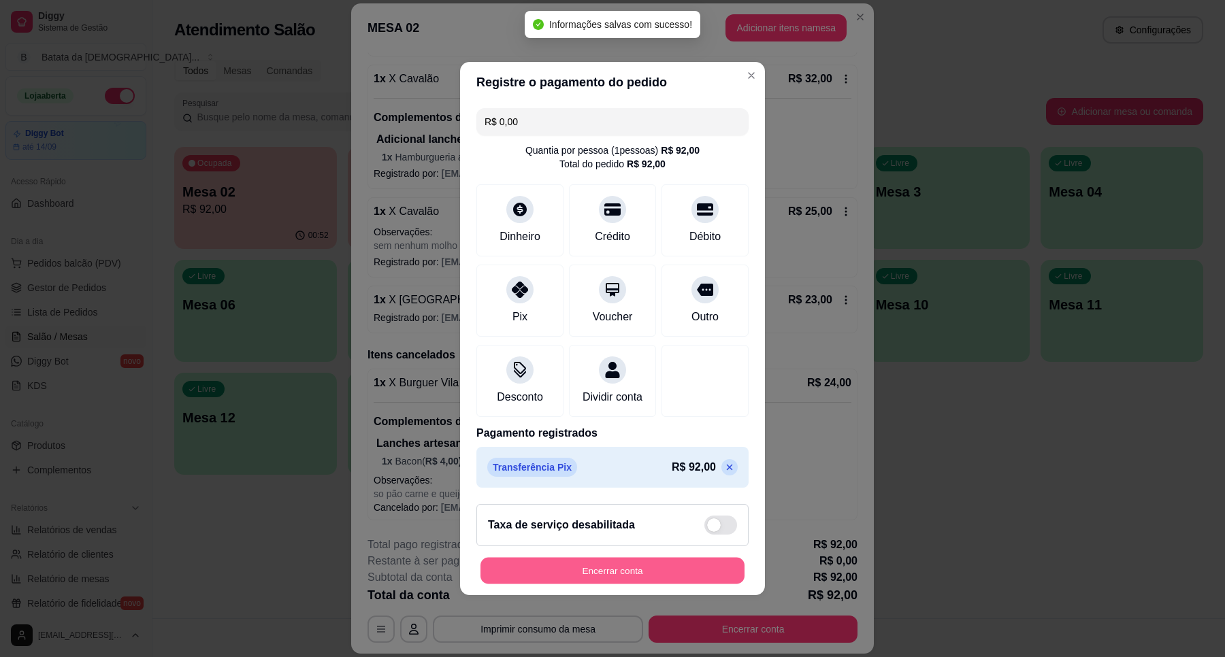
click at [647, 570] on button "Encerrar conta" at bounding box center [612, 571] width 264 height 27
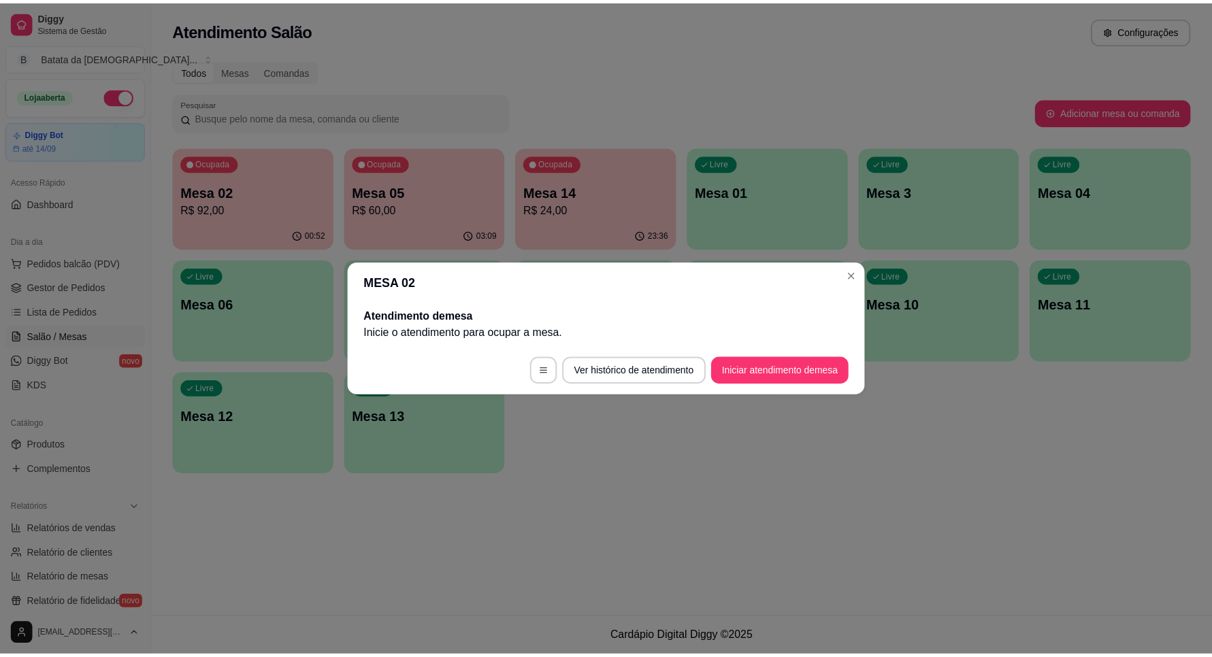
scroll to position [0, 0]
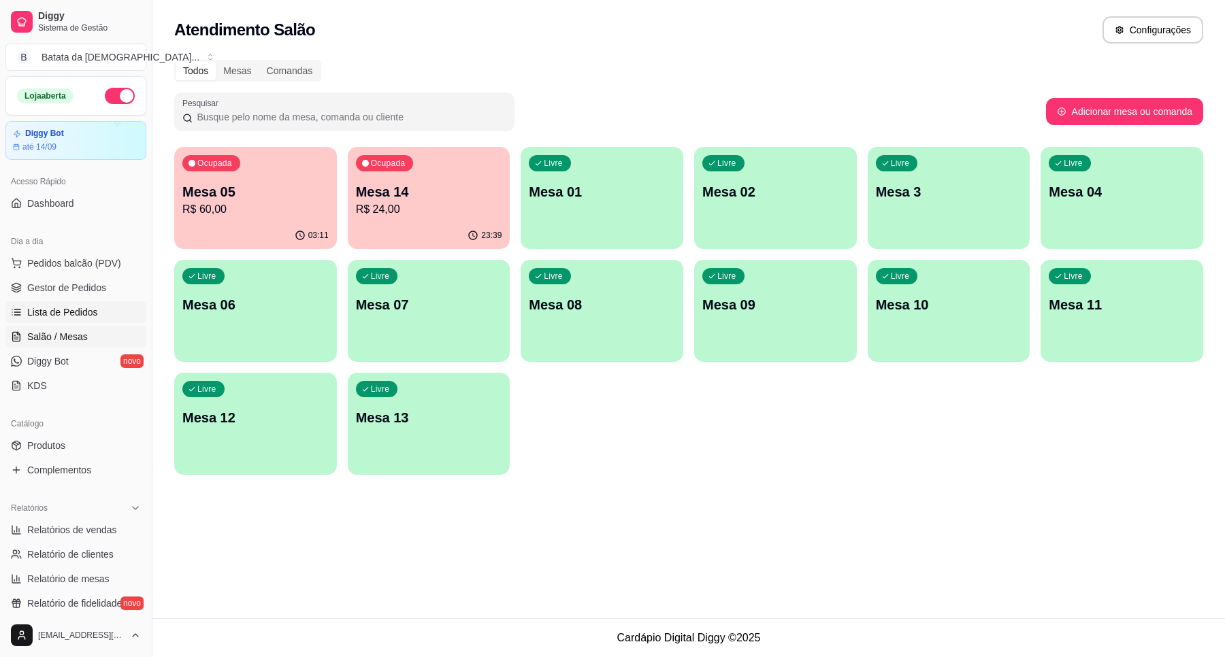
click at [73, 315] on span "Lista de Pedidos" at bounding box center [62, 313] width 71 height 14
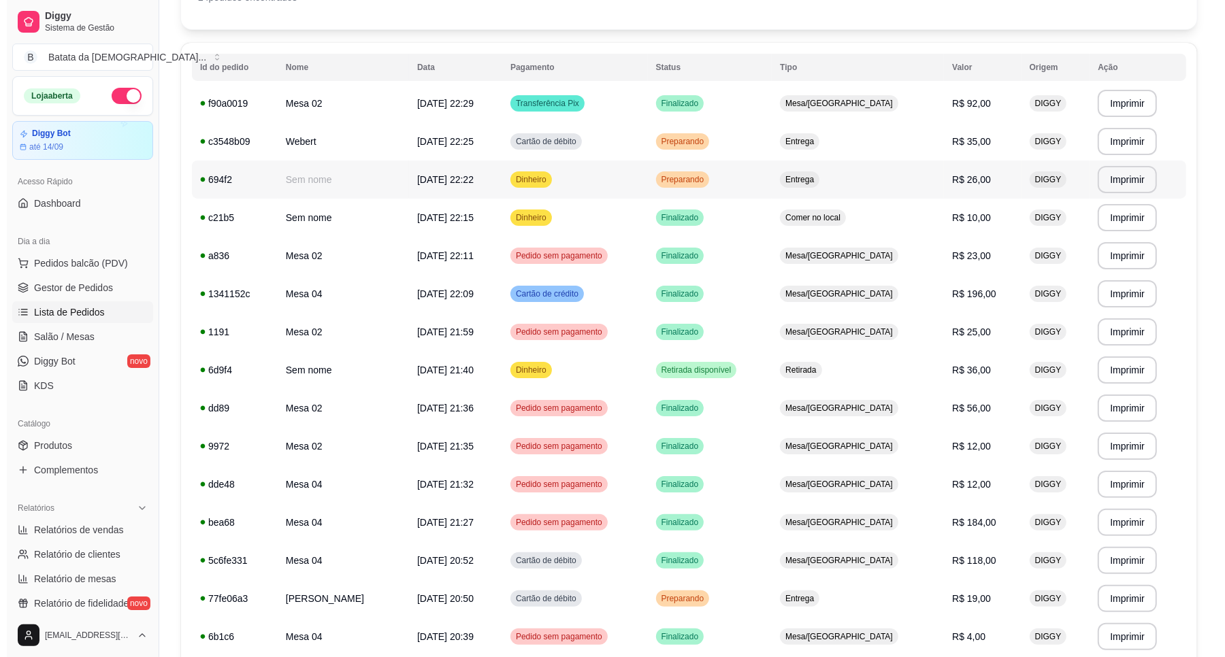
scroll to position [85, 0]
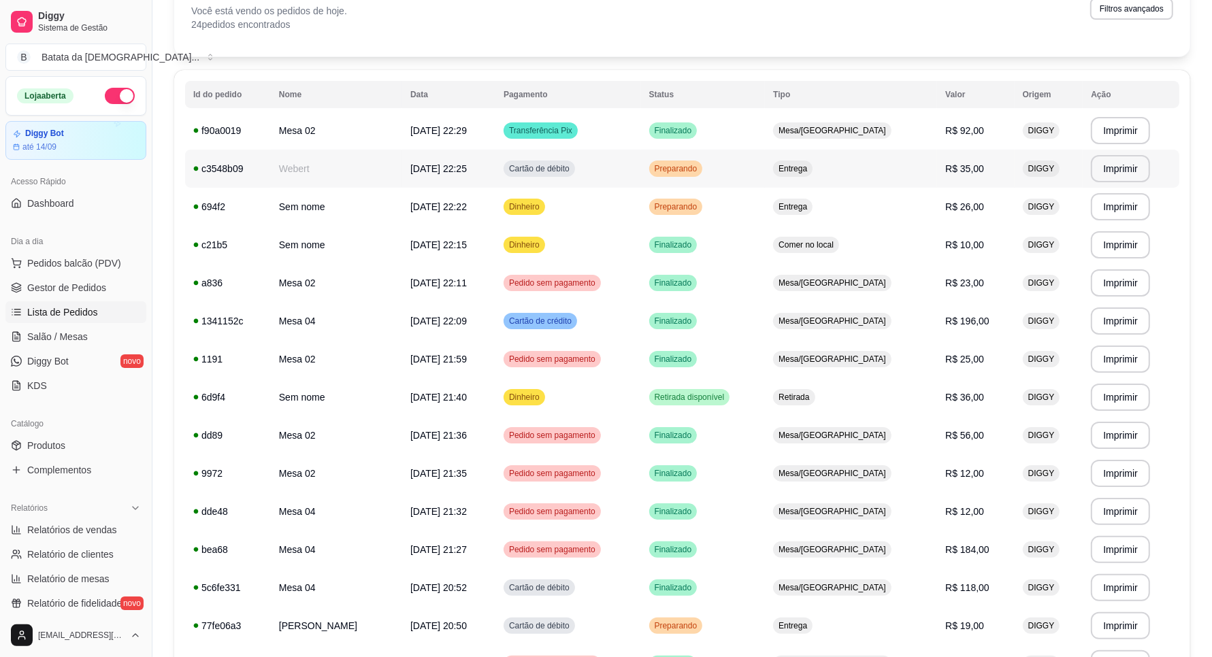
click at [700, 168] on span "Preparando" at bounding box center [676, 168] width 48 height 11
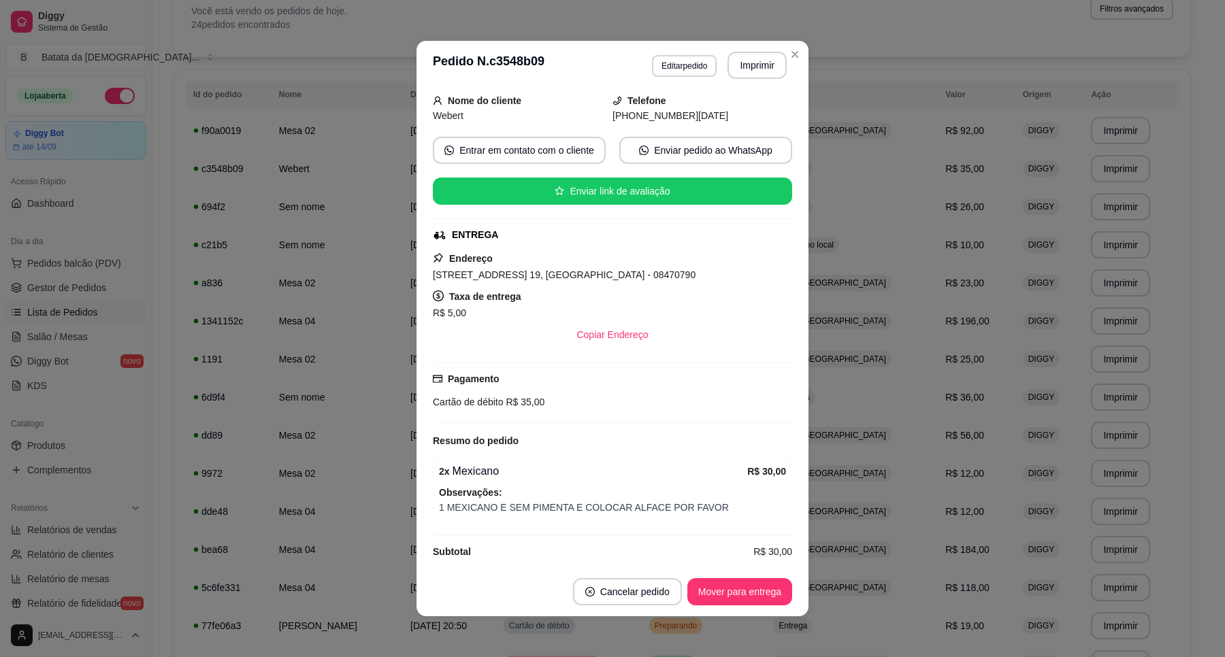
scroll to position [102, 0]
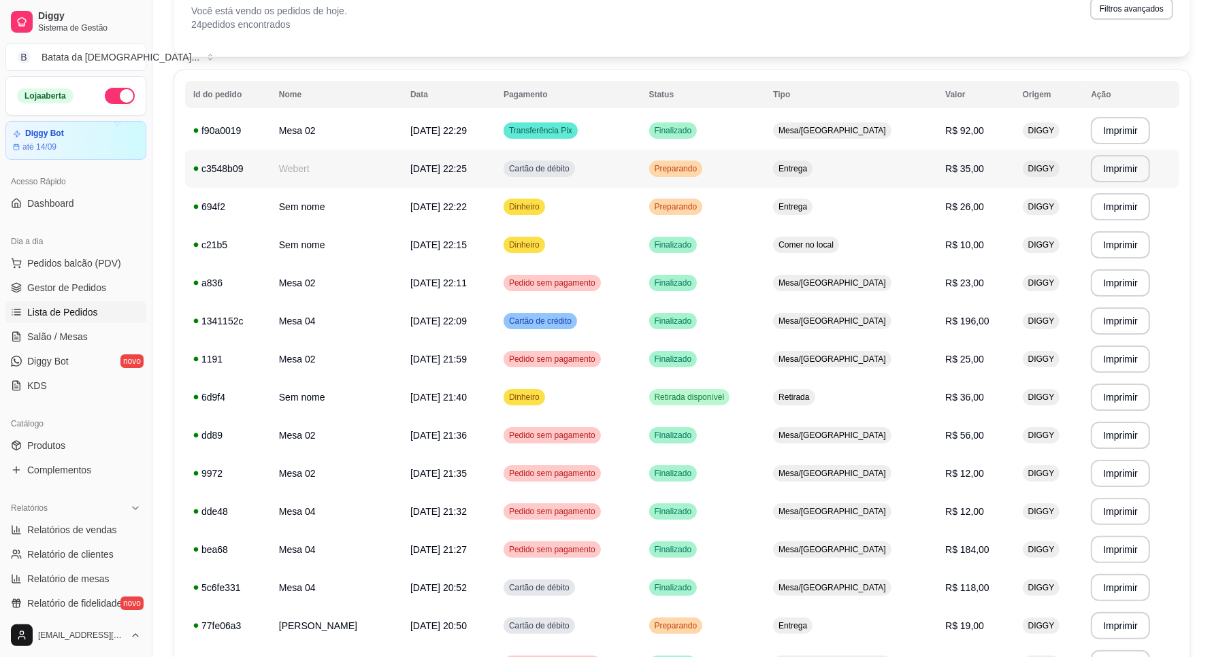
click at [765, 178] on td "Preparando" at bounding box center [703, 169] width 125 height 38
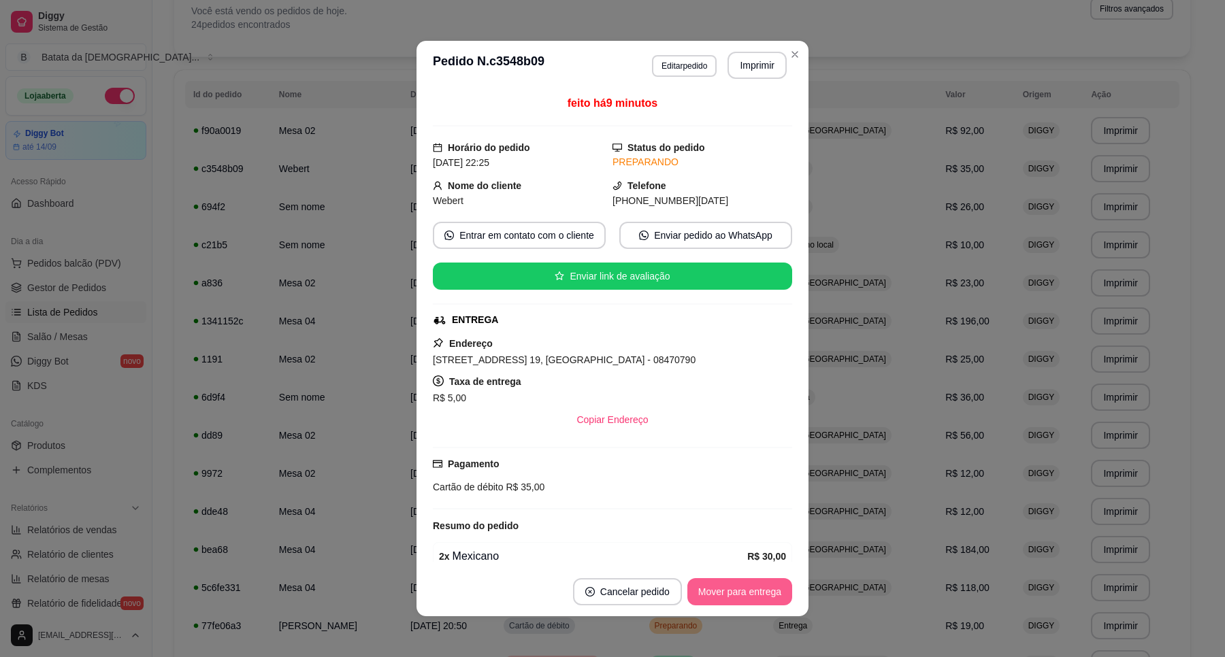
click at [742, 593] on button "Mover para entrega" at bounding box center [739, 591] width 105 height 27
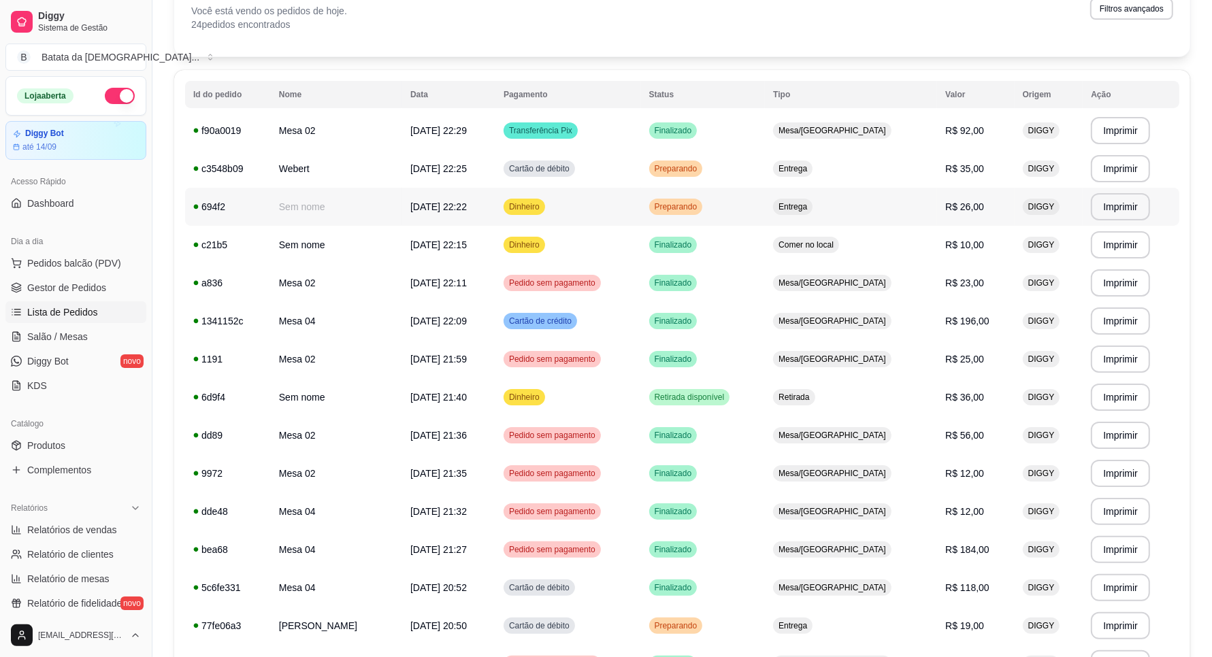
click at [765, 204] on td "Preparando" at bounding box center [703, 207] width 125 height 38
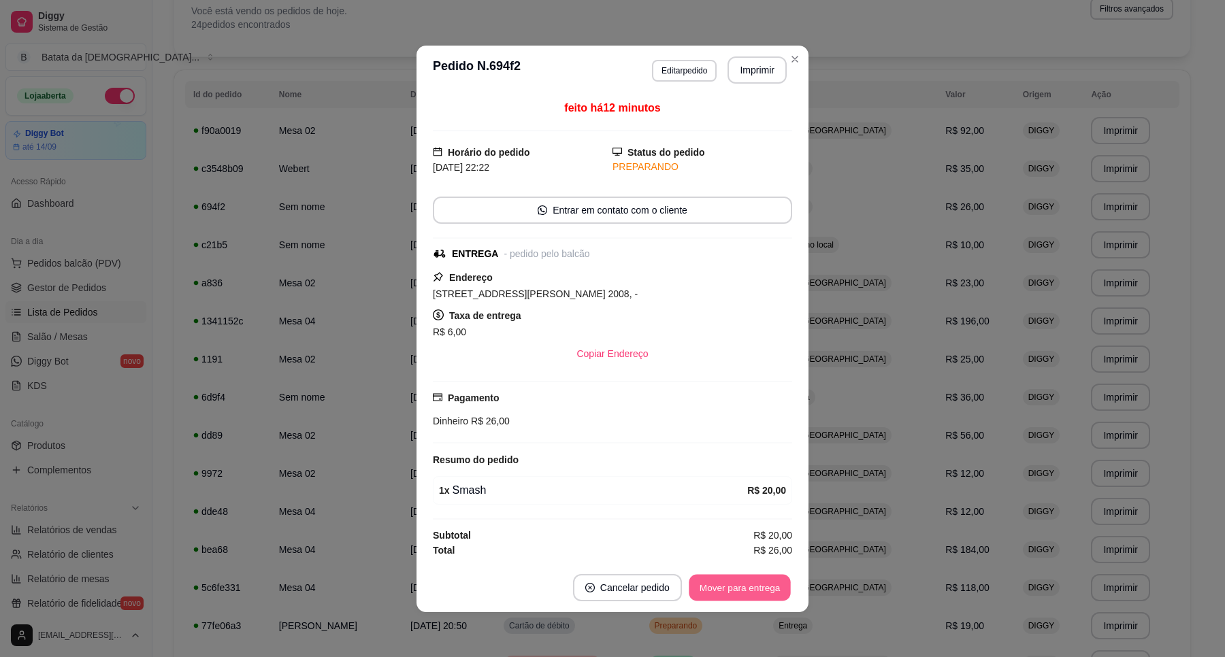
click at [751, 594] on button "Mover para entrega" at bounding box center [740, 587] width 102 height 27
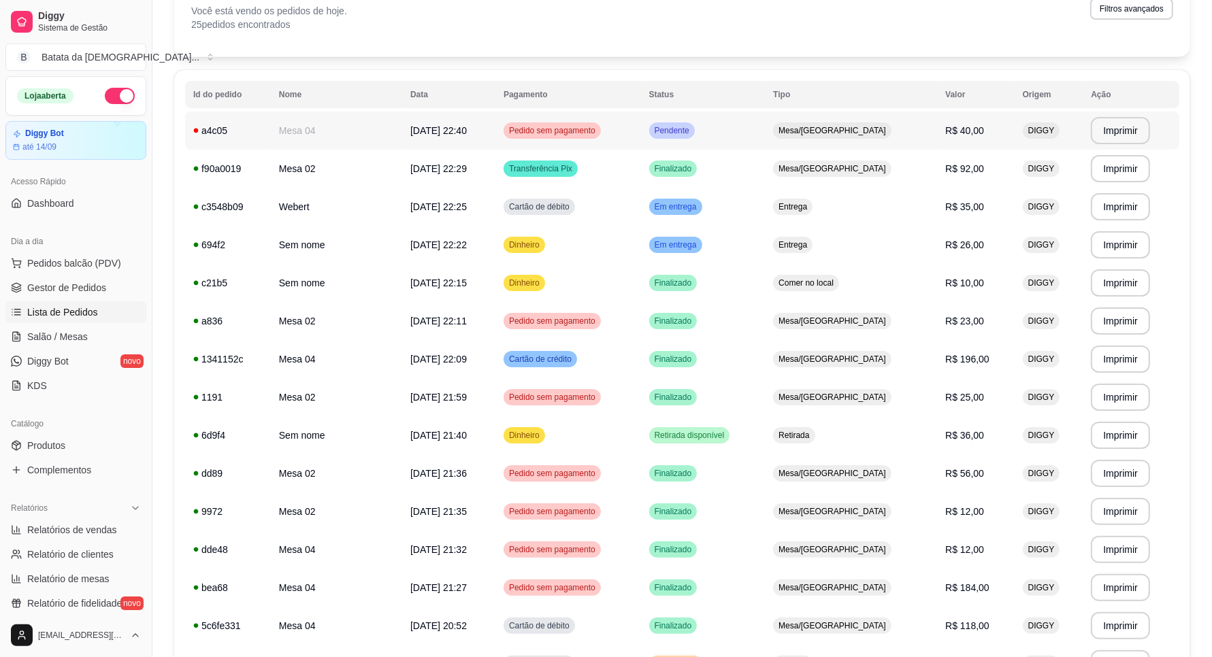
click at [753, 128] on td "Pendente" at bounding box center [703, 131] width 125 height 38
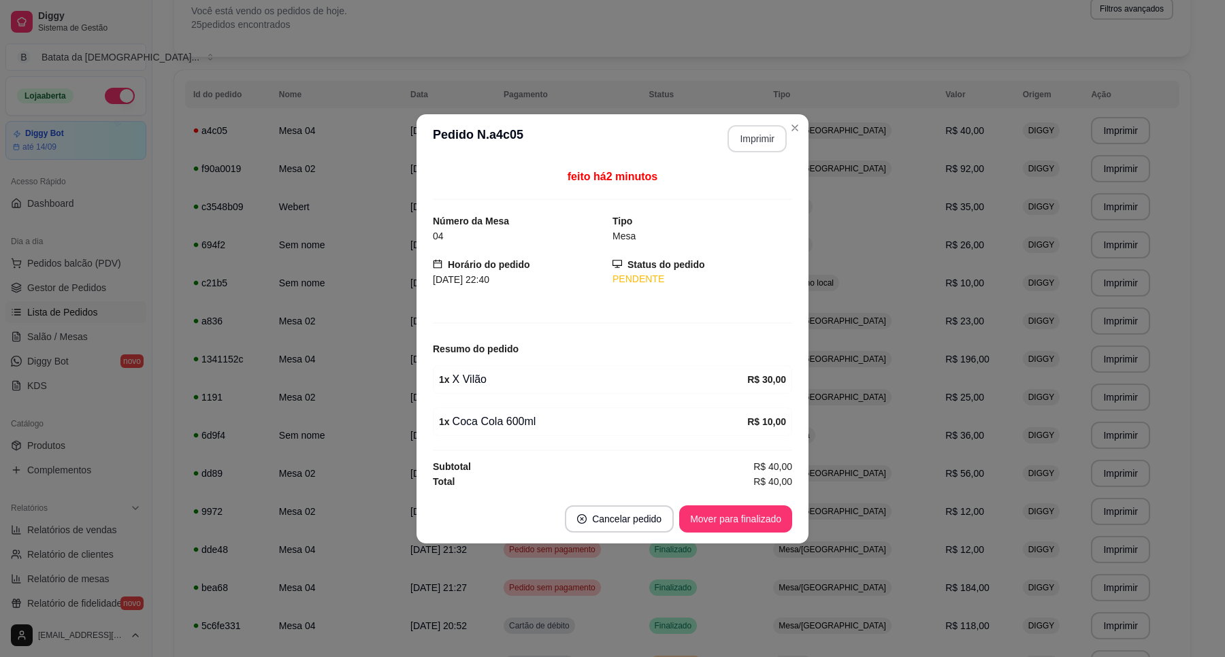
click at [750, 143] on button "Imprimir" at bounding box center [756, 138] width 59 height 27
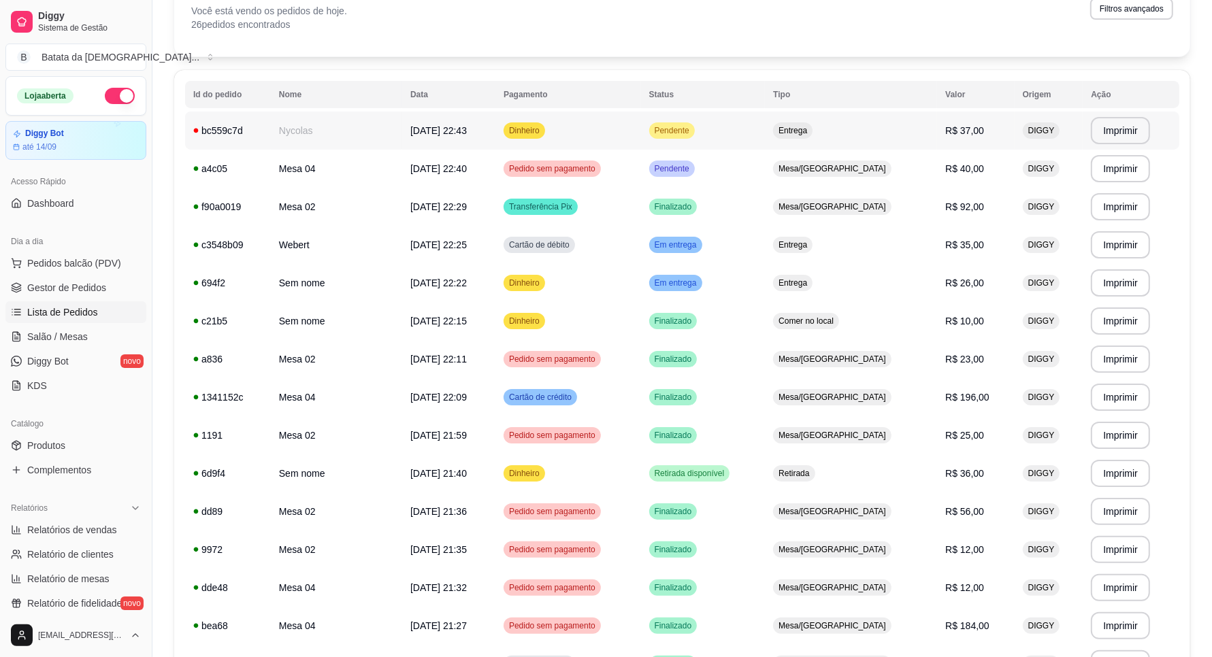
click at [812, 124] on div "Entrega" at bounding box center [792, 130] width 39 height 16
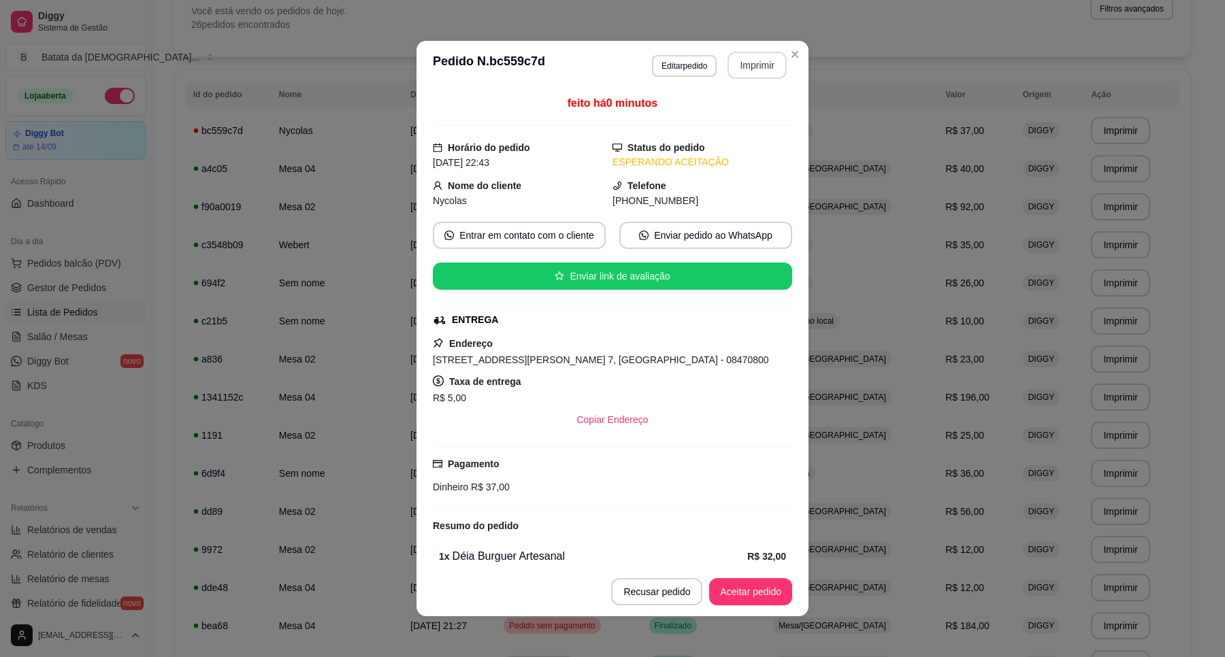
click at [735, 65] on button "Imprimir" at bounding box center [756, 65] width 59 height 27
click at [732, 609] on footer "Recusar pedido Aceitar pedido" at bounding box center [612, 591] width 392 height 49
click at [736, 596] on button "Aceitar pedido" at bounding box center [750, 592] width 80 height 27
click at [749, 592] on button "Mover para preparo" at bounding box center [739, 592] width 102 height 27
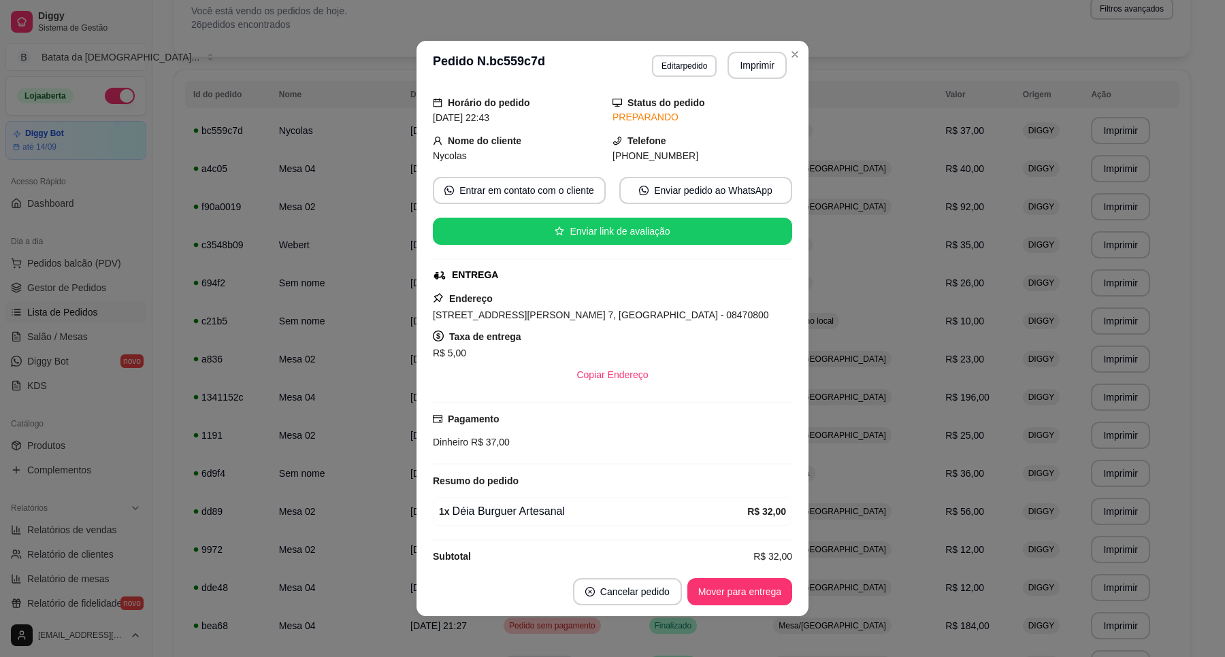
scroll to position [66, 0]
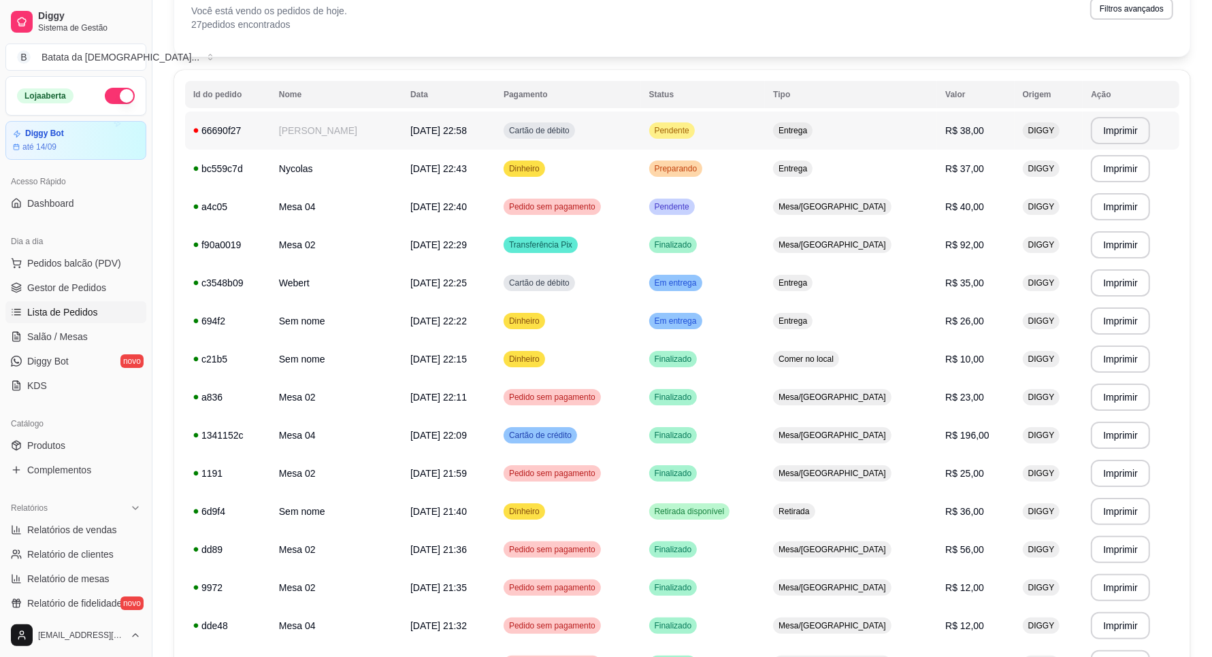
click at [827, 112] on td "Entrega" at bounding box center [851, 131] width 172 height 38
click at [742, 137] on td "Pendente" at bounding box center [703, 131] width 125 height 38
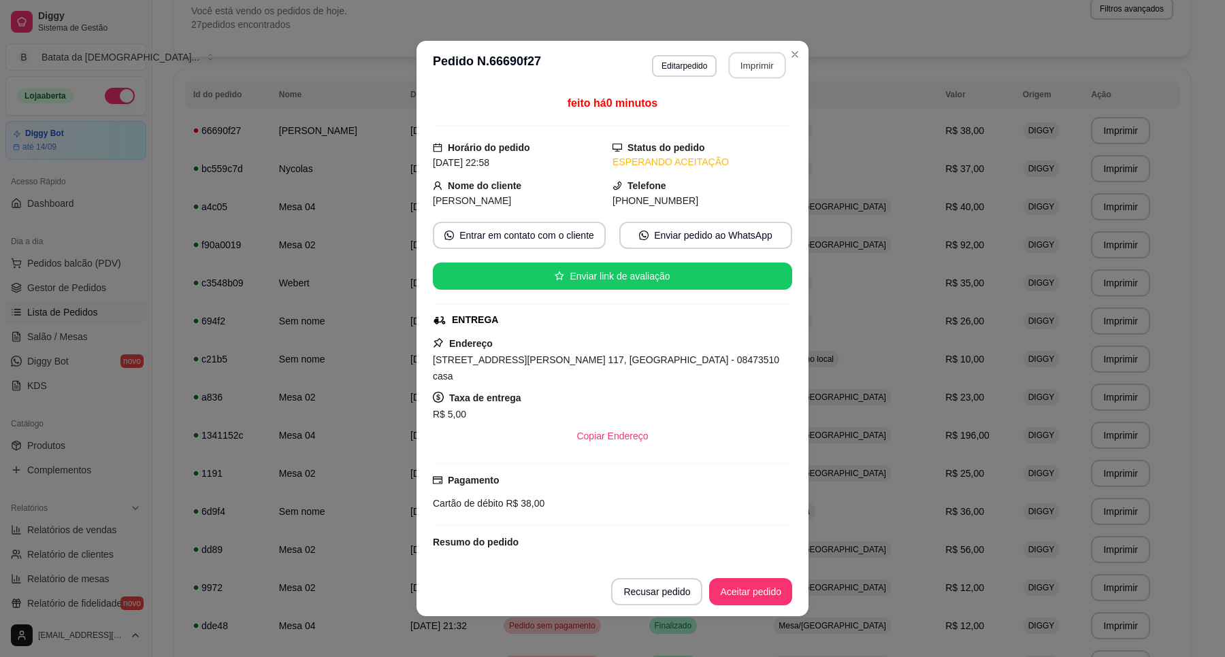
click at [740, 56] on button "Imprimir" at bounding box center [757, 65] width 57 height 27
click at [728, 589] on button "Aceitar pedido" at bounding box center [750, 592] width 80 height 27
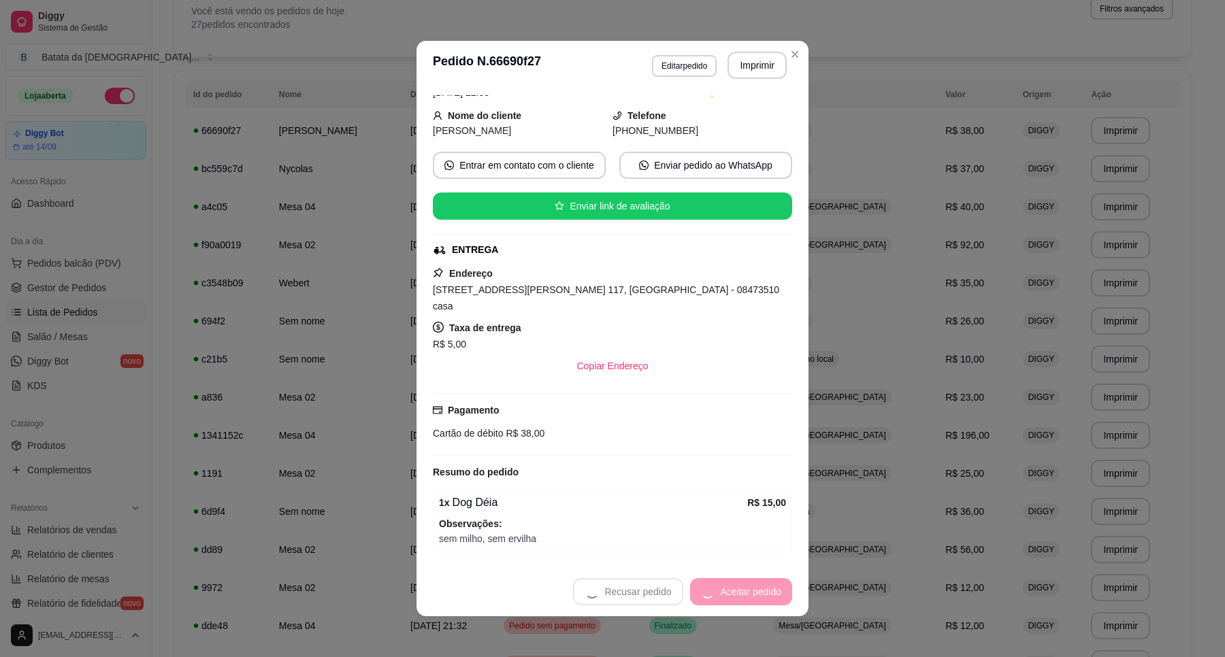
scroll to position [263, 0]
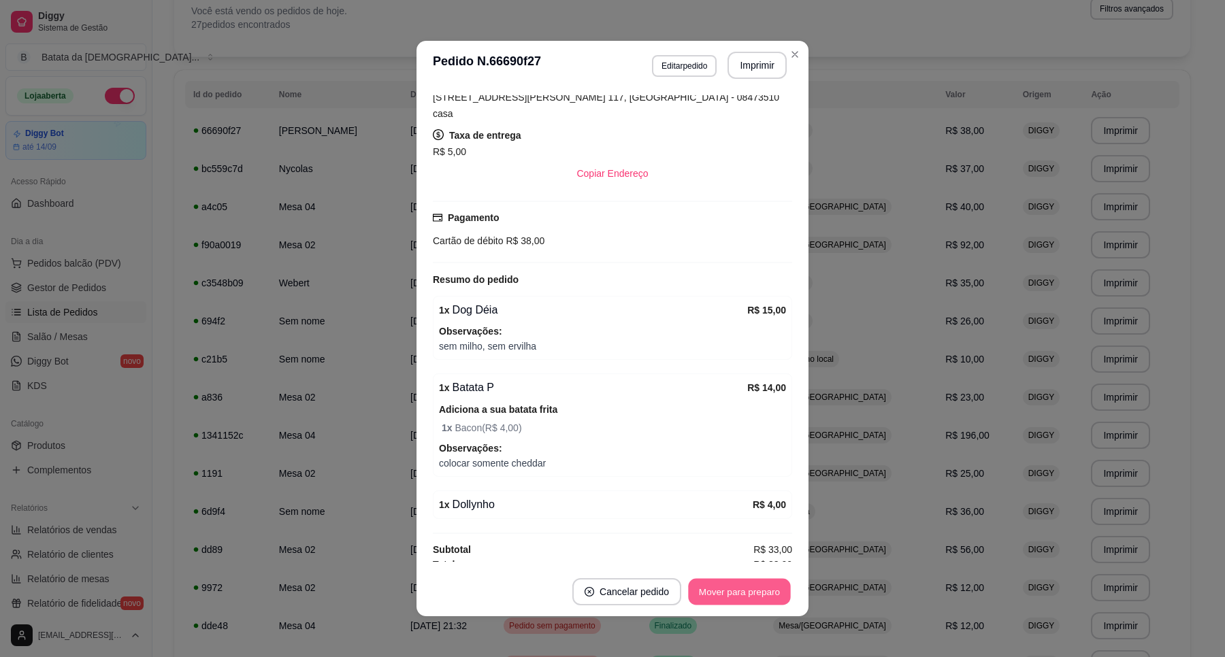
click at [759, 592] on button "Mover para preparo" at bounding box center [739, 592] width 102 height 27
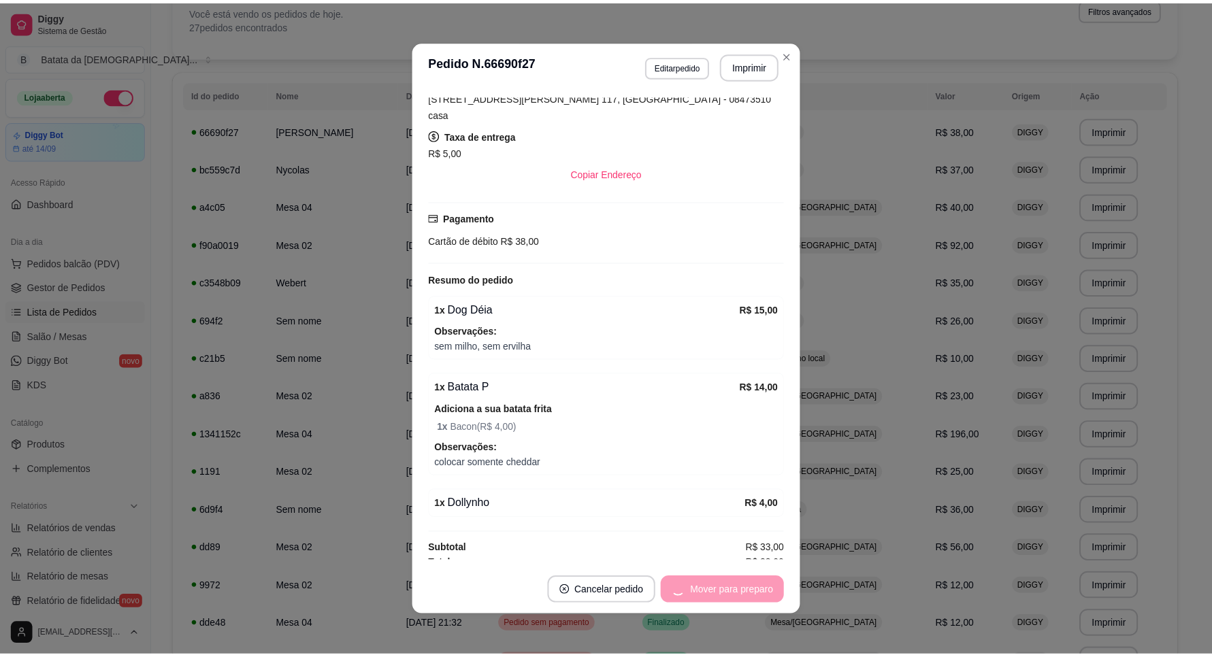
scroll to position [2, 0]
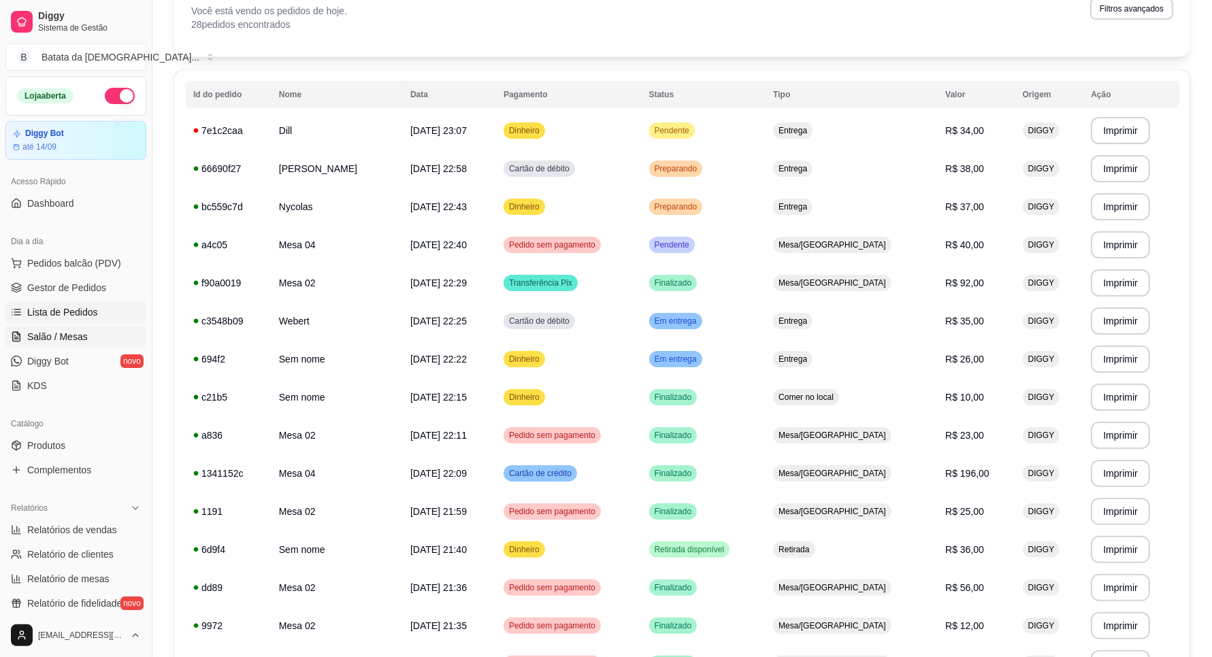
click at [82, 337] on span "Salão / Mesas" at bounding box center [57, 337] width 61 height 14
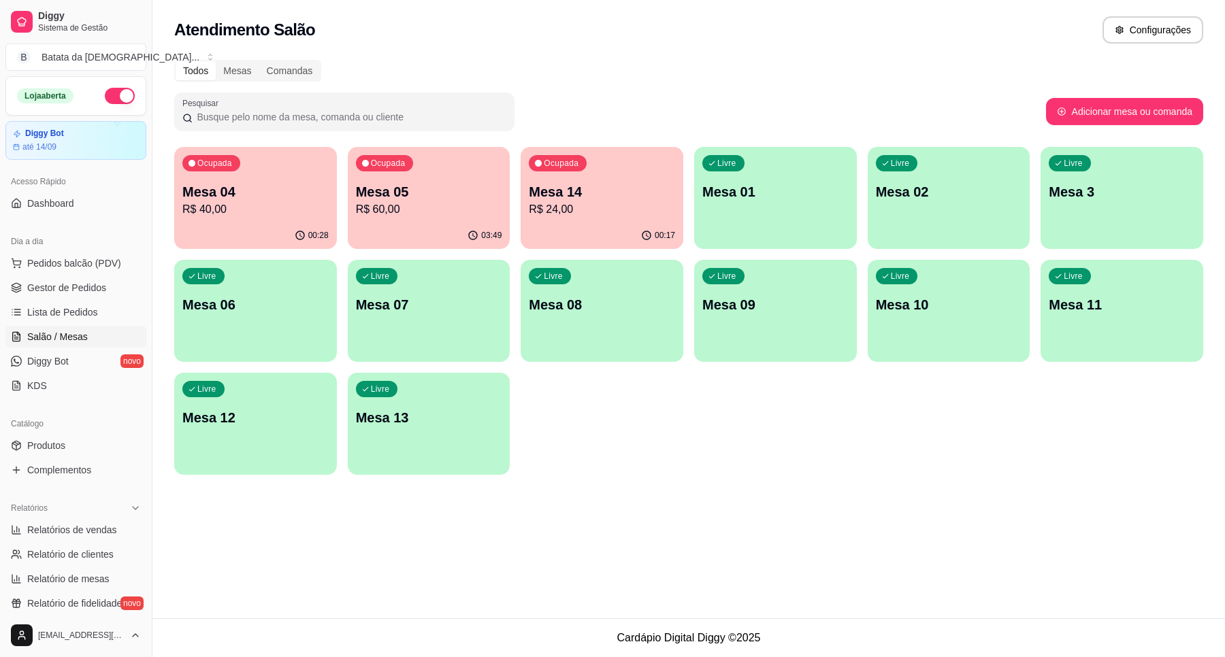
click at [274, 222] on div "00:28" at bounding box center [255, 235] width 163 height 27
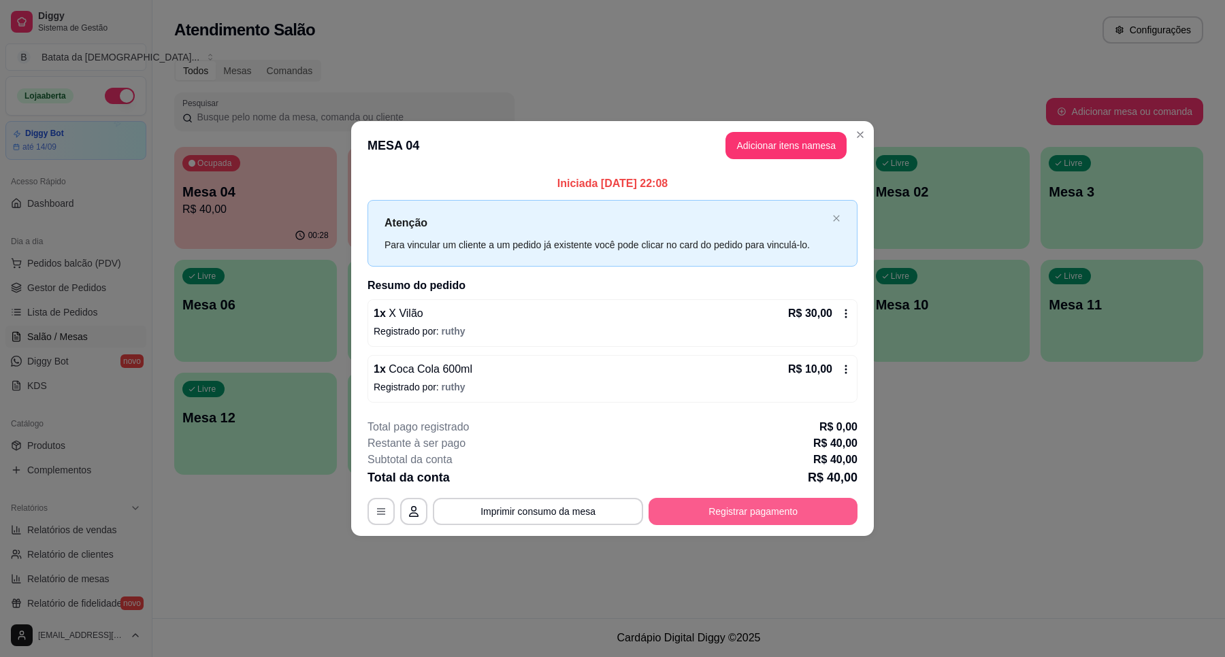
click at [692, 502] on button "Registrar pagamento" at bounding box center [752, 511] width 209 height 27
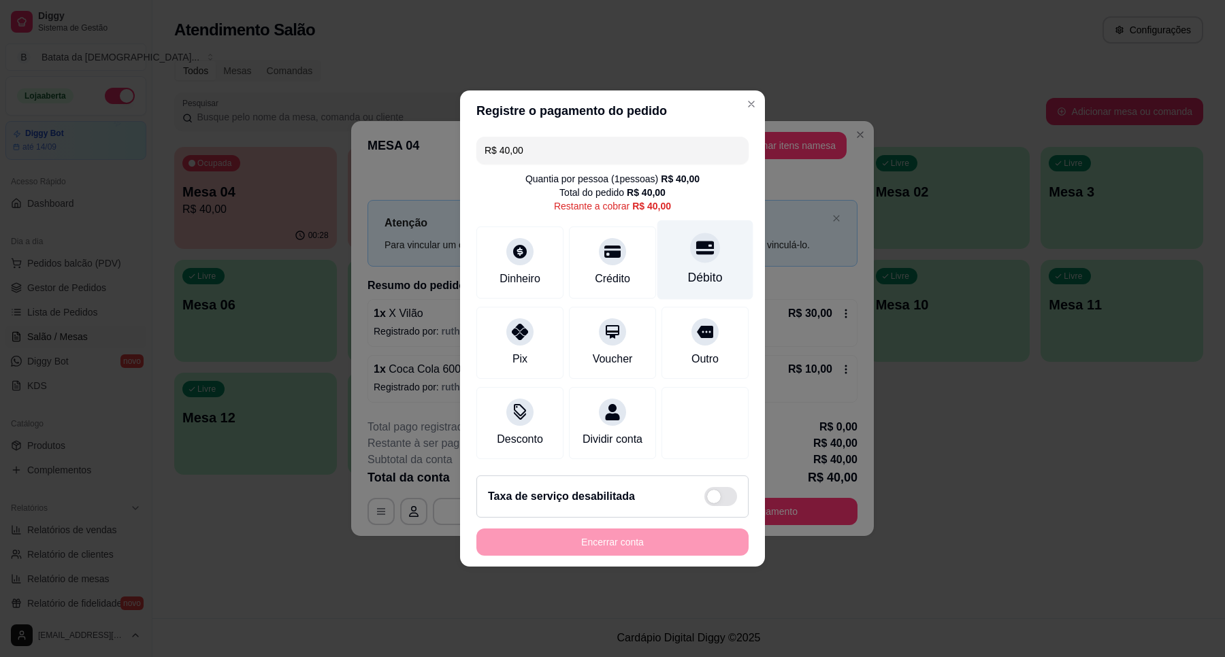
click at [688, 274] on div "Débito" at bounding box center [705, 278] width 35 height 18
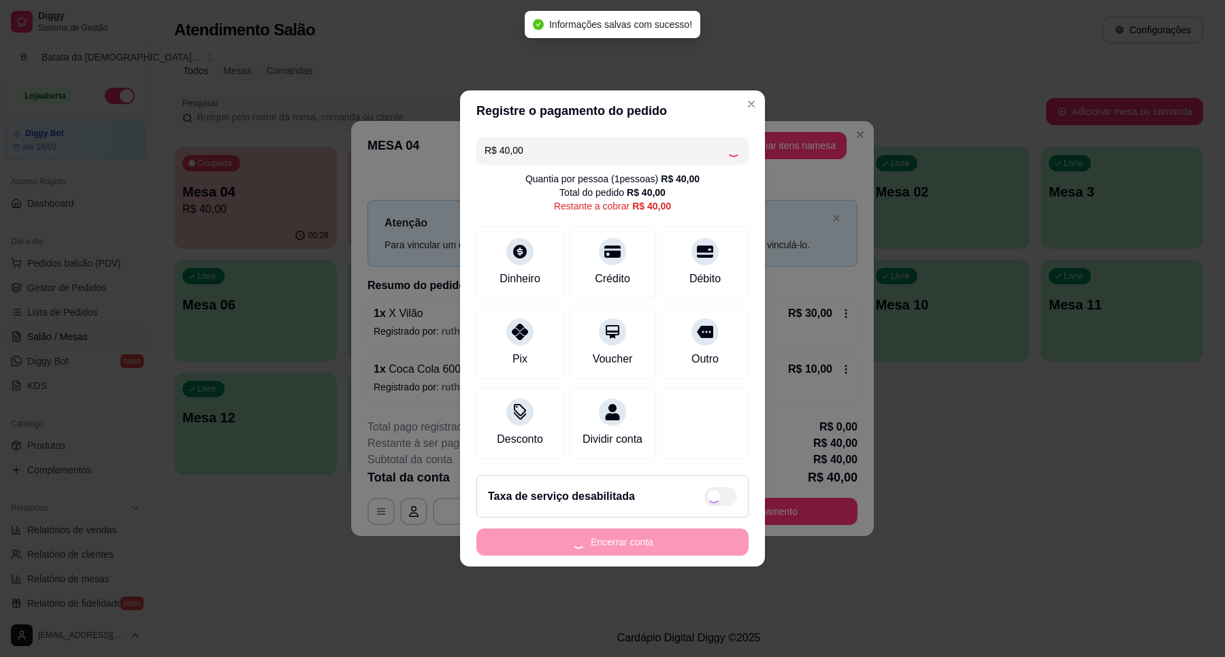
type input "R$ 0,00"
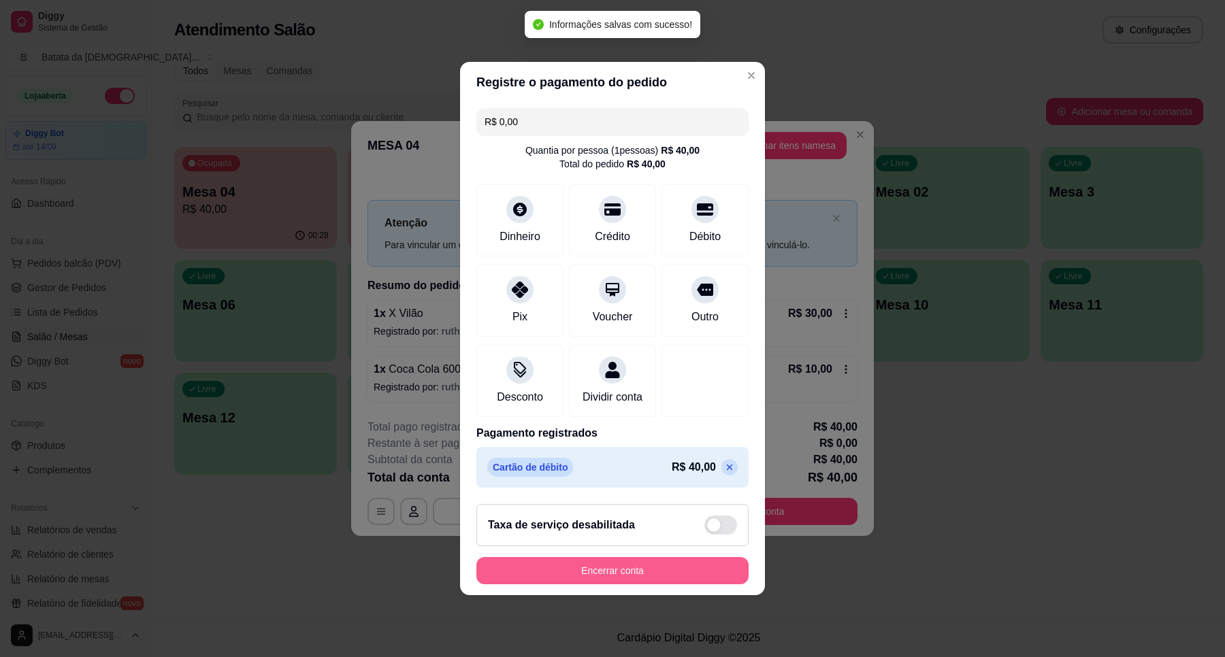
click at [660, 582] on button "Encerrar conta" at bounding box center [612, 570] width 272 height 27
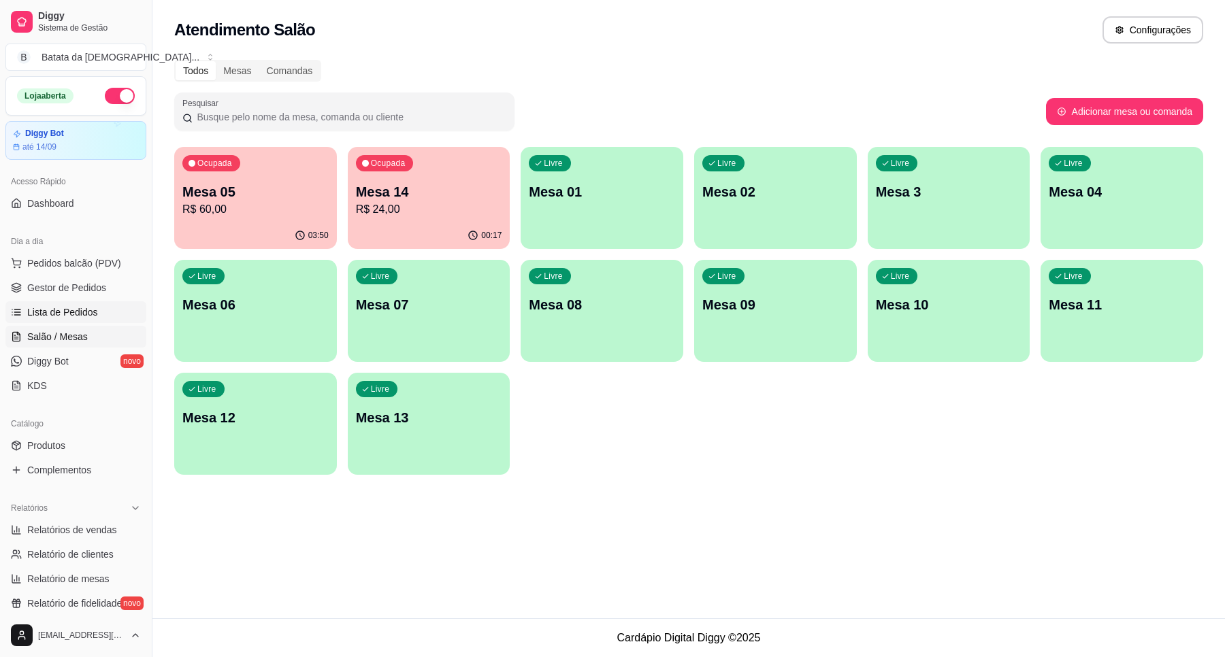
click at [62, 313] on span "Lista de Pedidos" at bounding box center [62, 313] width 71 height 14
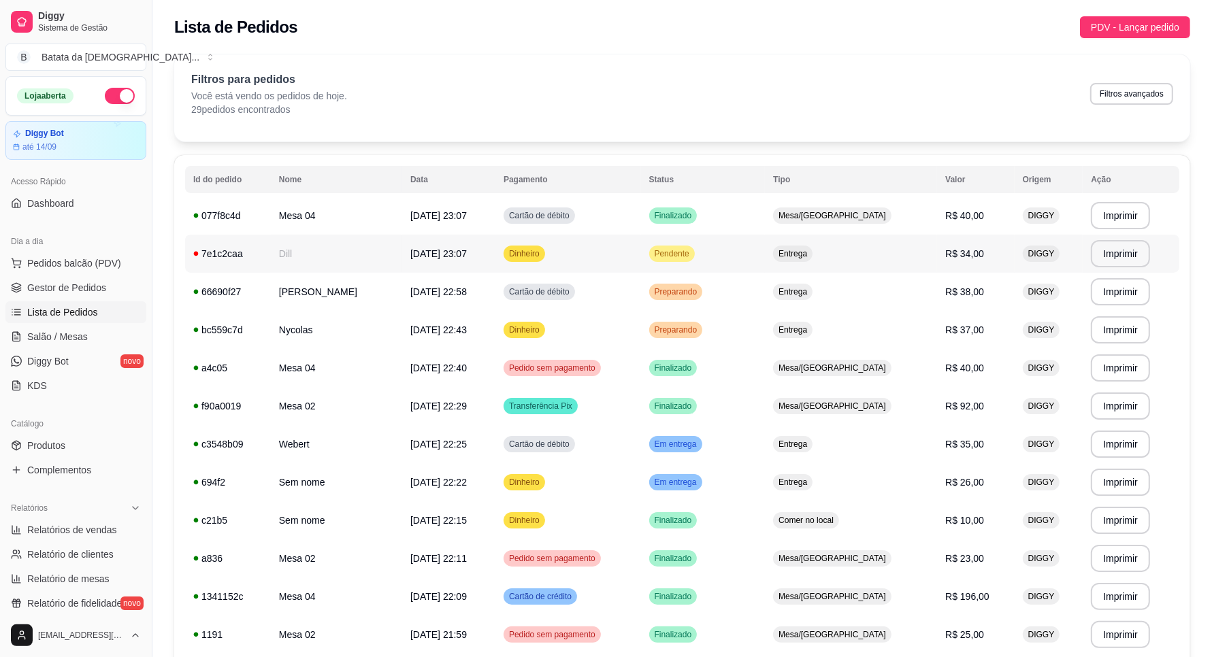
click at [695, 246] on div "Pendente" at bounding box center [672, 254] width 46 height 16
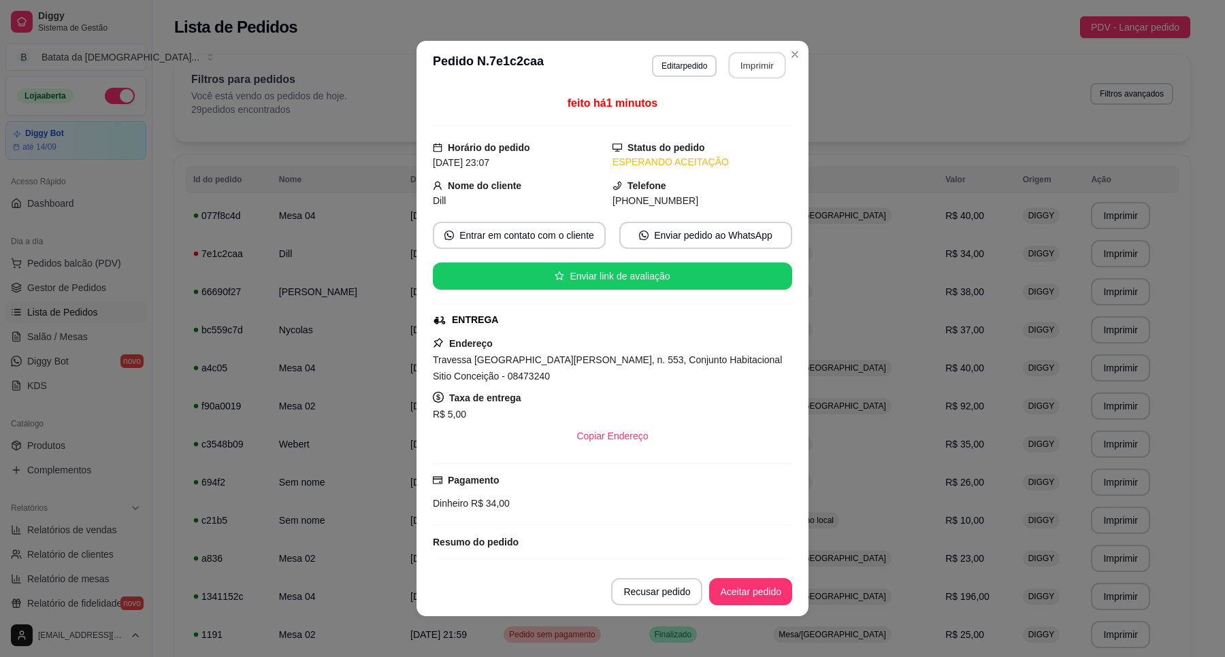
click at [735, 69] on button "Imprimir" at bounding box center [757, 65] width 57 height 27
click at [745, 583] on button "Aceitar pedido" at bounding box center [750, 592] width 80 height 27
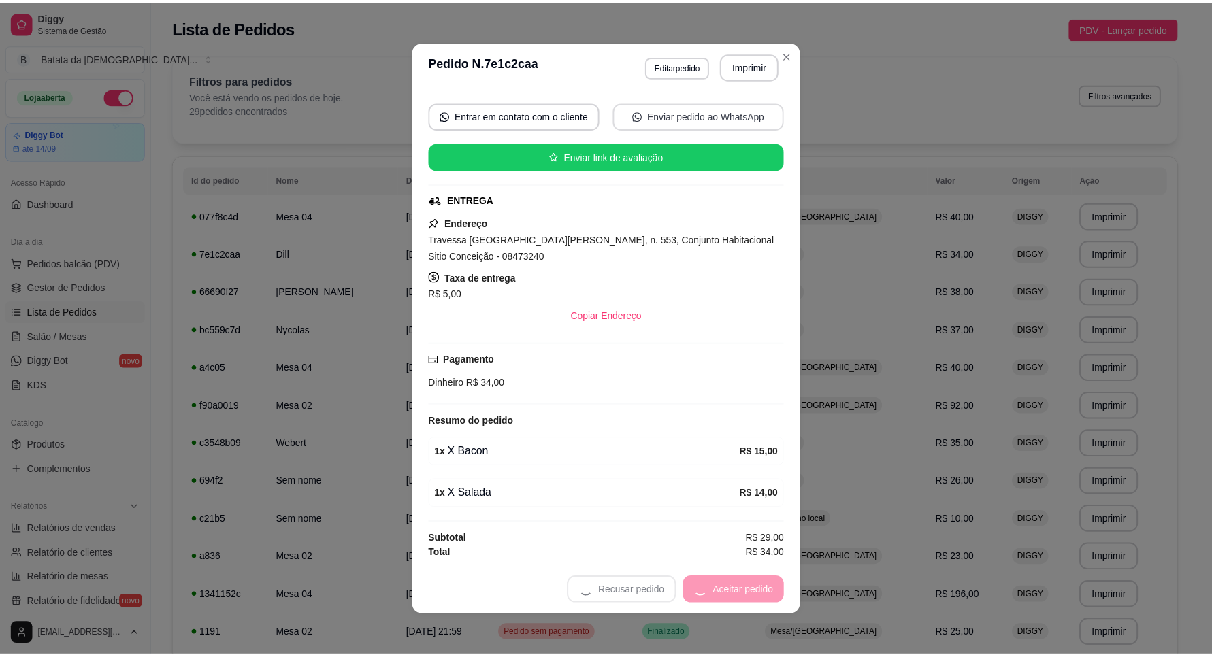
scroll to position [2, 0]
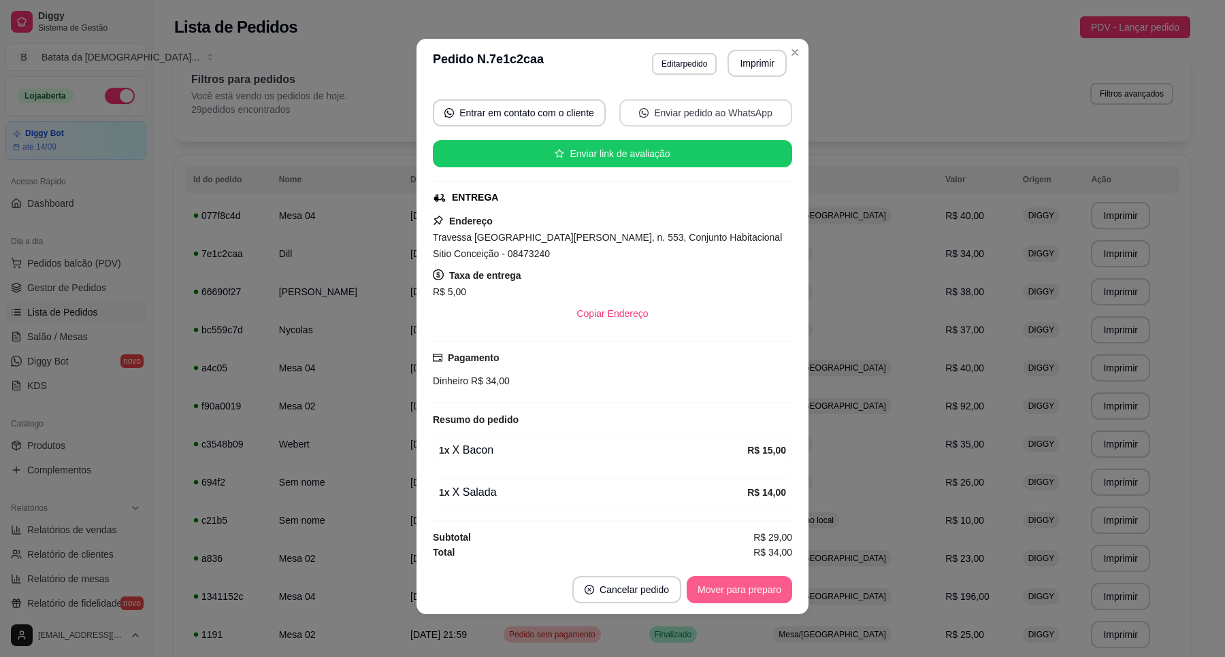
click at [706, 591] on button "Mover para preparo" at bounding box center [739, 589] width 105 height 27
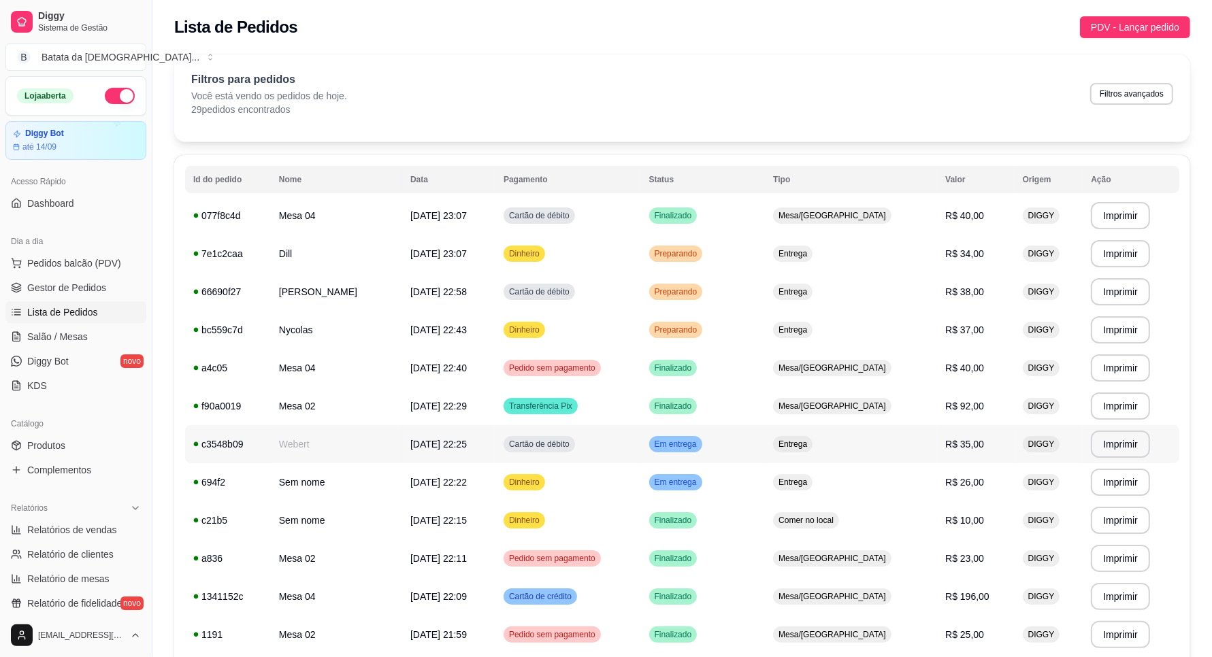
click at [699, 439] on span "Em entrega" at bounding box center [676, 444] width 48 height 11
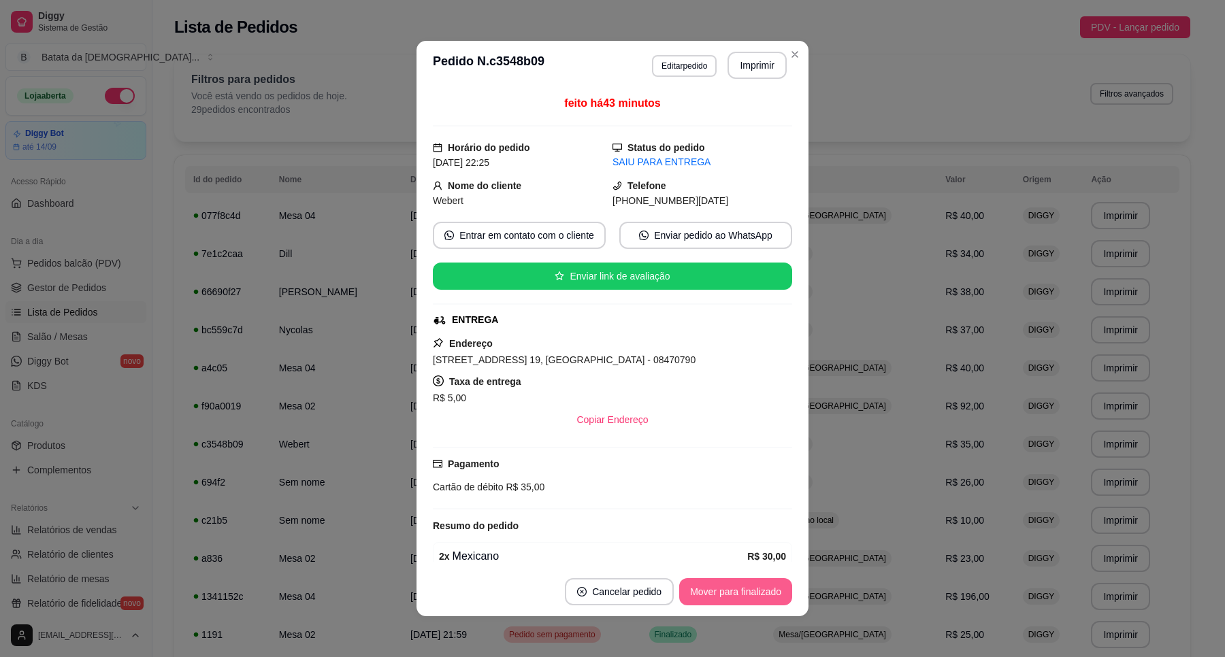
click at [736, 578] on button "Mover para finalizado" at bounding box center [735, 591] width 113 height 27
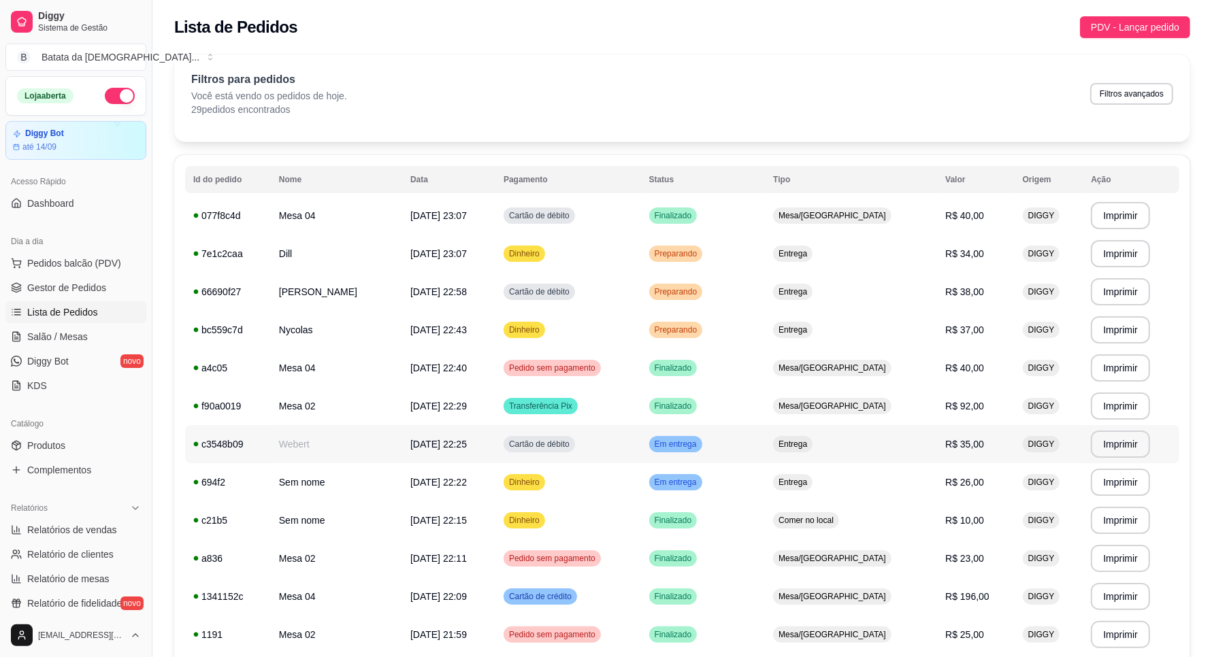
click at [866, 457] on td "Entrega" at bounding box center [851, 444] width 172 height 38
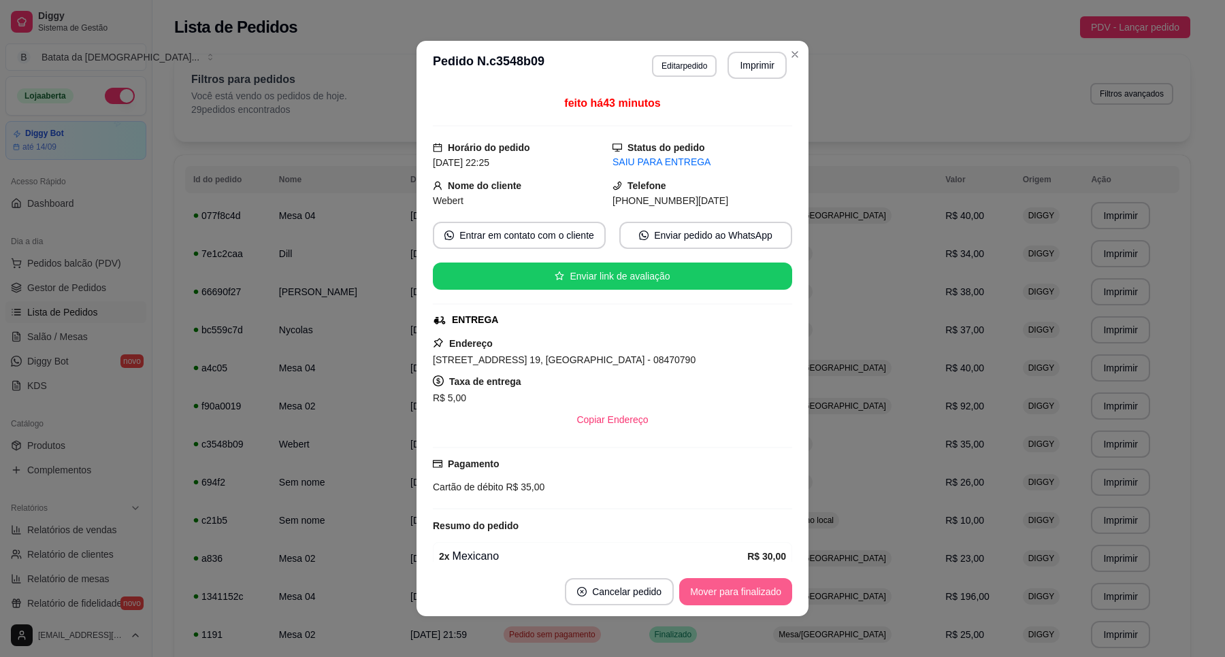
click at [753, 584] on button "Mover para finalizado" at bounding box center [735, 591] width 113 height 27
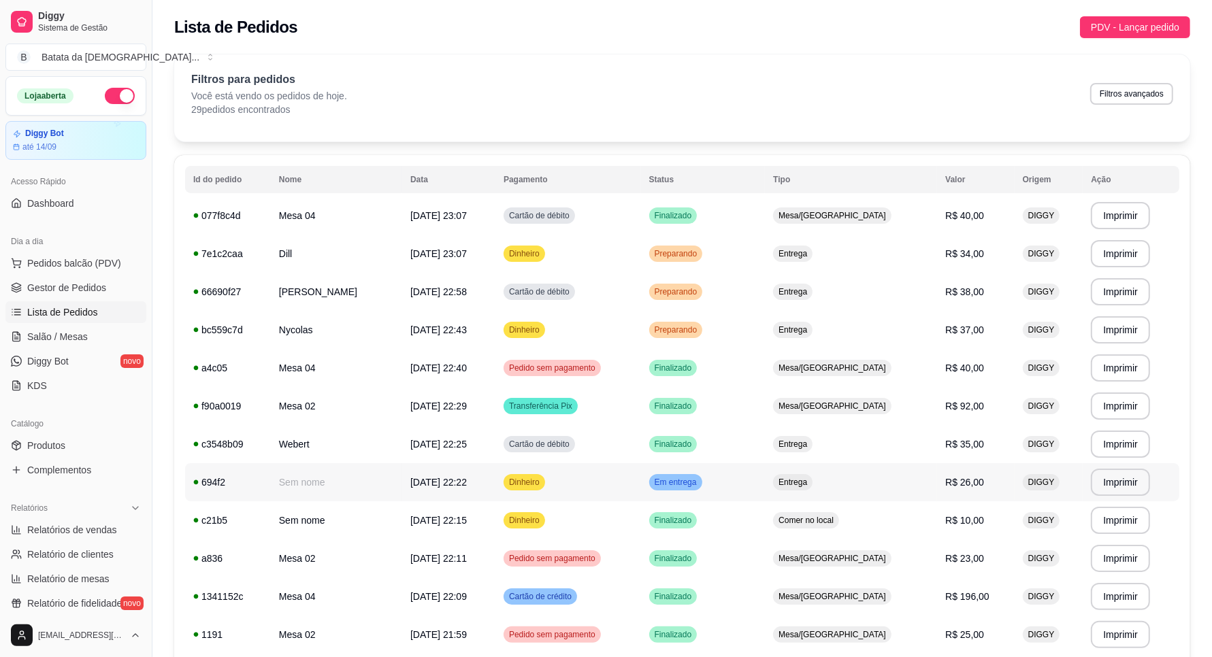
click at [765, 481] on td "Em entrega" at bounding box center [703, 482] width 125 height 38
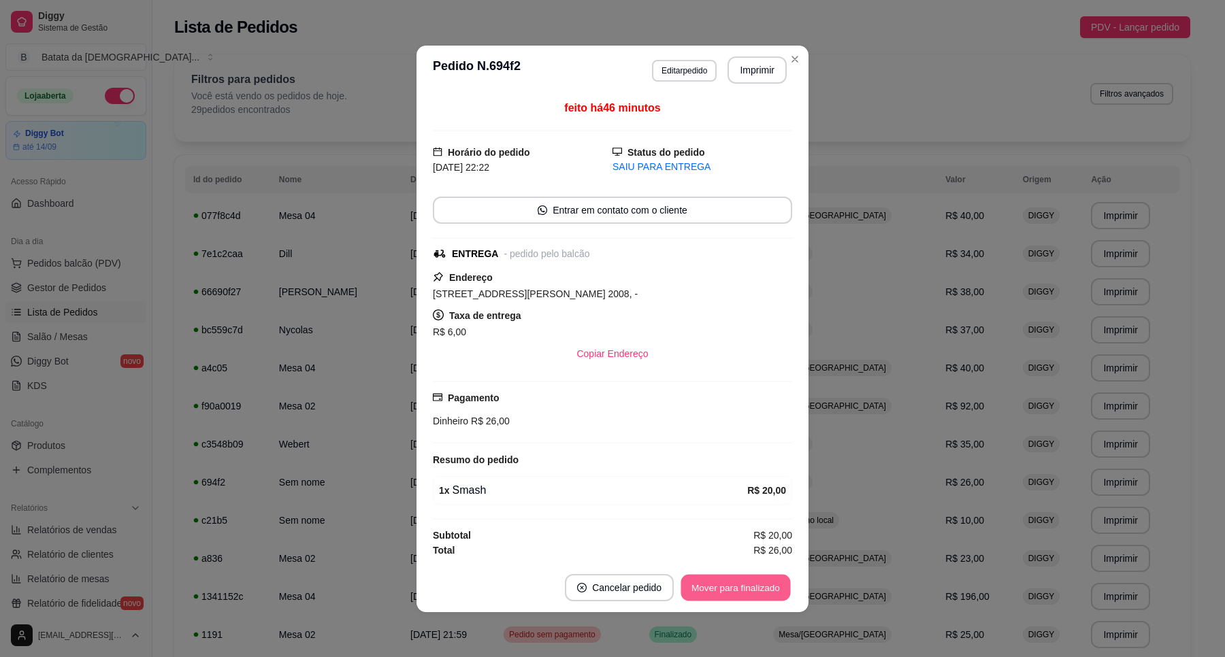
click at [713, 592] on button "Mover para finalizado" at bounding box center [736, 587] width 110 height 27
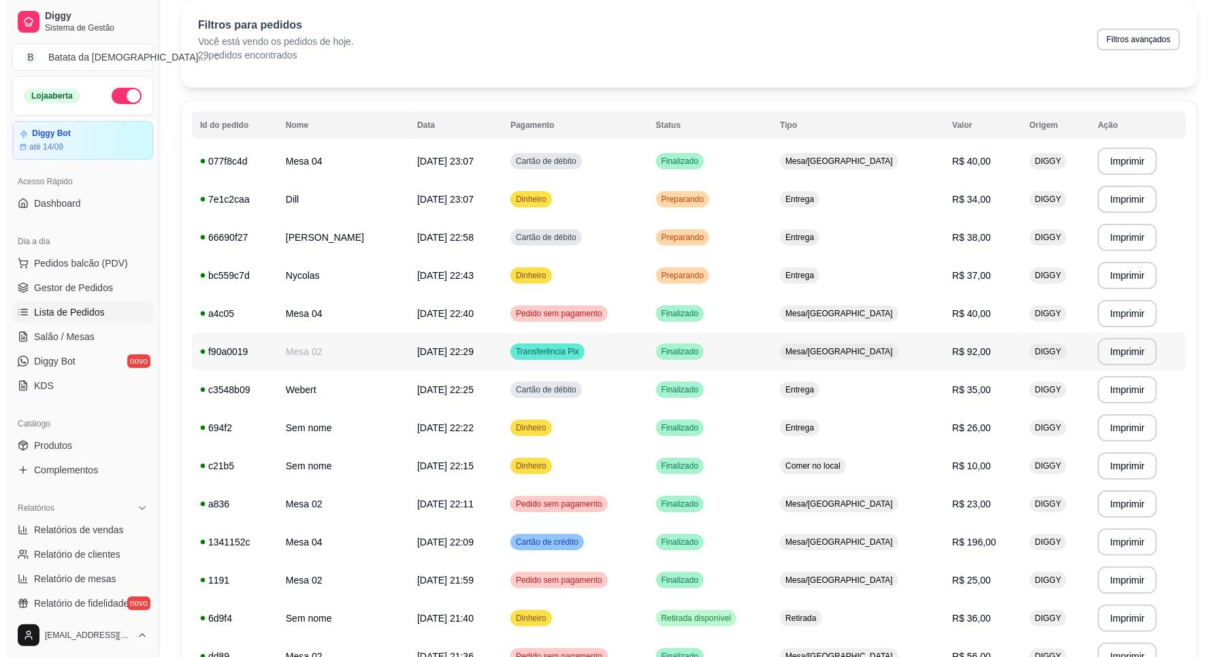
scroll to position [85, 0]
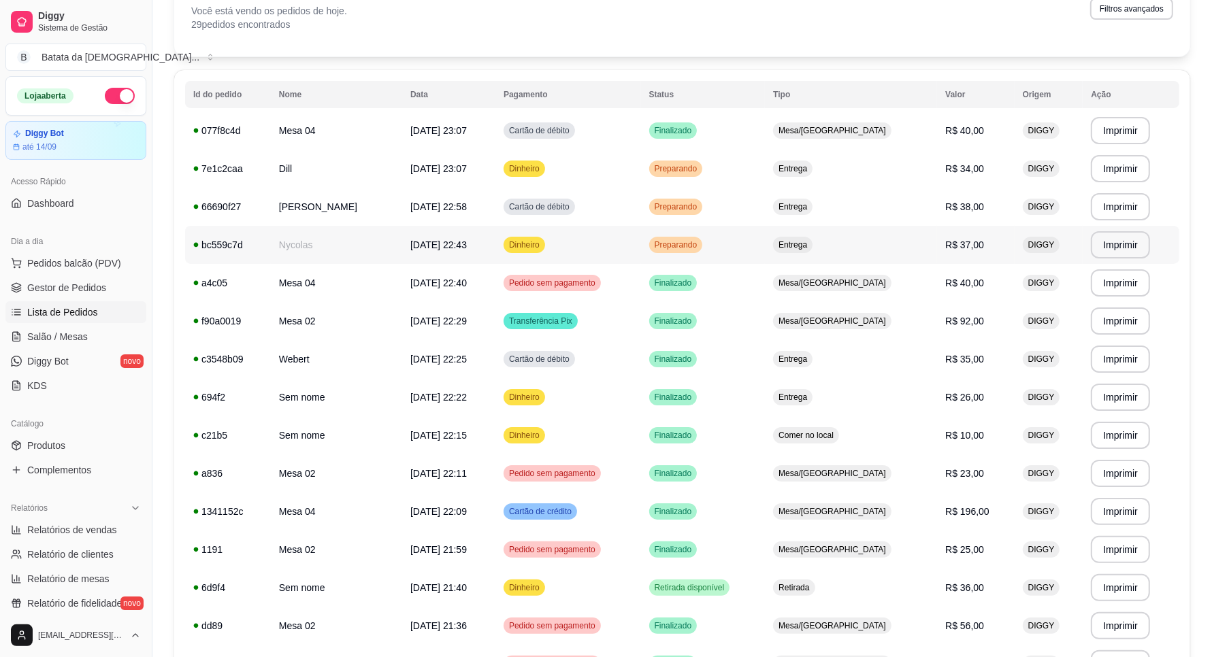
click at [599, 238] on td "Dinheiro" at bounding box center [567, 245] width 145 height 38
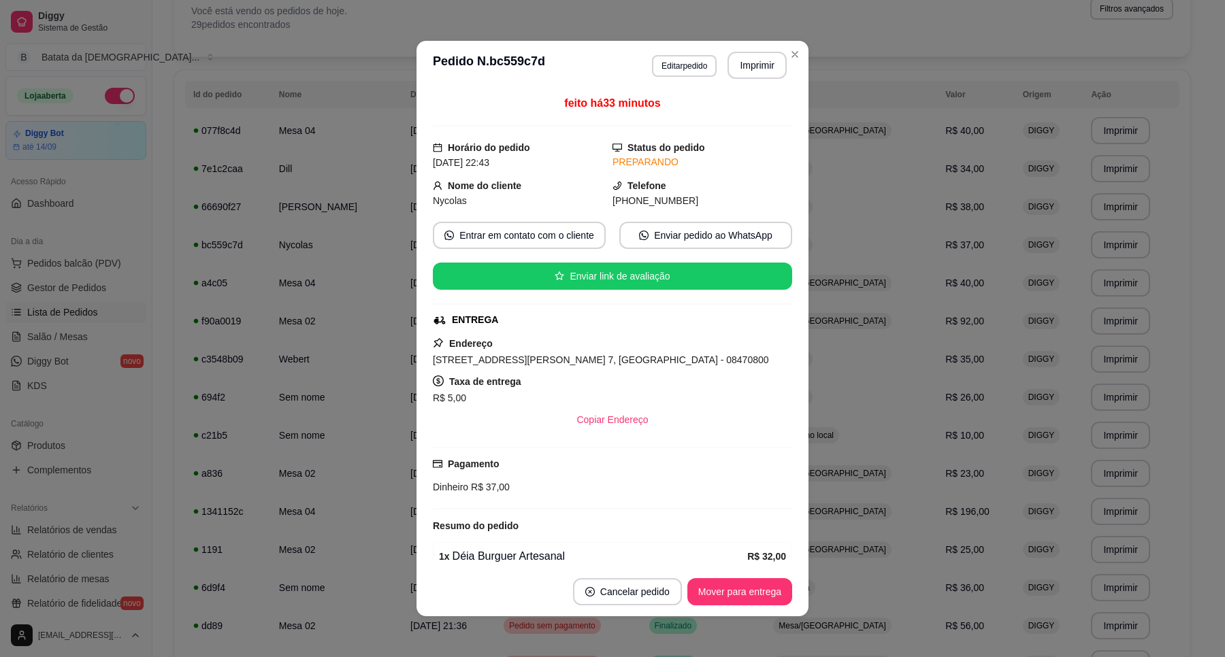
scroll to position [66, 0]
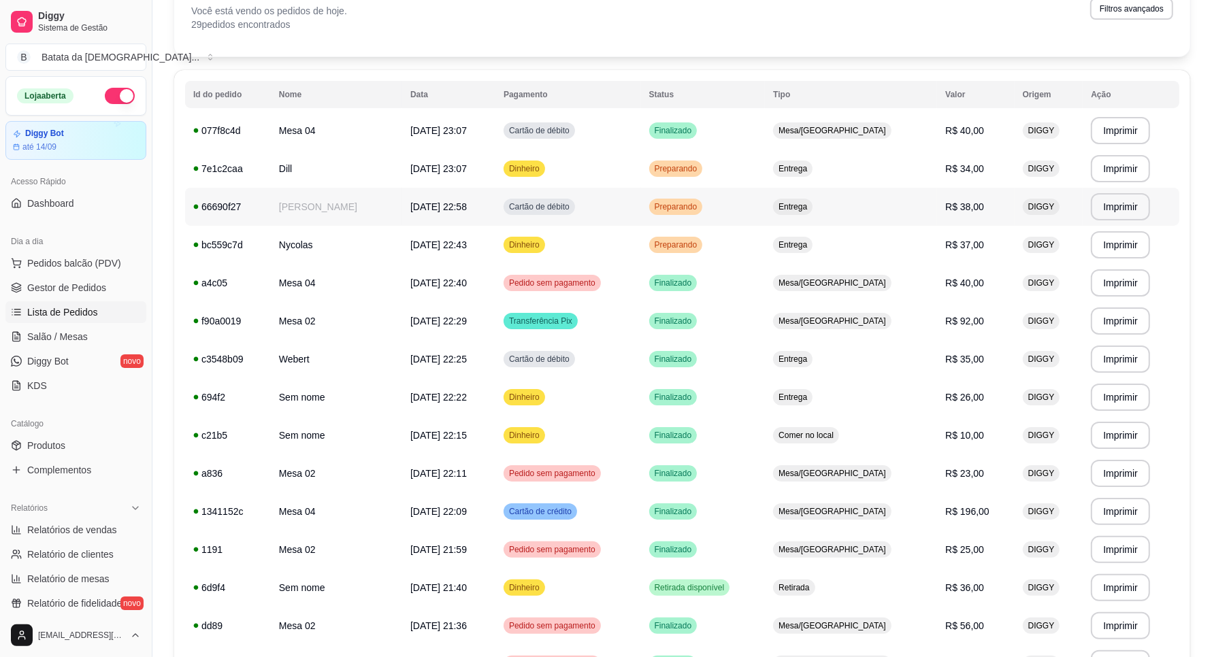
click at [395, 204] on td "kysley hanna" at bounding box center [336, 207] width 131 height 38
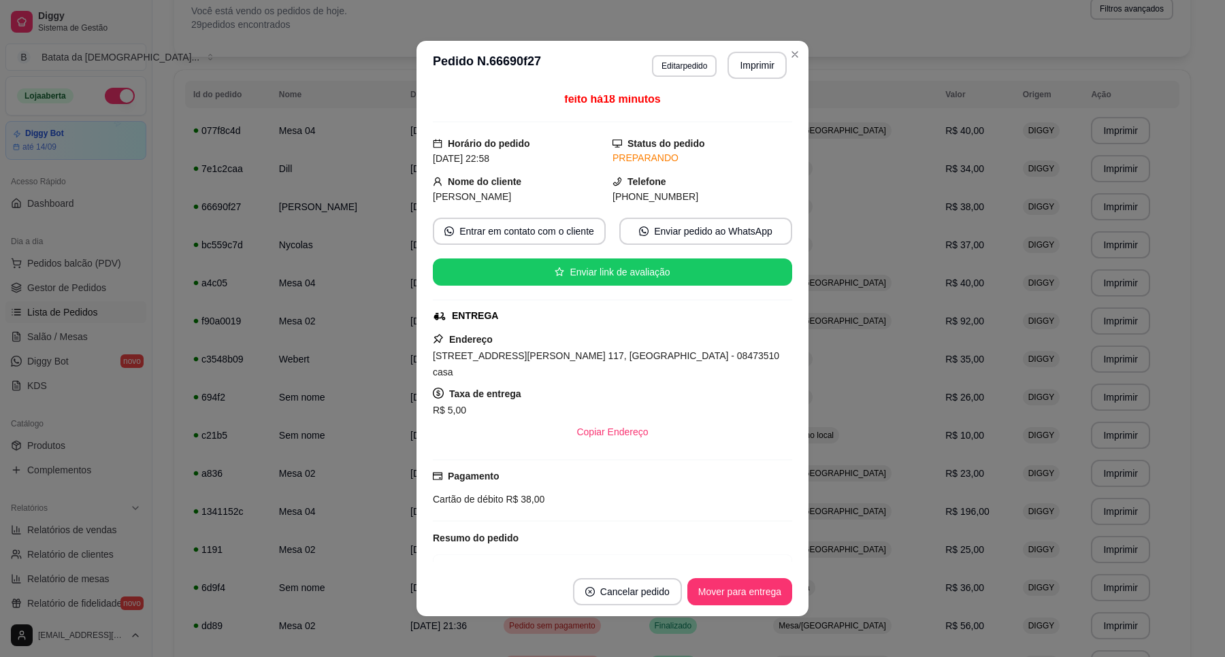
scroll to position [0, 0]
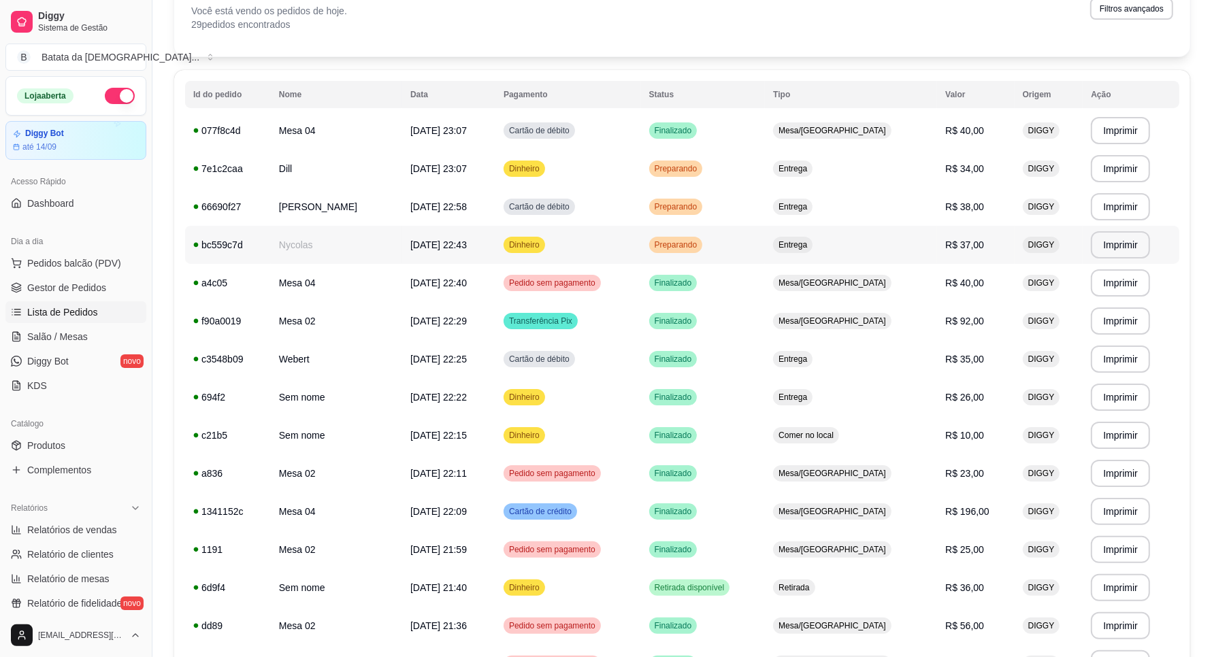
click at [545, 243] on div "Dinheiro" at bounding box center [525, 245] width 42 height 16
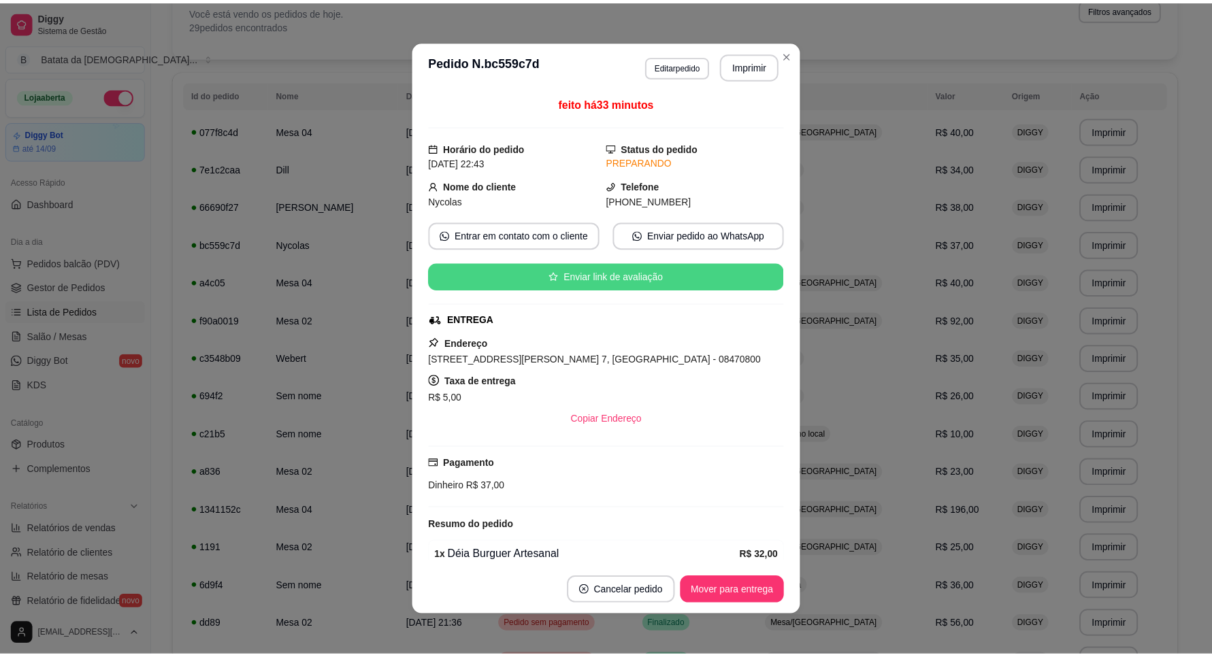
scroll to position [66, 0]
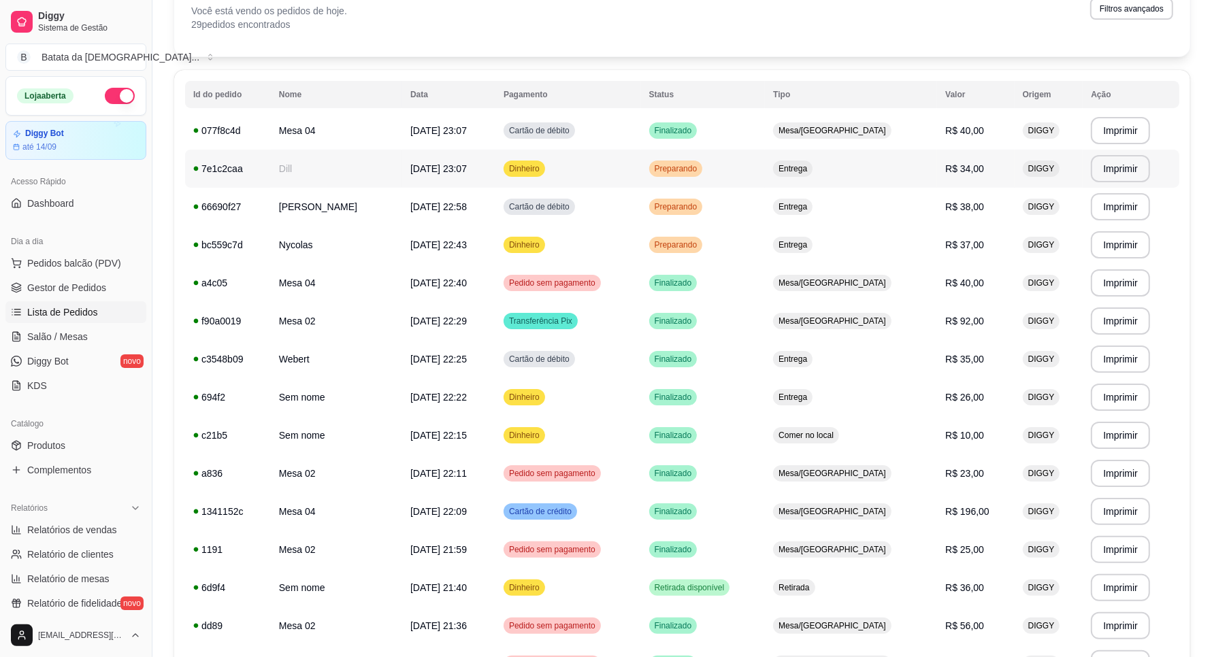
click at [386, 167] on td "Dill" at bounding box center [336, 169] width 131 height 38
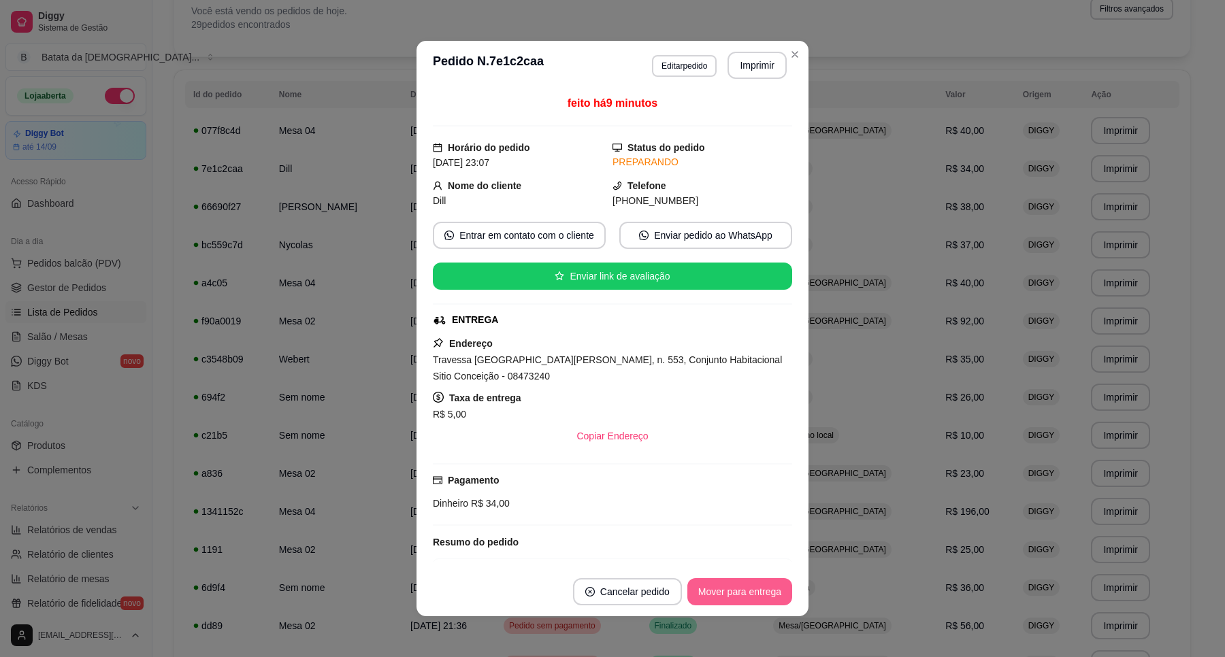
click at [722, 595] on button "Mover para entrega" at bounding box center [739, 591] width 105 height 27
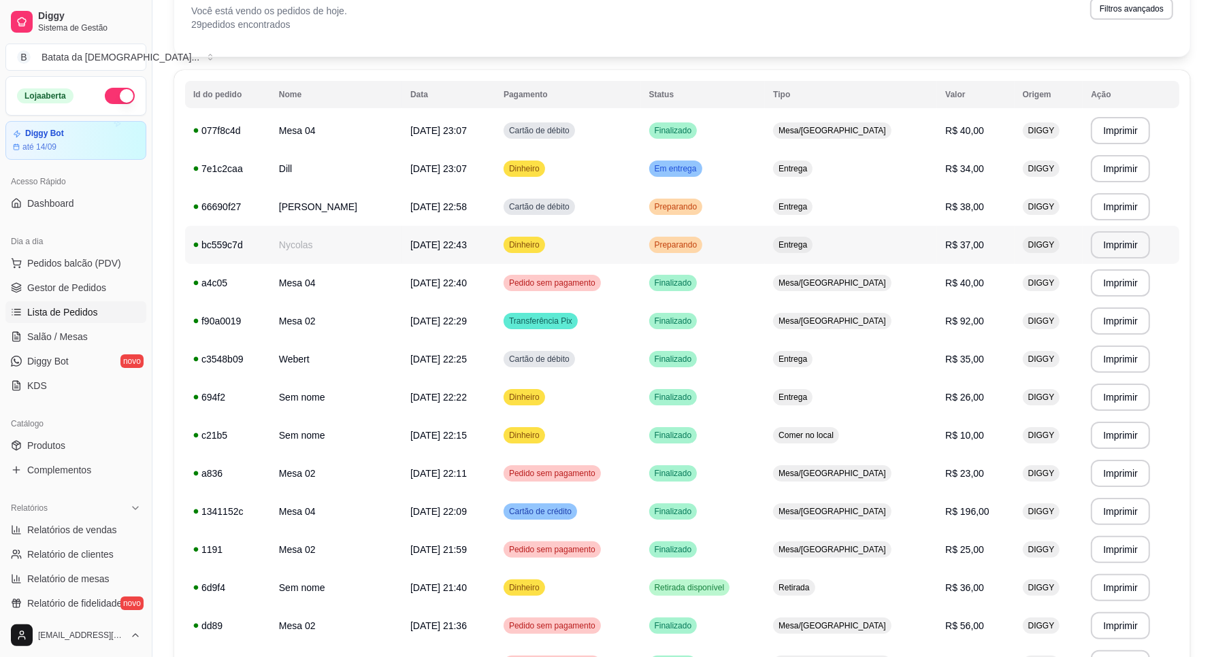
click at [633, 238] on td "Dinheiro" at bounding box center [567, 245] width 145 height 38
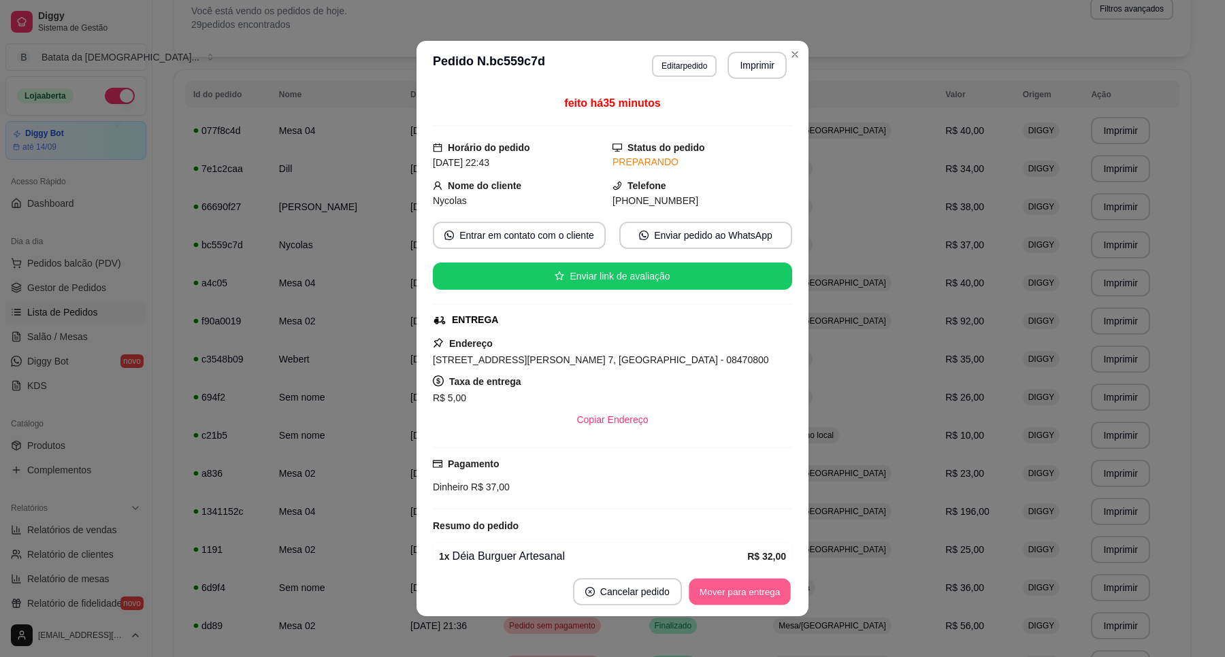
click at [757, 593] on button "Mover para entrega" at bounding box center [740, 592] width 102 height 27
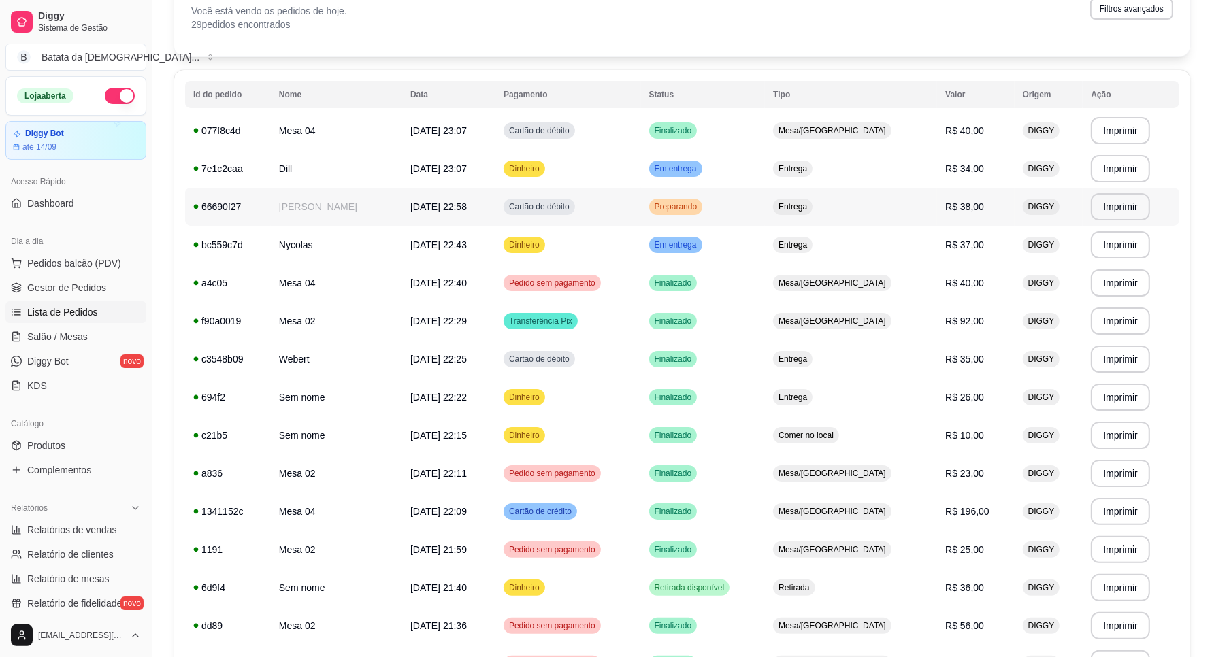
click at [703, 199] on div "Preparando" at bounding box center [676, 207] width 54 height 16
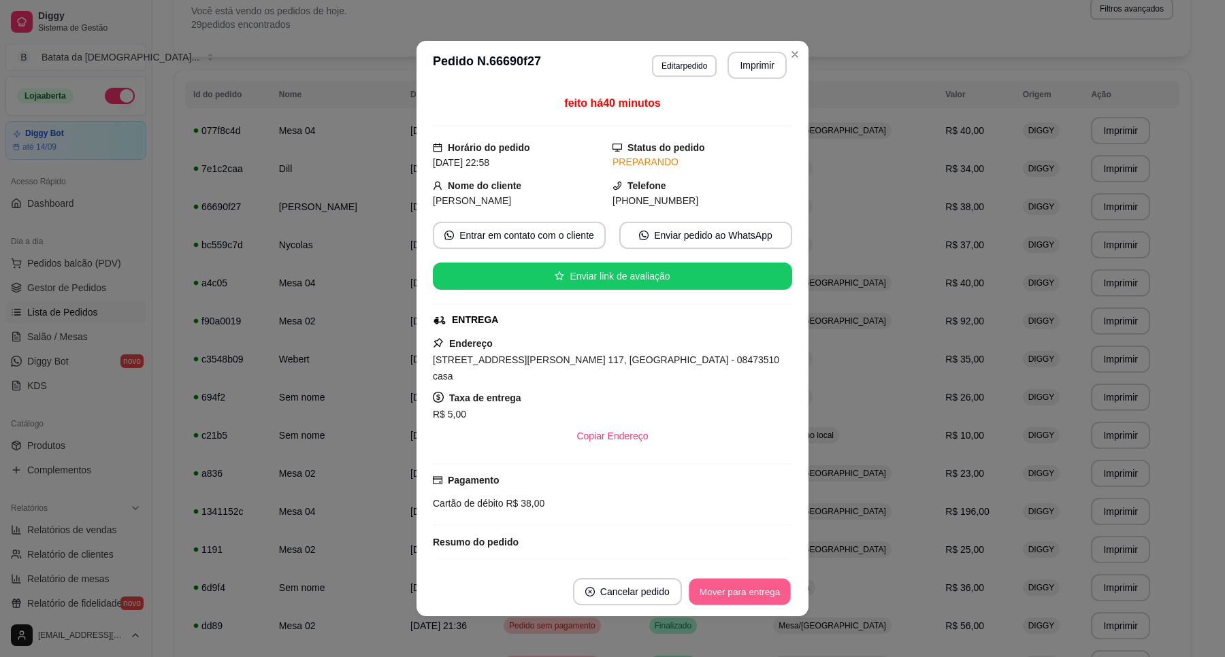
click at [704, 602] on button "Mover para entrega" at bounding box center [740, 592] width 102 height 27
click at [765, 597] on button "Mover para finalizado" at bounding box center [736, 592] width 110 height 27
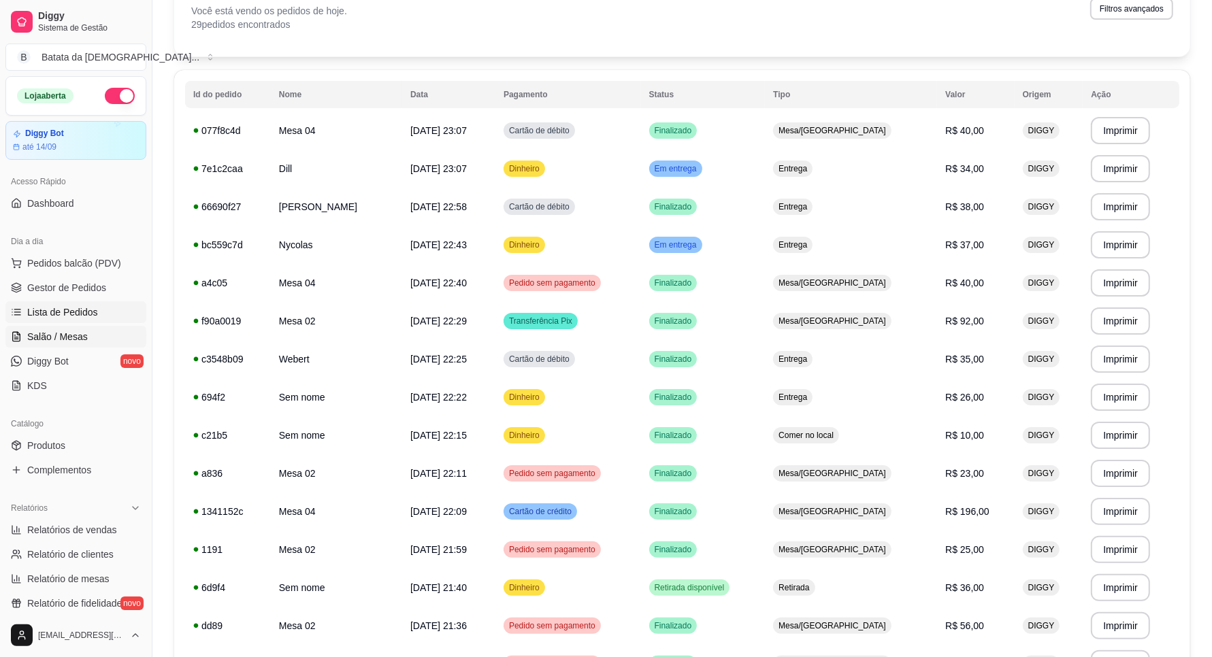
click at [66, 332] on span "Salão / Mesas" at bounding box center [57, 337] width 61 height 14
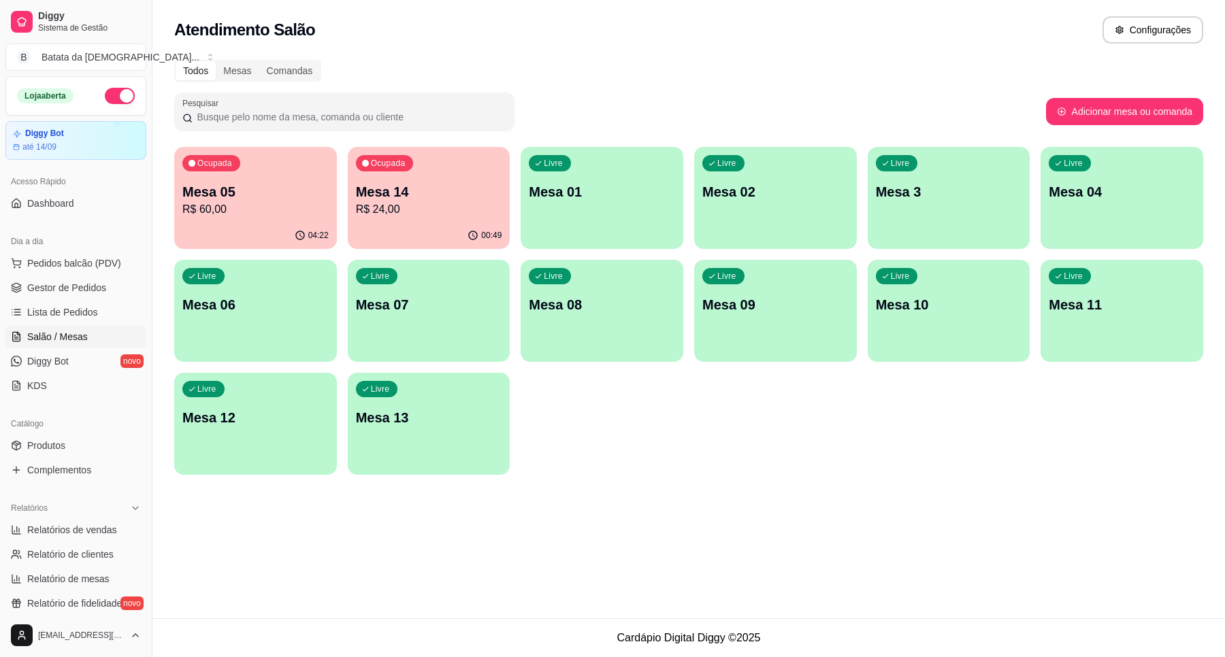
click at [718, 199] on p "Mesa 02" at bounding box center [775, 191] width 146 height 19
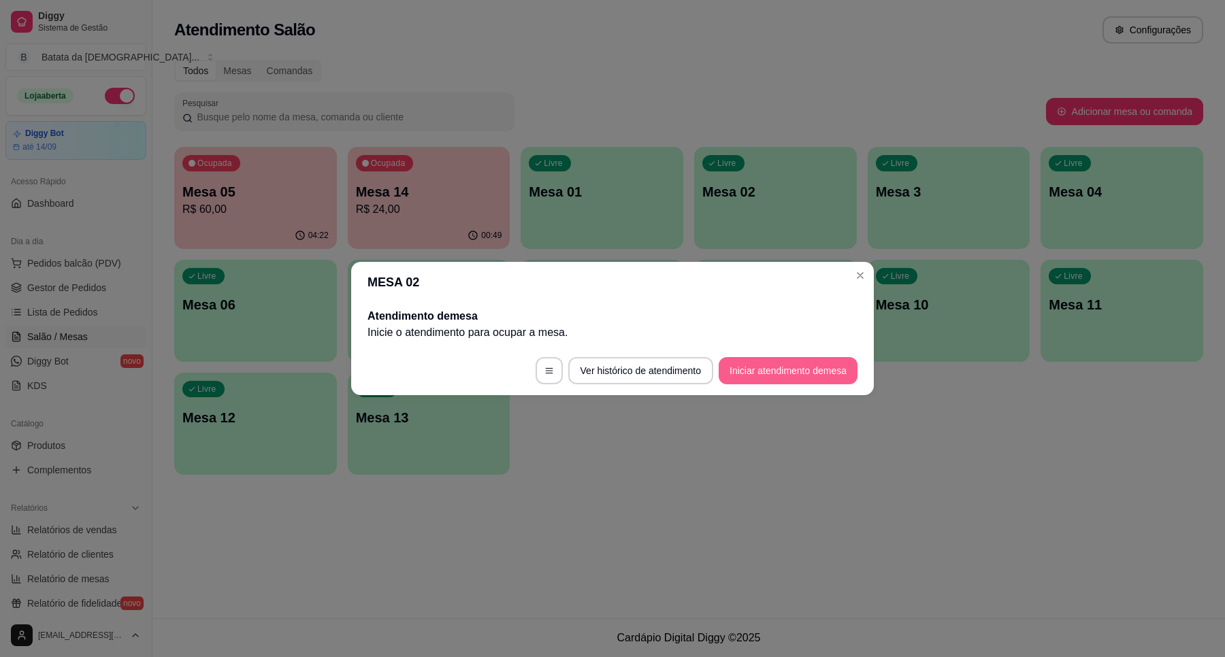
click at [776, 373] on button "Iniciar atendimento de mesa" at bounding box center [788, 370] width 139 height 27
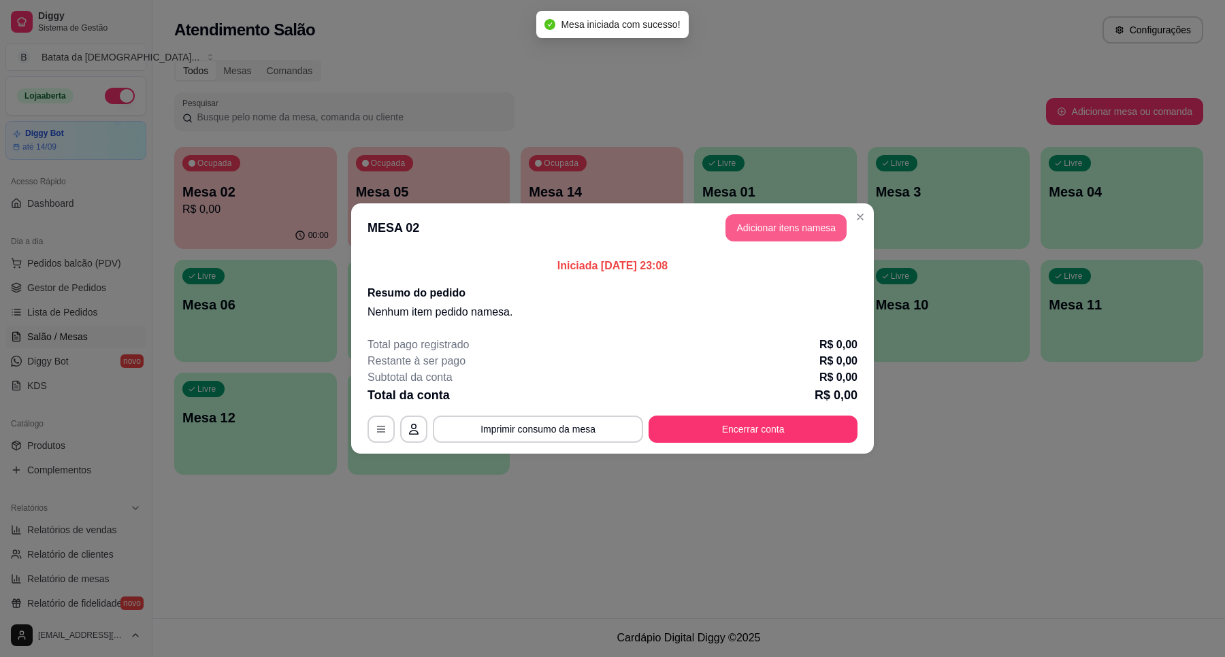
click at [793, 209] on header "MESA 02 Adicionar itens na mesa" at bounding box center [612, 227] width 523 height 49
click at [805, 218] on button "Adicionar itens na mesa" at bounding box center [785, 227] width 121 height 27
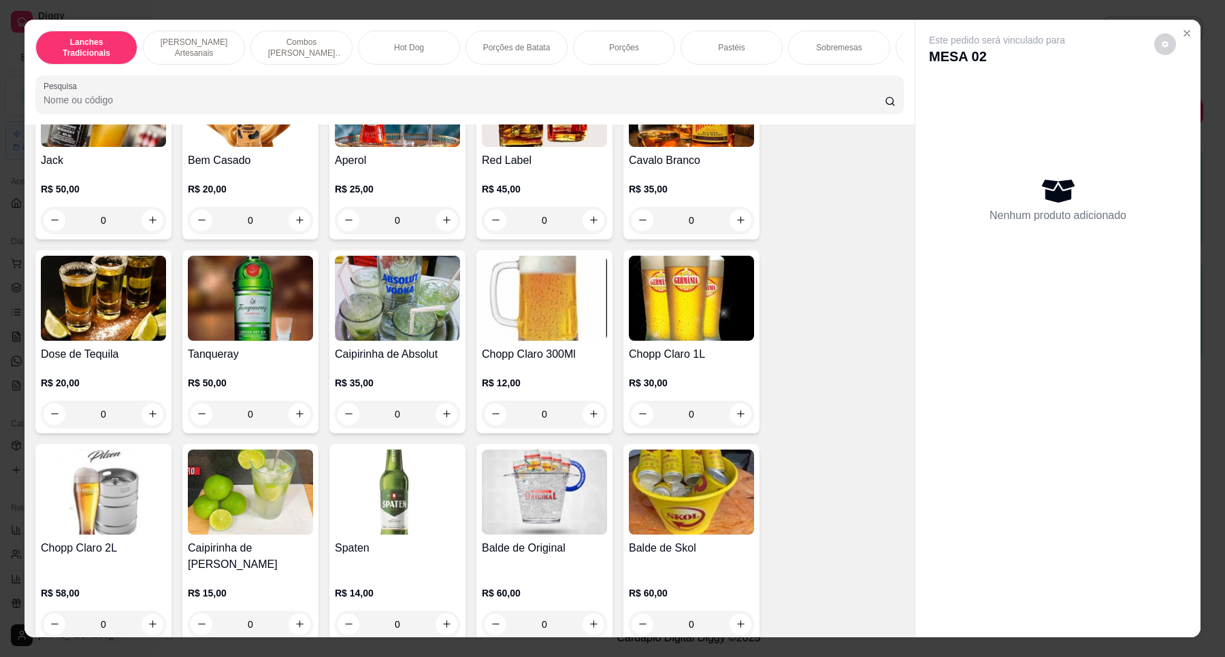
scroll to position [4933, 0]
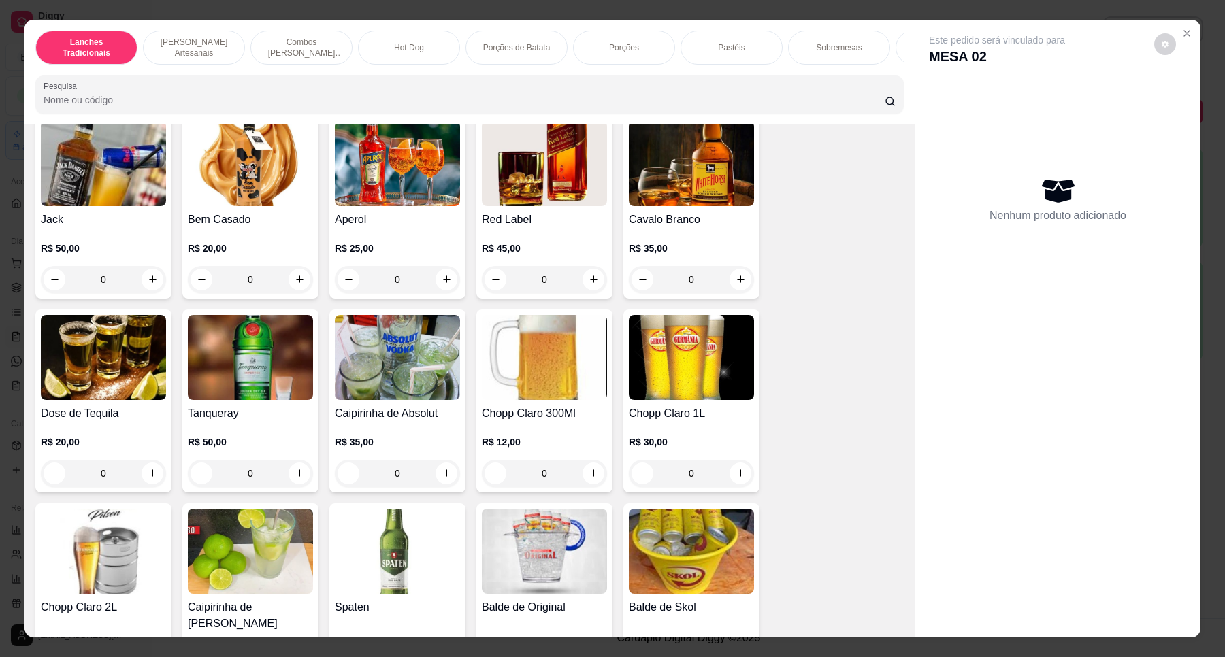
click at [519, 378] on img at bounding box center [544, 357] width 125 height 85
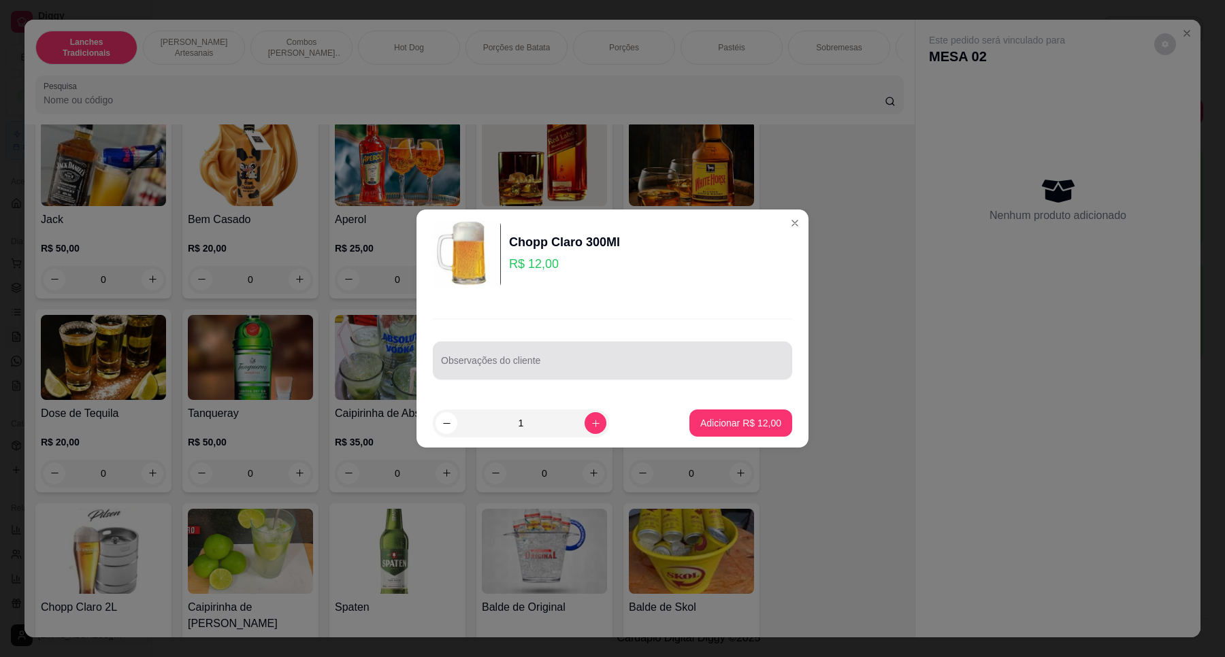
click at [672, 344] on div "Observações do cliente" at bounding box center [612, 361] width 359 height 38
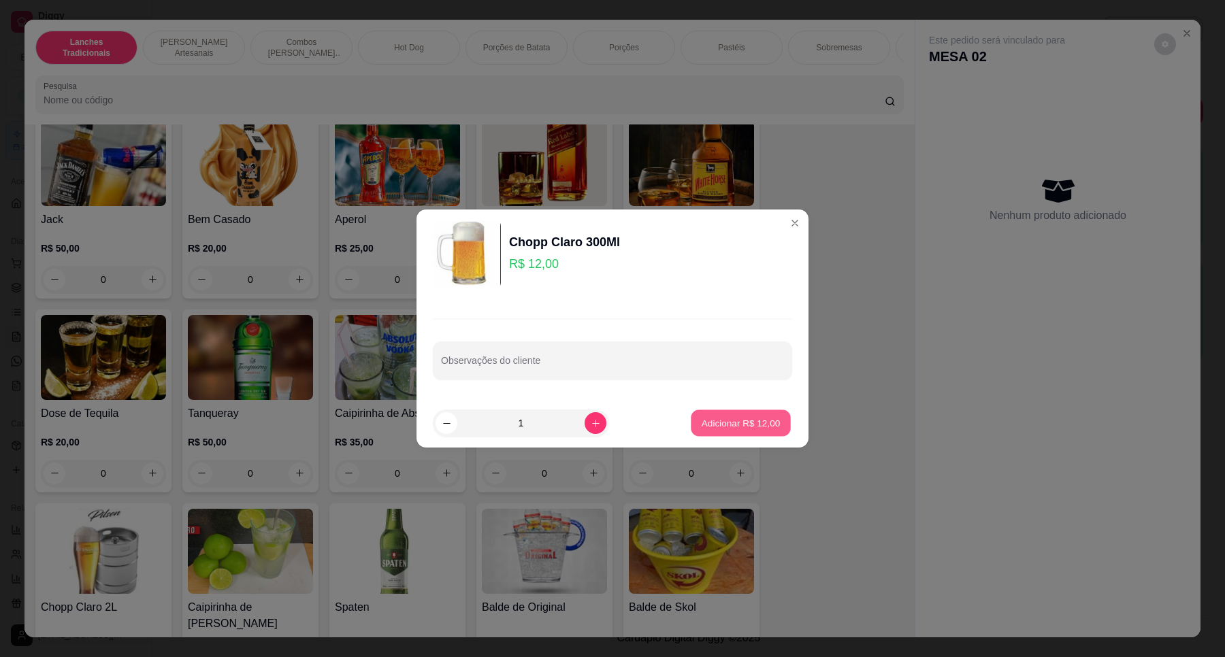
click at [710, 424] on p "Adicionar R$ 12,00" at bounding box center [741, 422] width 79 height 13
type input "1"
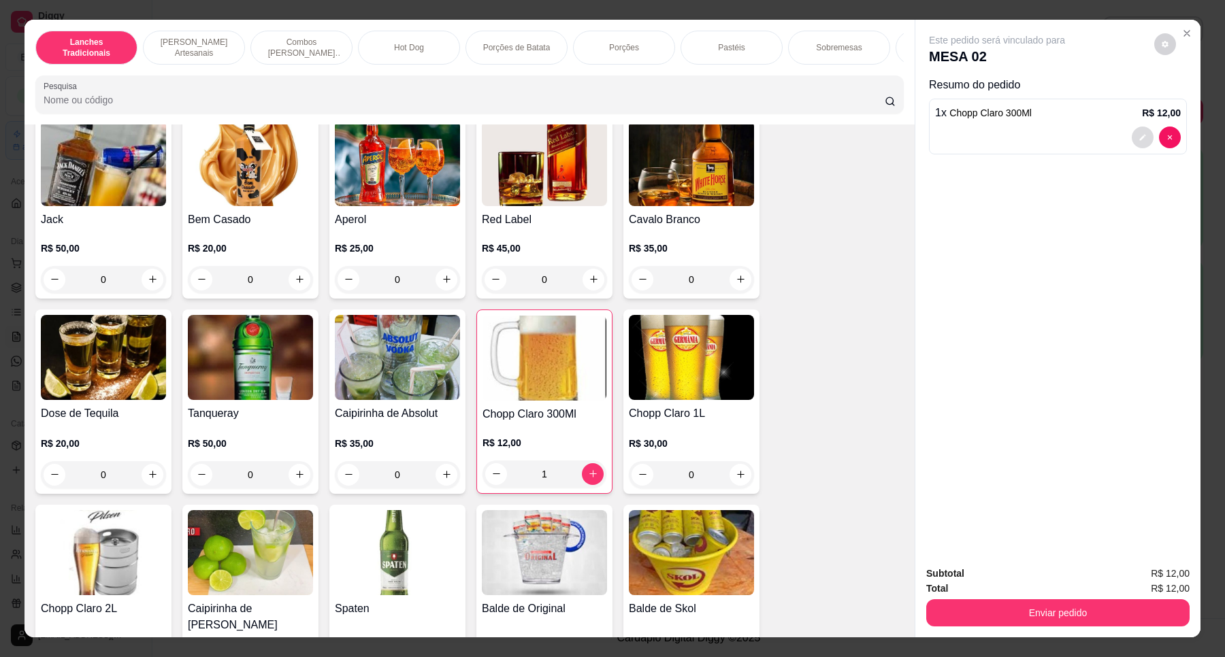
click at [1140, 137] on icon "decrease-product-quantity" at bounding box center [1143, 137] width 6 height 6
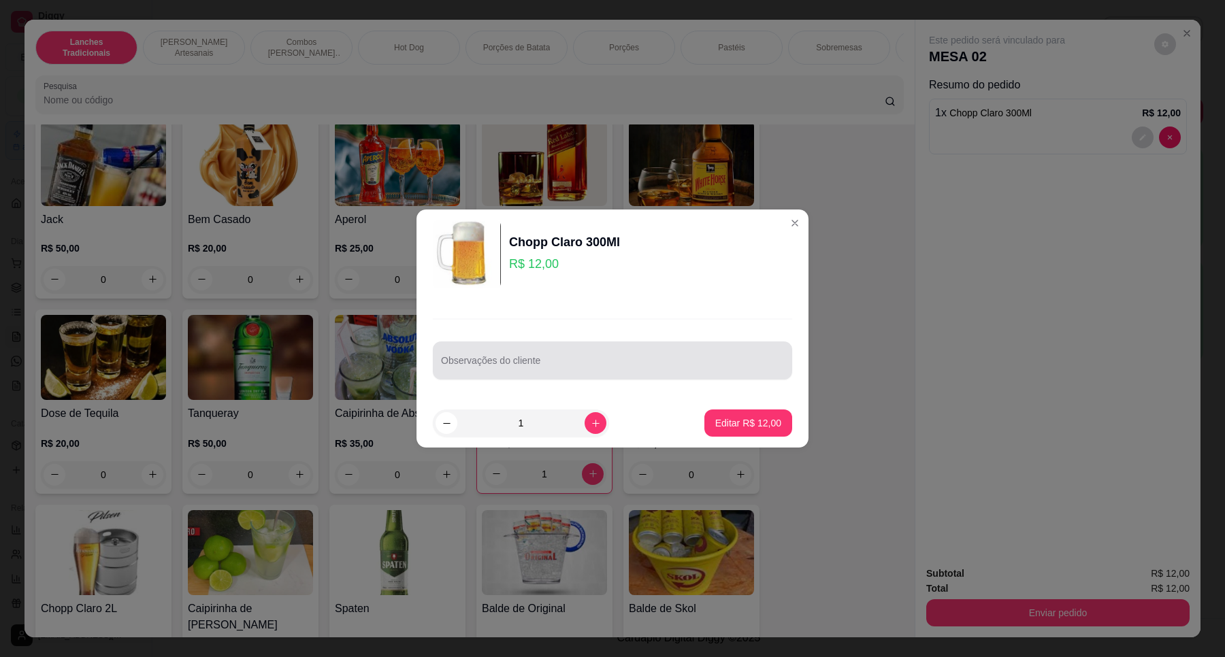
click at [691, 359] on input "Observações do cliente" at bounding box center [612, 366] width 343 height 14
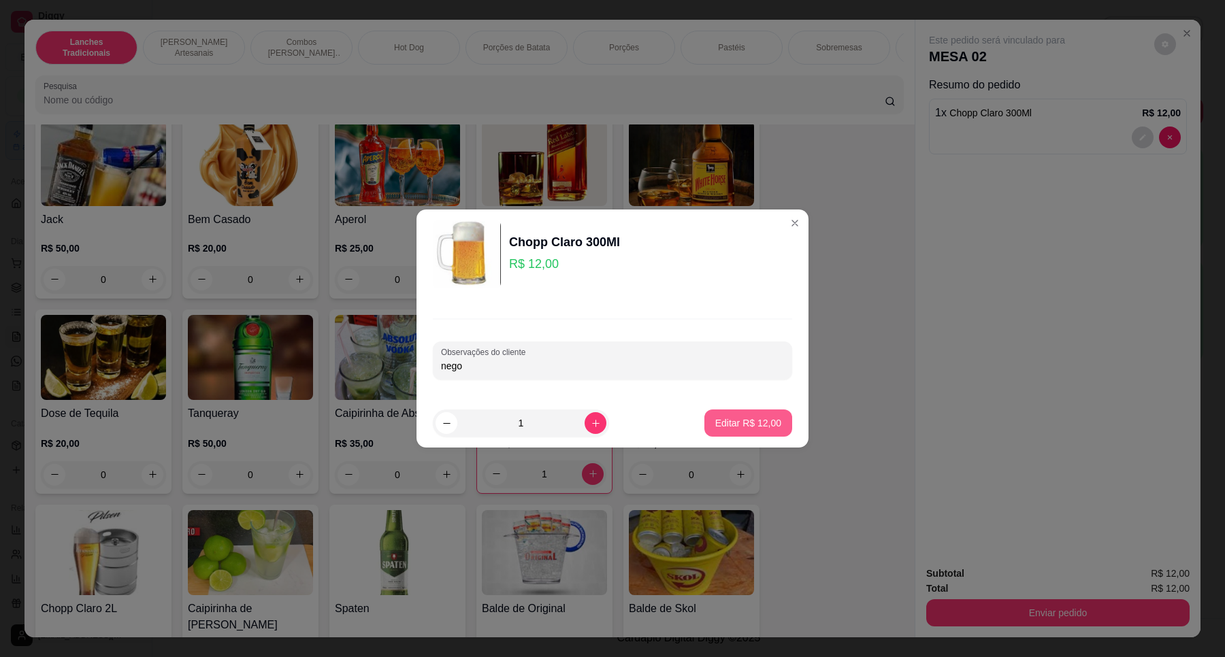
type input "nego"
click at [736, 430] on button "Editar R$ 12,00" at bounding box center [748, 423] width 88 height 27
type input "0"
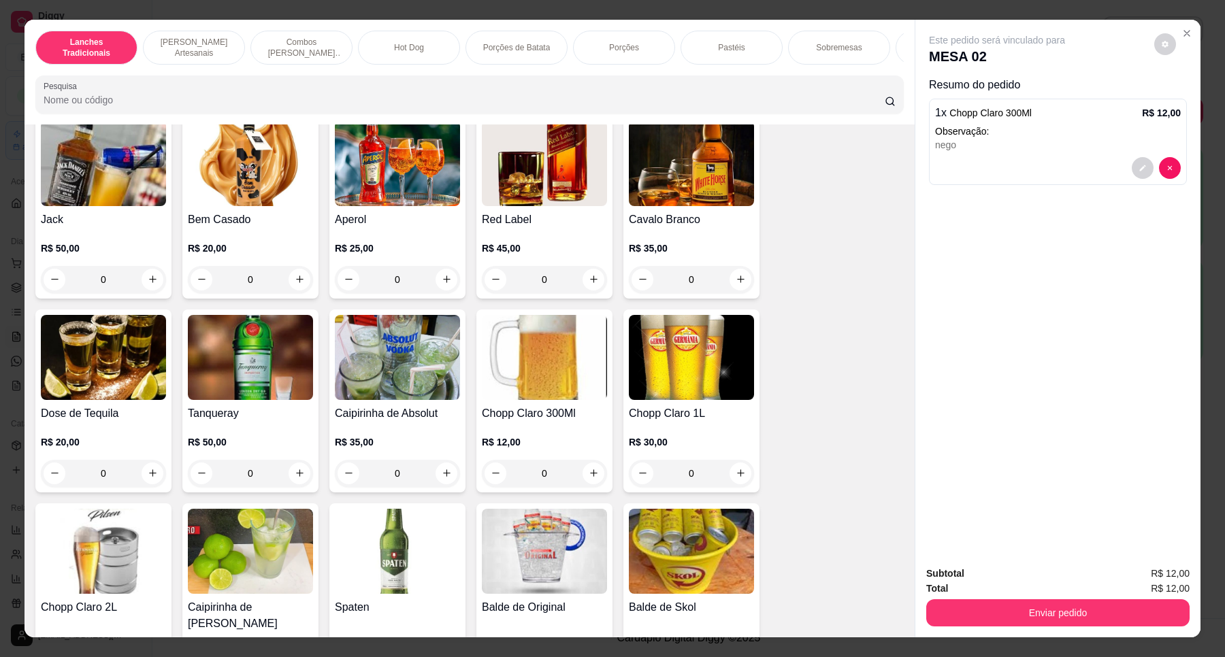
click at [1017, 627] on div "Subtotal R$ 12,00 Total R$ 12,00 Enviar pedido" at bounding box center [1057, 596] width 285 height 82
click at [1017, 616] on button "Enviar pedido" at bounding box center [1057, 613] width 255 height 27
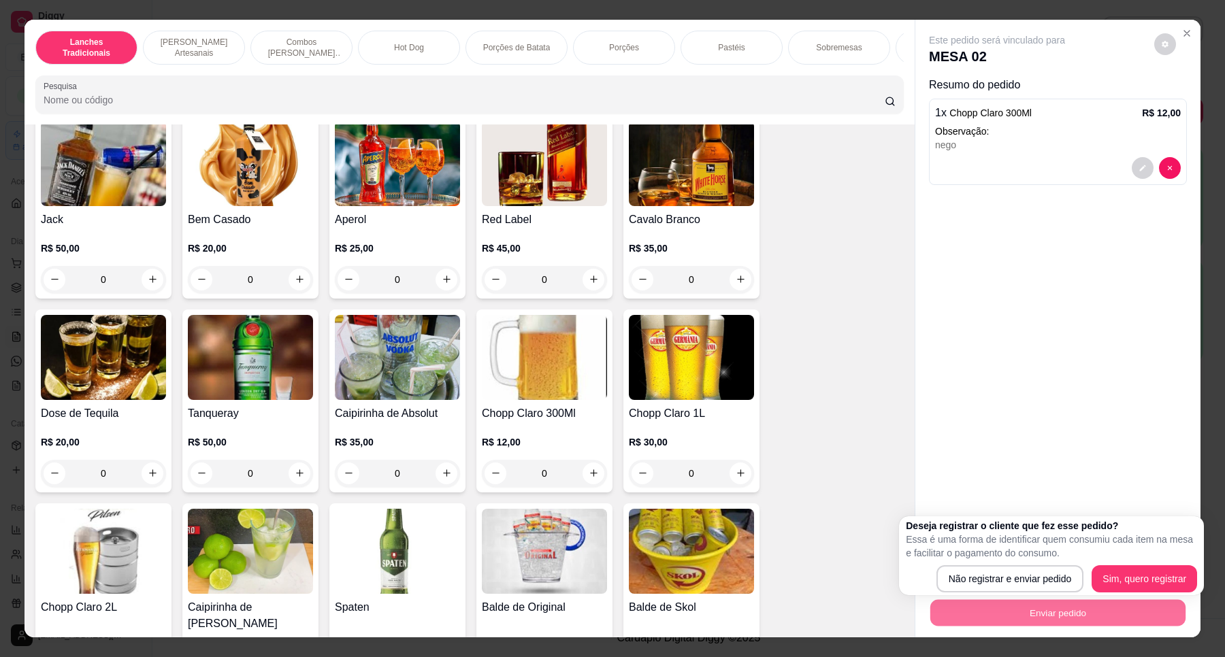
click at [936, 461] on div "Este pedido será vinculado para MESA 02 Resumo do pedido 1 x Chopp Claro 300Ml …" at bounding box center [1057, 287] width 285 height 535
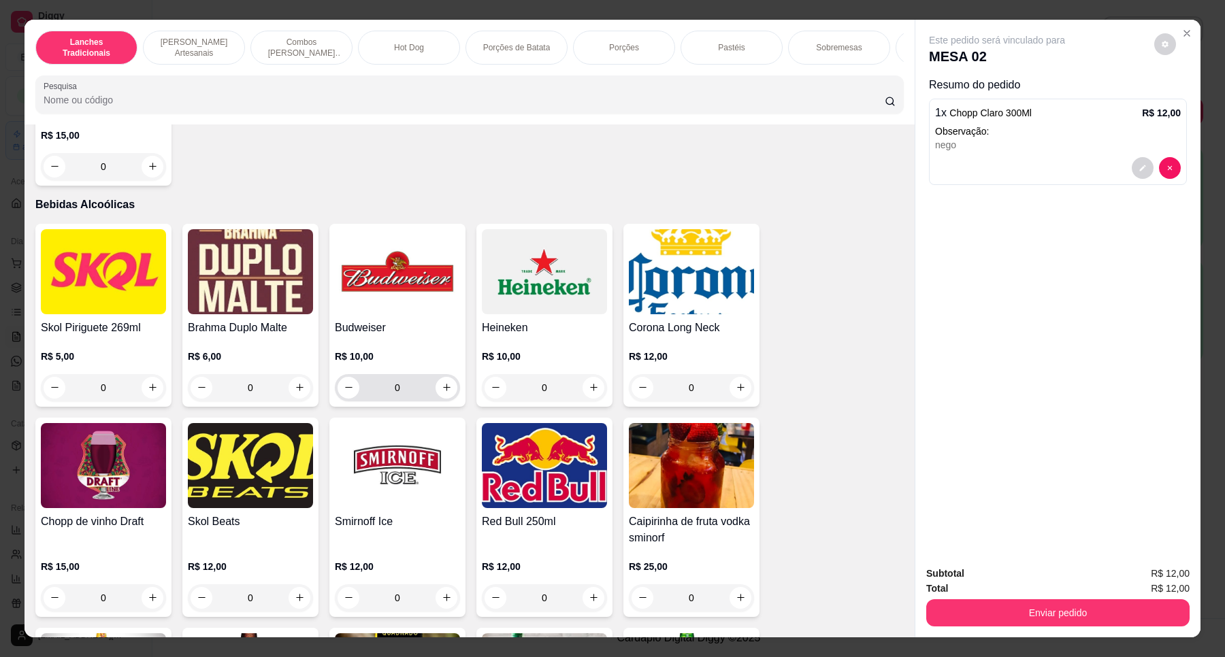
scroll to position [3997, 0]
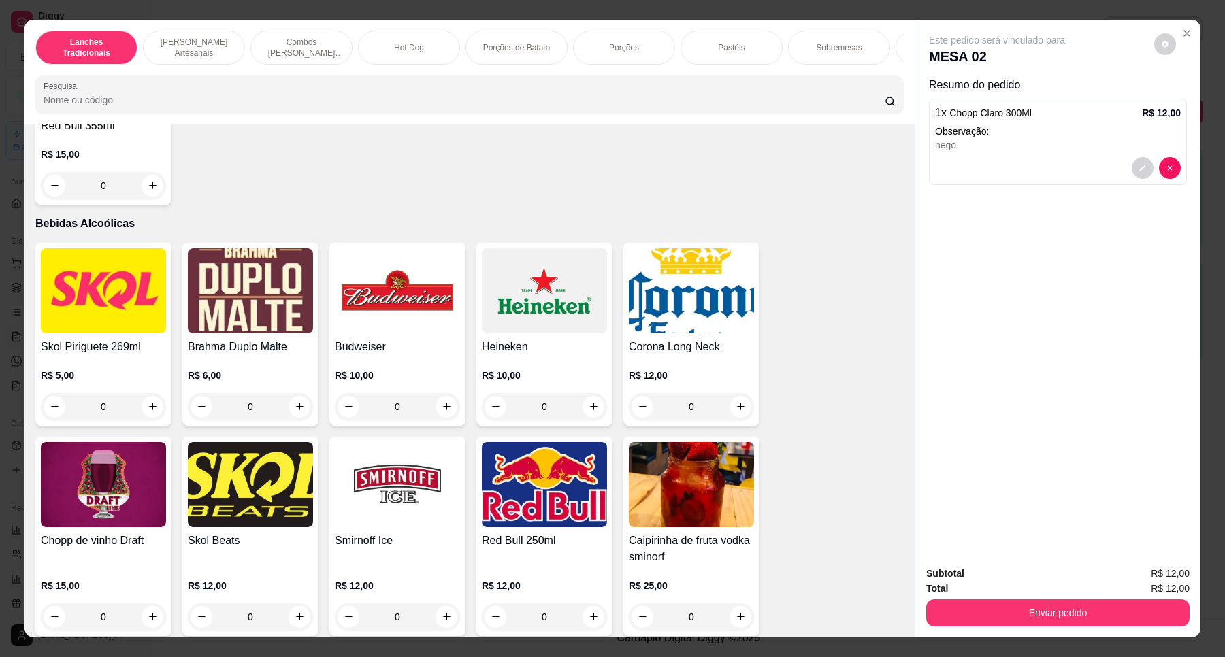
click at [669, 313] on img at bounding box center [691, 290] width 125 height 85
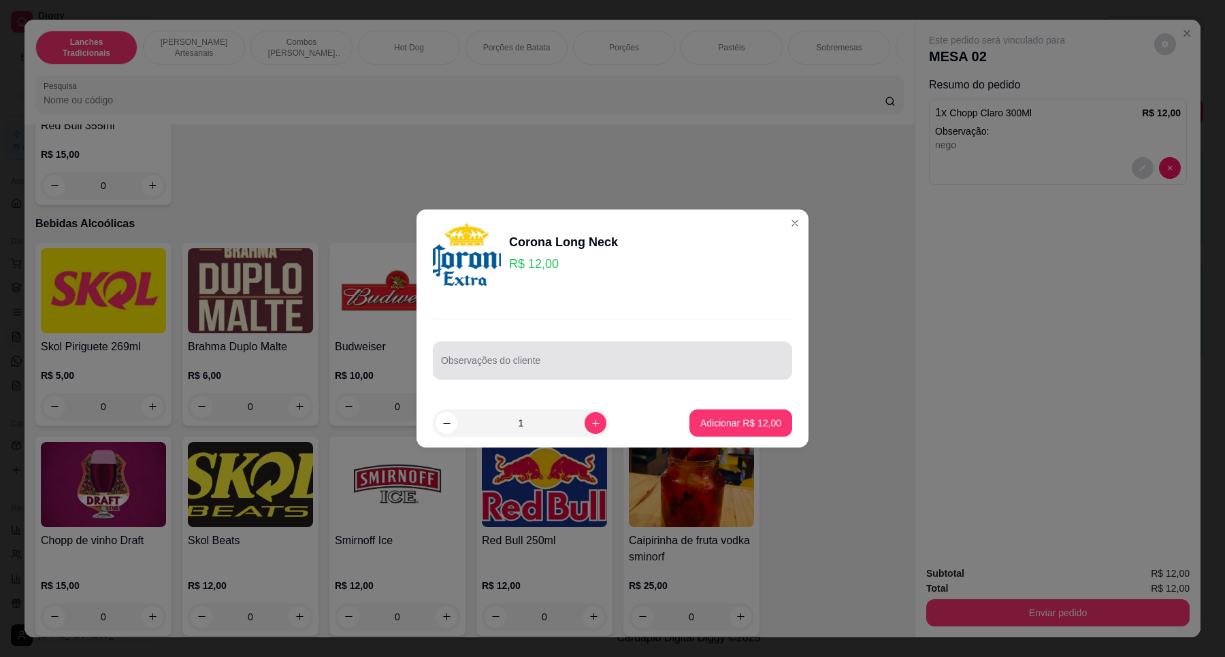
click at [619, 350] on div at bounding box center [612, 360] width 343 height 27
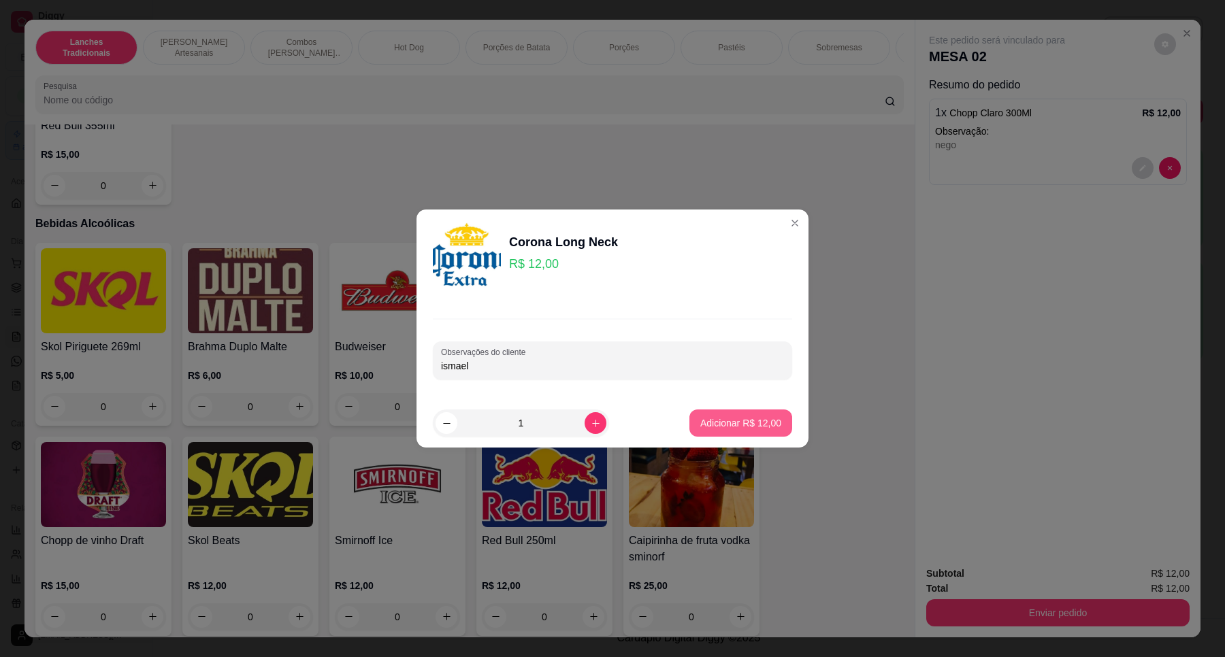
type input "ismael"
click at [743, 431] on button "Adicionar R$ 12,00" at bounding box center [740, 423] width 103 height 27
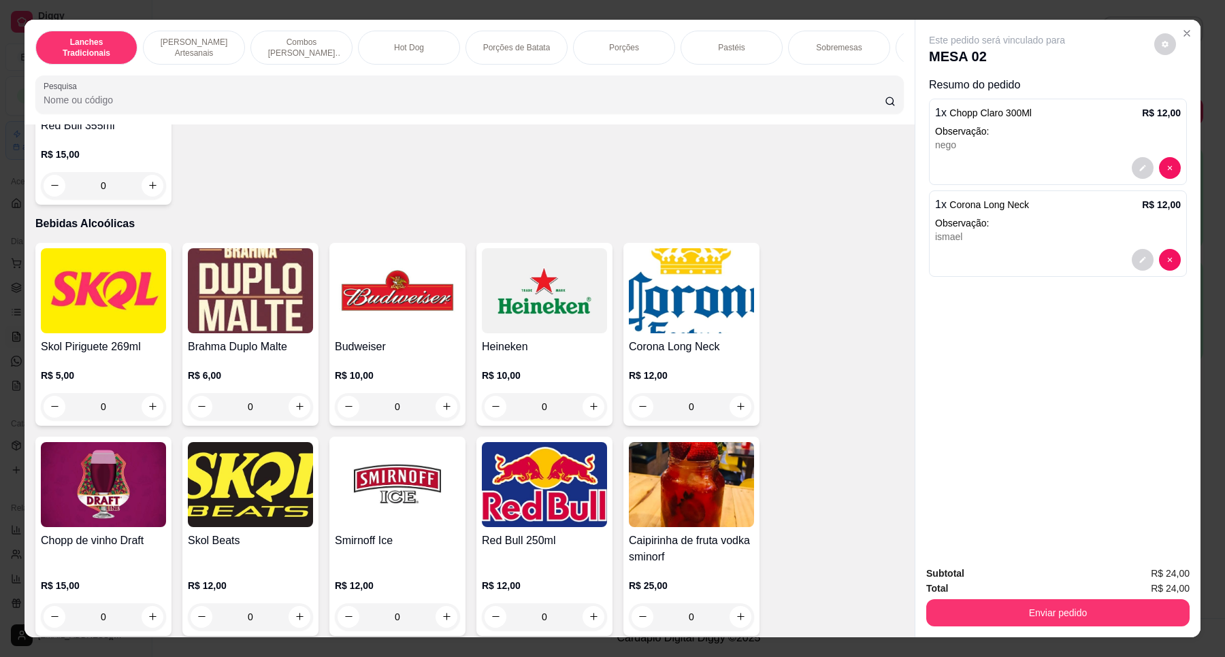
click at [1063, 627] on div "Subtotal R$ 24,00 Total R$ 24,00 Enviar pedido" at bounding box center [1057, 596] width 285 height 82
click at [1063, 616] on button "Enviar pedido" at bounding box center [1057, 612] width 263 height 27
click at [1053, 584] on button "Não registrar e enviar pedido" at bounding box center [1012, 580] width 142 height 26
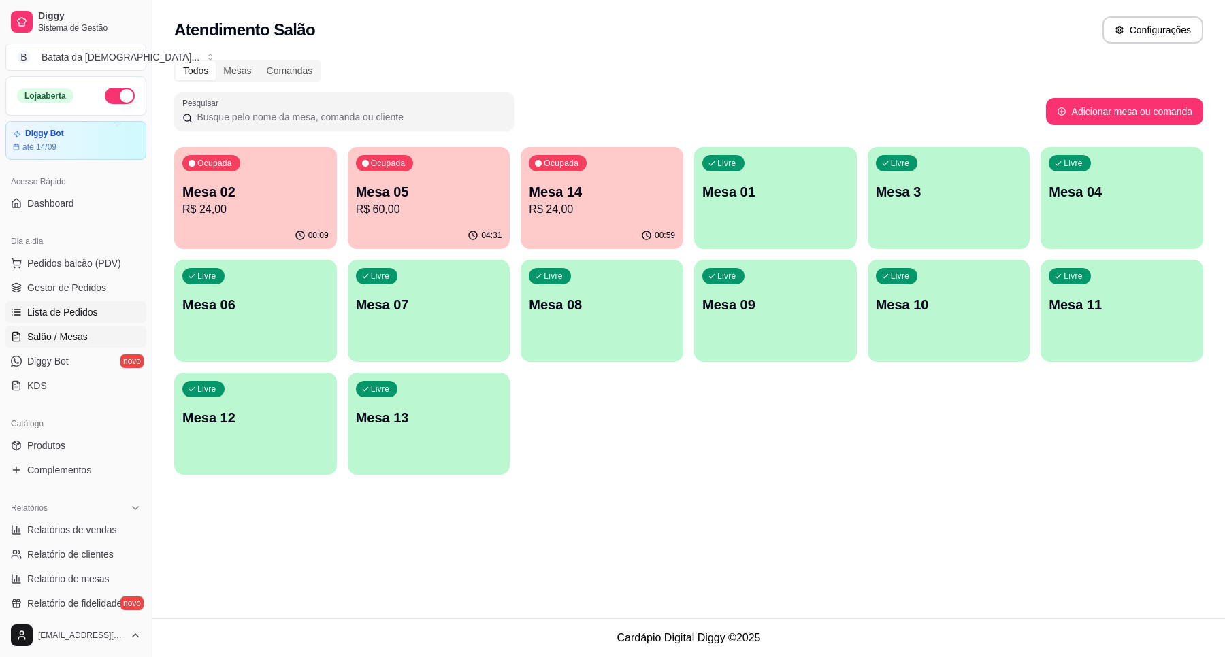
click at [104, 313] on link "Lista de Pedidos" at bounding box center [75, 312] width 141 height 22
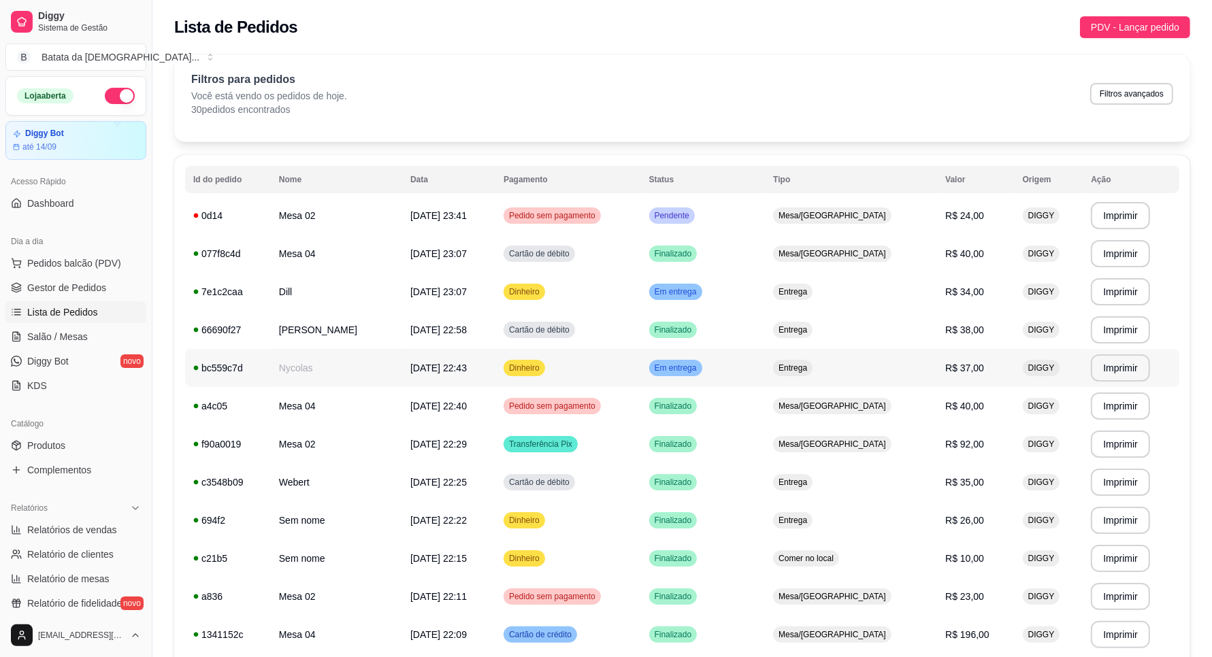
click at [689, 378] on td "Em entrega" at bounding box center [703, 368] width 125 height 38
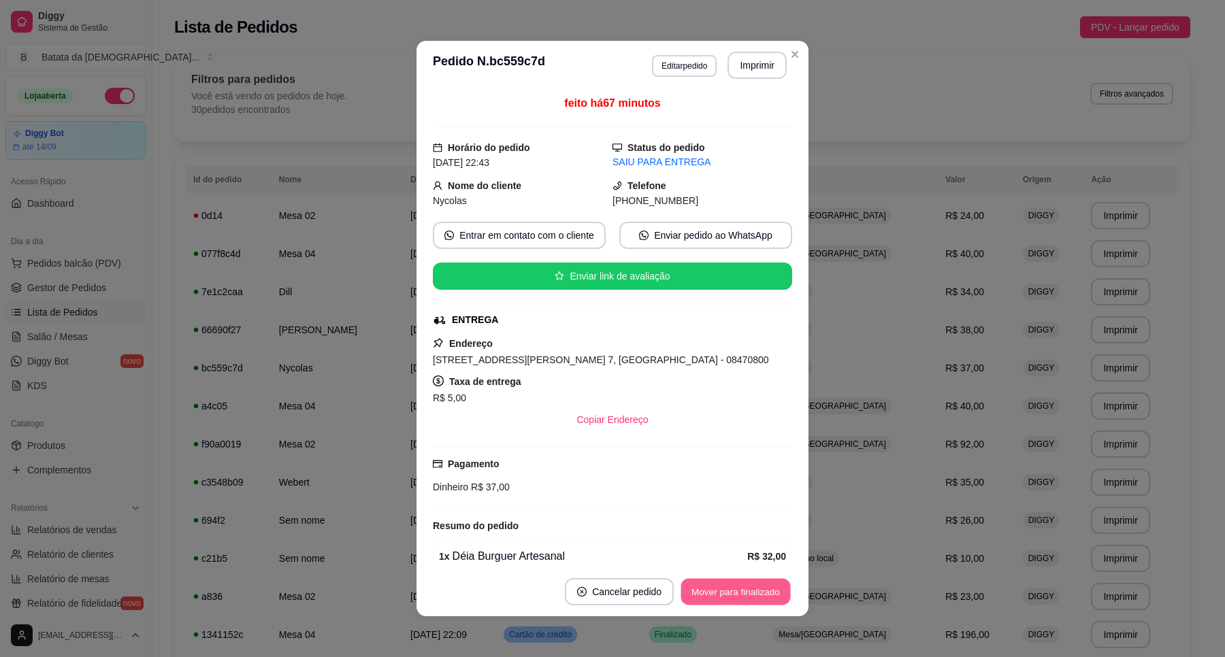
click at [727, 595] on button "Mover para finalizado" at bounding box center [736, 592] width 110 height 27
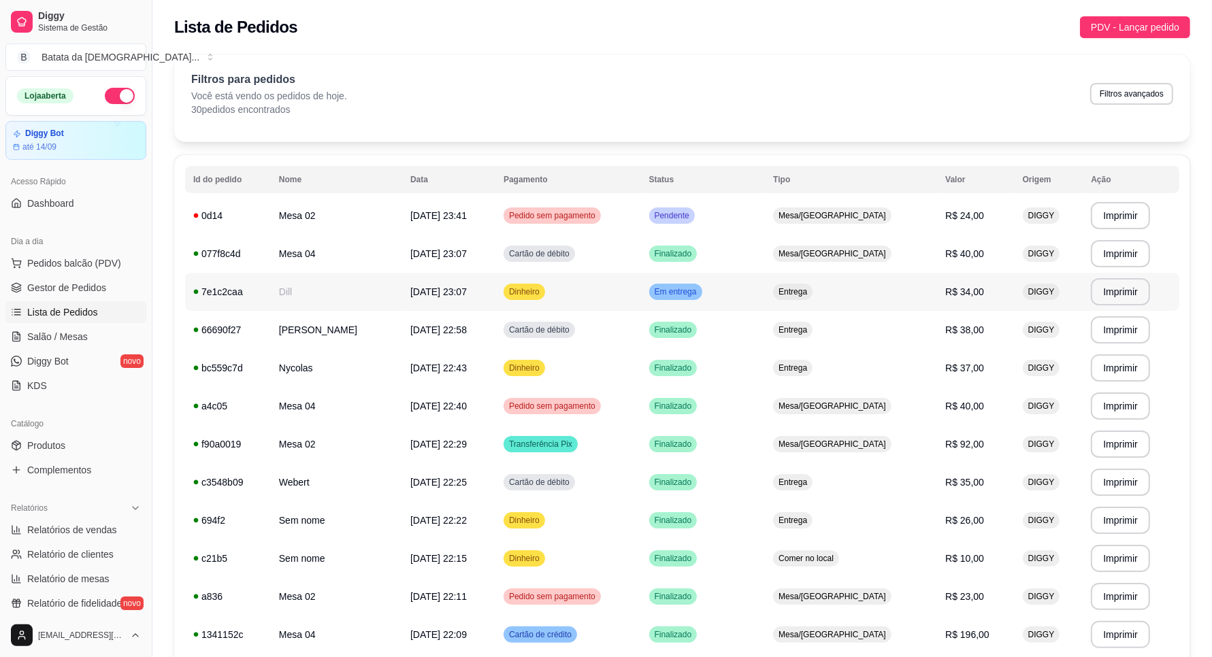
click at [765, 297] on td "Em entrega" at bounding box center [703, 292] width 125 height 38
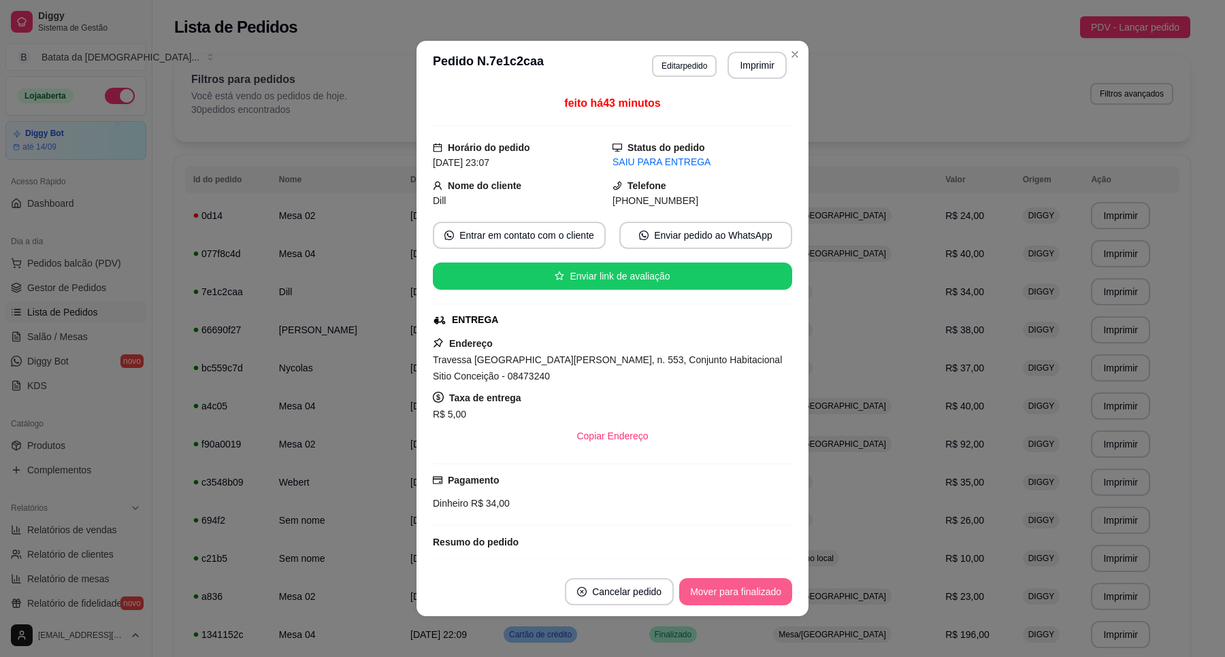
click at [712, 582] on button "Mover para finalizado" at bounding box center [735, 591] width 113 height 27
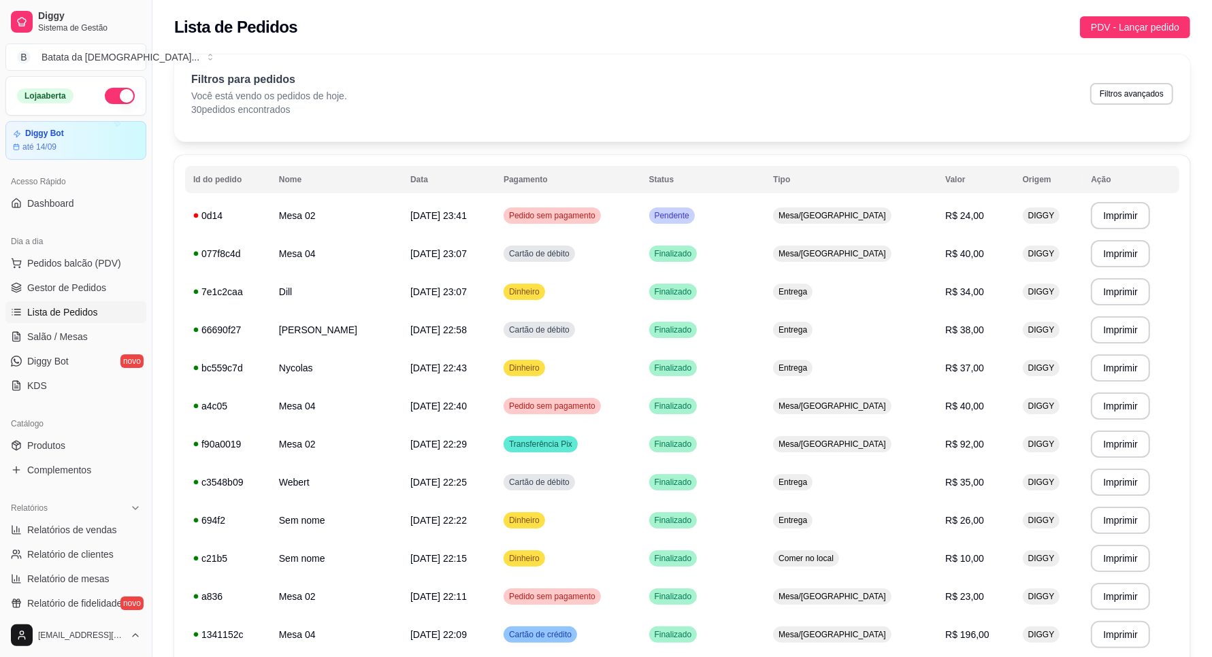
click at [43, 311] on span "Lista de Pedidos" at bounding box center [62, 313] width 71 height 14
click at [52, 335] on span "Salão / Mesas" at bounding box center [57, 337] width 61 height 14
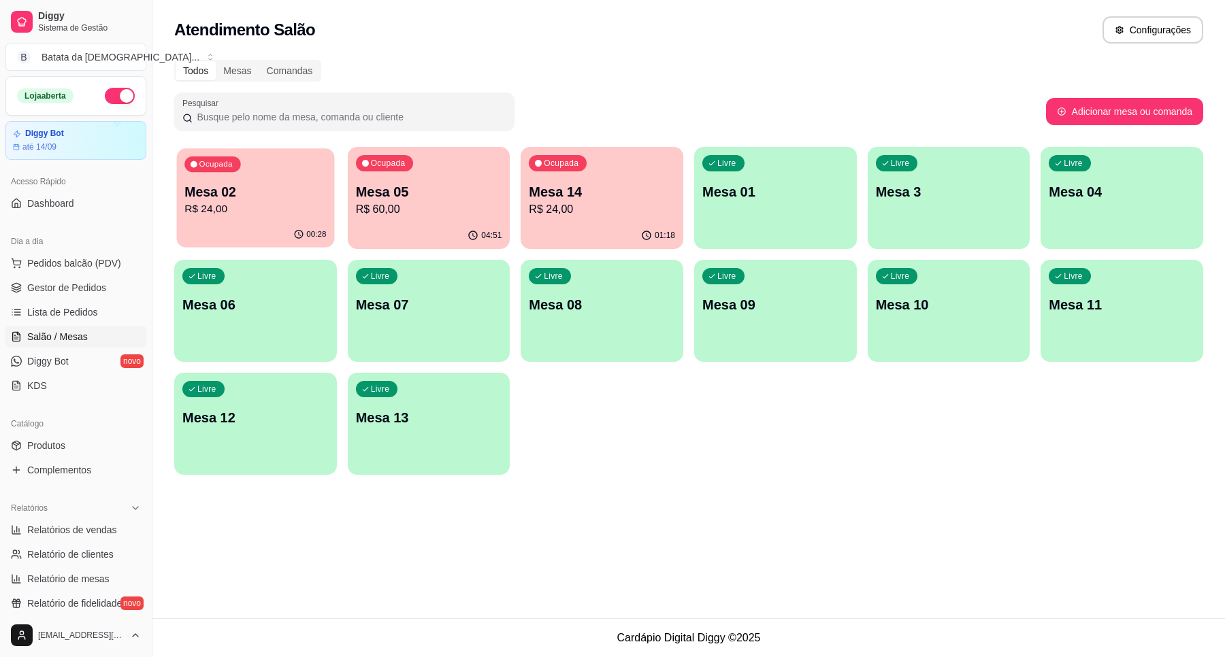
click at [286, 201] on p "R$ 24,00" at bounding box center [255, 209] width 142 height 16
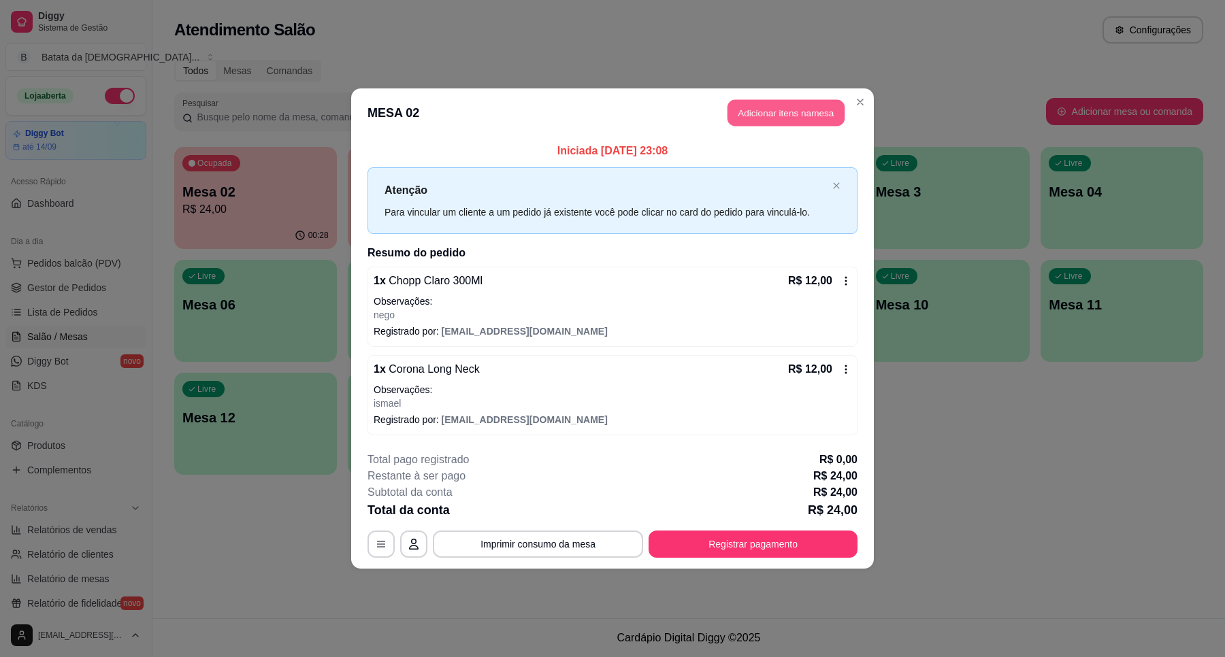
click at [772, 112] on button "Adicionar itens na mesa" at bounding box center [785, 113] width 117 height 27
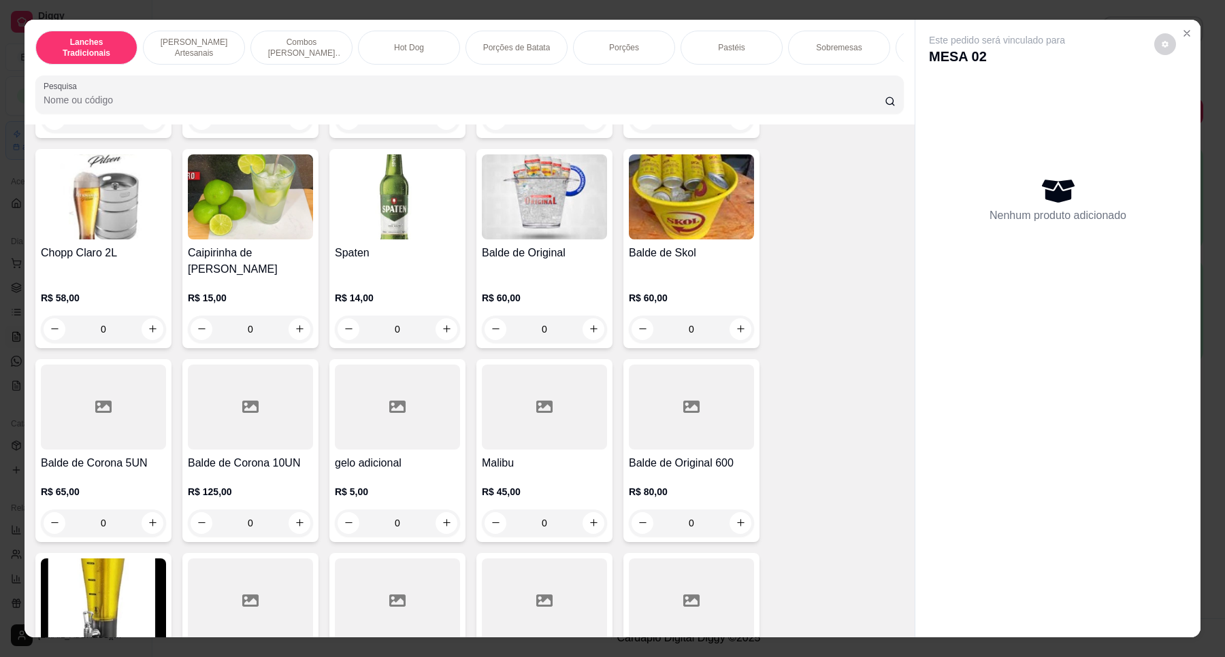
scroll to position [5188, 0]
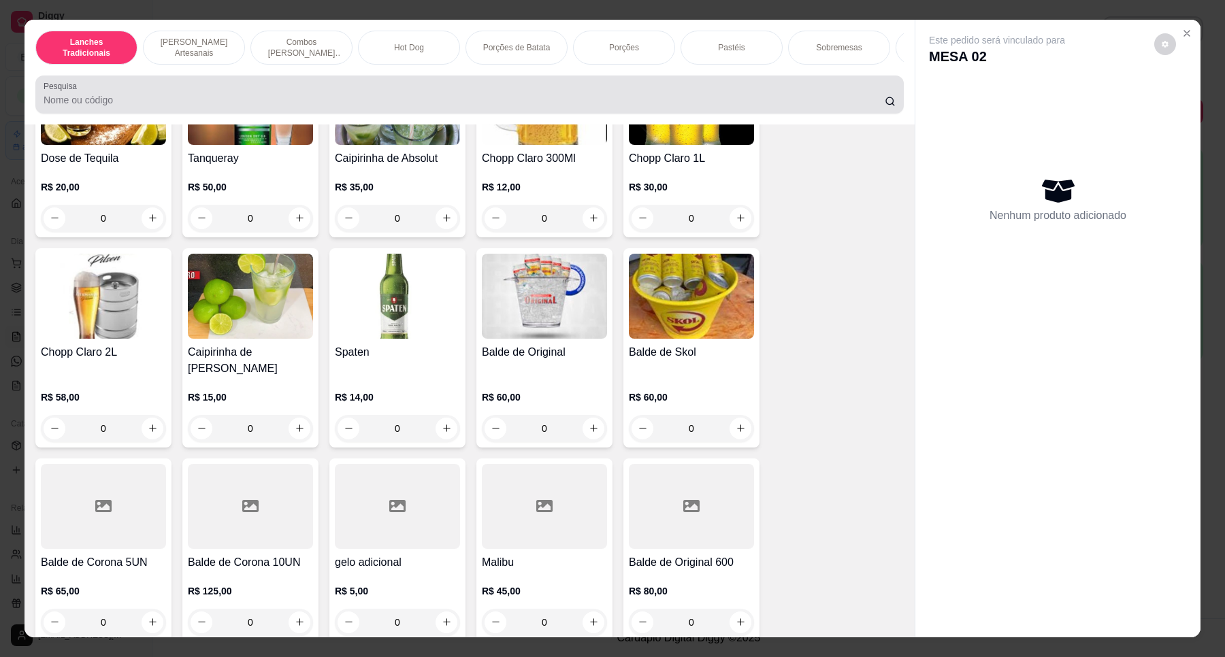
click at [477, 107] on input "Pesquisa" at bounding box center [464, 100] width 841 height 14
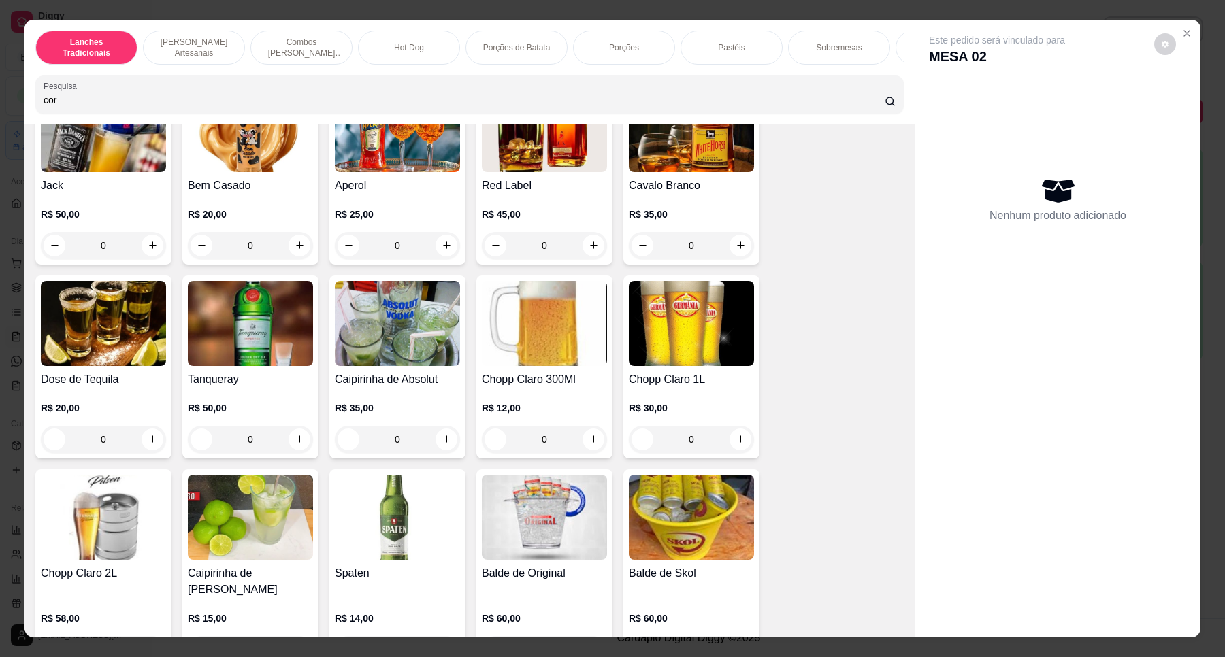
scroll to position [5409, 0]
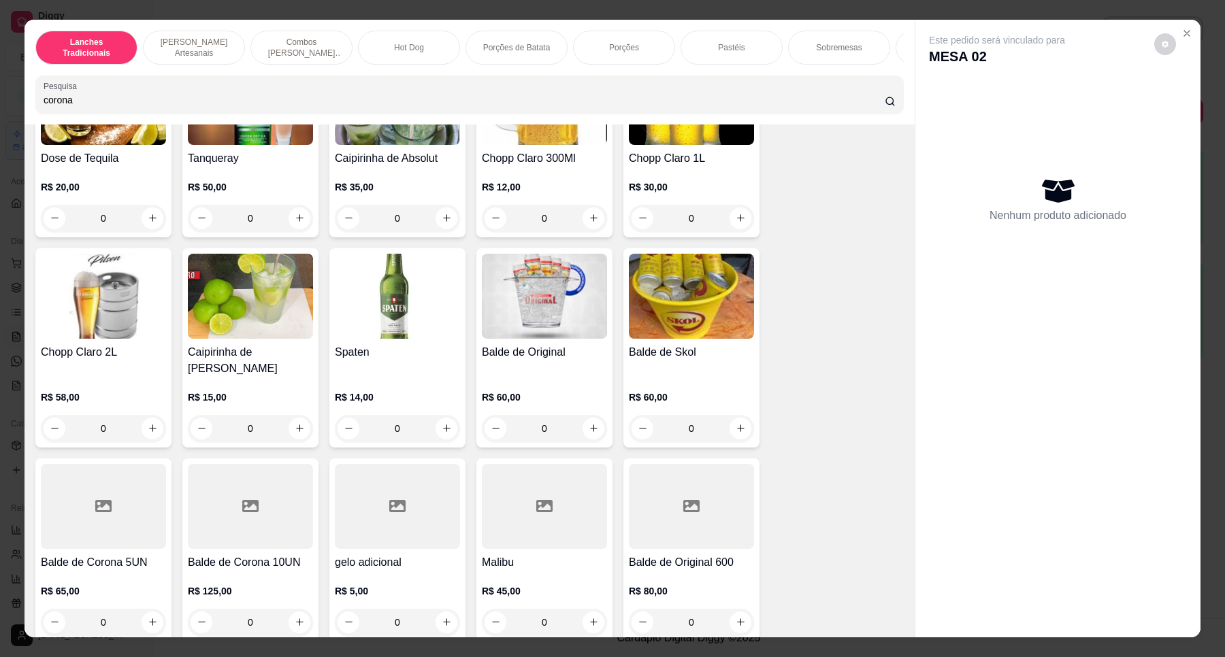
type input "corona"
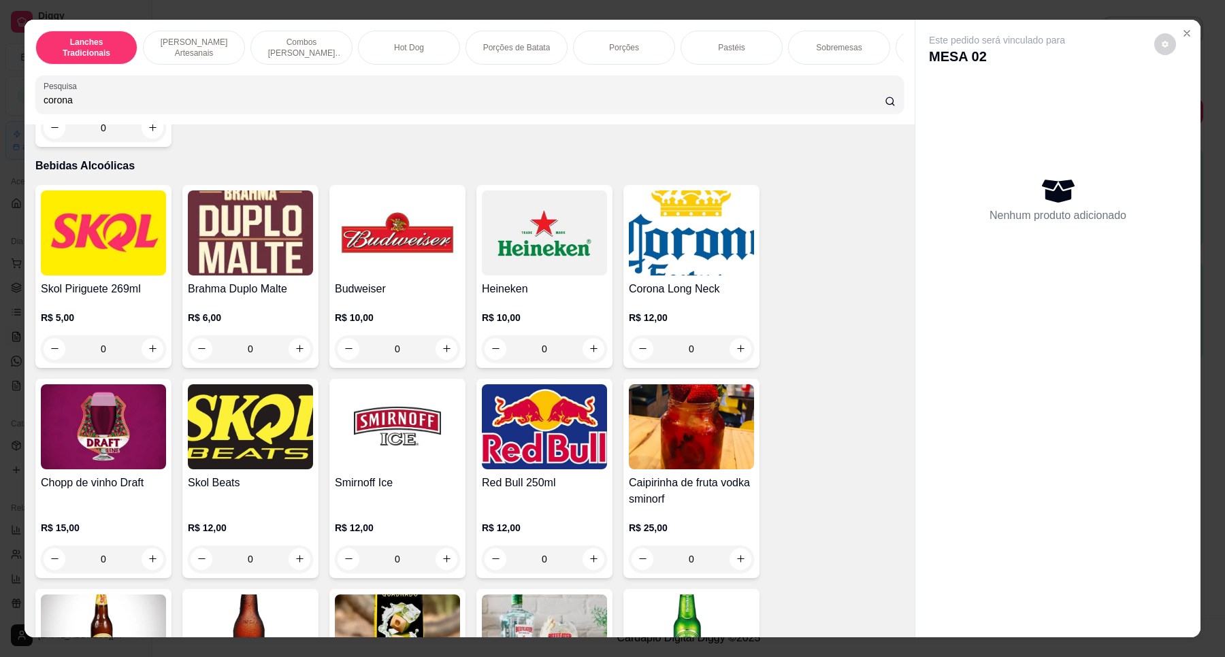
scroll to position [4219, 0]
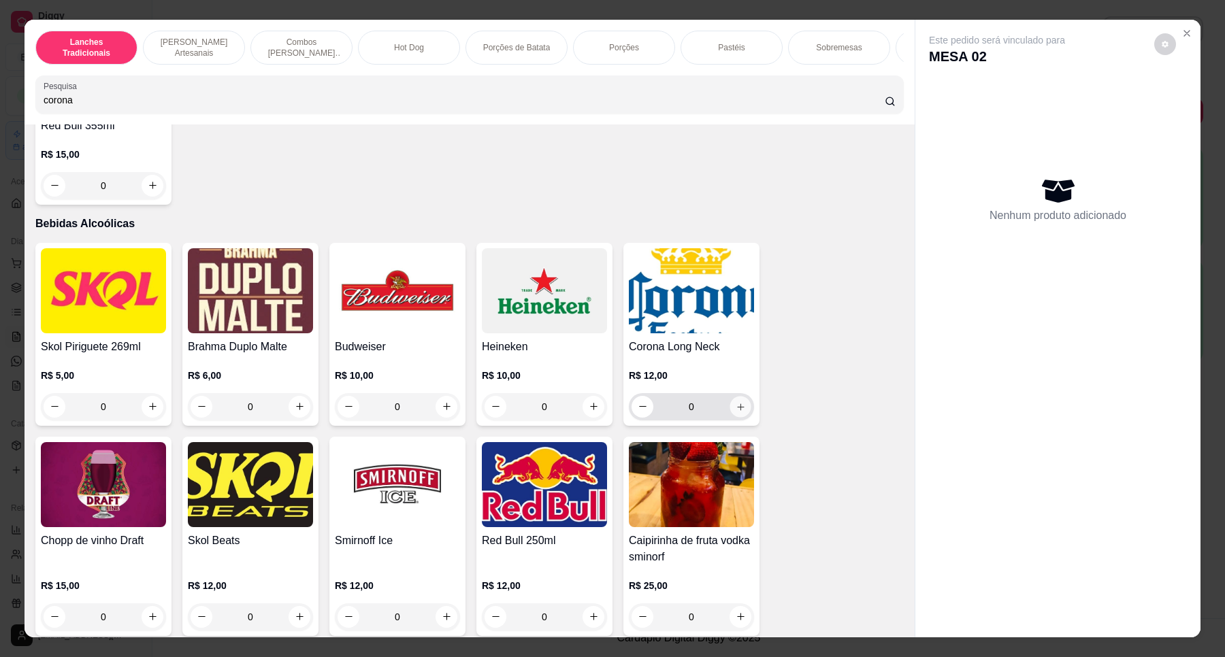
click at [736, 417] on button "increase-product-quantity" at bounding box center [739, 406] width 21 height 21
type input "1"
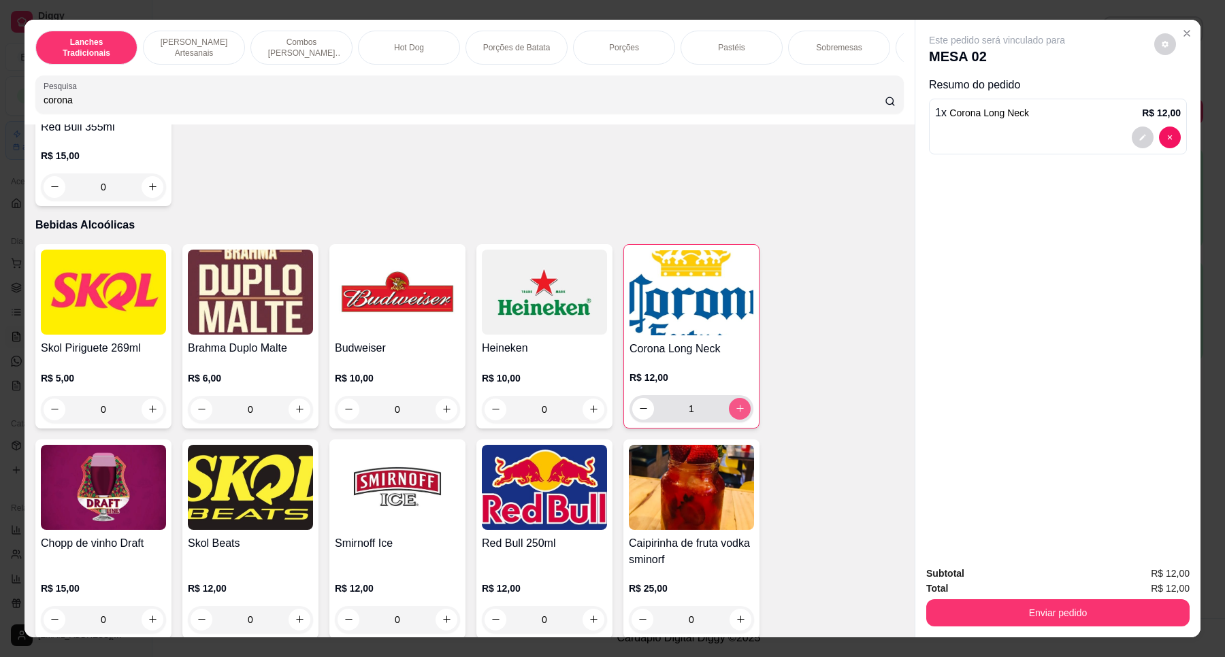
scroll to position [4220, 0]
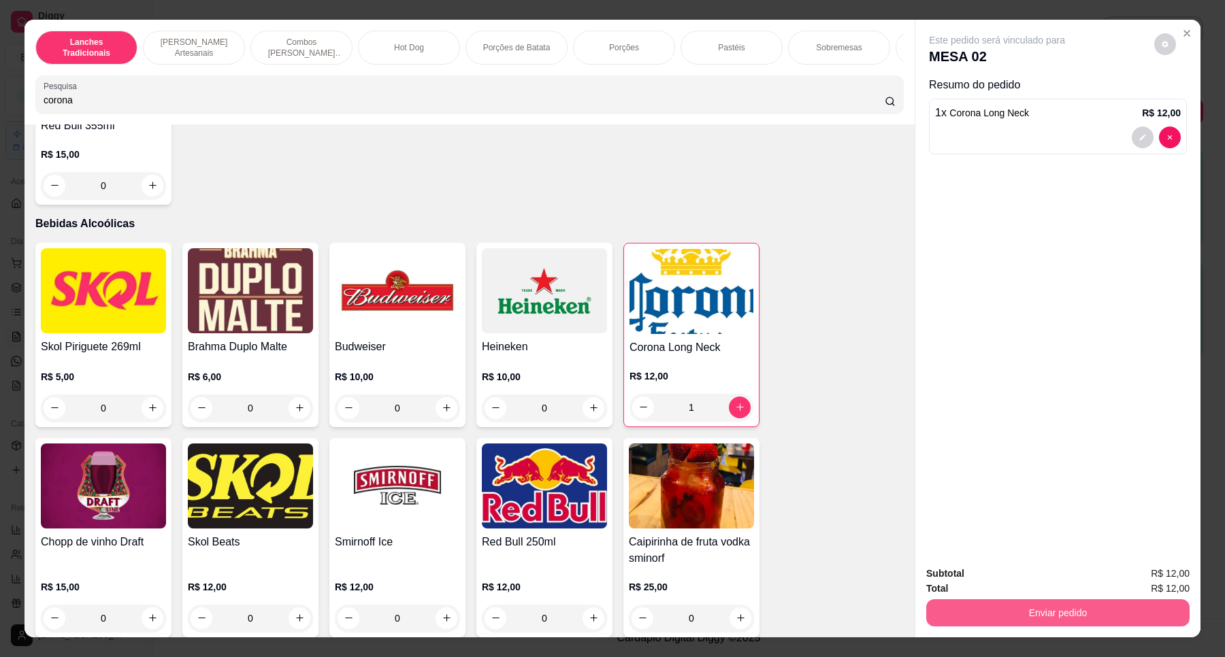
click at [1086, 617] on button "Enviar pedido" at bounding box center [1057, 612] width 263 height 27
click at [1040, 577] on button "Não registrar e enviar pedido" at bounding box center [1011, 579] width 137 height 25
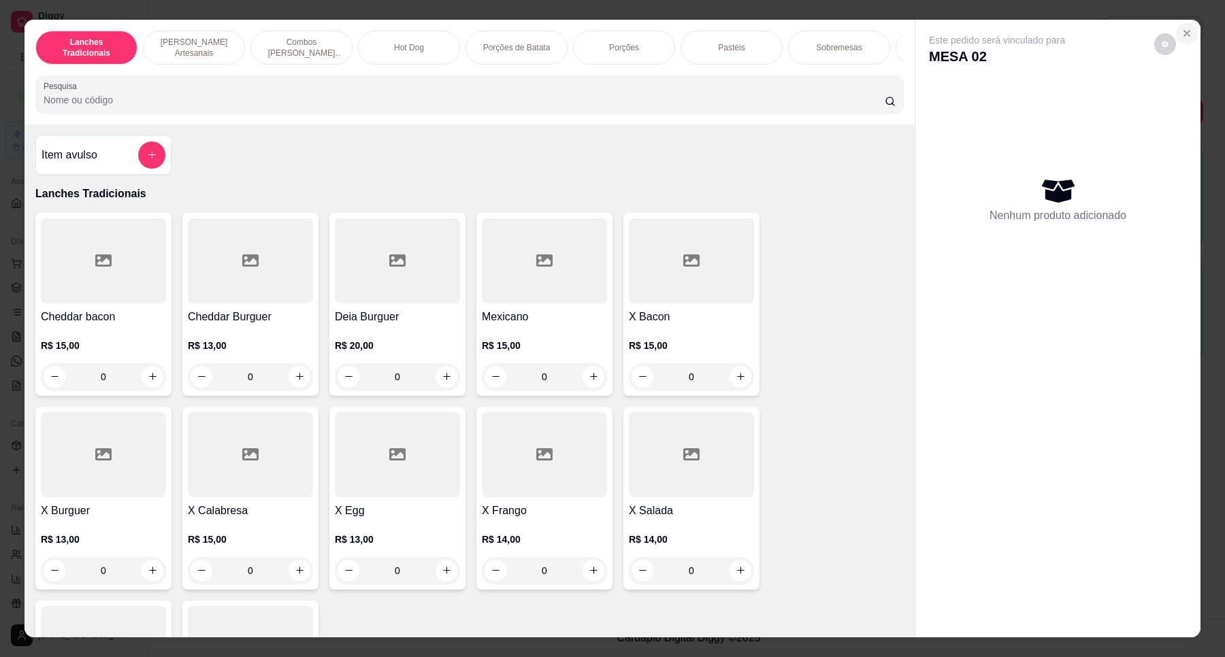
click at [1181, 28] on icon "Close" at bounding box center [1186, 33] width 11 height 11
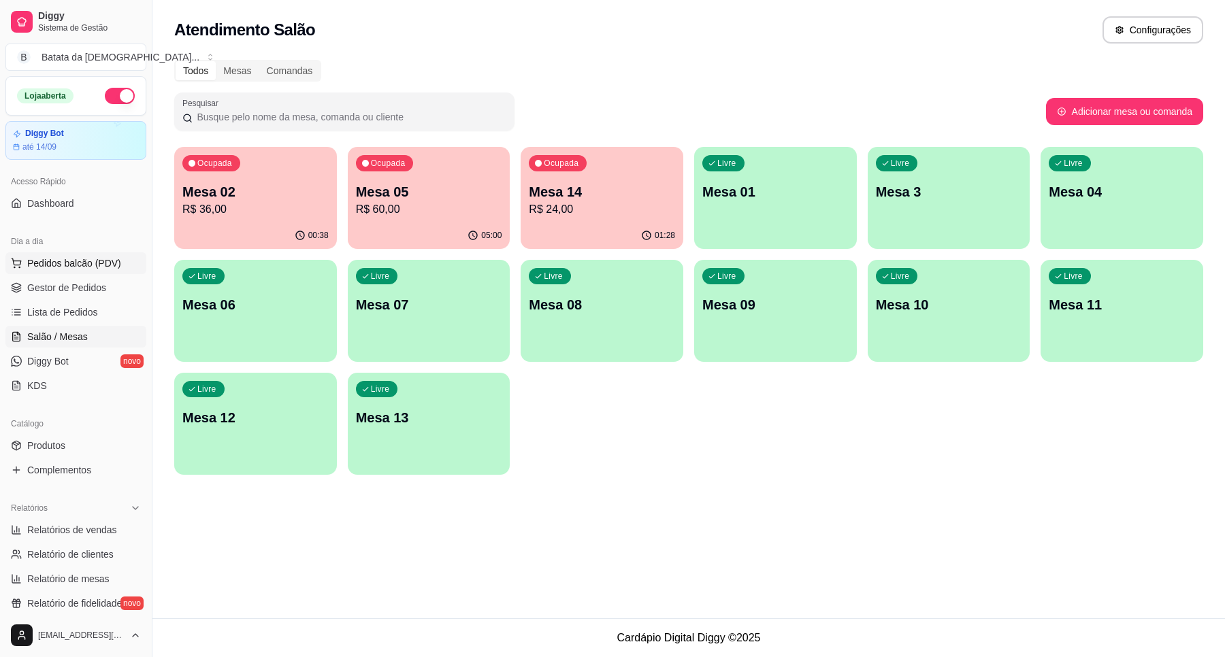
click at [114, 261] on span "Pedidos balcão (PDV)" at bounding box center [74, 264] width 94 height 14
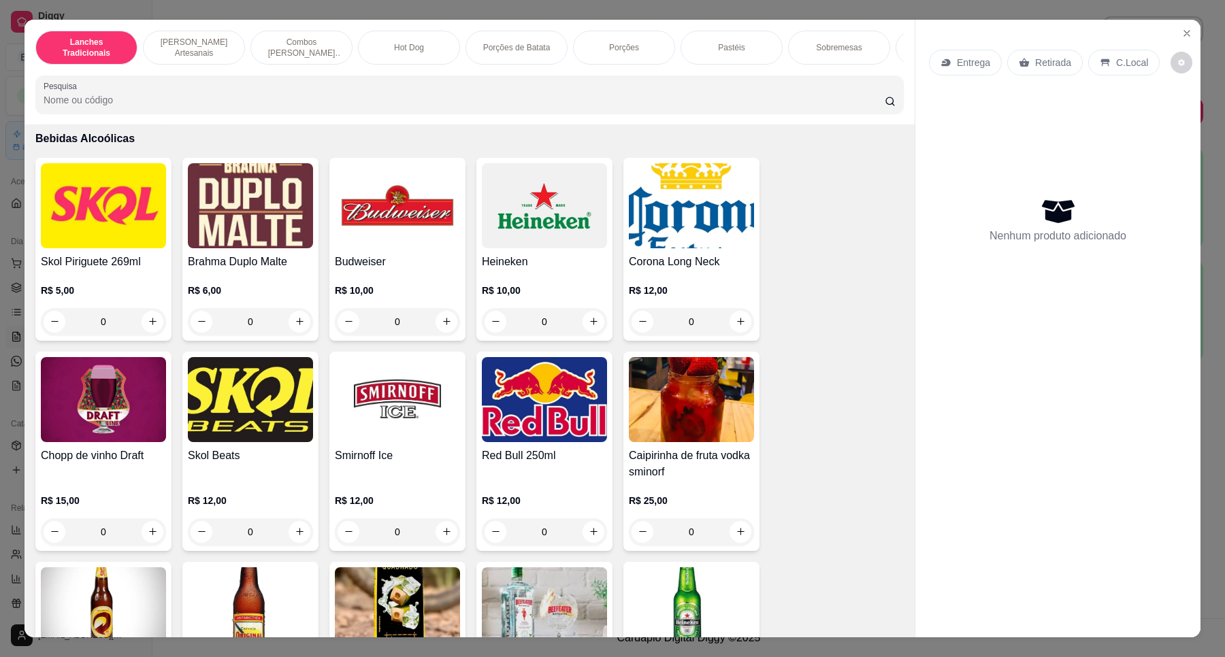
scroll to position [4168, 0]
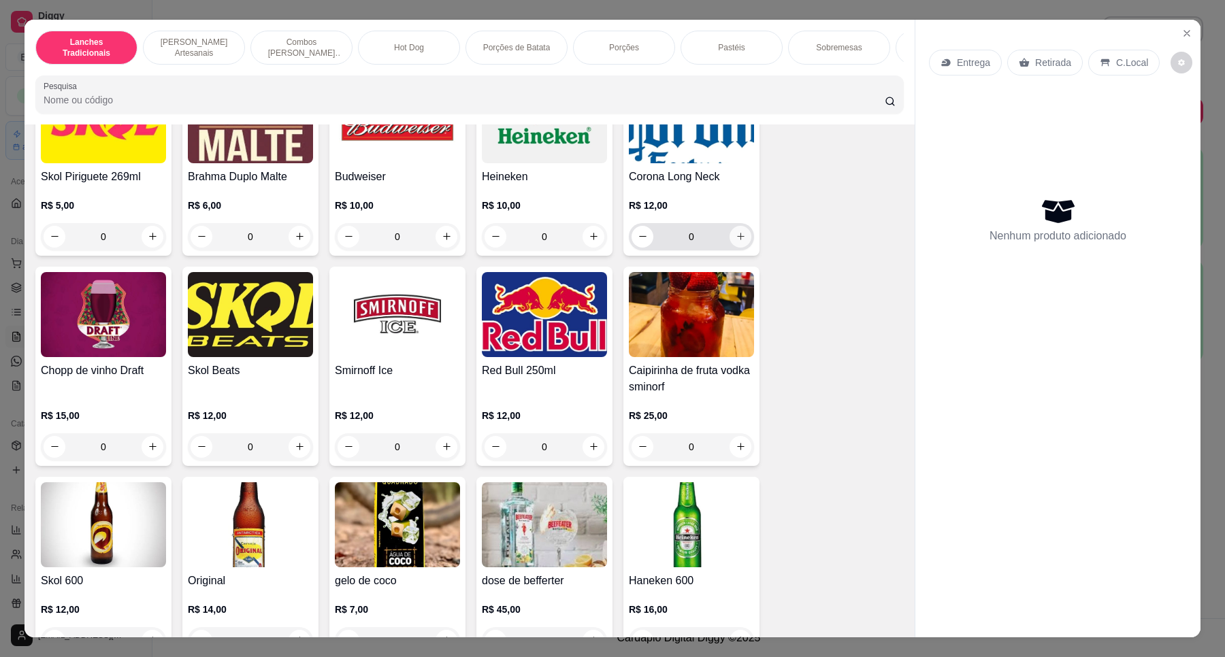
click at [737, 242] on icon "increase-product-quantity" at bounding box center [741, 236] width 10 height 10
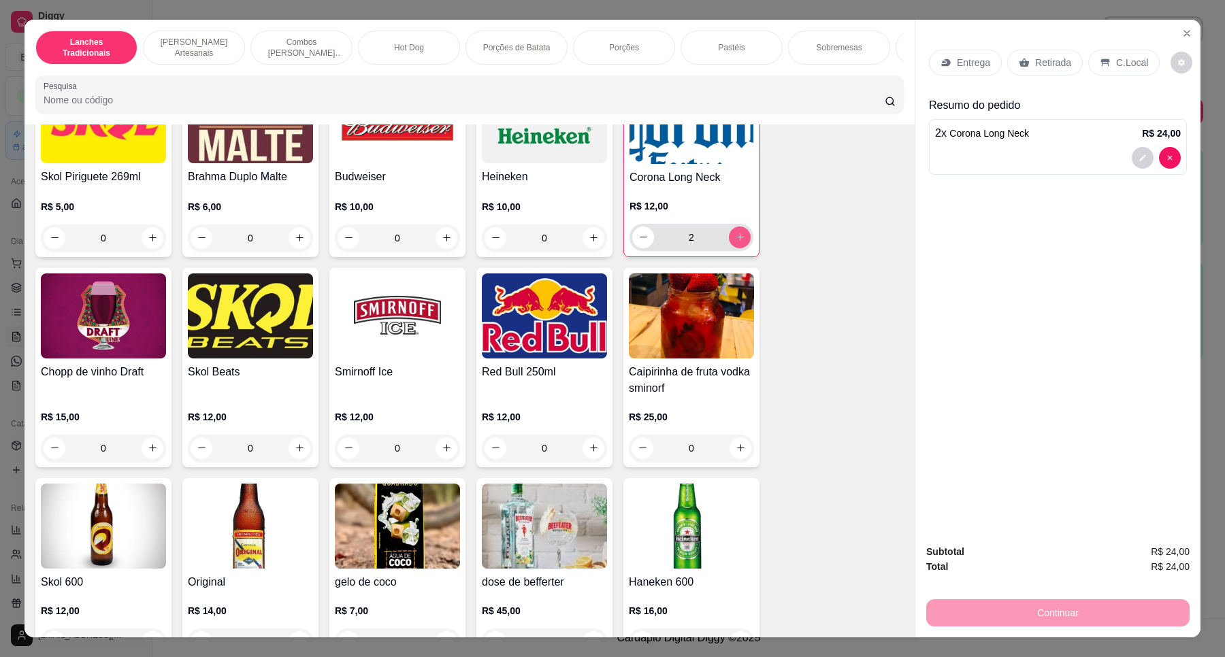
click at [737, 242] on icon "increase-product-quantity" at bounding box center [740, 237] width 10 height 10
type input "3"
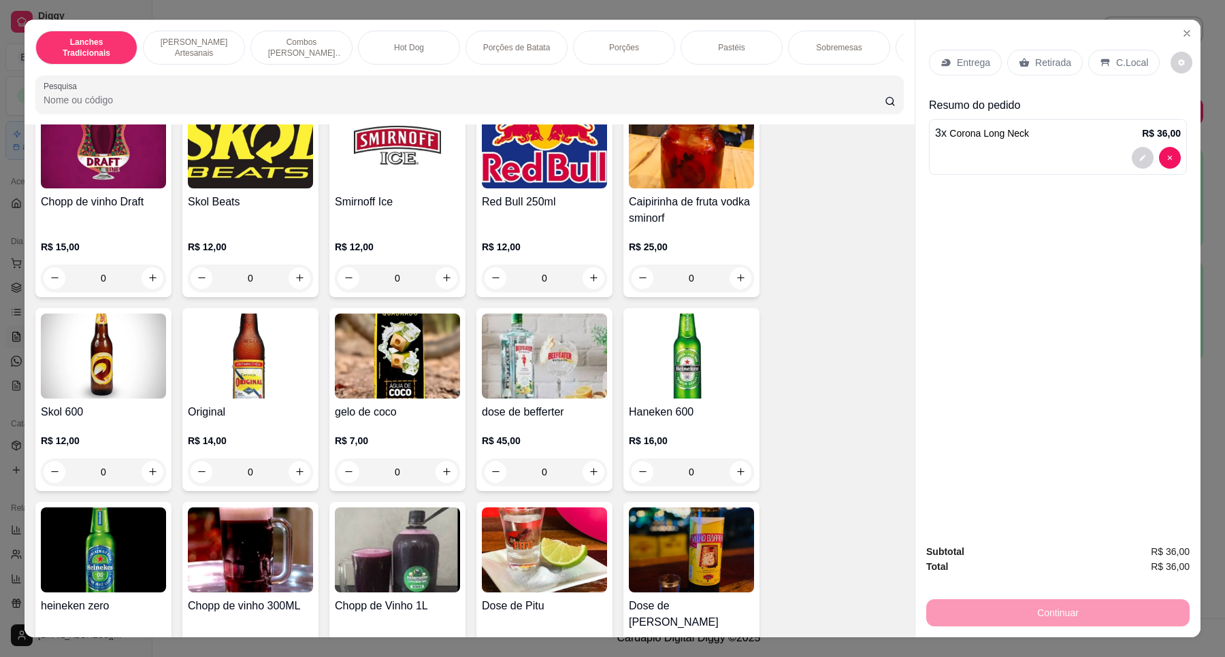
scroll to position [4593, 0]
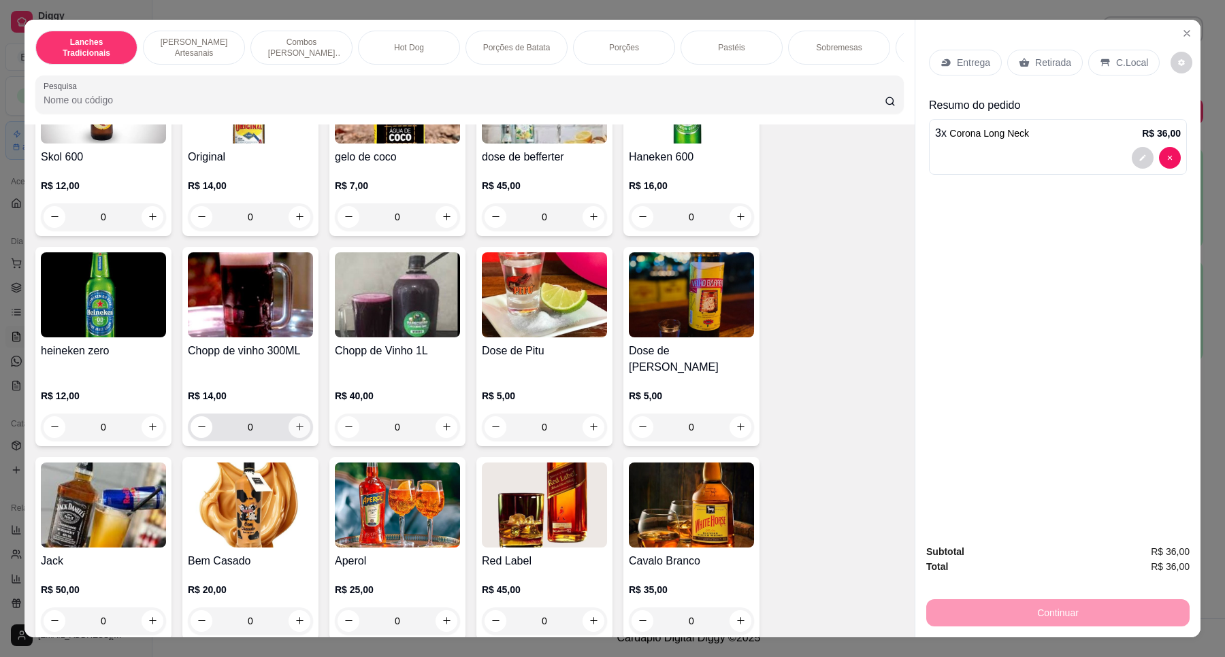
click at [297, 423] on icon "increase-product-quantity" at bounding box center [300, 427] width 10 height 10
type input "2"
click at [1124, 65] on p "C.Local" at bounding box center [1132, 63] width 32 height 14
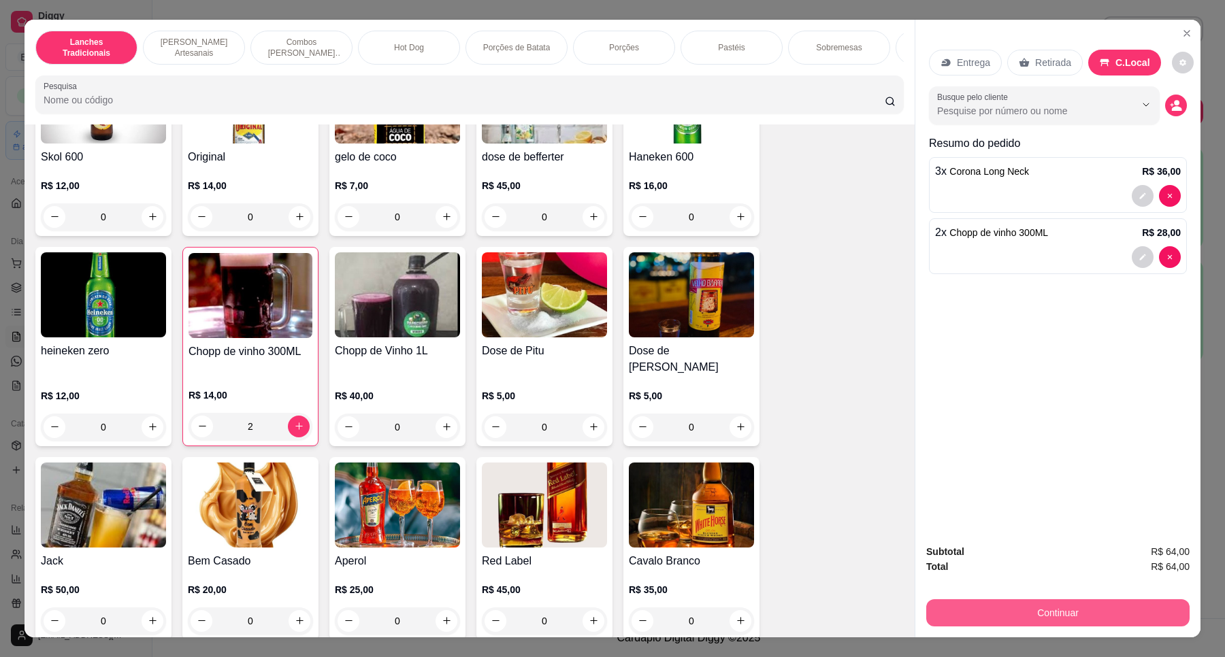
click at [1081, 614] on button "Continuar" at bounding box center [1057, 612] width 263 height 27
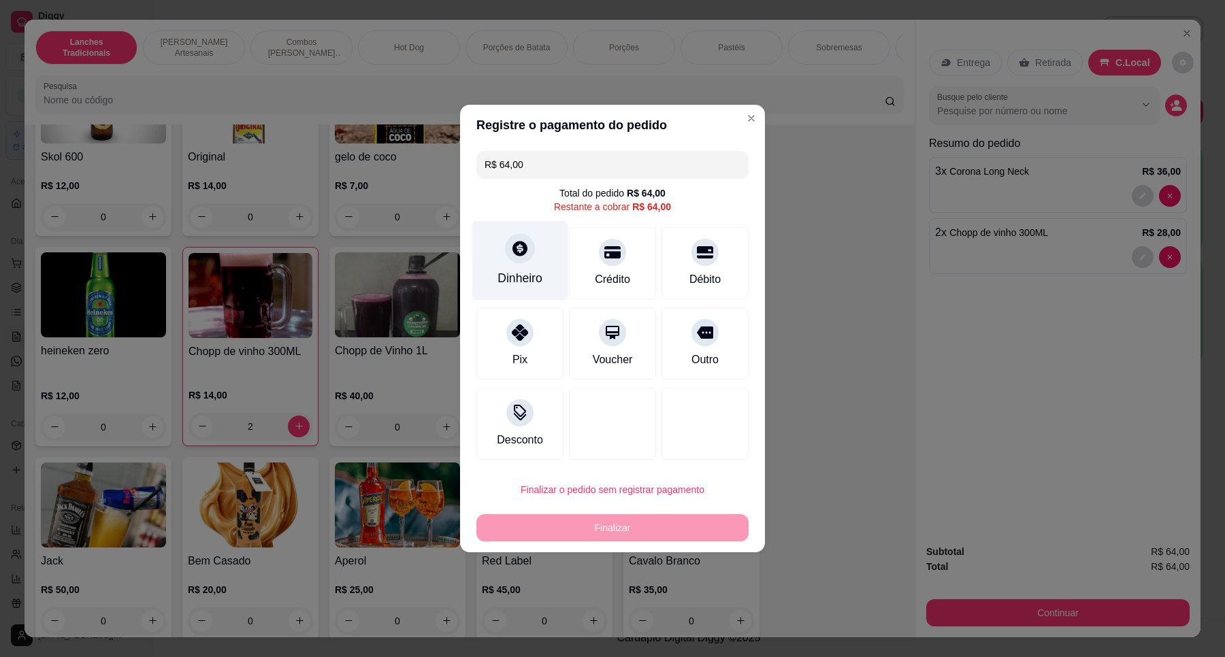
click at [511, 254] on icon at bounding box center [520, 249] width 18 height 18
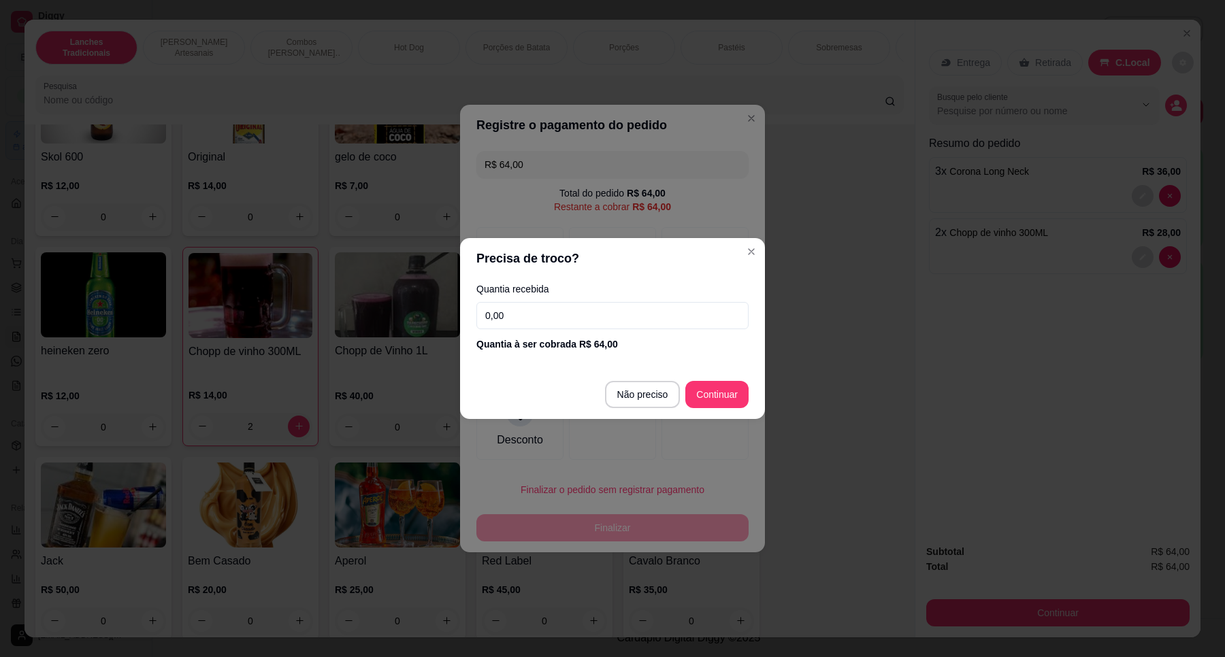
click at [569, 317] on input "0,00" at bounding box center [612, 315] width 272 height 27
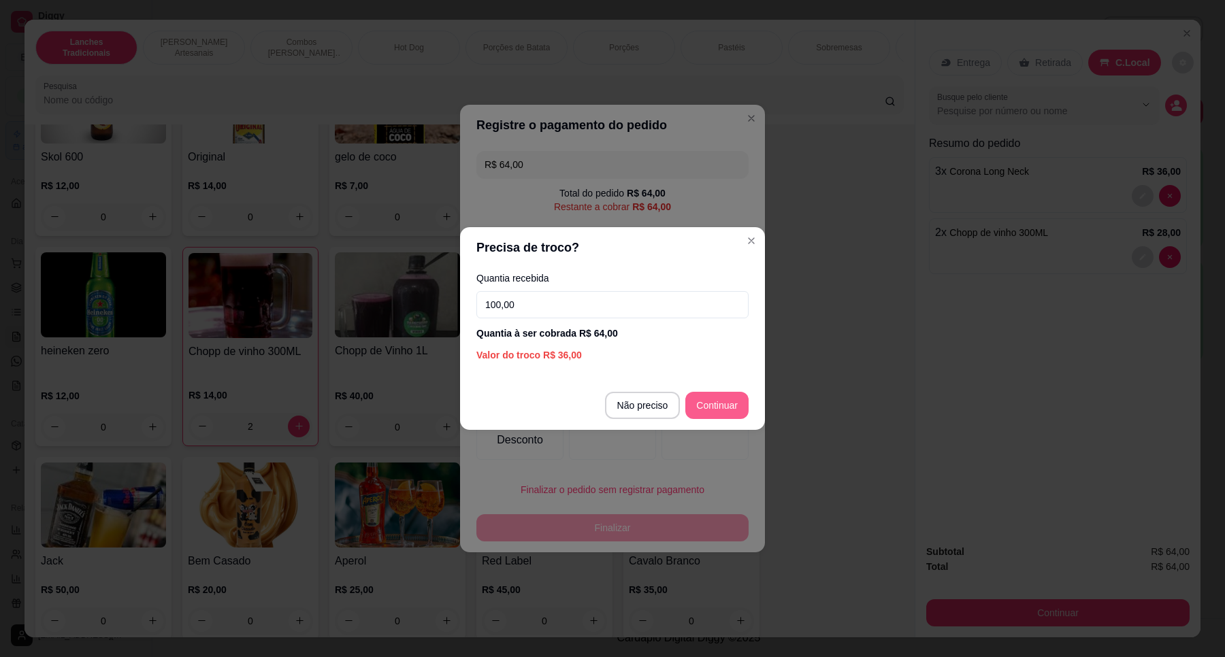
type input "100,00"
type input "R$ 0,00"
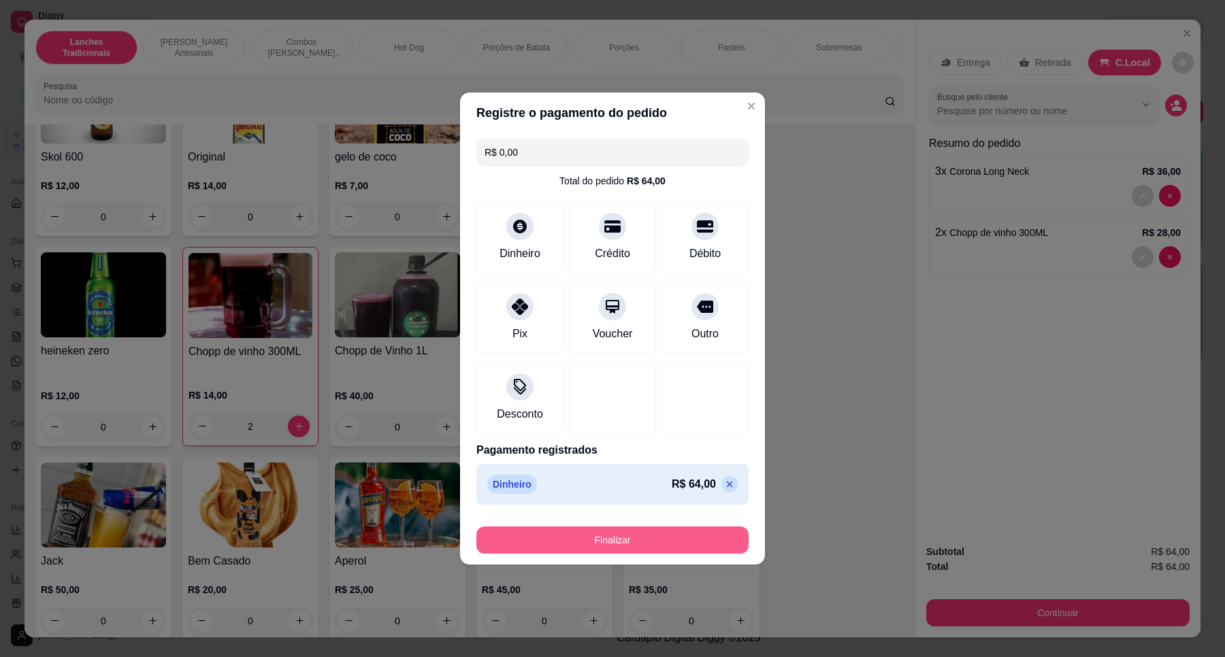
click at [680, 534] on button "Finalizar" at bounding box center [612, 540] width 272 height 27
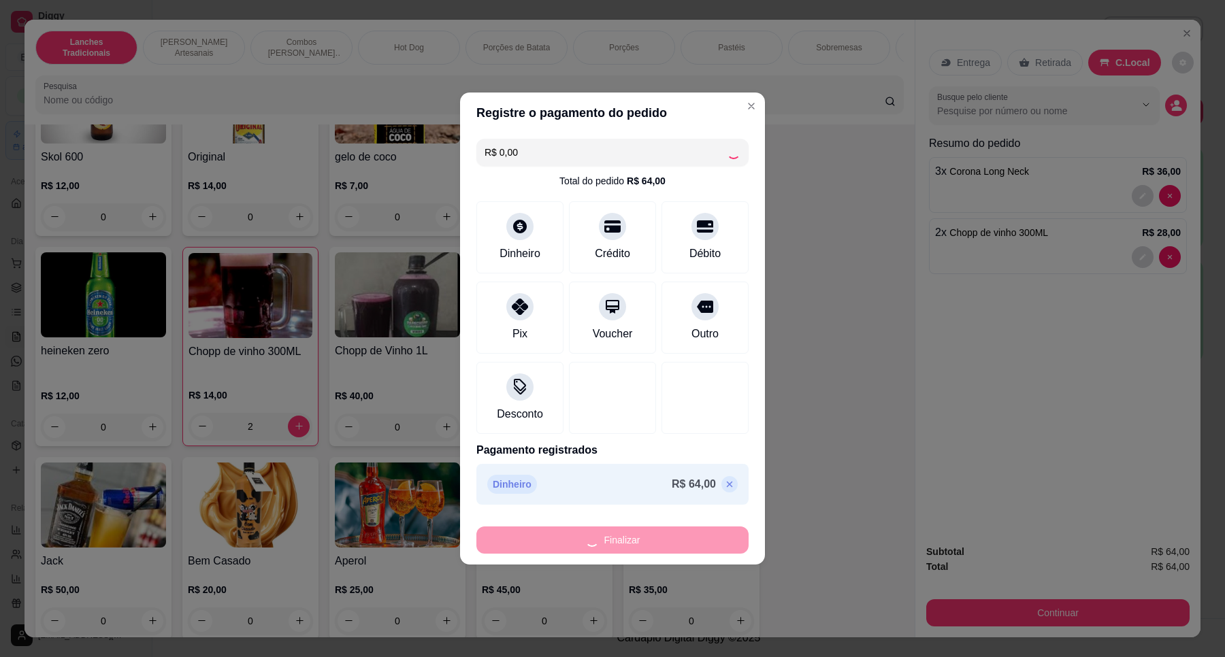
type input "0"
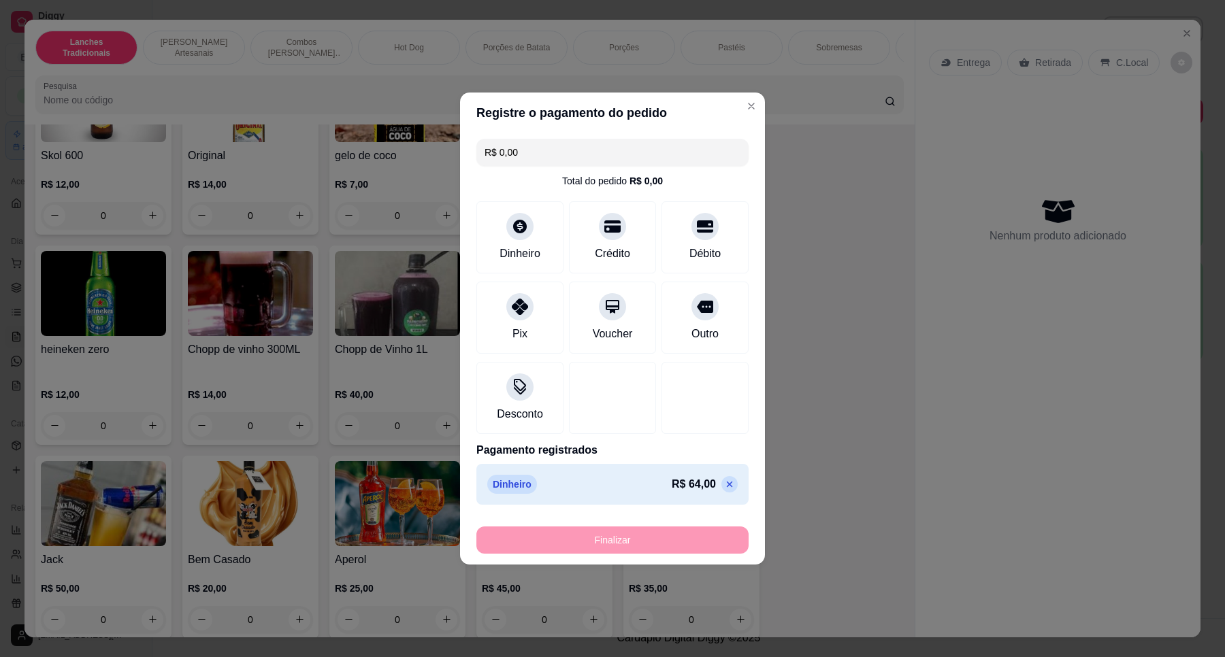
type input "-R$ 64,00"
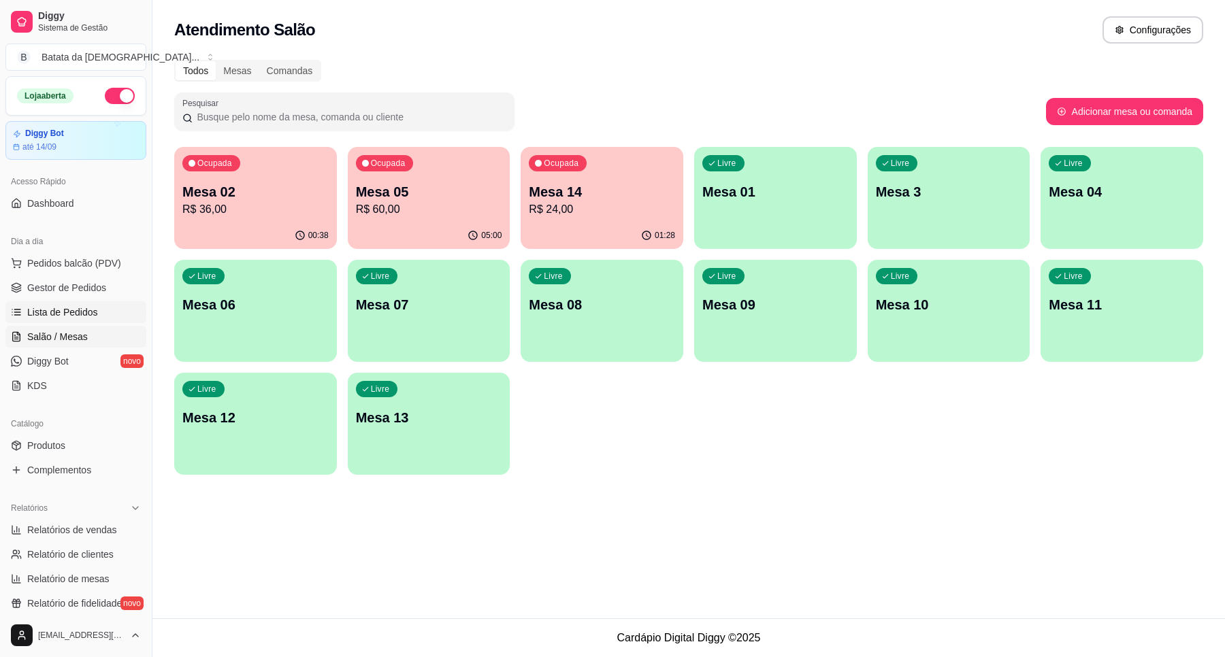
click at [97, 317] on link "Lista de Pedidos" at bounding box center [75, 312] width 141 height 22
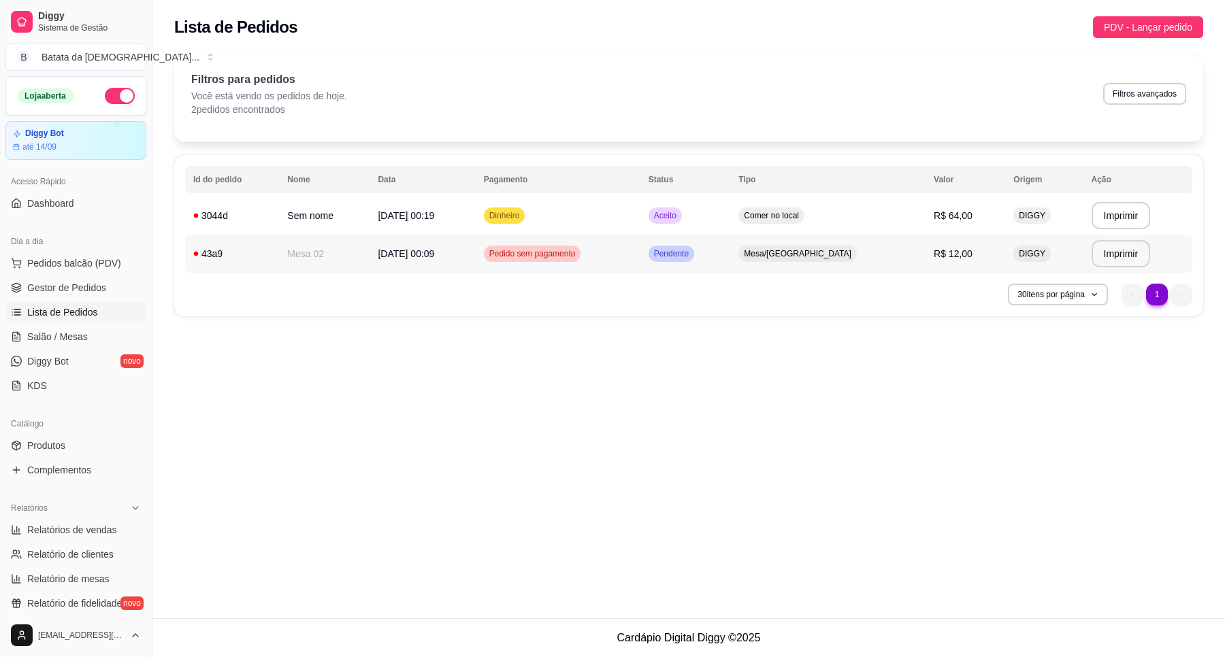
click at [900, 225] on td "Comer no local" at bounding box center [827, 216] width 195 height 38
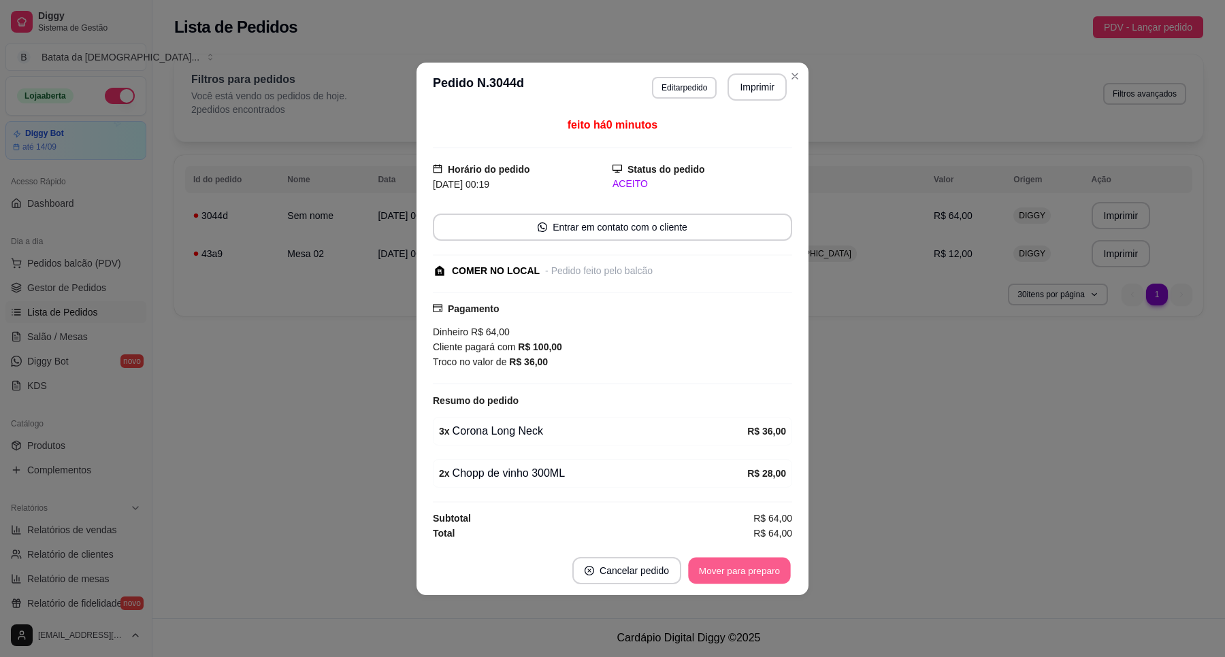
click at [739, 567] on button "Mover para preparo" at bounding box center [739, 570] width 102 height 27
click at [736, 566] on button "Mover para retirada disponível" at bounding box center [717, 570] width 146 height 27
click at [738, 570] on button "Mover para finalizado" at bounding box center [735, 570] width 113 height 27
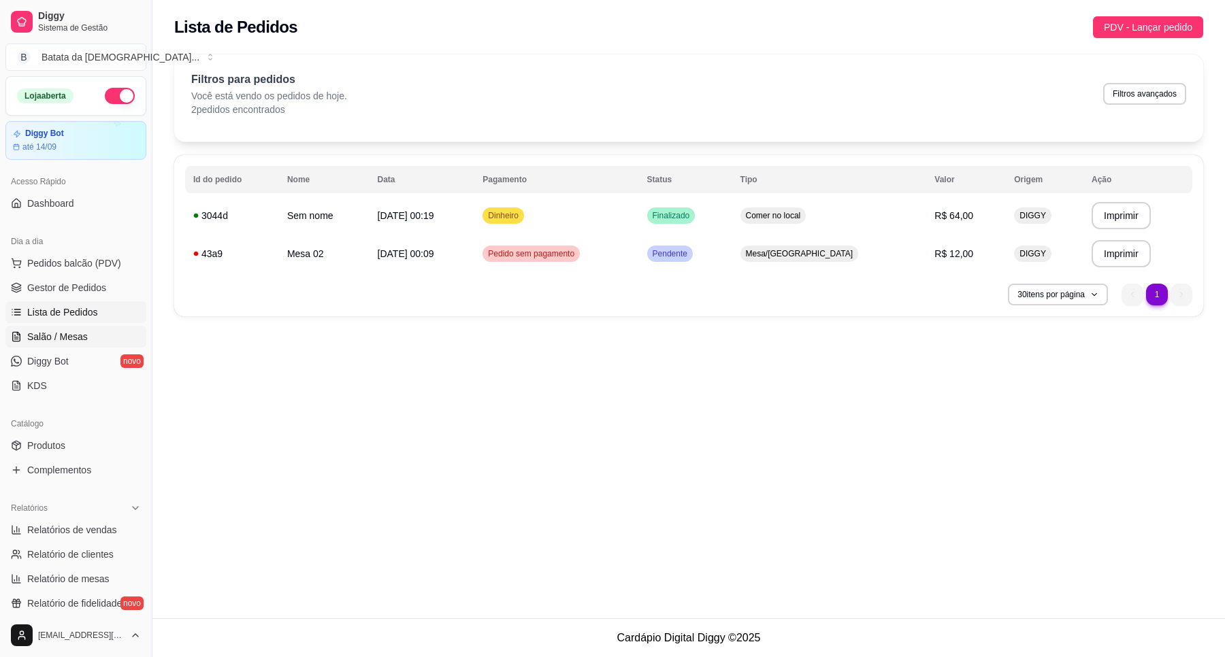
click at [42, 345] on link "Salão / Mesas" at bounding box center [75, 337] width 141 height 22
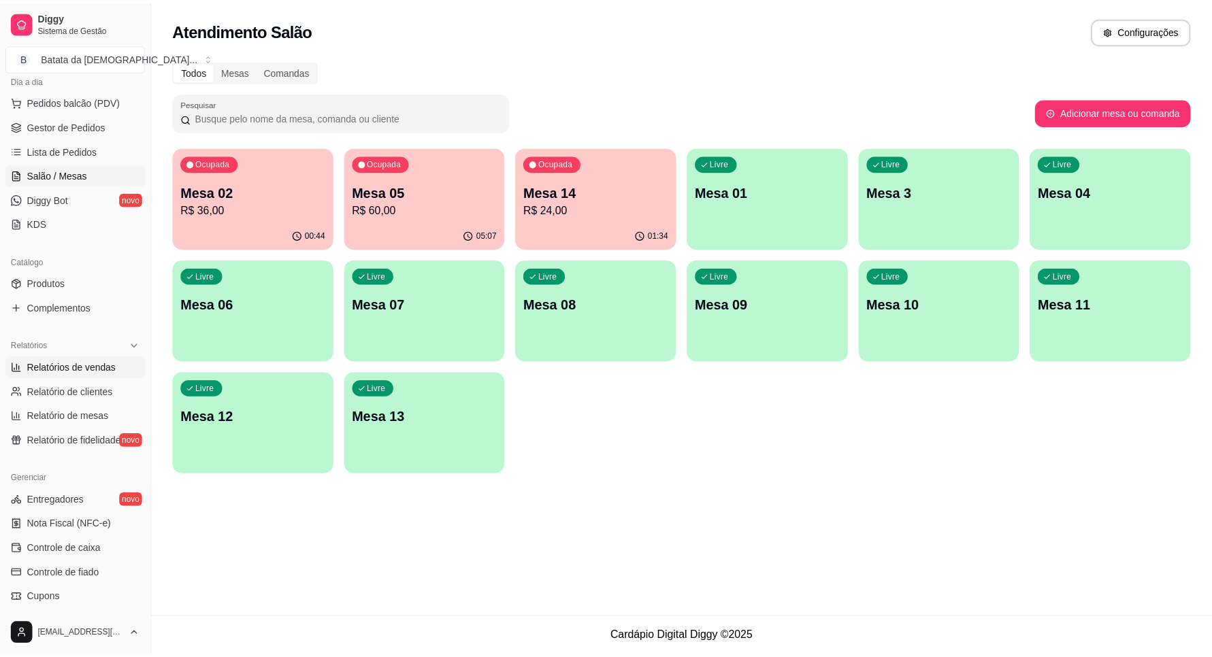
scroll to position [170, 0]
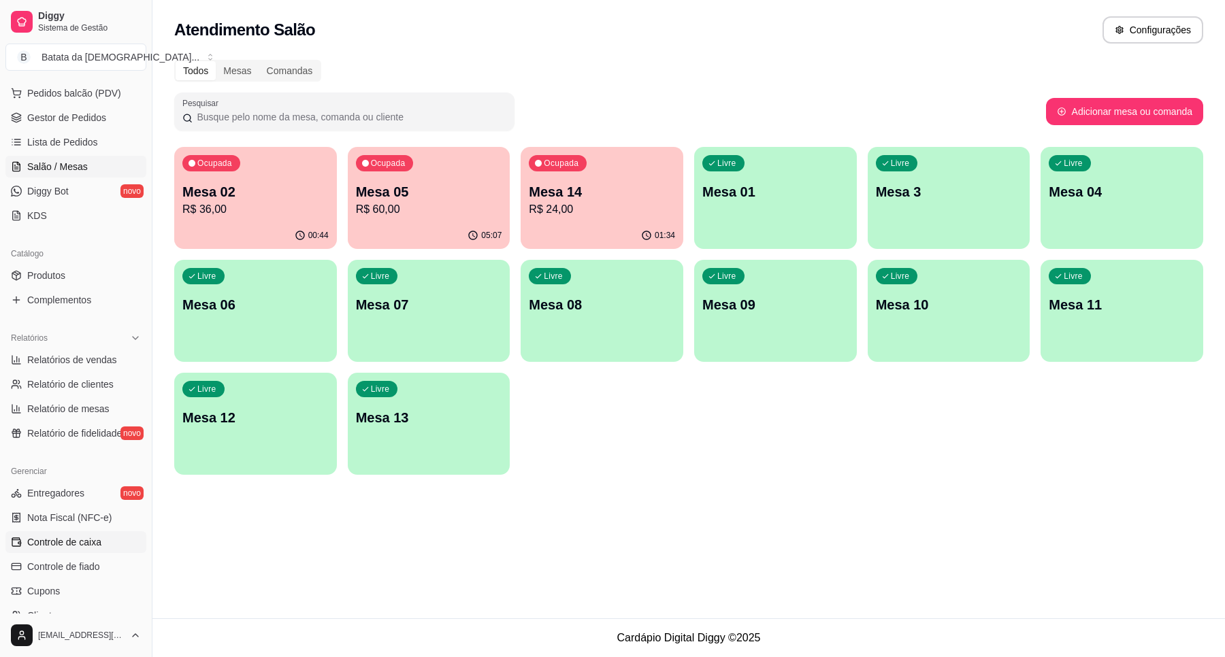
click at [68, 538] on span "Controle de caixa" at bounding box center [64, 542] width 74 height 14
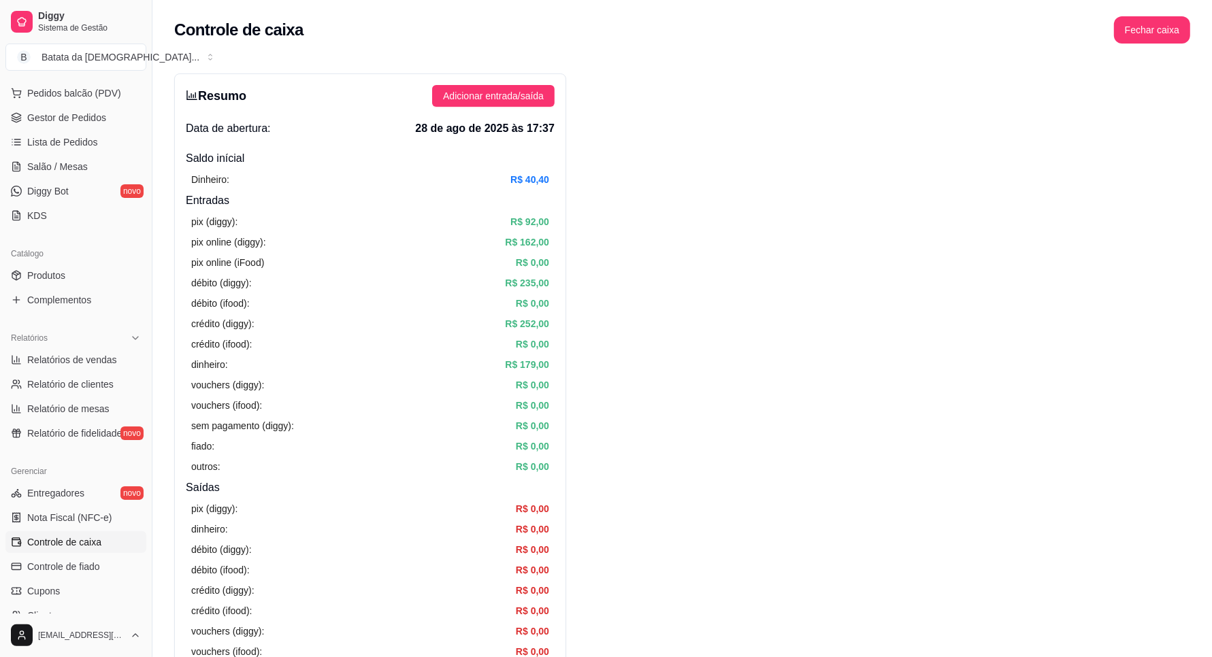
scroll to position [85, 0]
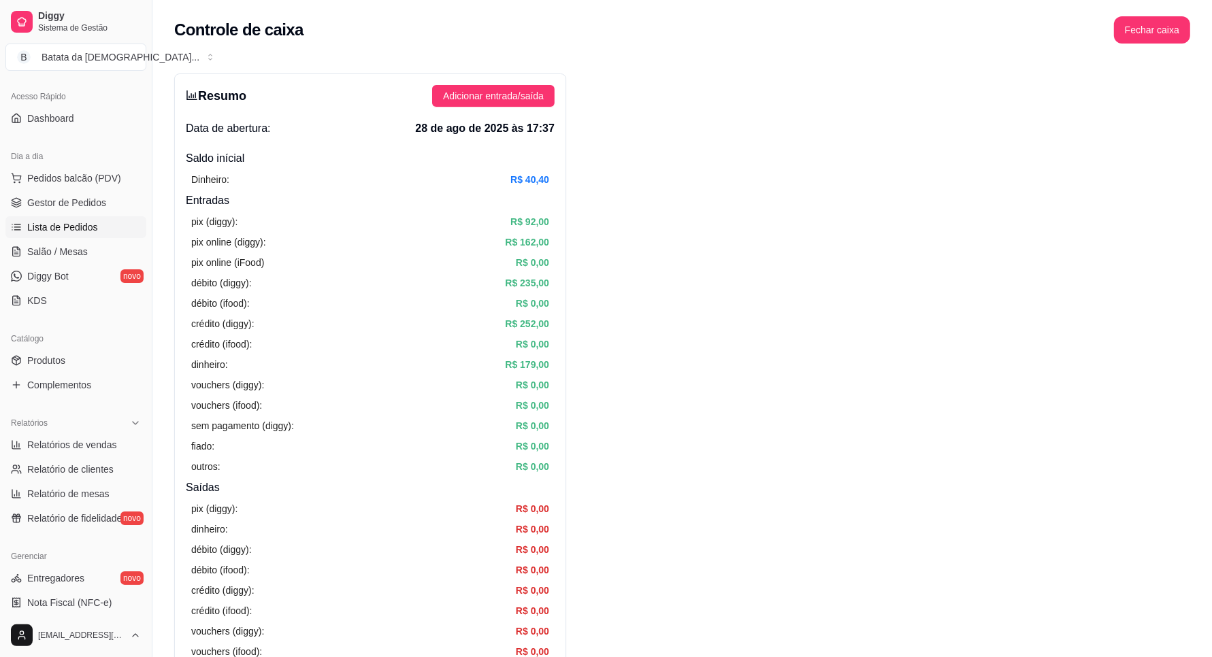
click at [70, 222] on span "Lista de Pedidos" at bounding box center [62, 227] width 71 height 14
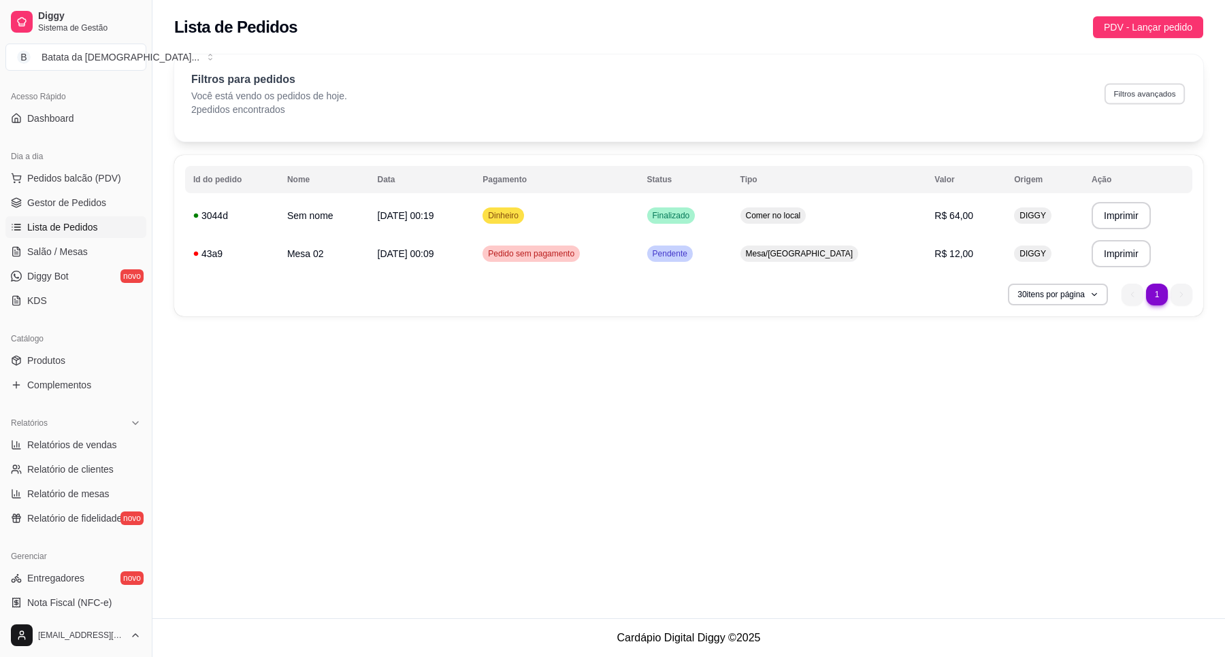
click at [1121, 102] on button "Filtros avançados" at bounding box center [1144, 93] width 80 height 21
select select "0"
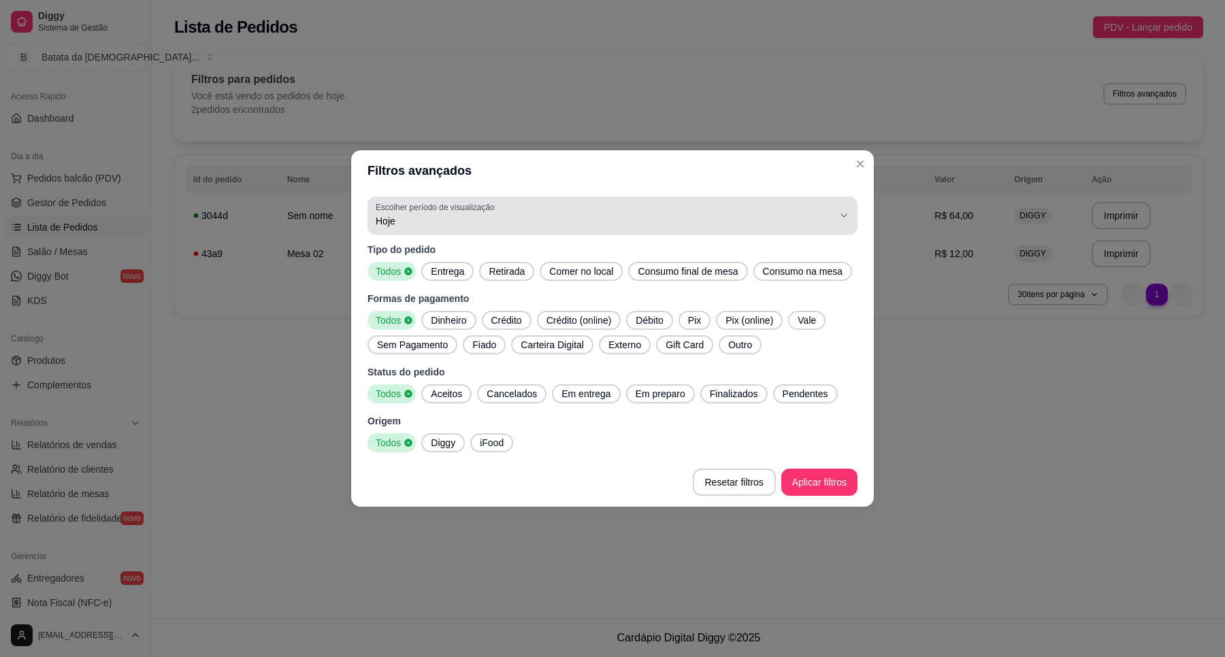
click at [442, 221] on span "Hoje" at bounding box center [604, 221] width 457 height 14
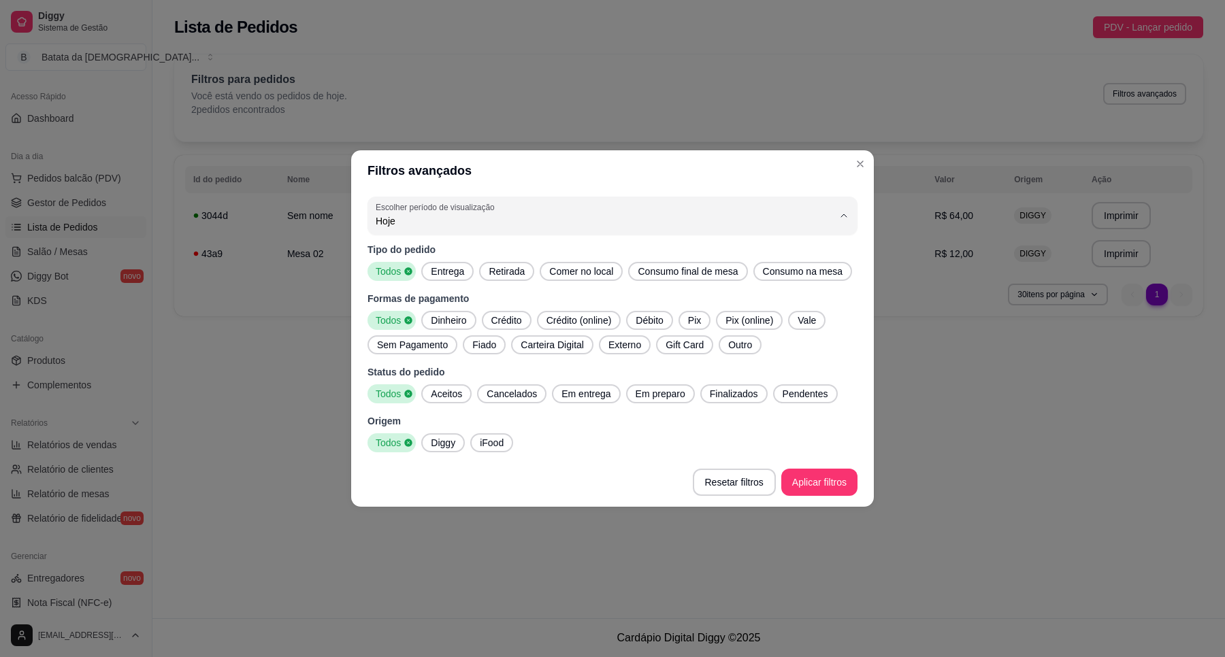
click at [456, 278] on span "Ontem" at bounding box center [606, 275] width 436 height 13
type input "1"
select select "1"
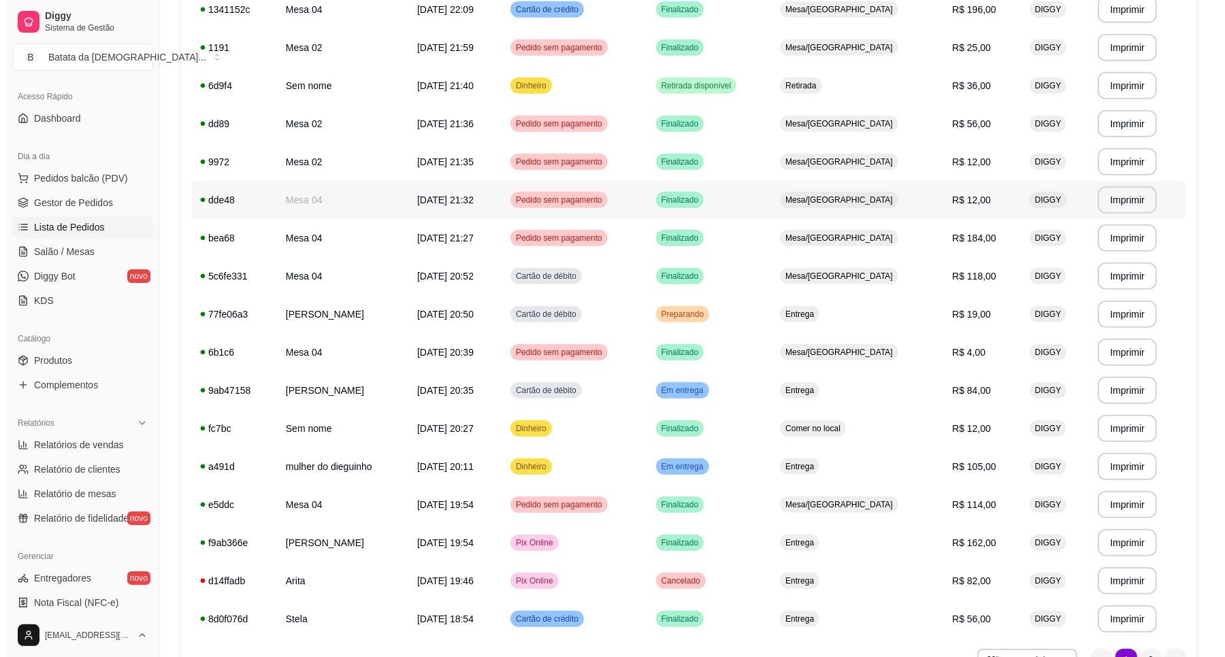
scroll to position [780, 0]
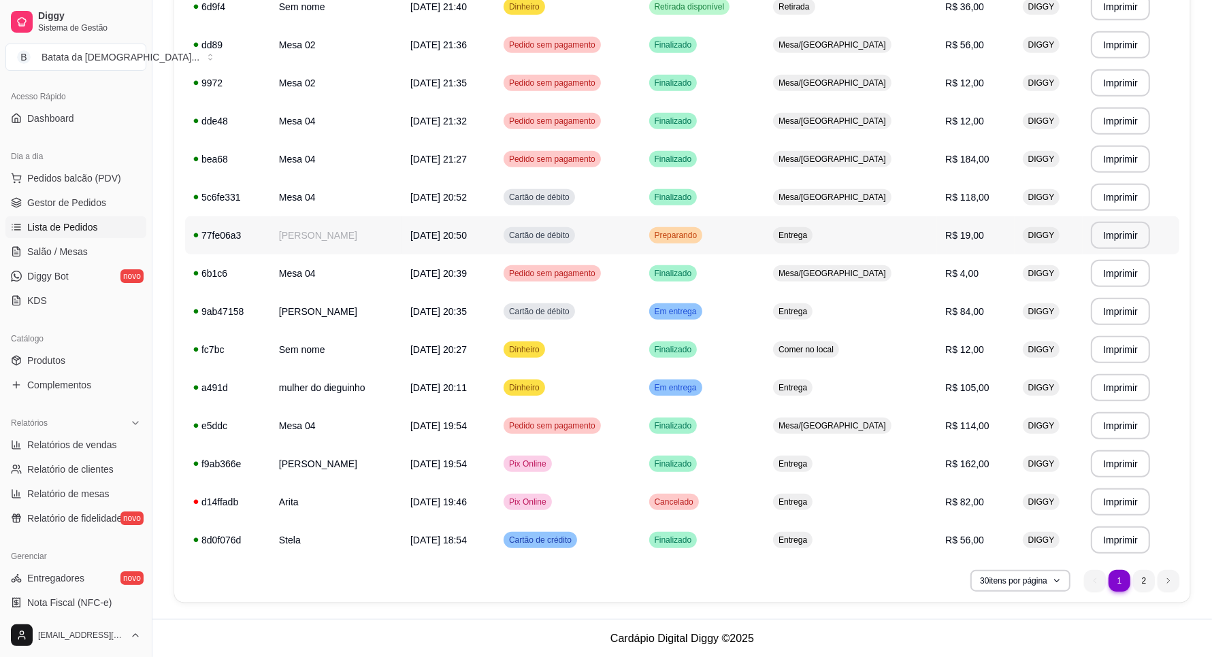
click at [765, 229] on td "Preparando" at bounding box center [703, 235] width 125 height 38
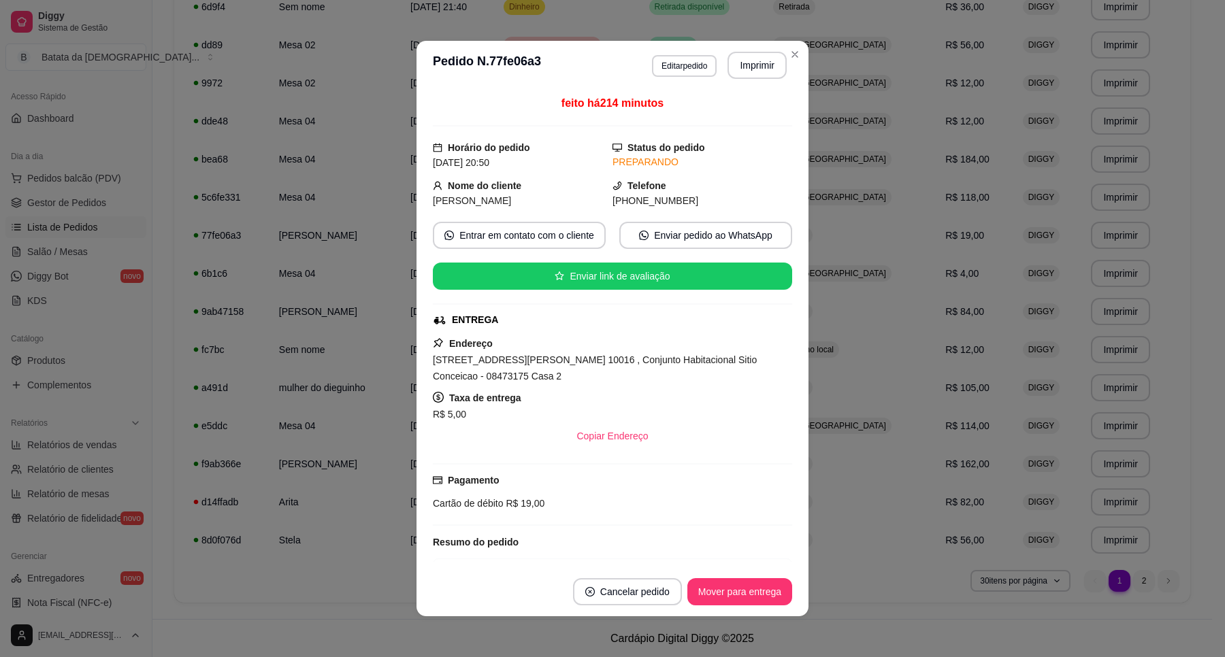
click at [762, 577] on footer "Cancelar pedido Mover para entrega" at bounding box center [612, 591] width 392 height 49
click at [764, 587] on button "Mover para entrega" at bounding box center [740, 592] width 102 height 27
click at [754, 600] on button "Mover para finalizado" at bounding box center [736, 592] width 110 height 27
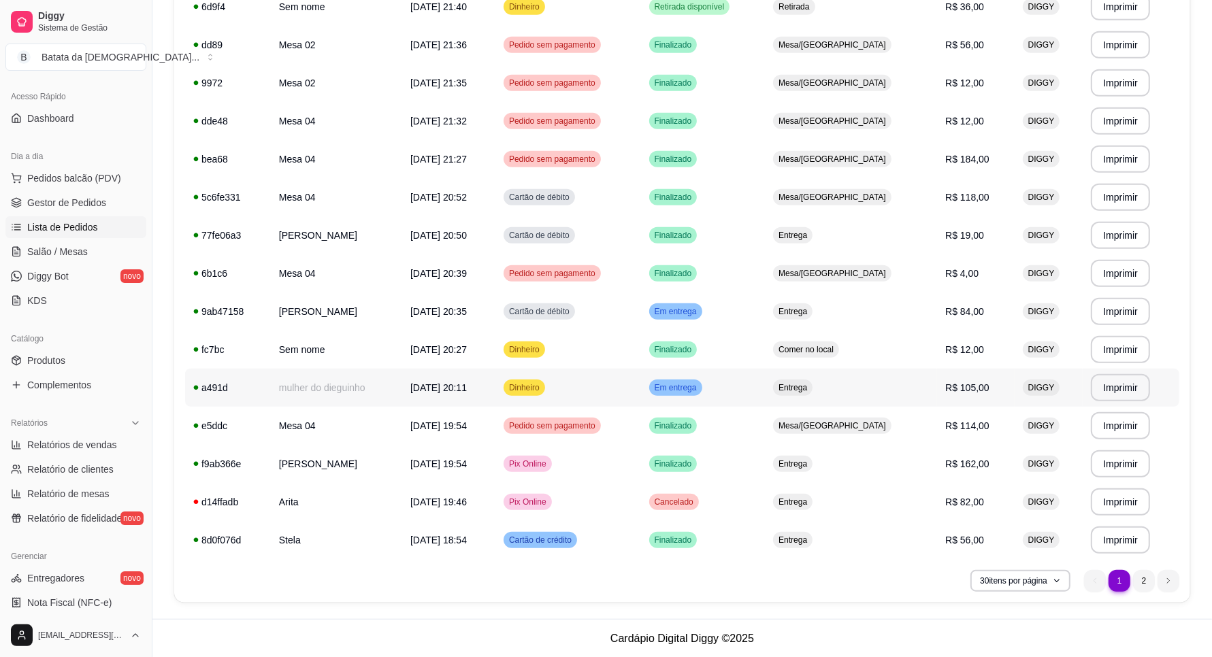
click at [824, 402] on td "Entrega" at bounding box center [851, 388] width 172 height 38
click at [827, 393] on td "Entrega" at bounding box center [851, 388] width 172 height 38
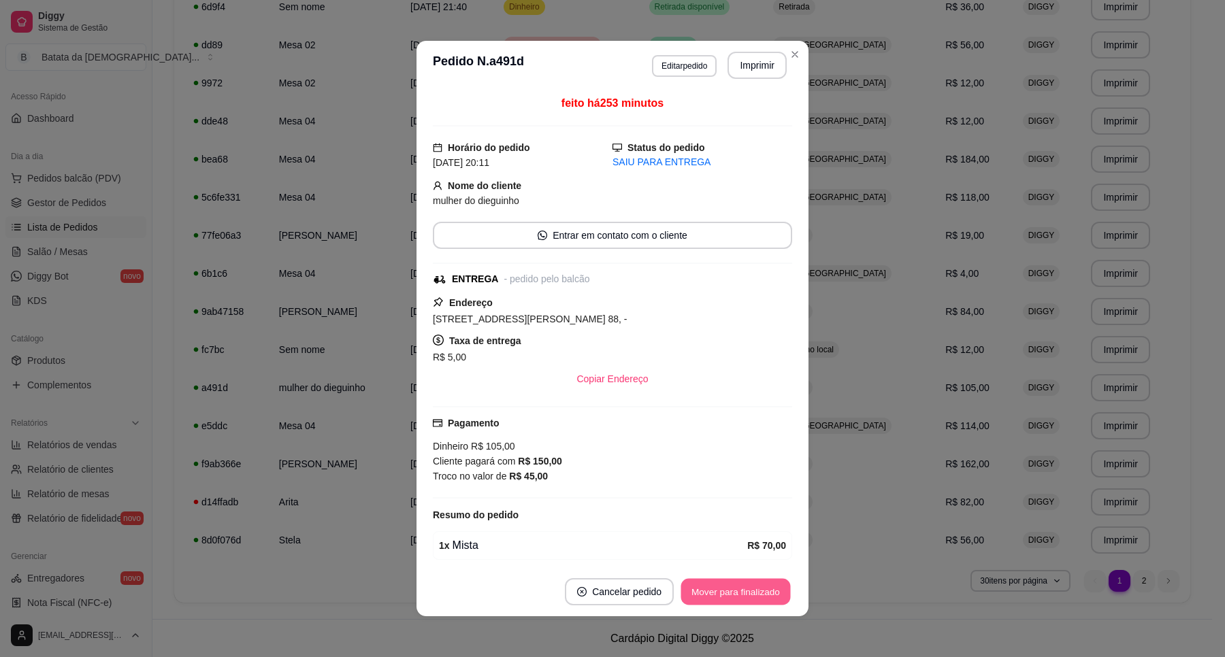
click at [759, 595] on button "Mover para finalizado" at bounding box center [736, 592] width 110 height 27
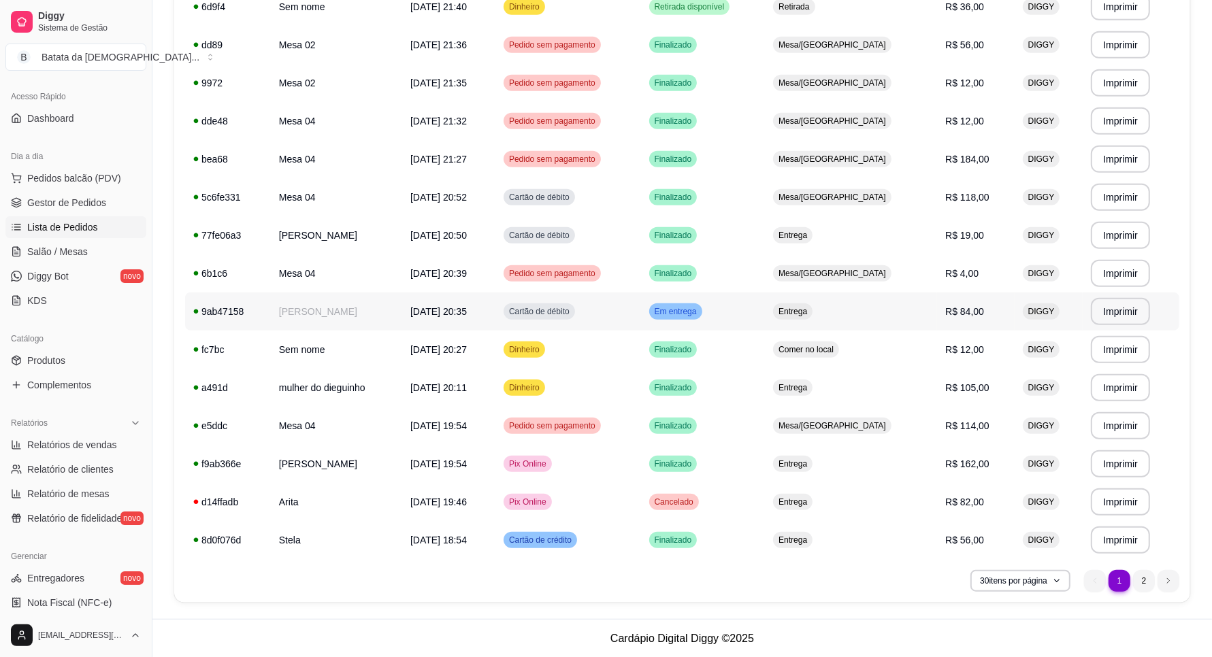
click at [757, 306] on td "Em entrega" at bounding box center [703, 312] width 125 height 38
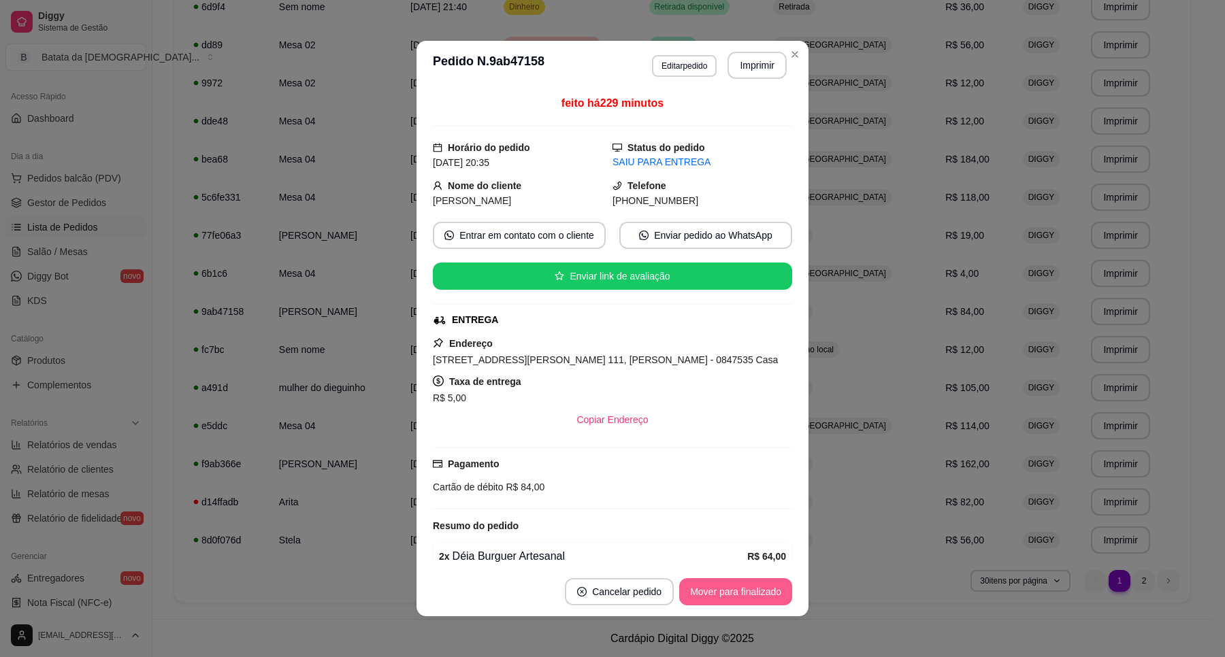
click at [747, 591] on button "Mover para finalizado" at bounding box center [735, 591] width 113 height 27
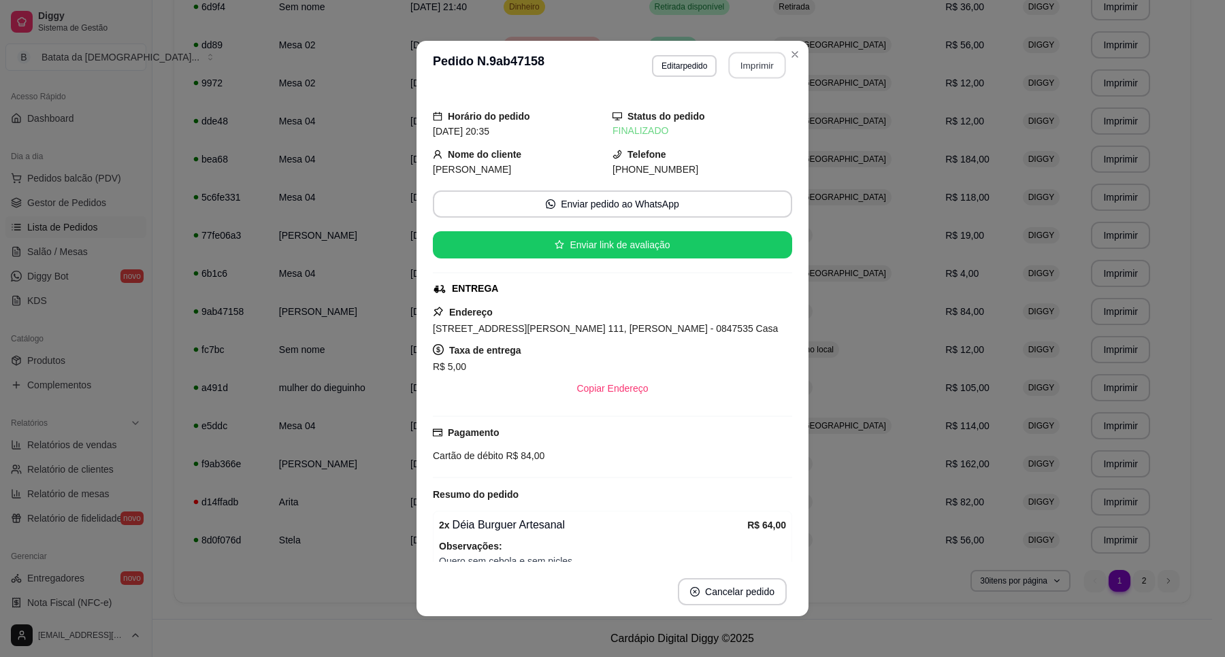
click at [774, 54] on button "Imprimir" at bounding box center [757, 65] width 57 height 27
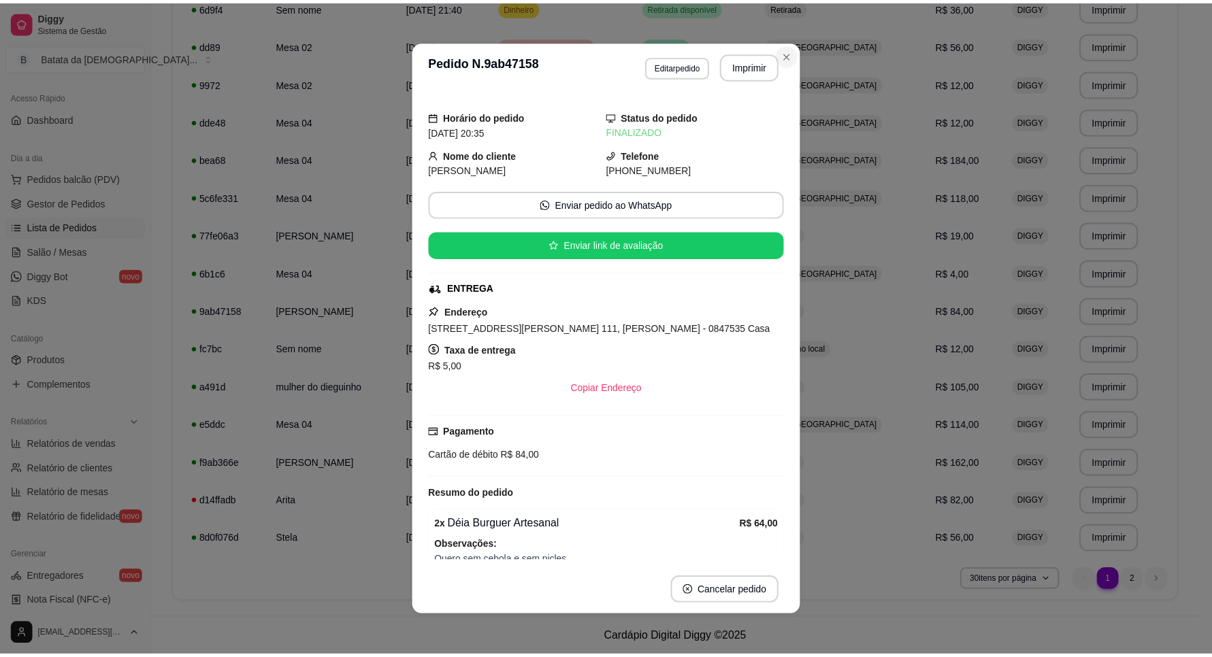
scroll to position [0, 0]
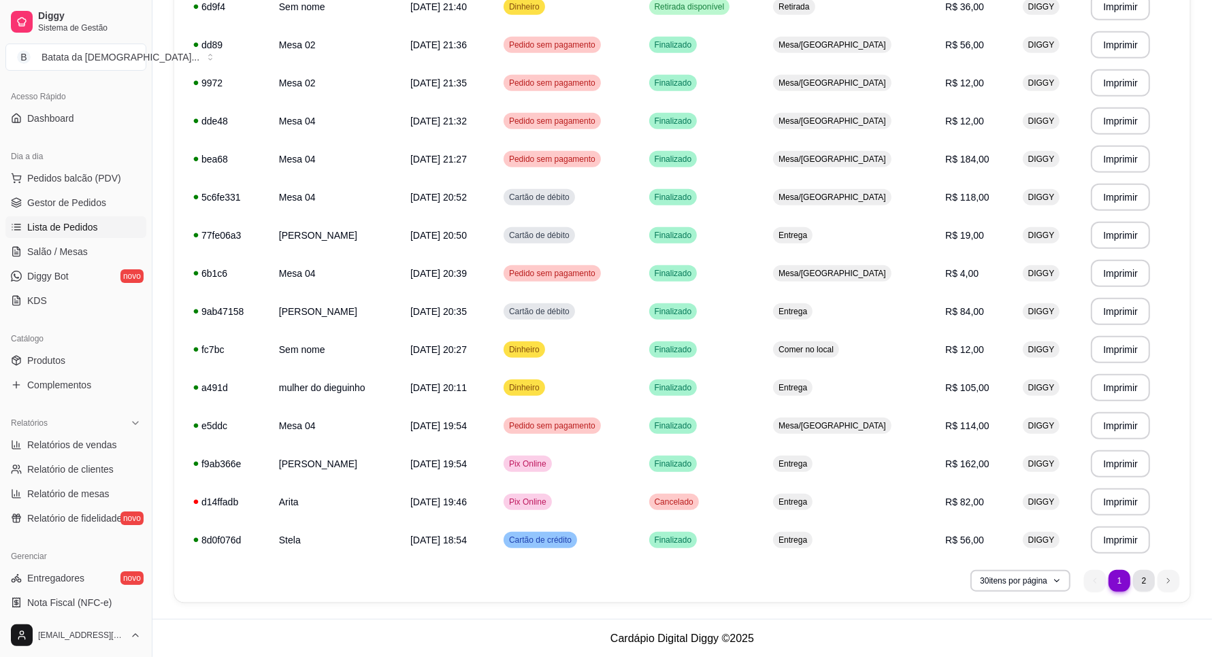
click at [1145, 579] on li "2" at bounding box center [1144, 581] width 22 height 22
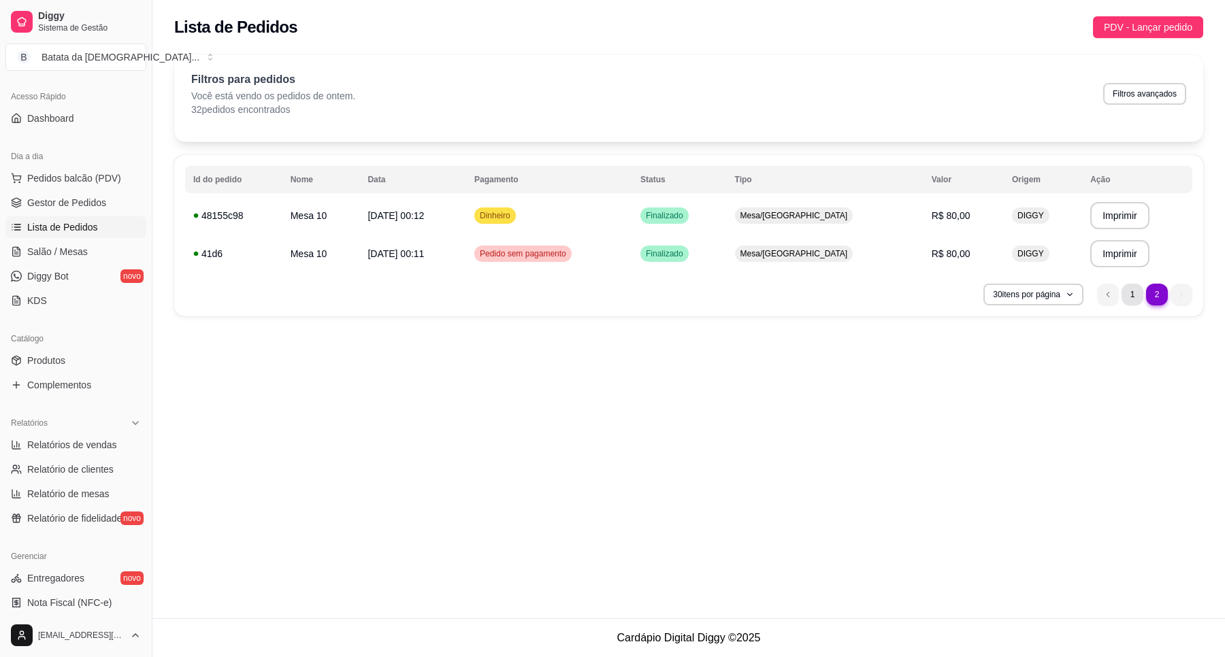
click at [1129, 289] on li "1" at bounding box center [1132, 295] width 22 height 22
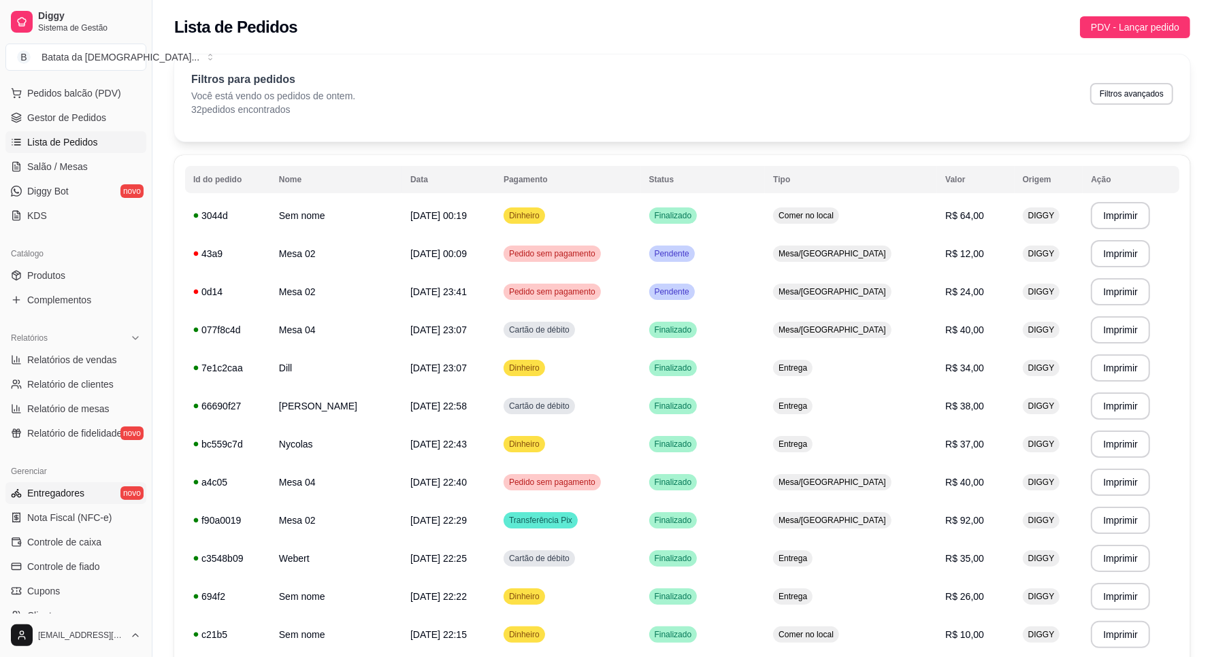
scroll to position [255, 0]
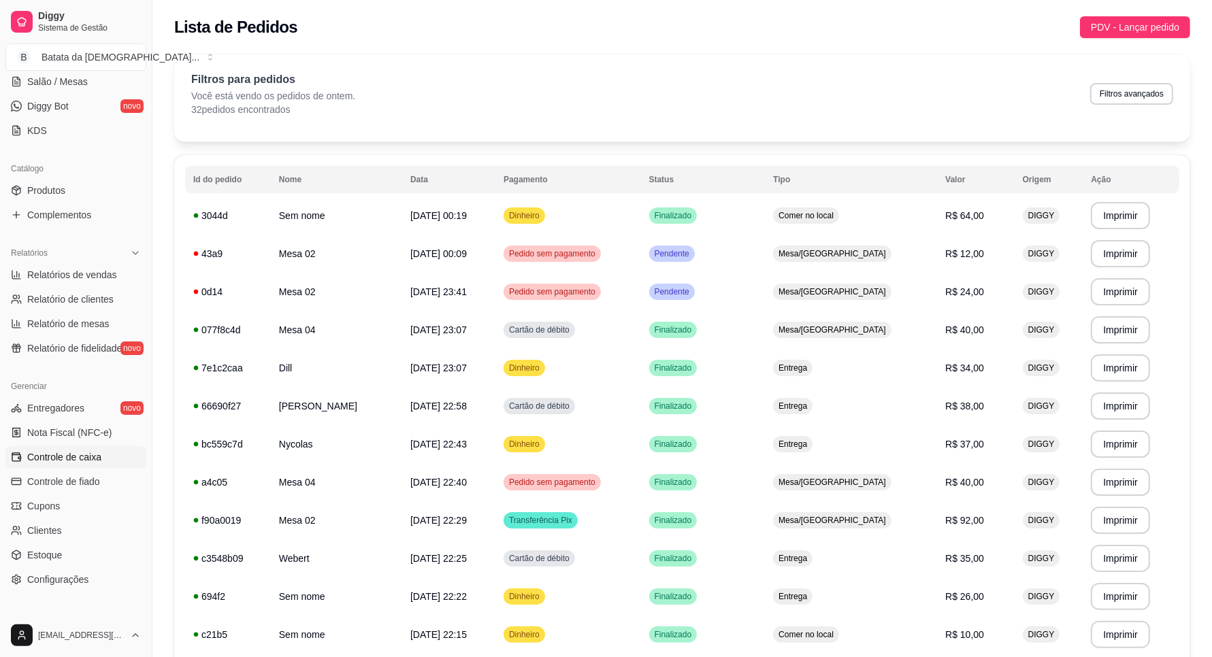
click at [72, 457] on span "Controle de caixa" at bounding box center [64, 457] width 74 height 14
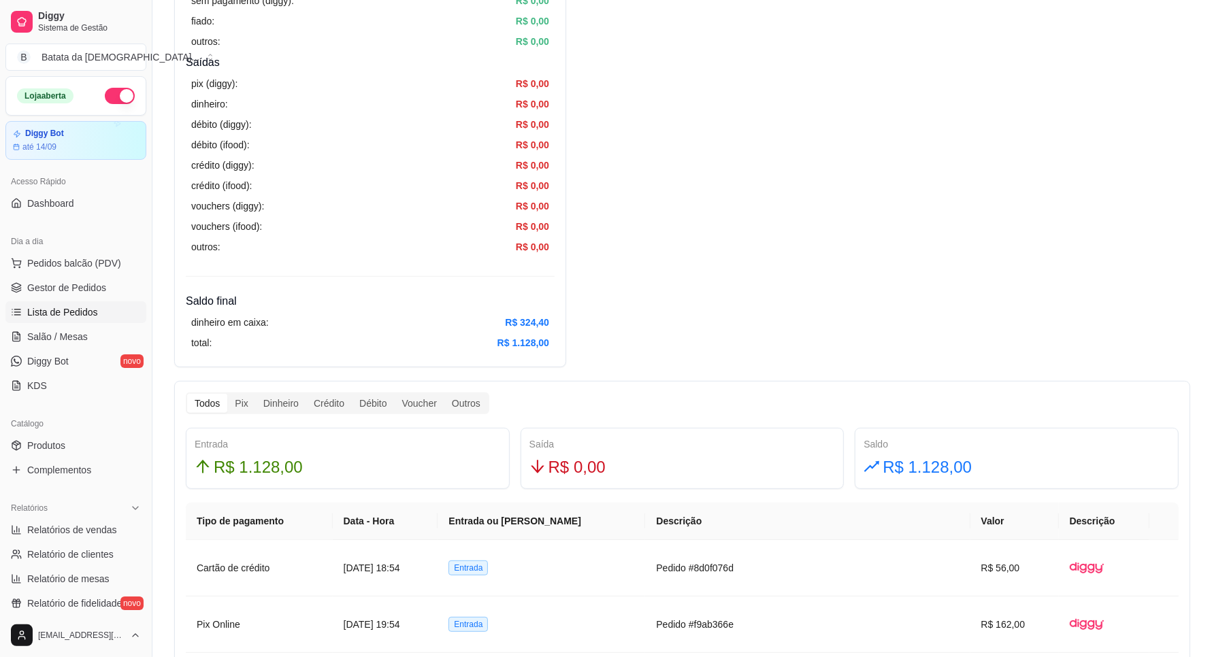
click at [77, 314] on span "Lista de Pedidos" at bounding box center [62, 313] width 71 height 14
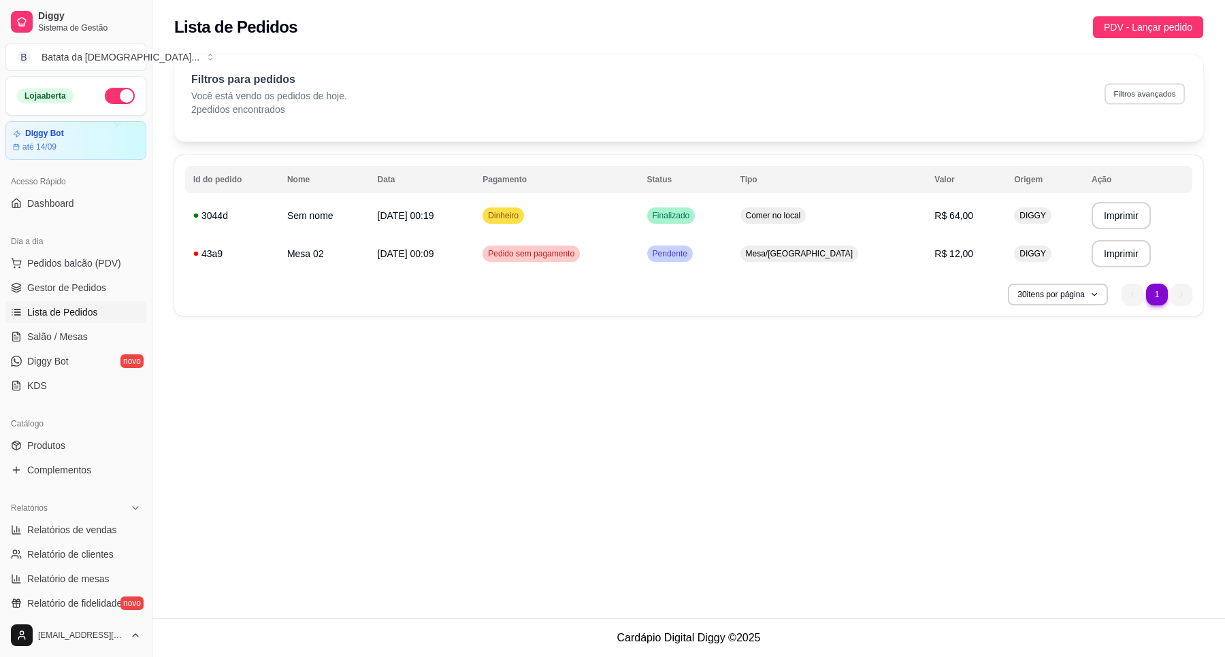
click at [1166, 84] on button "Filtros avançados" at bounding box center [1144, 93] width 80 height 21
select select "0"
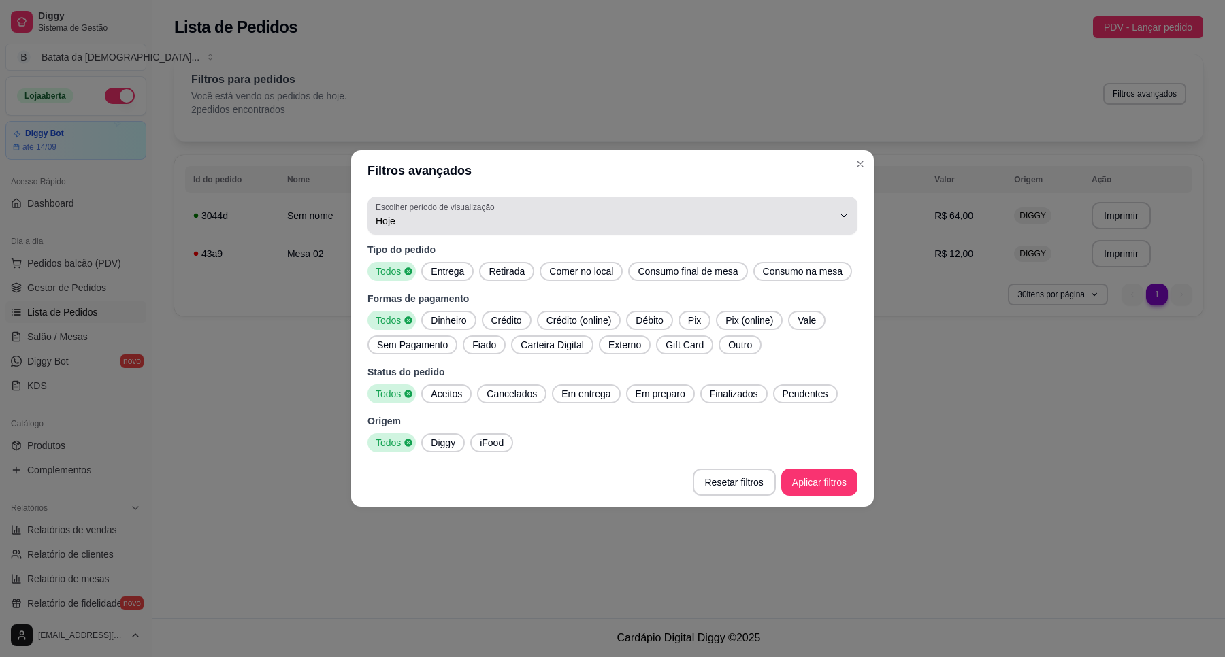
click at [474, 225] on span "Hoje" at bounding box center [604, 221] width 457 height 14
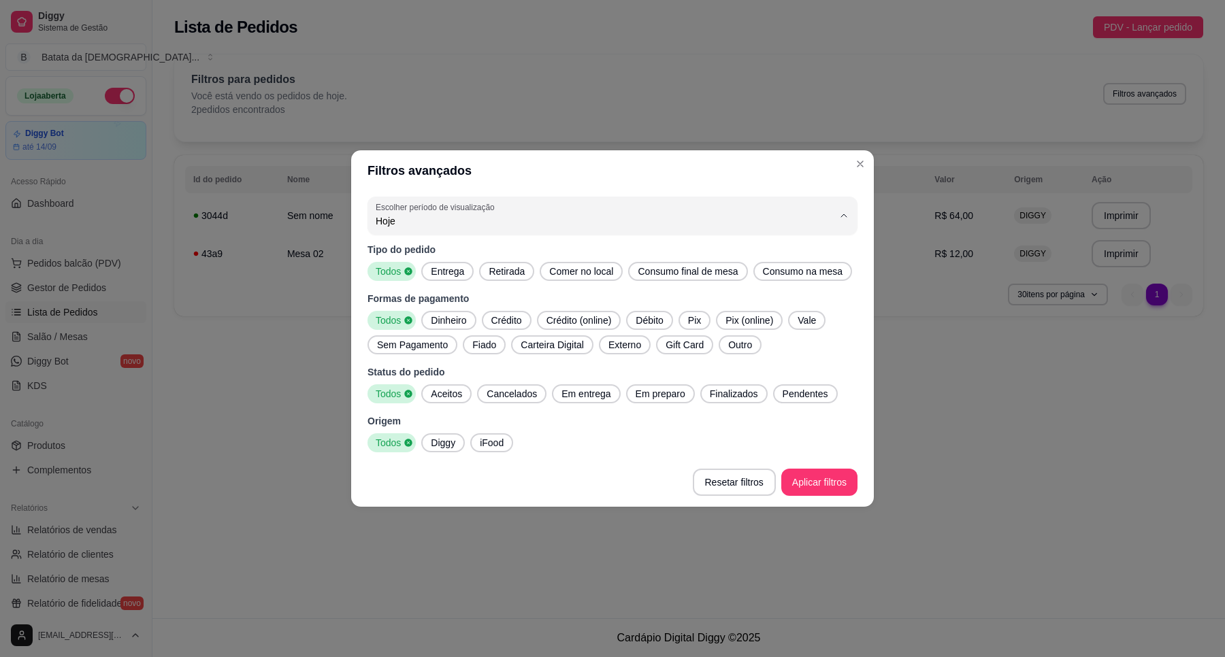
click at [467, 270] on span "Ontem" at bounding box center [606, 275] width 436 height 13
type input "1"
select select "1"
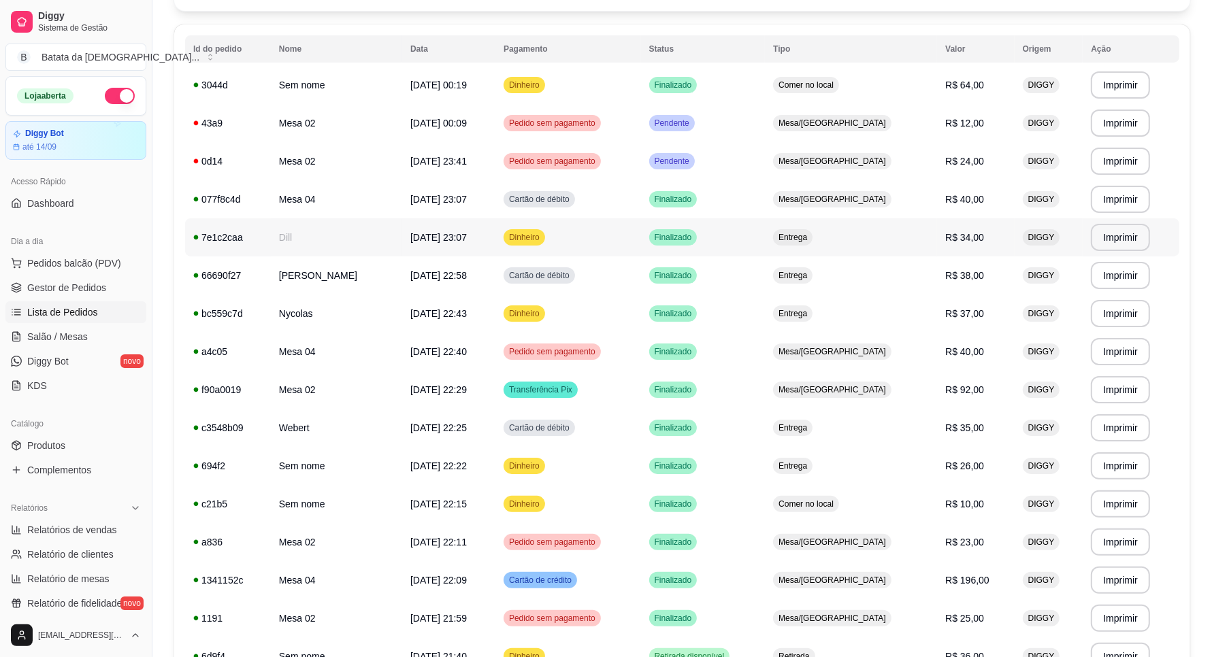
scroll to position [100, 0]
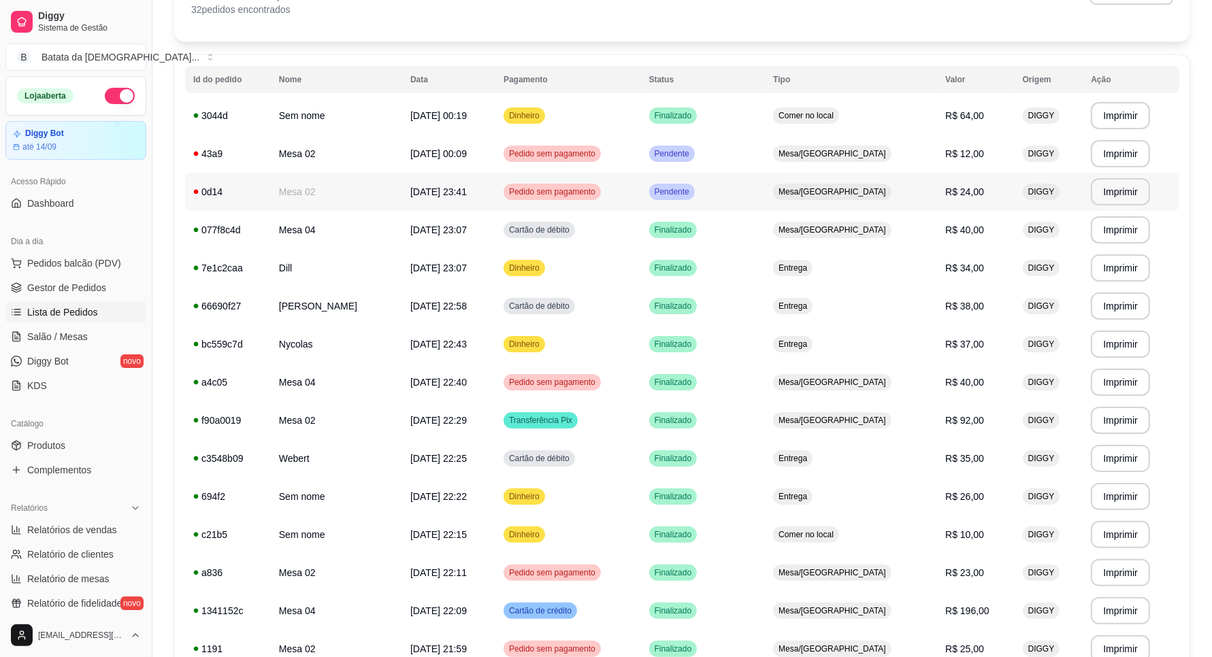
click at [695, 185] on div "Pendente" at bounding box center [672, 192] width 46 height 16
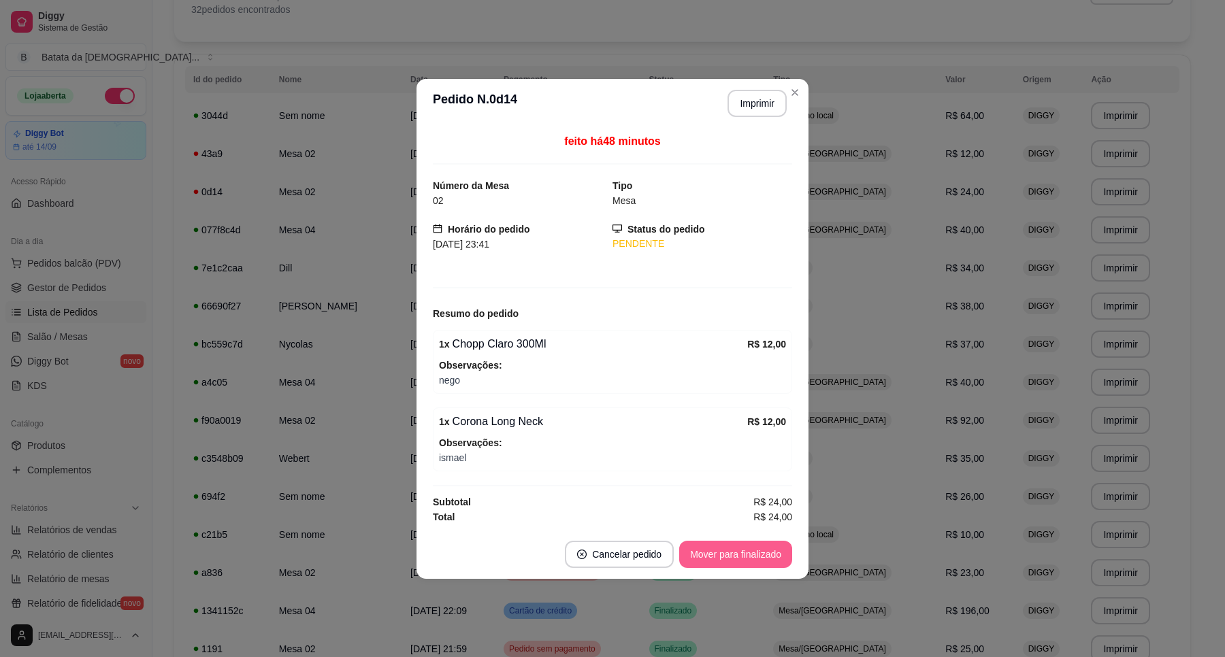
click at [733, 558] on button "Mover para finalizado" at bounding box center [735, 554] width 113 height 27
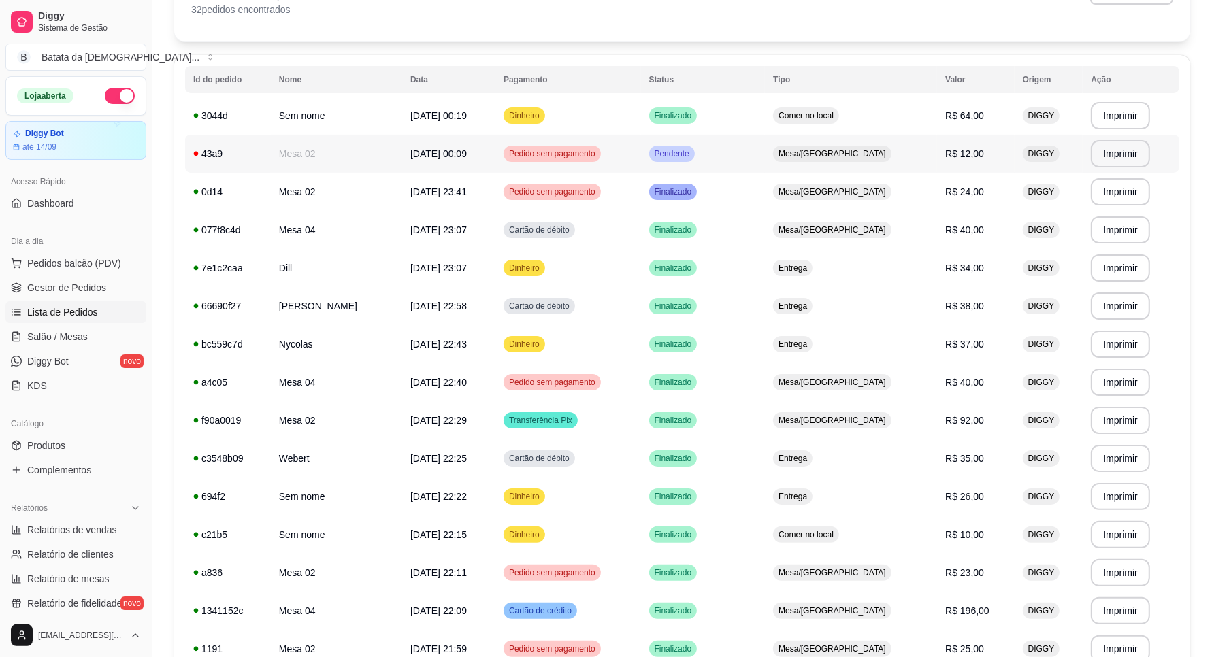
click at [829, 153] on span "Mesa/[GEOGRAPHIC_DATA]" at bounding box center [832, 153] width 113 height 11
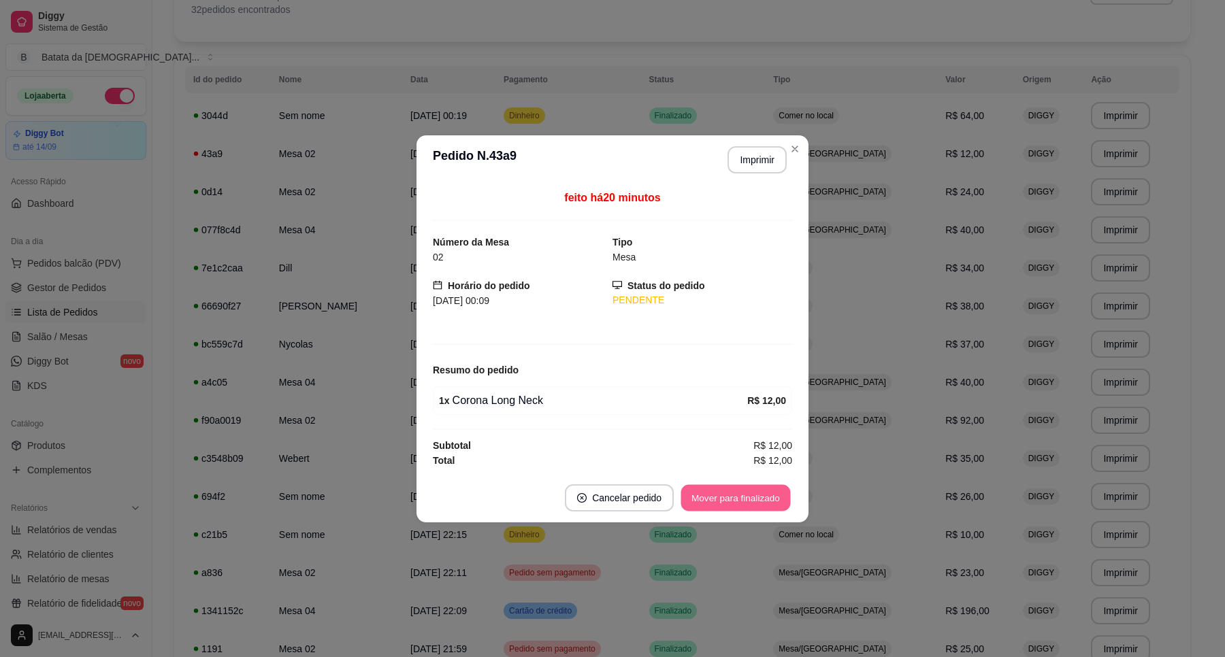
click at [757, 504] on button "Mover para finalizado" at bounding box center [736, 497] width 110 height 27
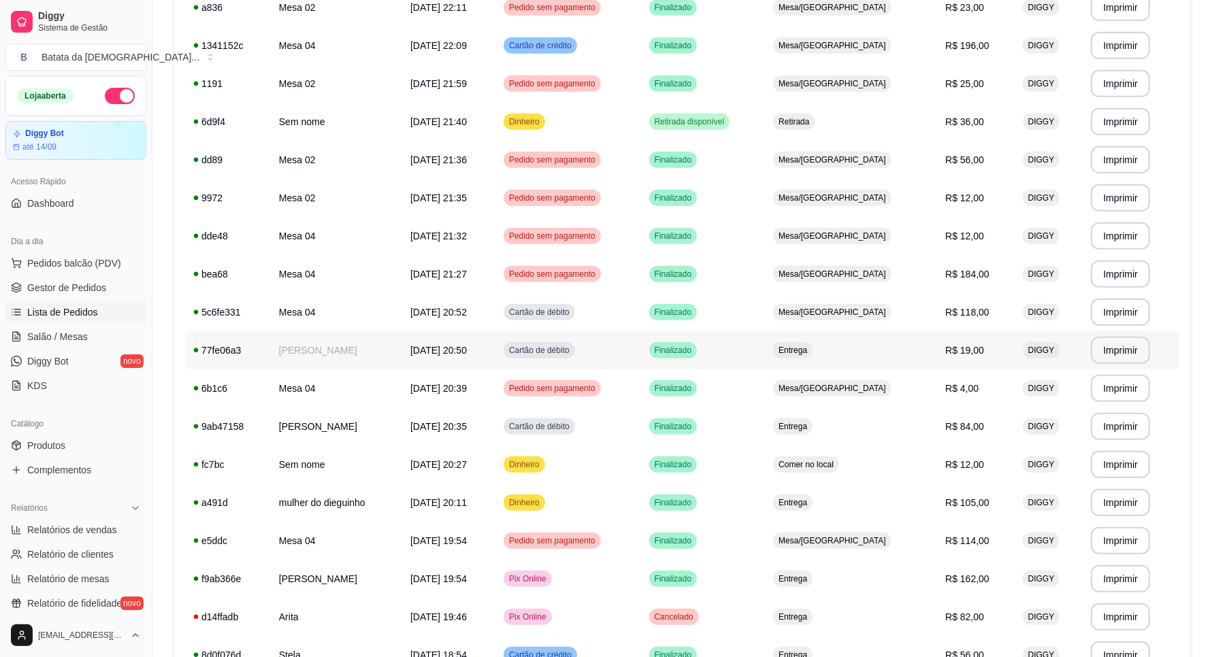
scroll to position [780, 0]
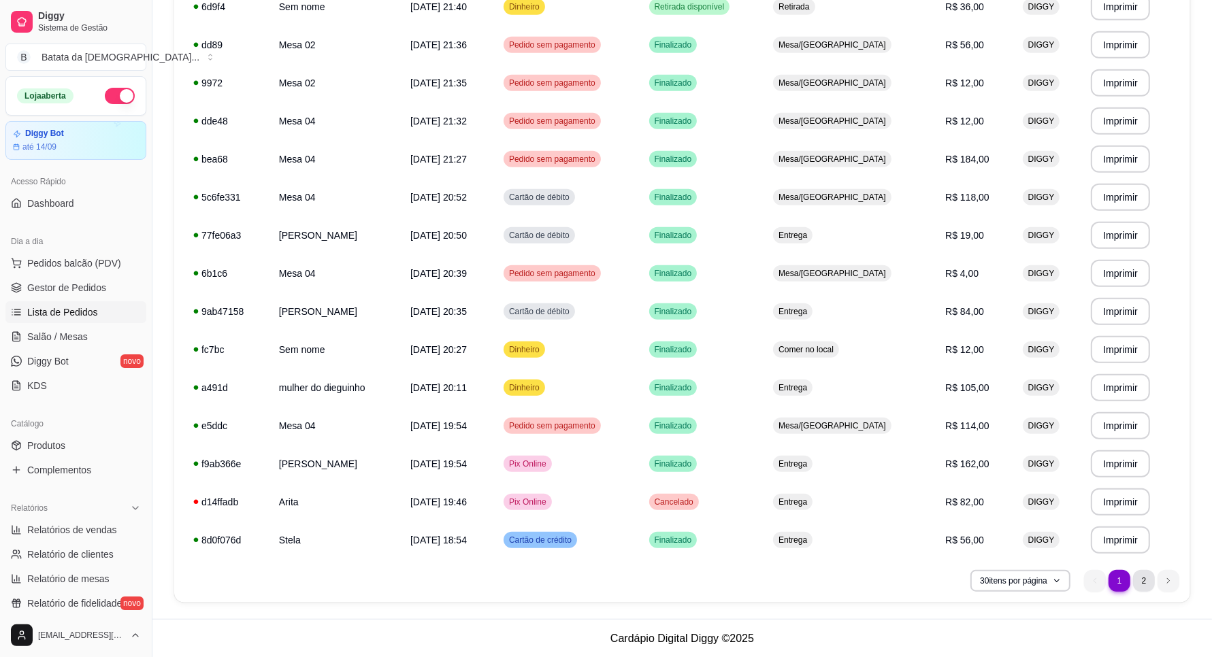
click at [1138, 572] on li "2" at bounding box center [1144, 581] width 22 height 22
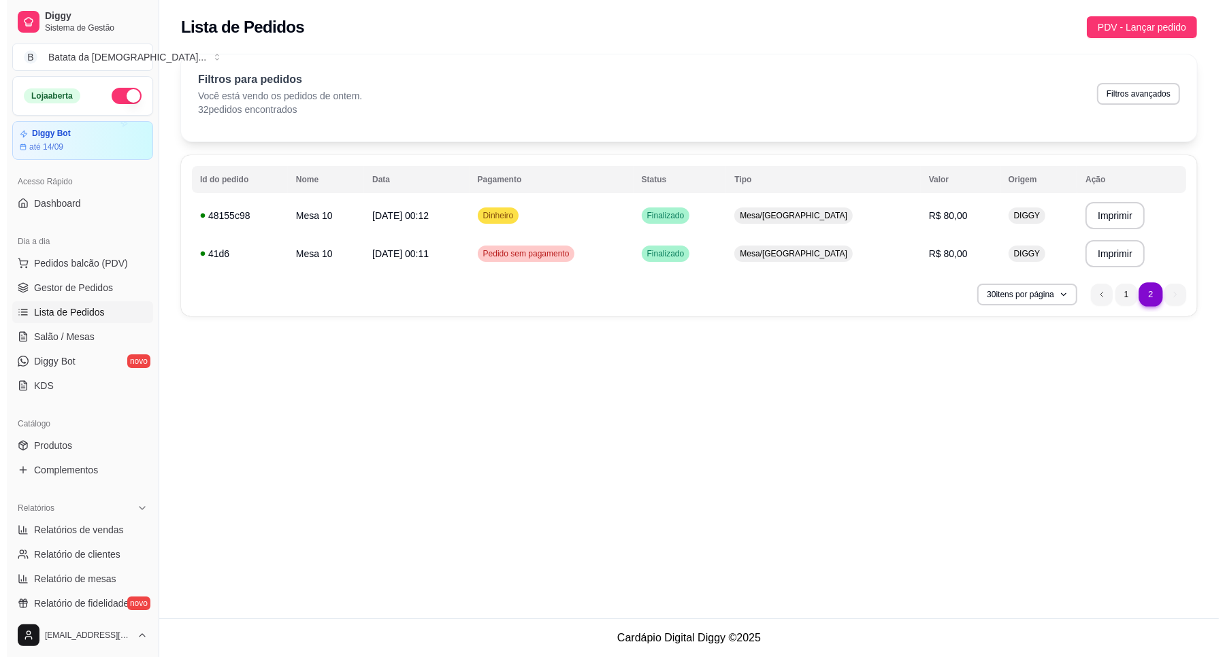
scroll to position [0, 0]
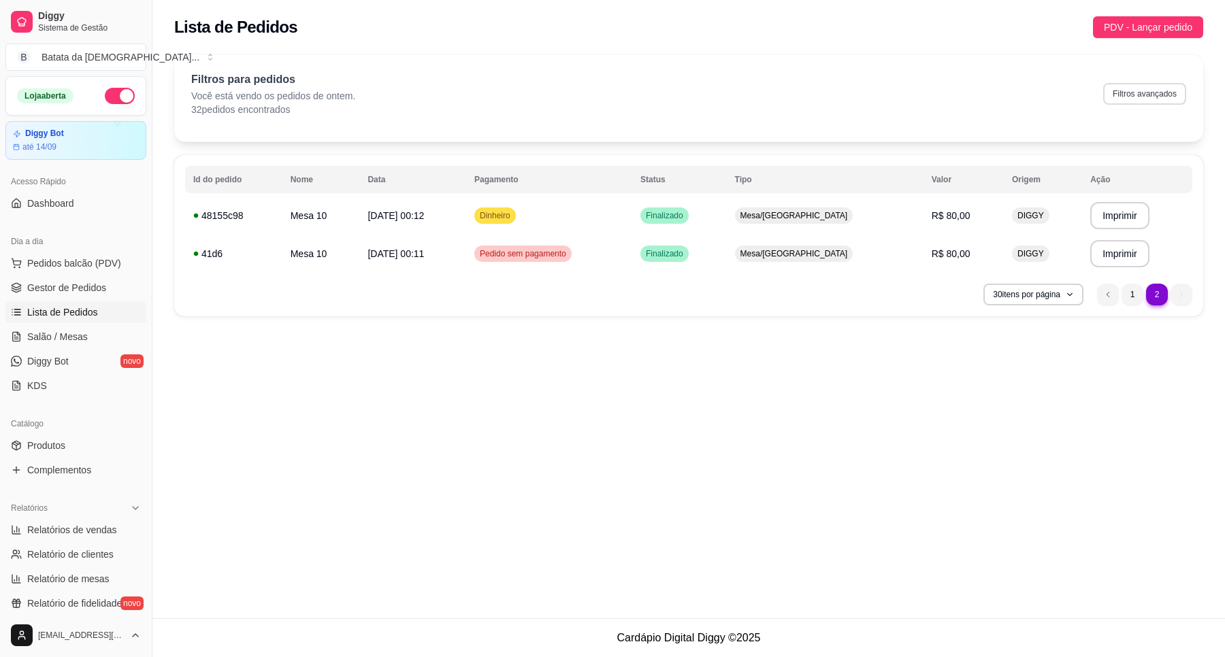
click at [1126, 88] on button "Filtros avançados" at bounding box center [1144, 94] width 83 height 22
select select "1"
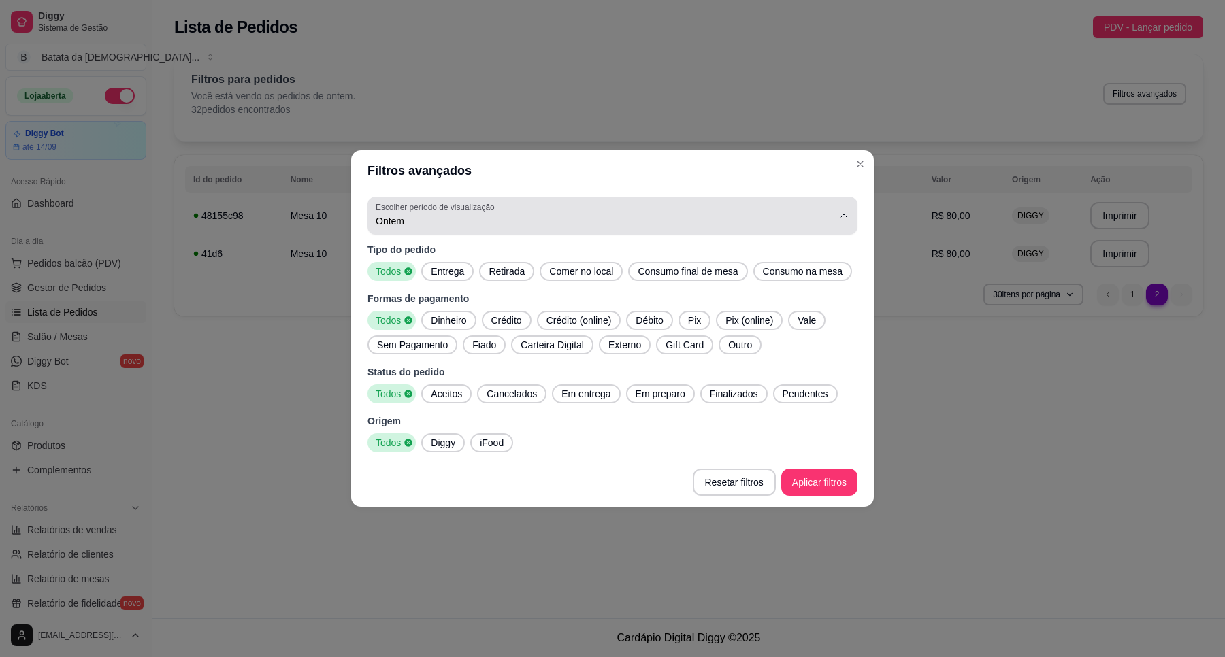
click at [470, 211] on label "Escolher período de visualização" at bounding box center [437, 207] width 123 height 12
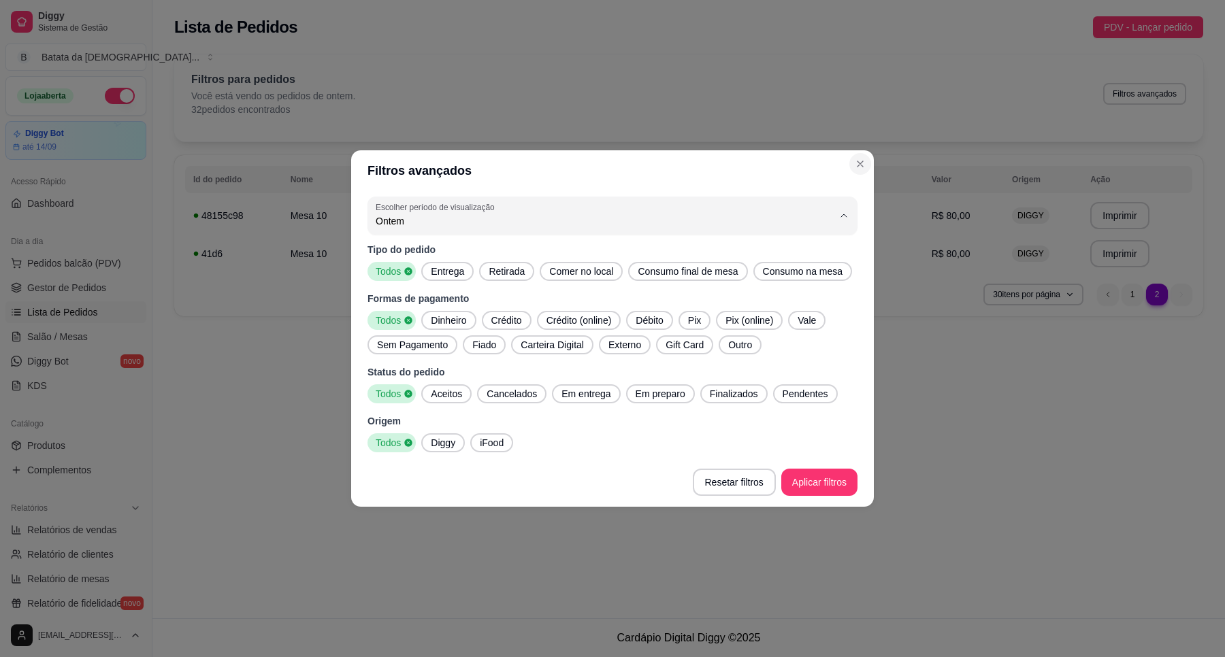
click at [864, 174] on button "Close" at bounding box center [860, 164] width 22 height 22
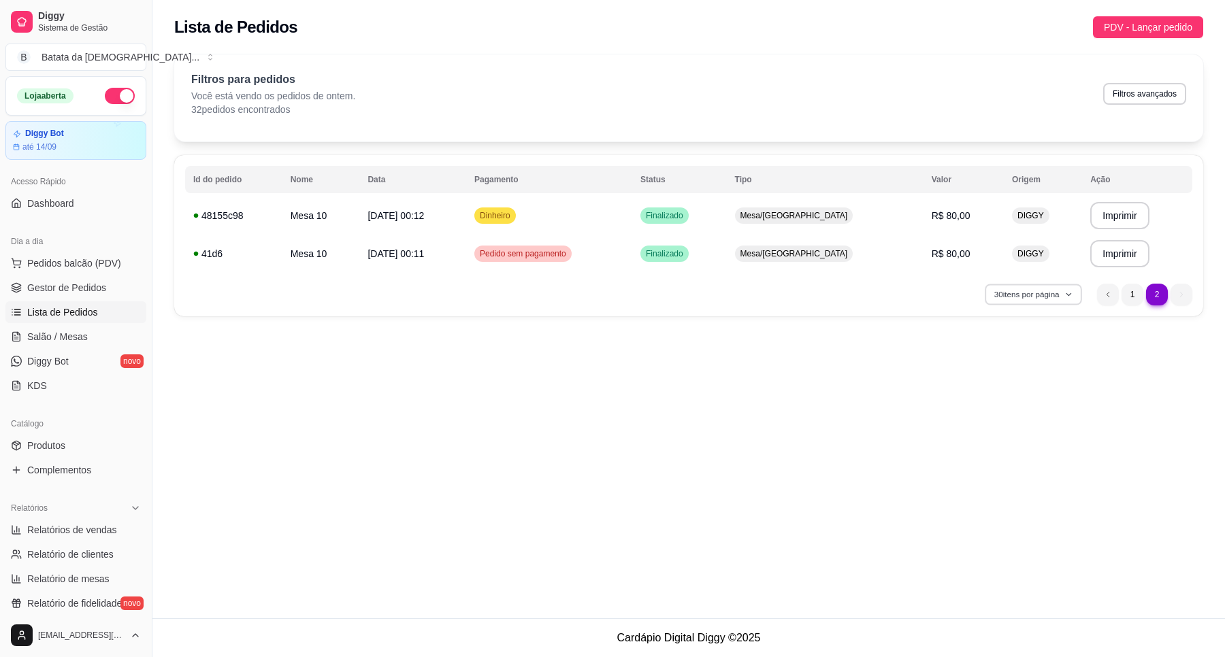
click at [1023, 295] on button "30 itens por página" at bounding box center [1033, 294] width 97 height 21
click at [1110, 250] on button "Imprimir" at bounding box center [1119, 254] width 57 height 27
click at [1132, 295] on li "1" at bounding box center [1131, 294] width 21 height 21
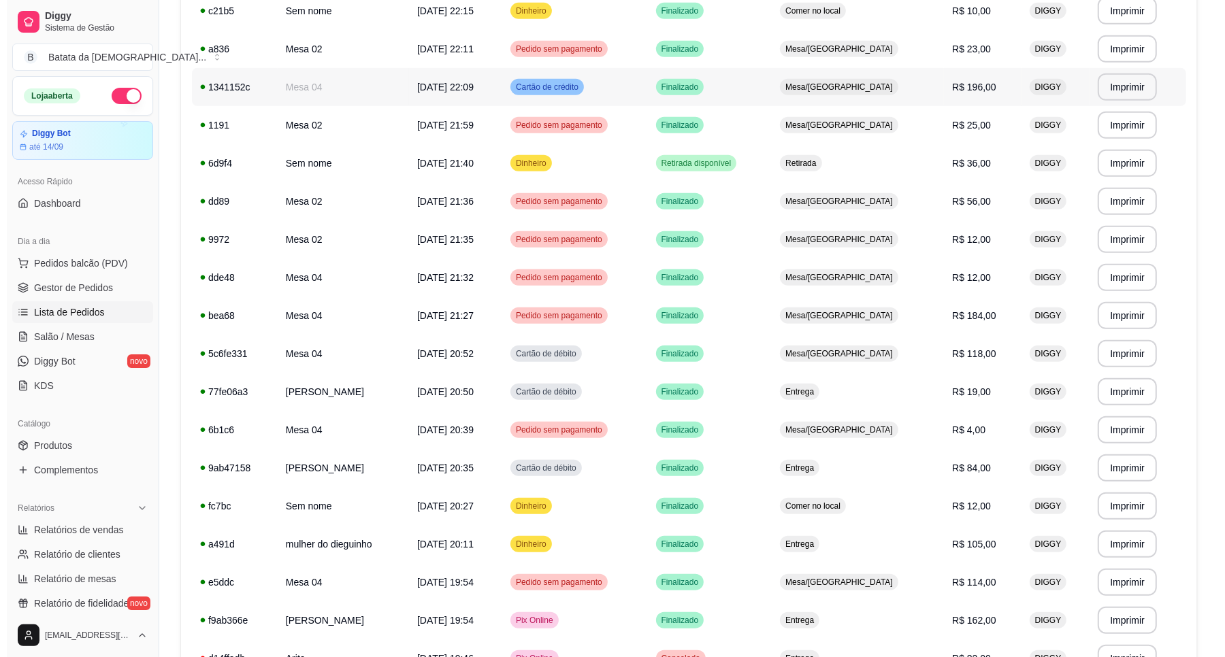
scroll to position [780, 0]
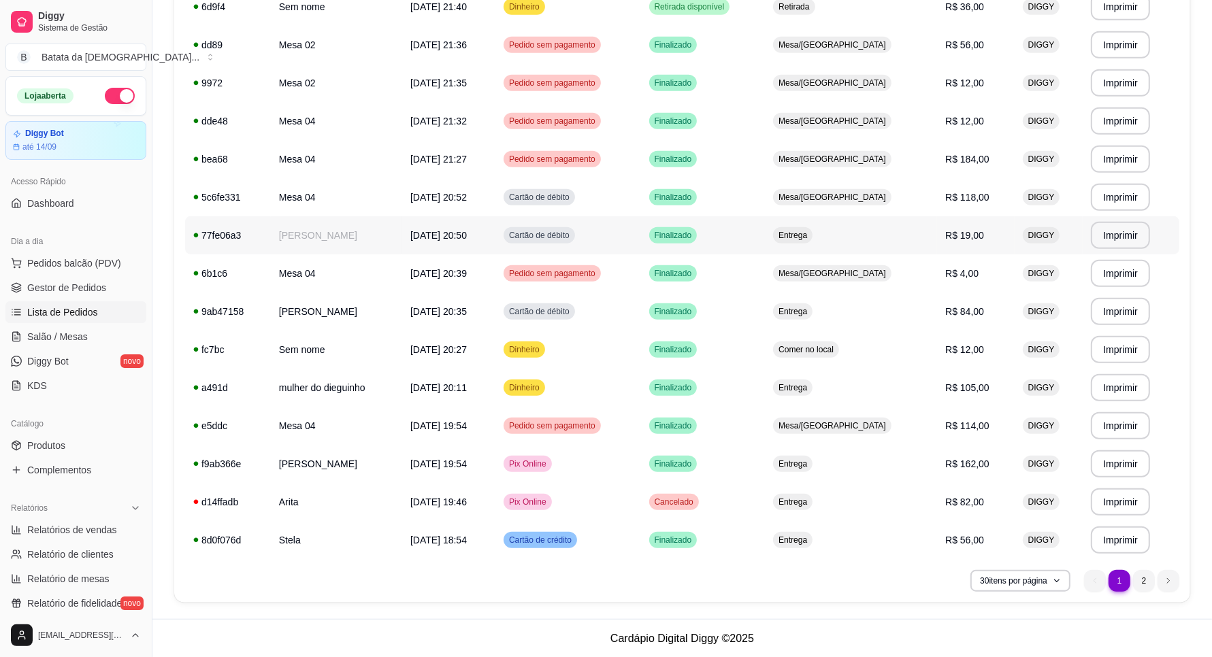
click at [999, 233] on td "R$ 19,00" at bounding box center [975, 235] width 77 height 38
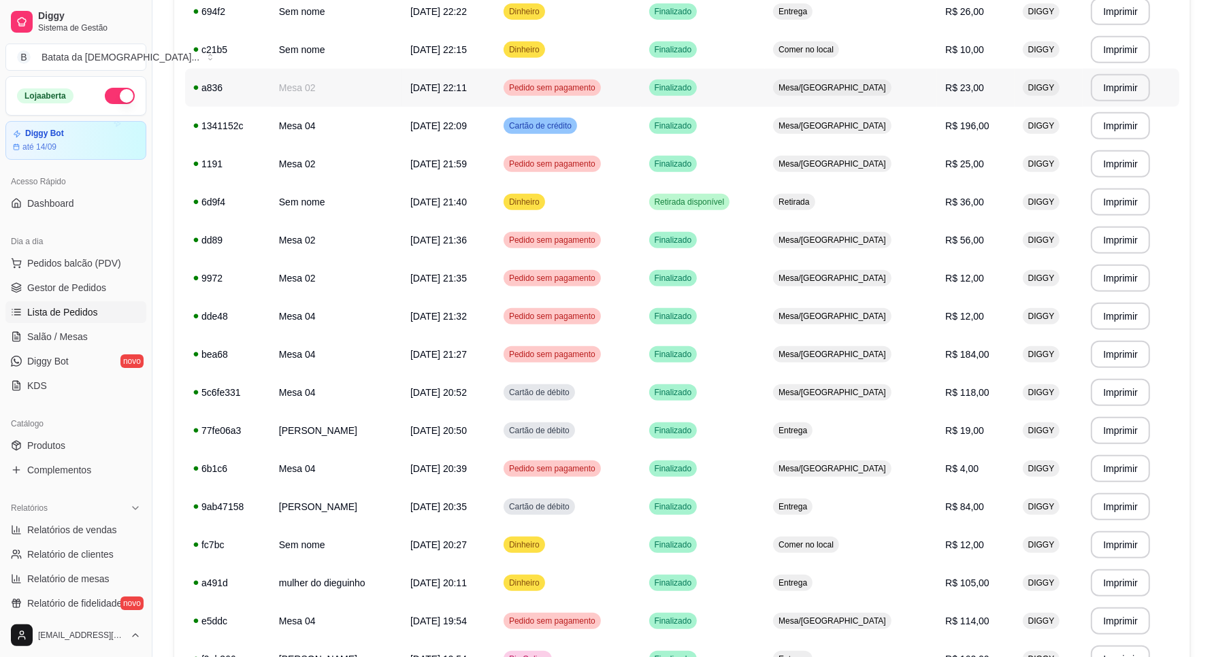
scroll to position [610, 0]
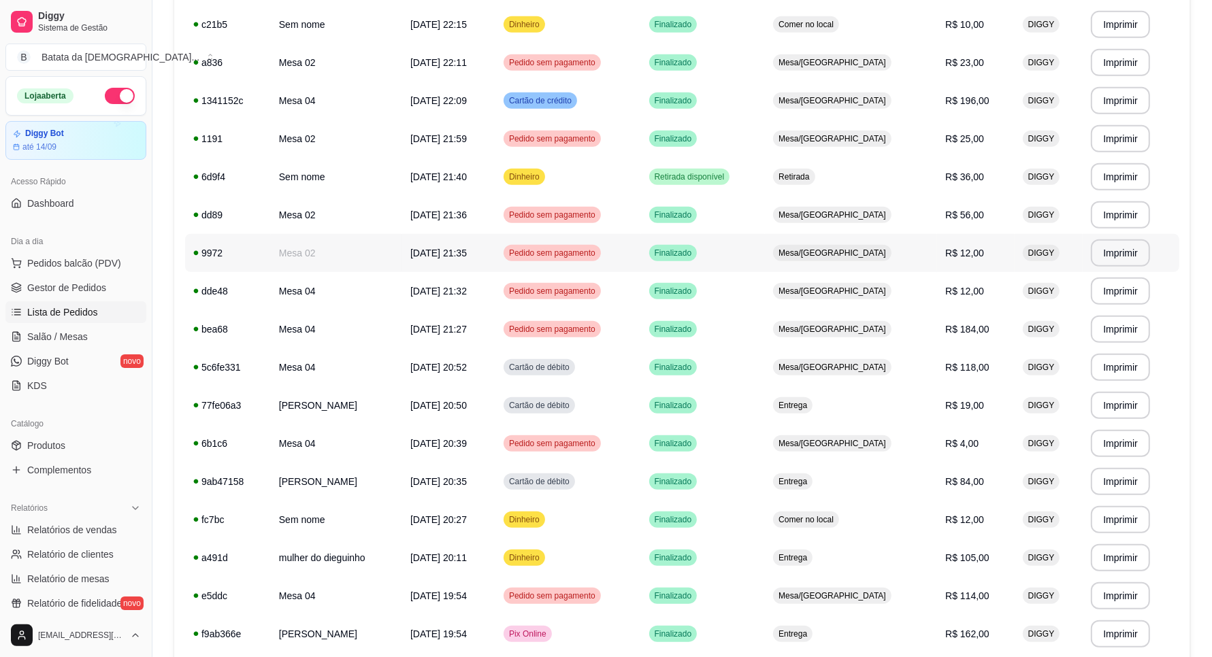
click at [988, 263] on td "R$ 12,00" at bounding box center [975, 253] width 77 height 38
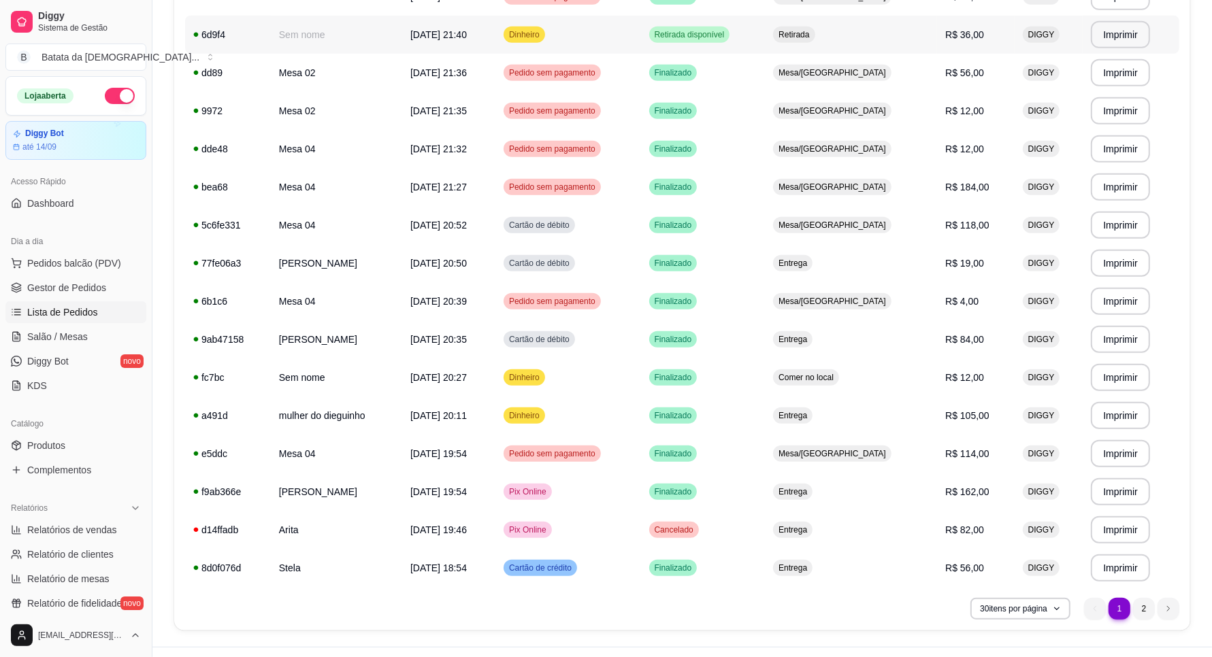
scroll to position [780, 0]
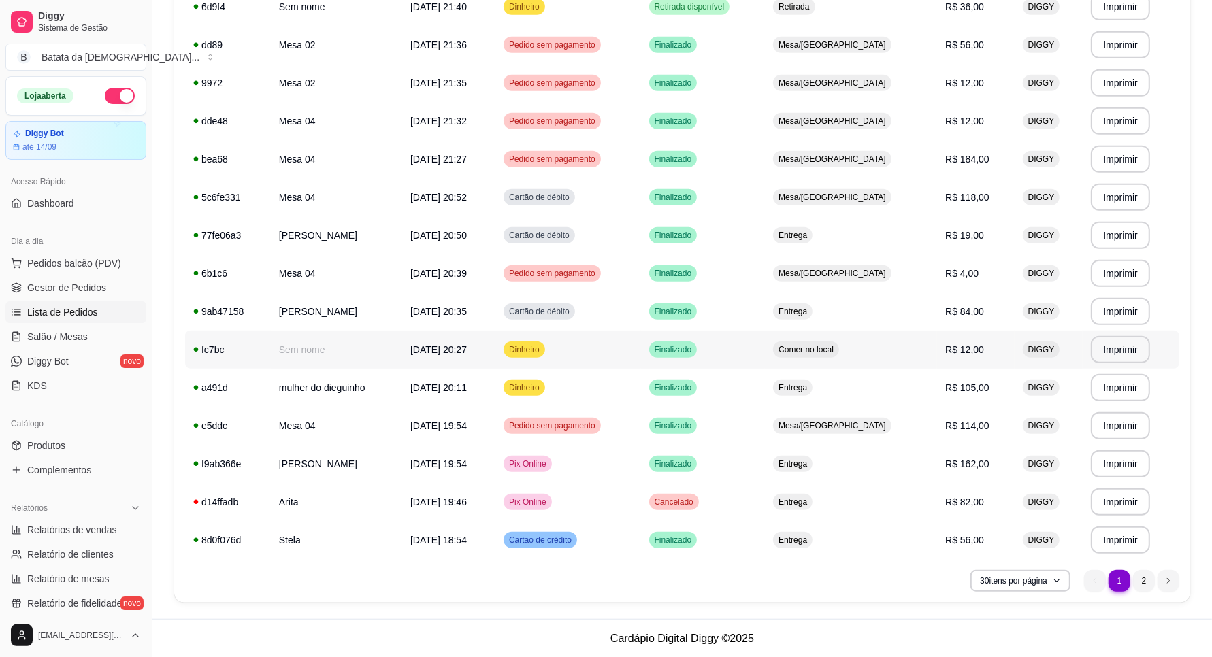
click at [992, 340] on td "R$ 12,00" at bounding box center [975, 350] width 77 height 38
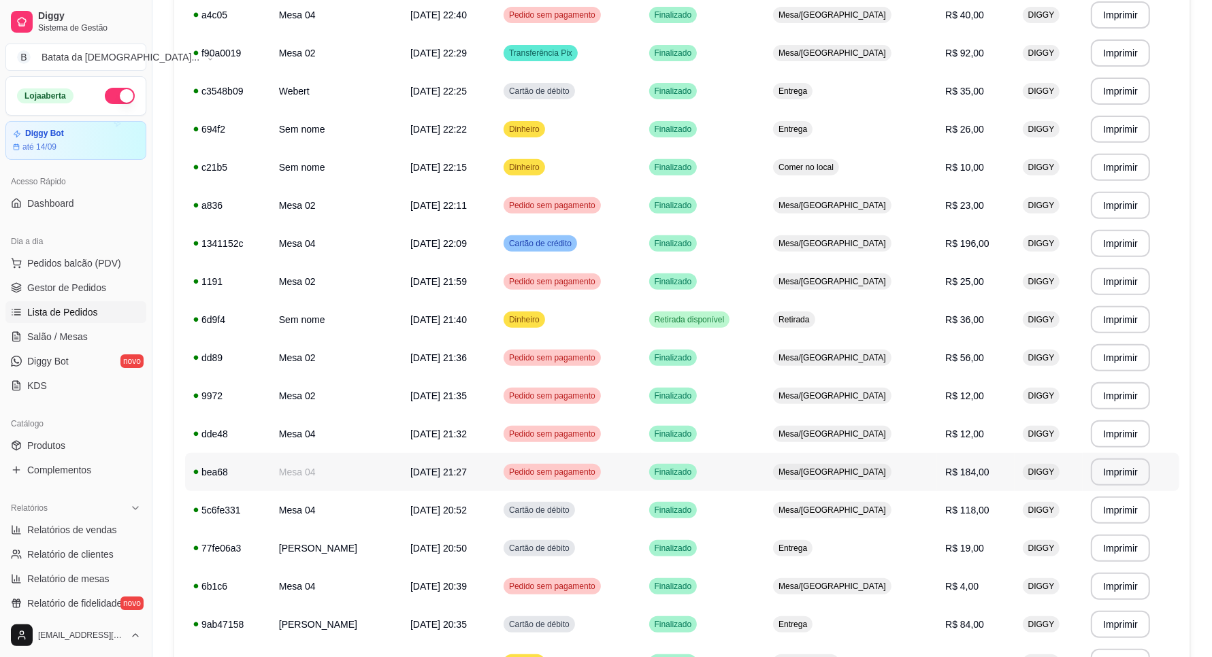
scroll to position [440, 0]
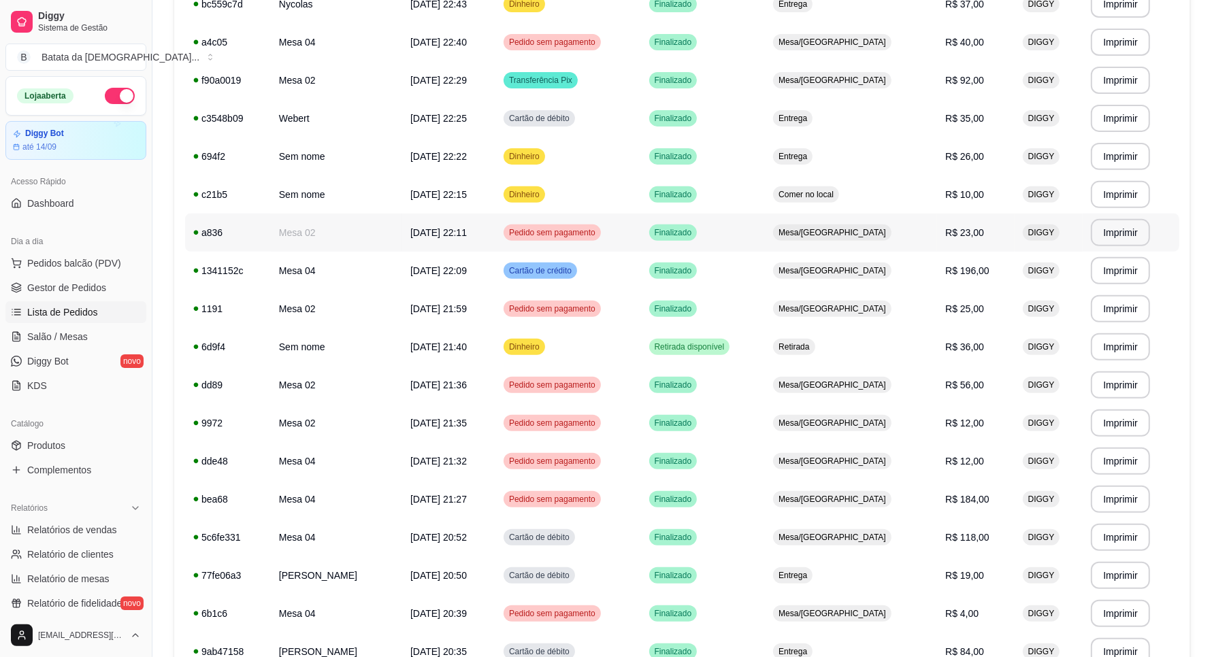
click at [970, 229] on span "R$ 23,00" at bounding box center [964, 232] width 39 height 11
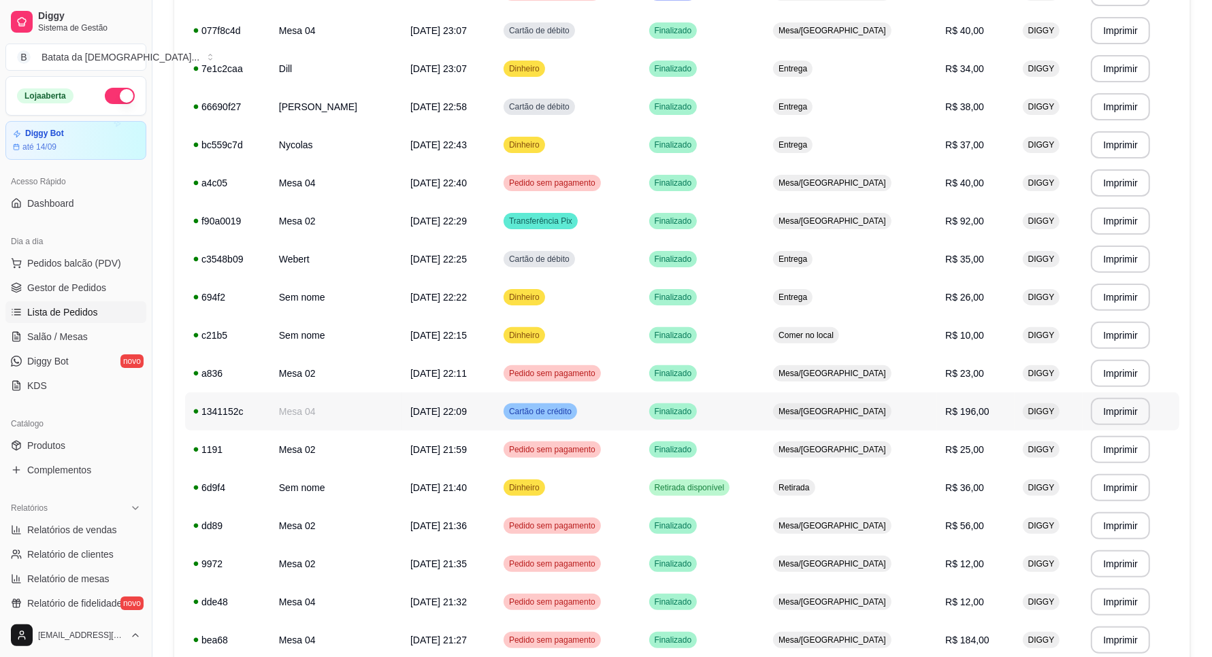
scroll to position [270, 0]
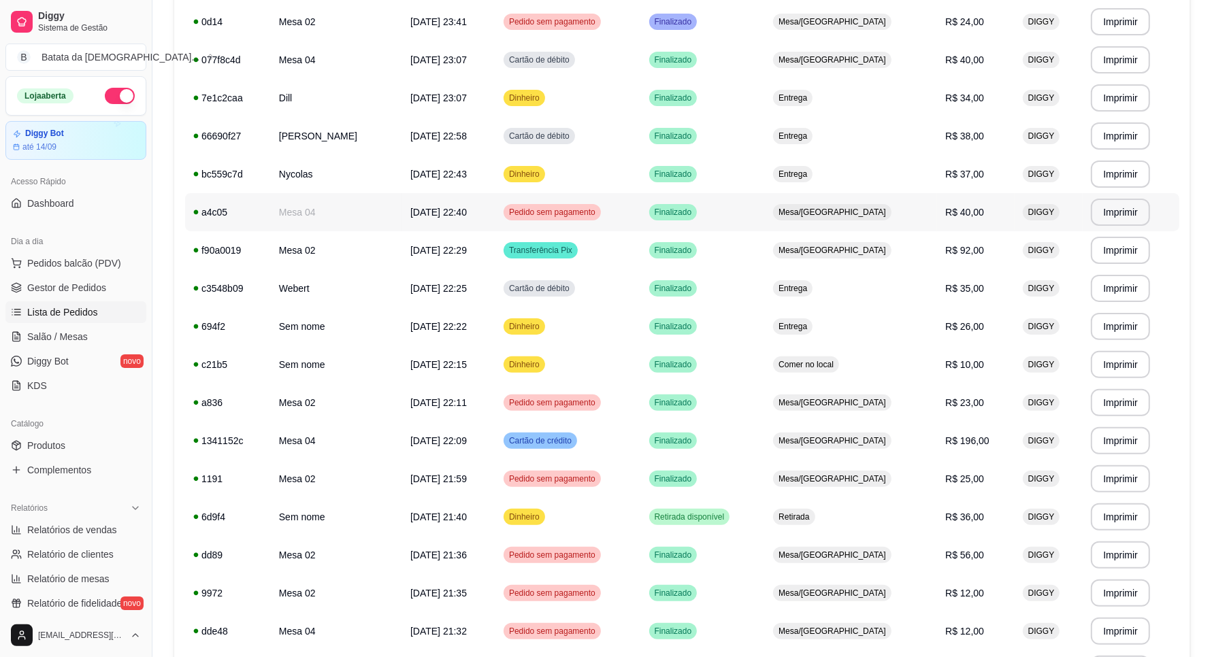
click at [985, 218] on td "R$ 40,00" at bounding box center [975, 212] width 77 height 38
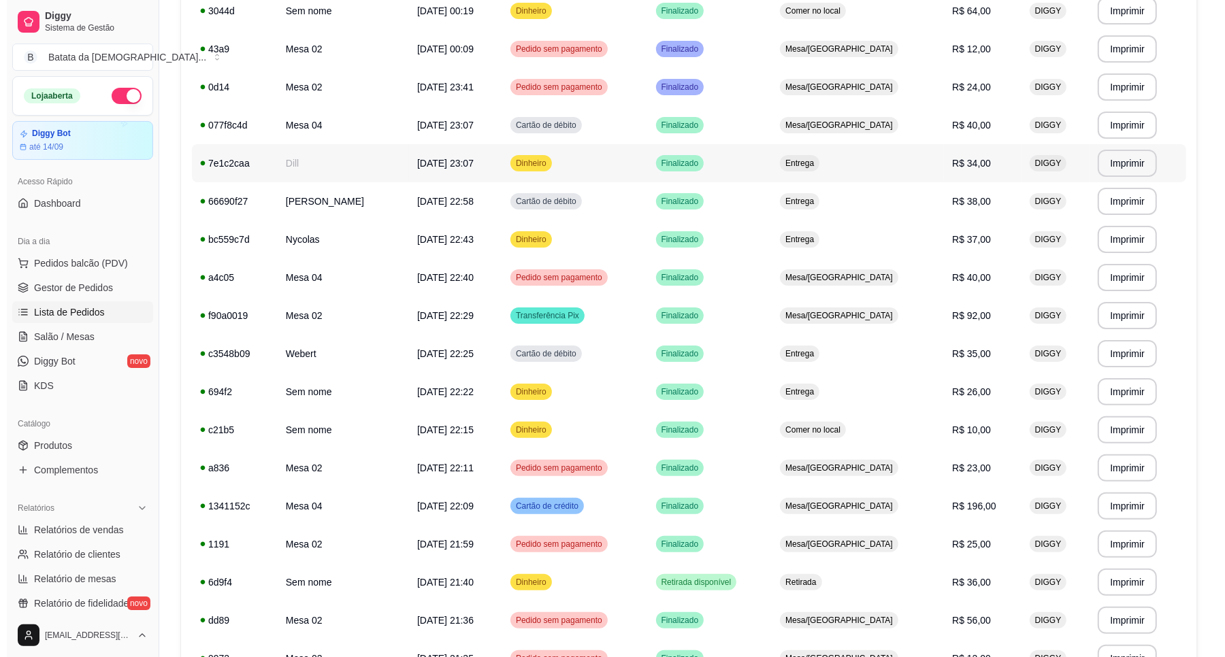
scroll to position [185, 0]
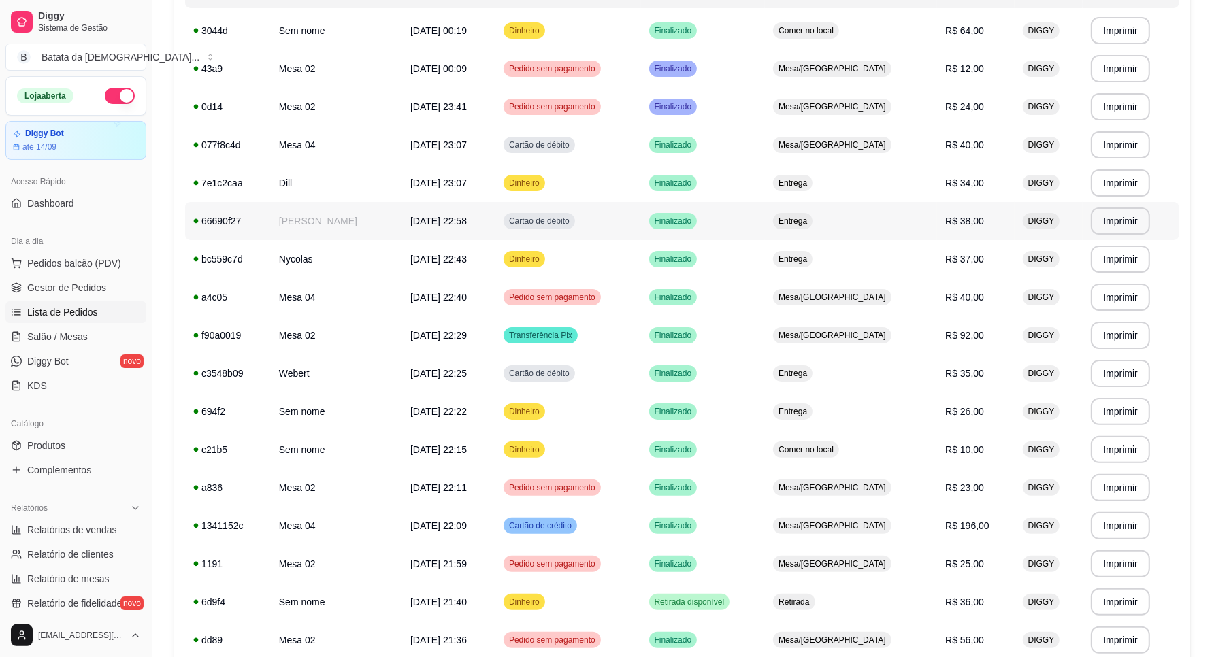
click at [1006, 193] on td "R$ 34,00" at bounding box center [975, 183] width 77 height 38
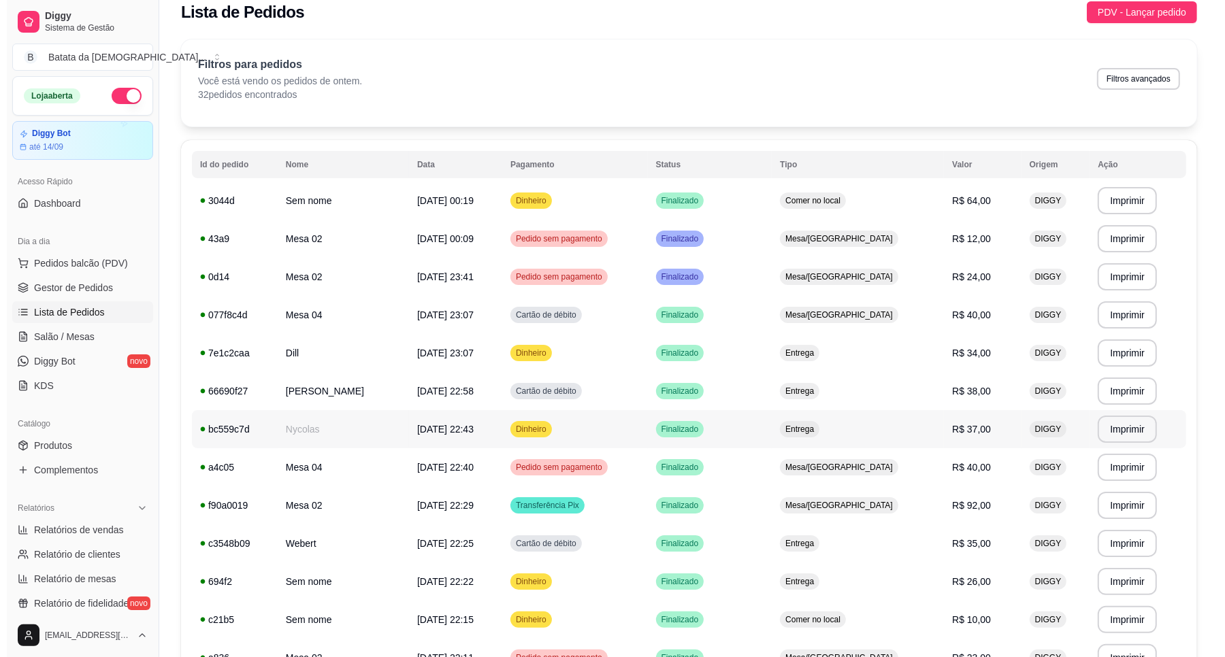
scroll to position [0, 0]
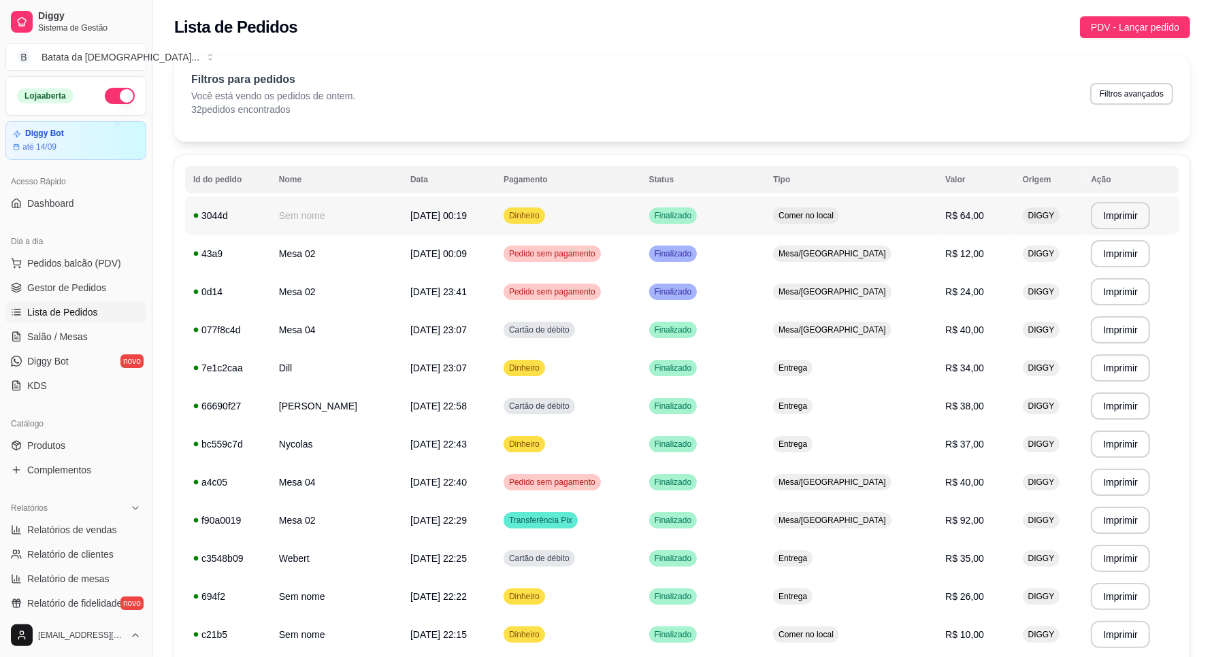
click at [902, 208] on td "Comer no local" at bounding box center [851, 216] width 172 height 38
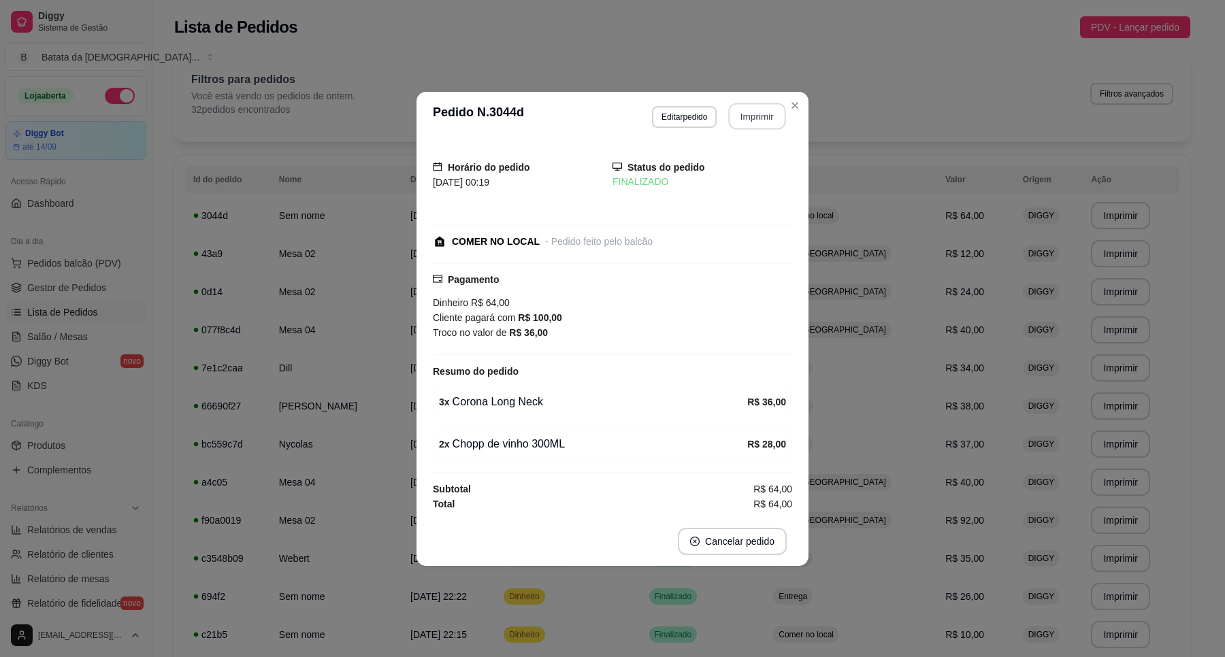
click at [784, 119] on button "Imprimir" at bounding box center [757, 116] width 57 height 27
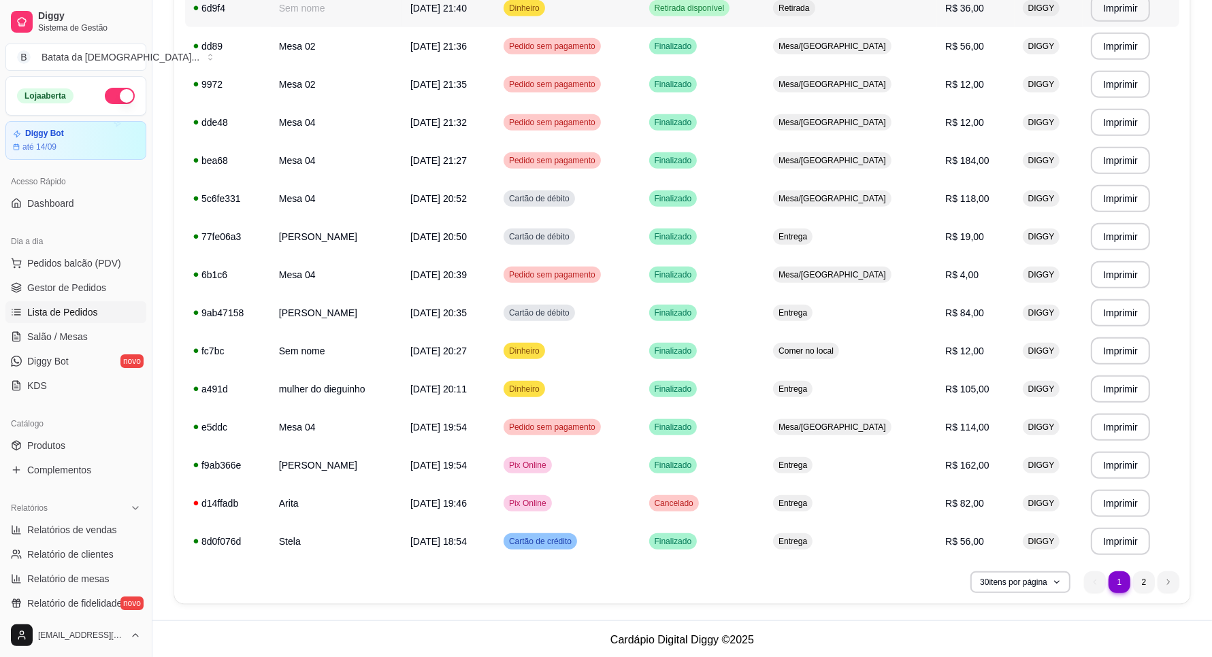
scroll to position [780, 0]
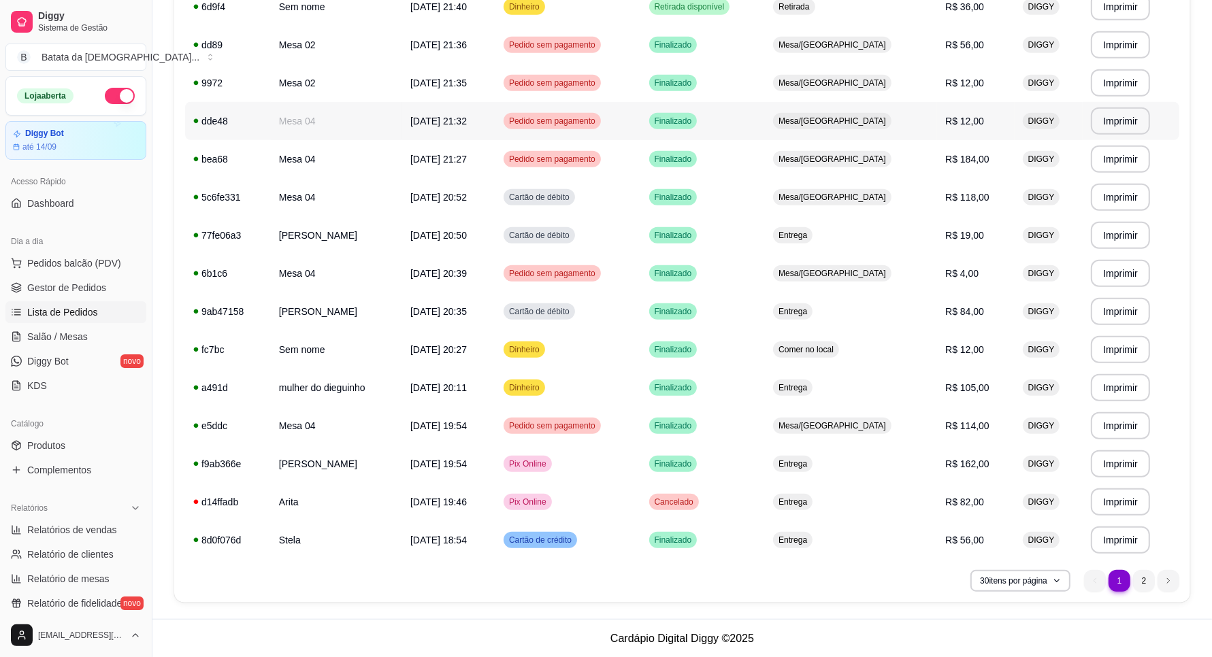
click at [927, 122] on td "Mesa/[GEOGRAPHIC_DATA]" at bounding box center [851, 121] width 172 height 38
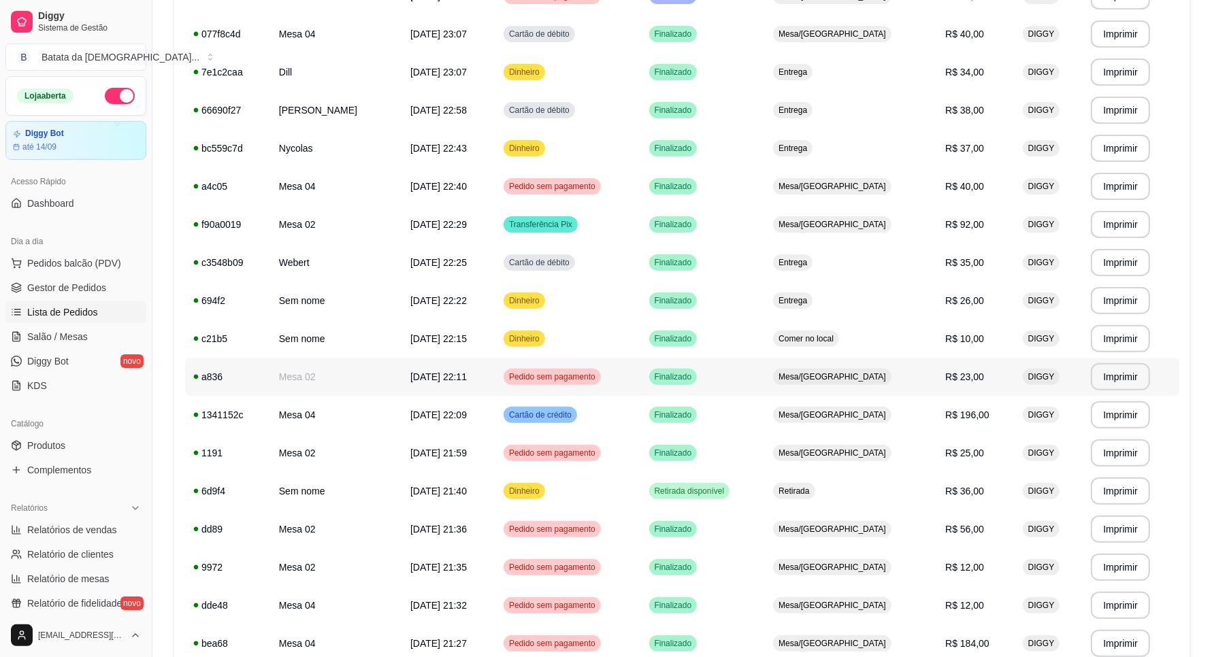
scroll to position [270, 0]
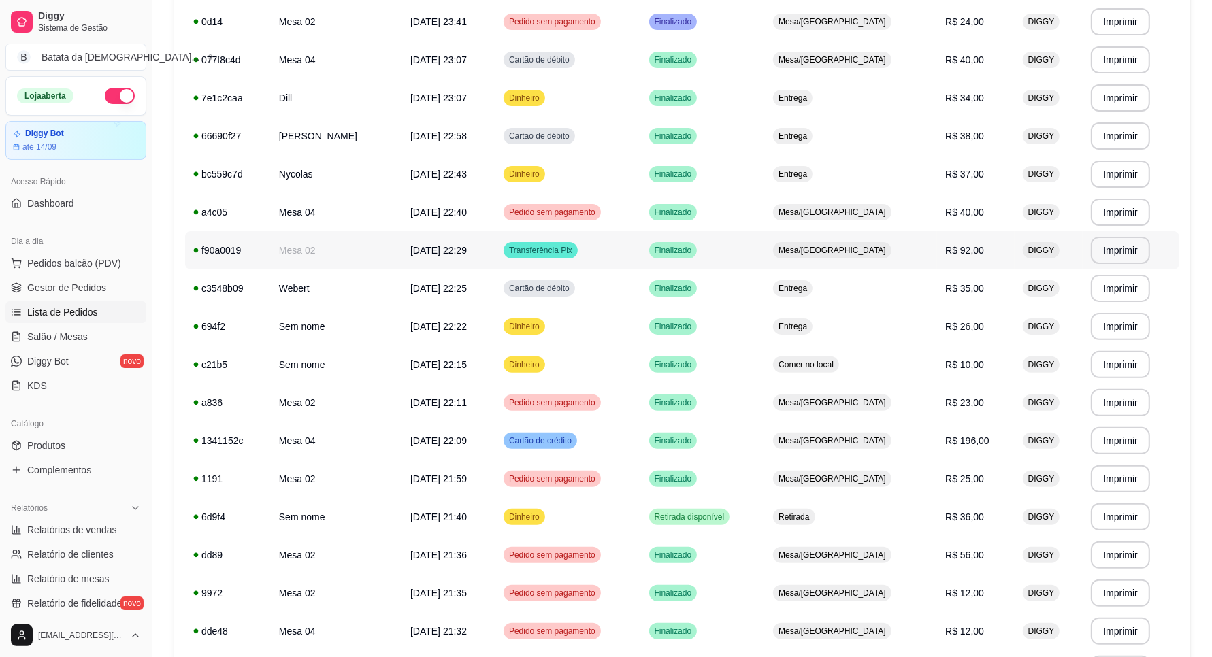
click at [957, 240] on td "R$ 92,00" at bounding box center [975, 250] width 77 height 38
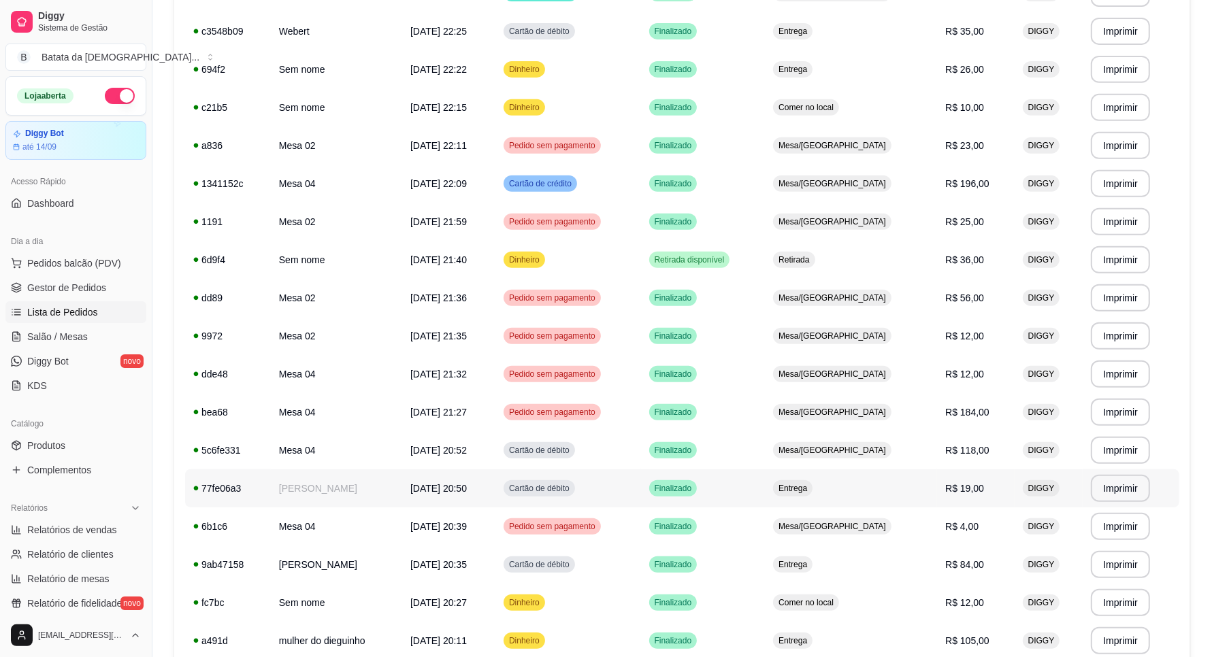
scroll to position [525, 0]
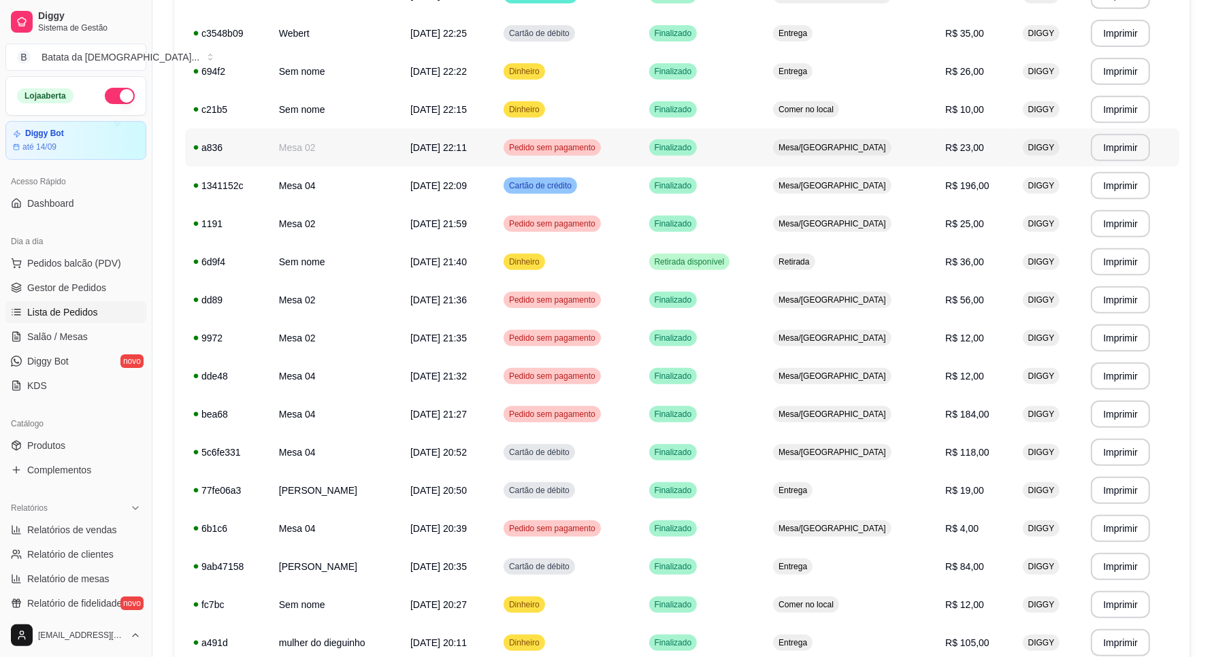
click at [953, 150] on span "R$ 23,00" at bounding box center [964, 147] width 39 height 11
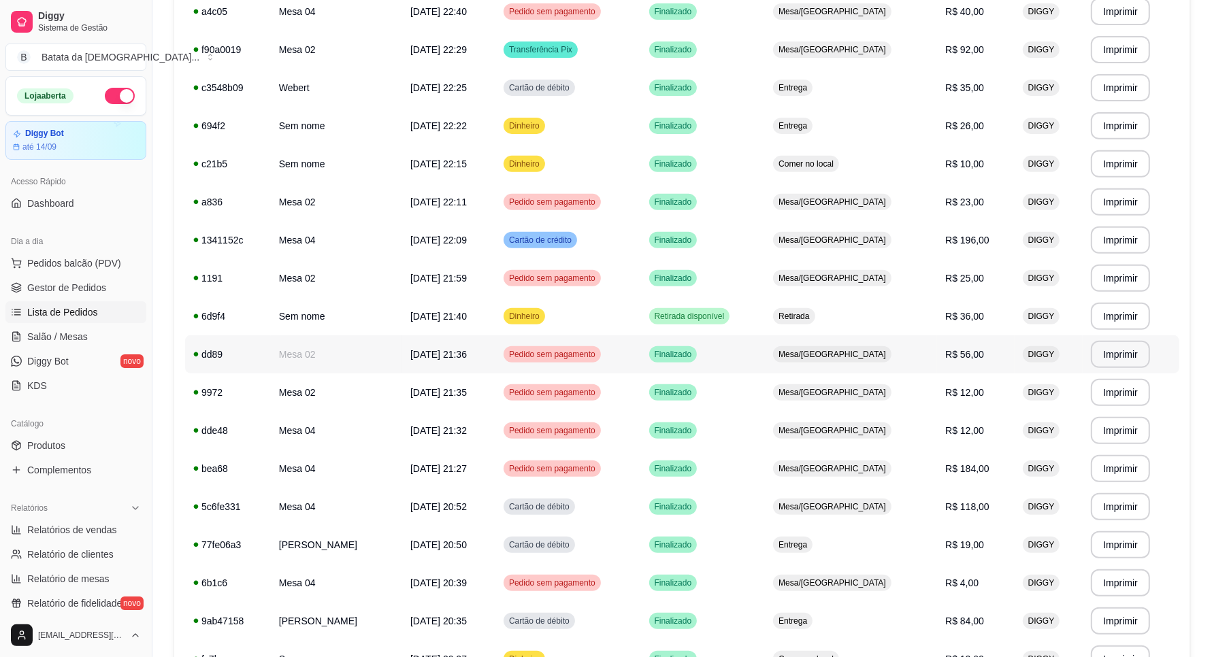
scroll to position [440, 0]
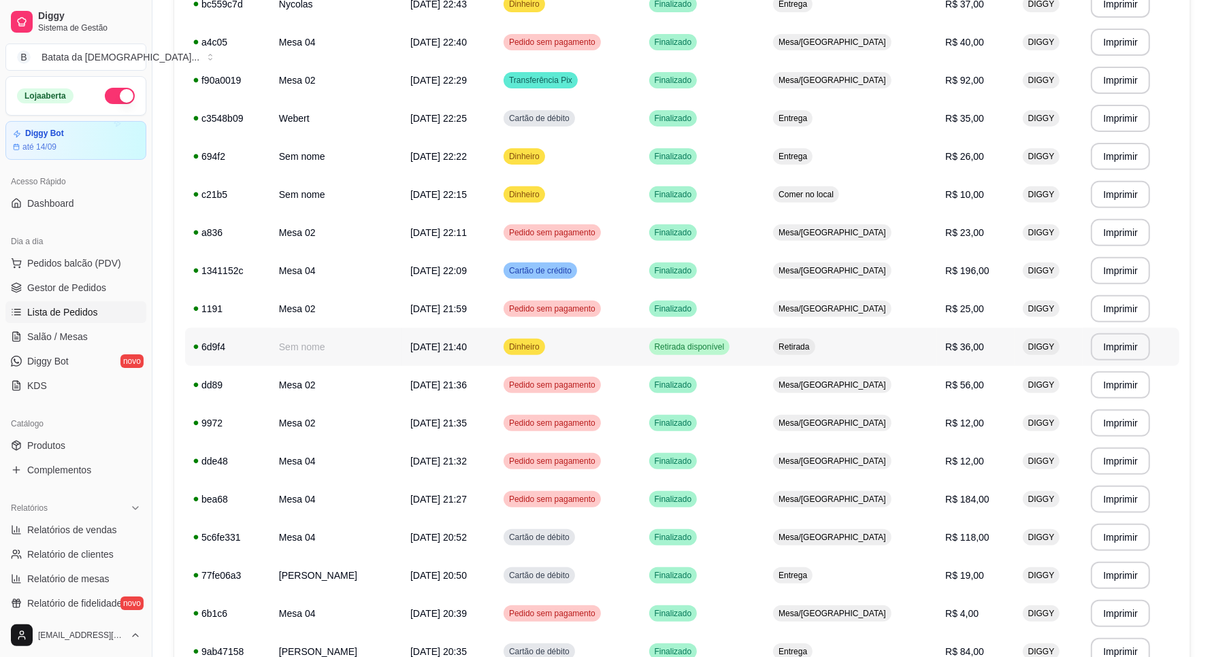
click at [976, 339] on td "R$ 36,00" at bounding box center [975, 347] width 77 height 38
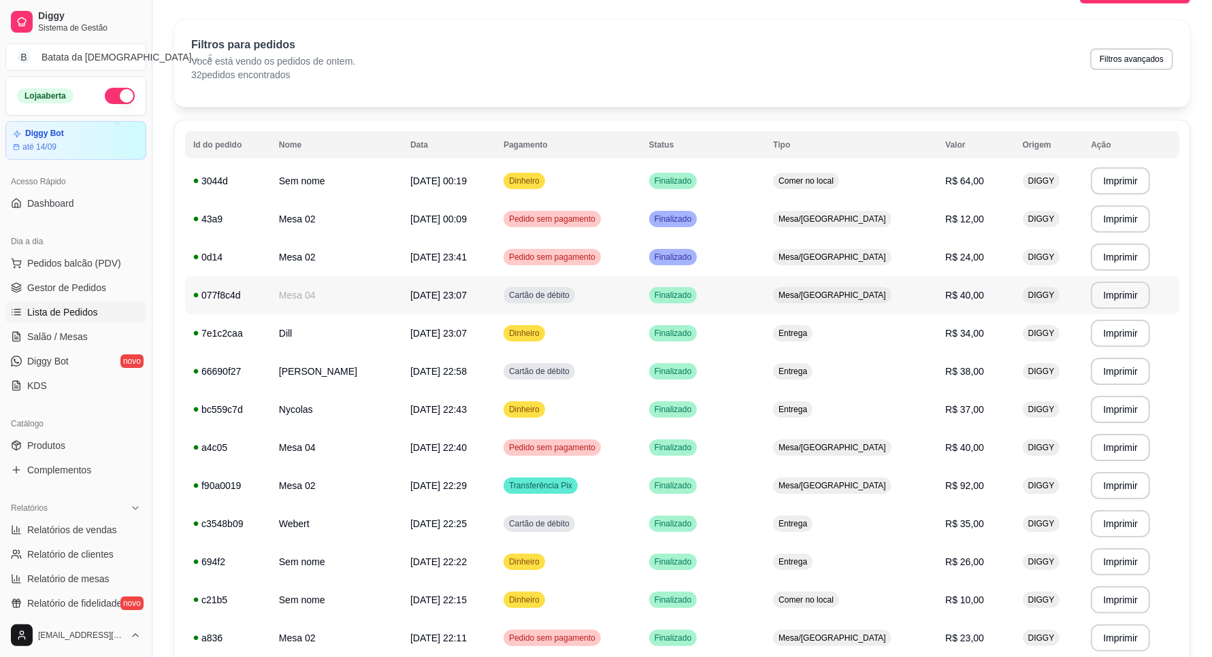
scroll to position [15, 0]
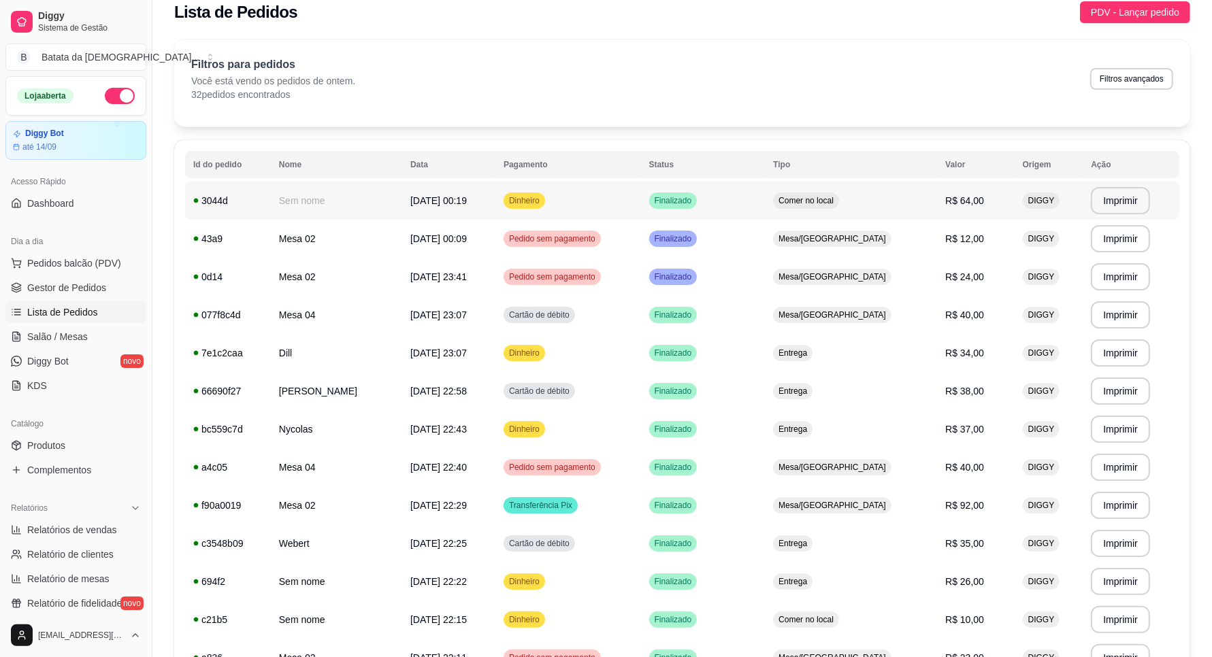
click at [937, 208] on td "R$ 64,00" at bounding box center [975, 201] width 77 height 38
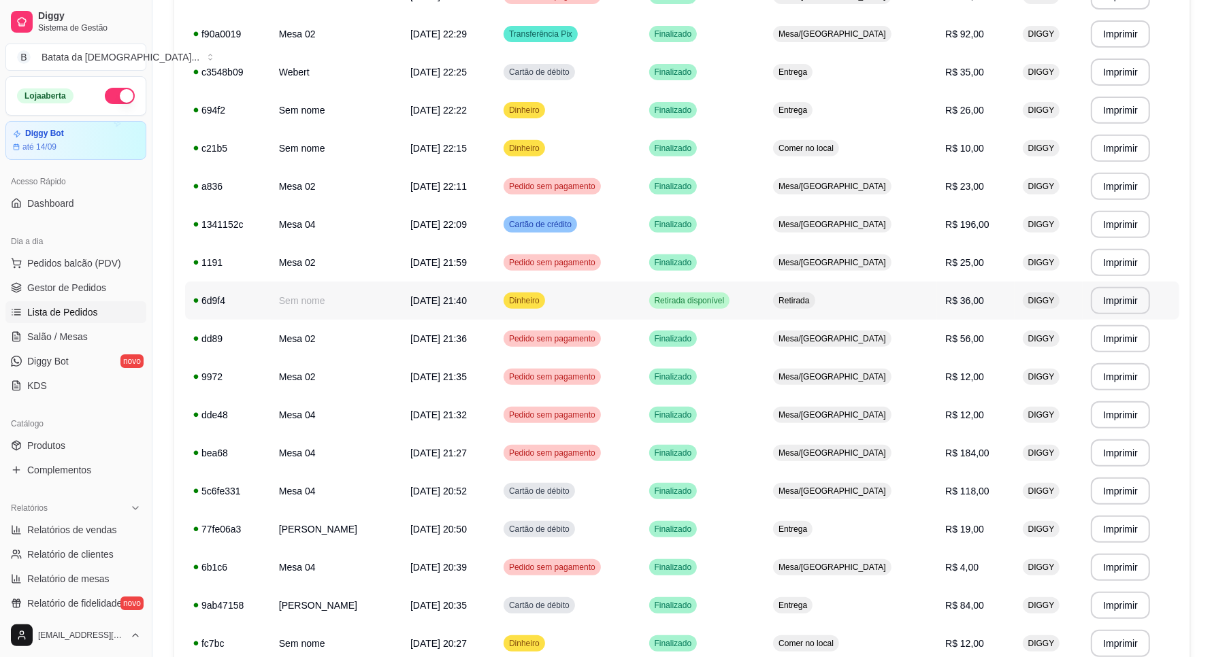
scroll to position [525, 0]
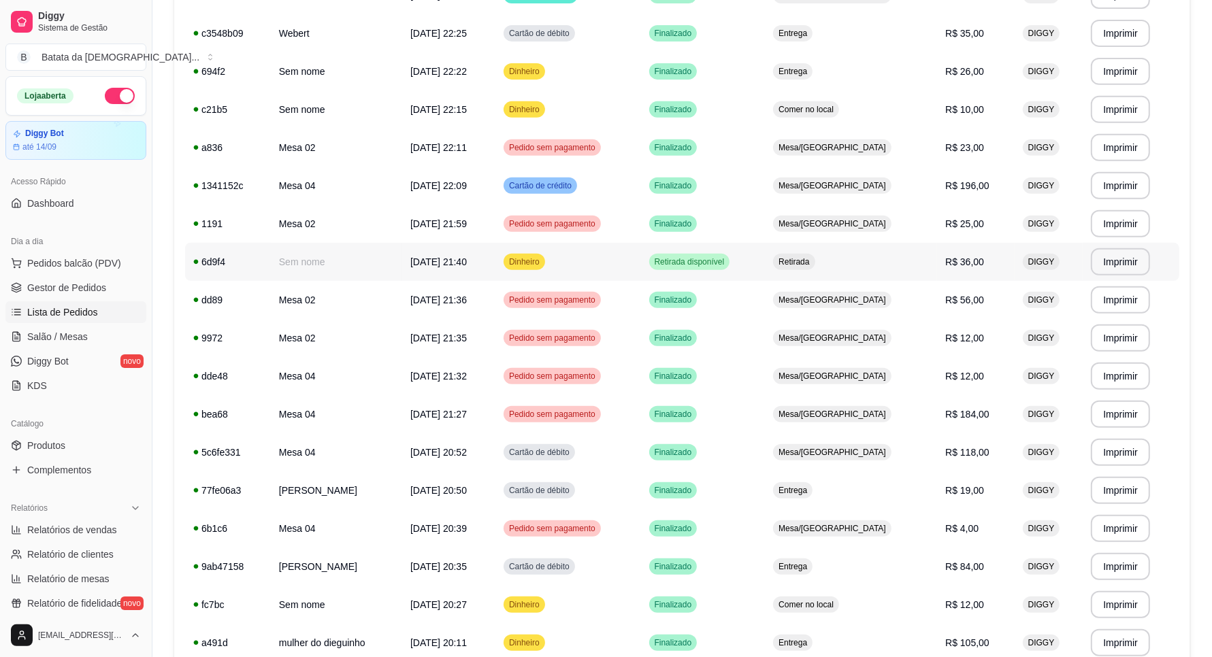
click at [746, 276] on td "Retirada disponível" at bounding box center [703, 262] width 125 height 38
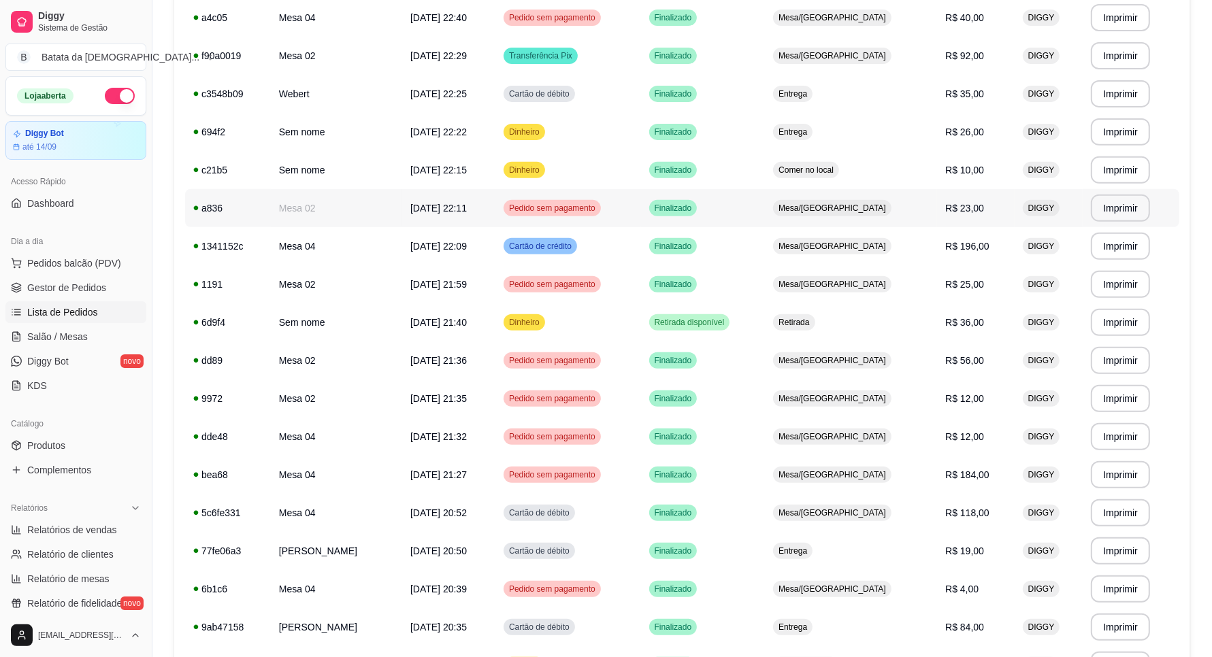
scroll to position [440, 0]
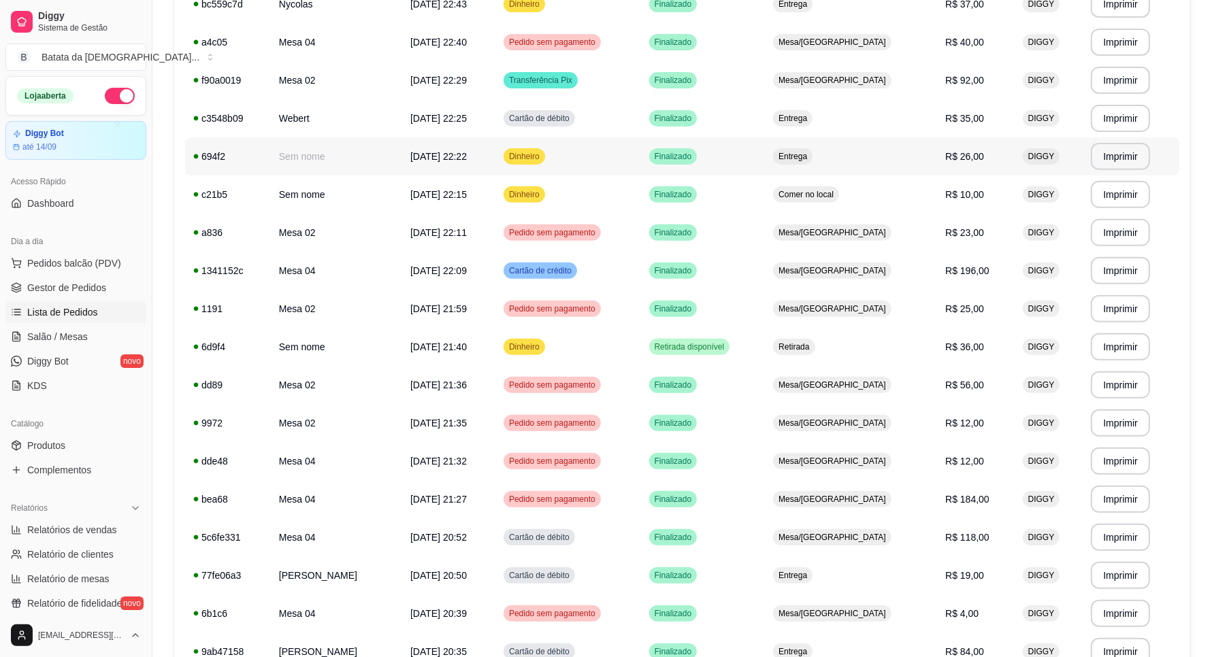
click at [640, 160] on td "Dinheiro" at bounding box center [567, 156] width 145 height 38
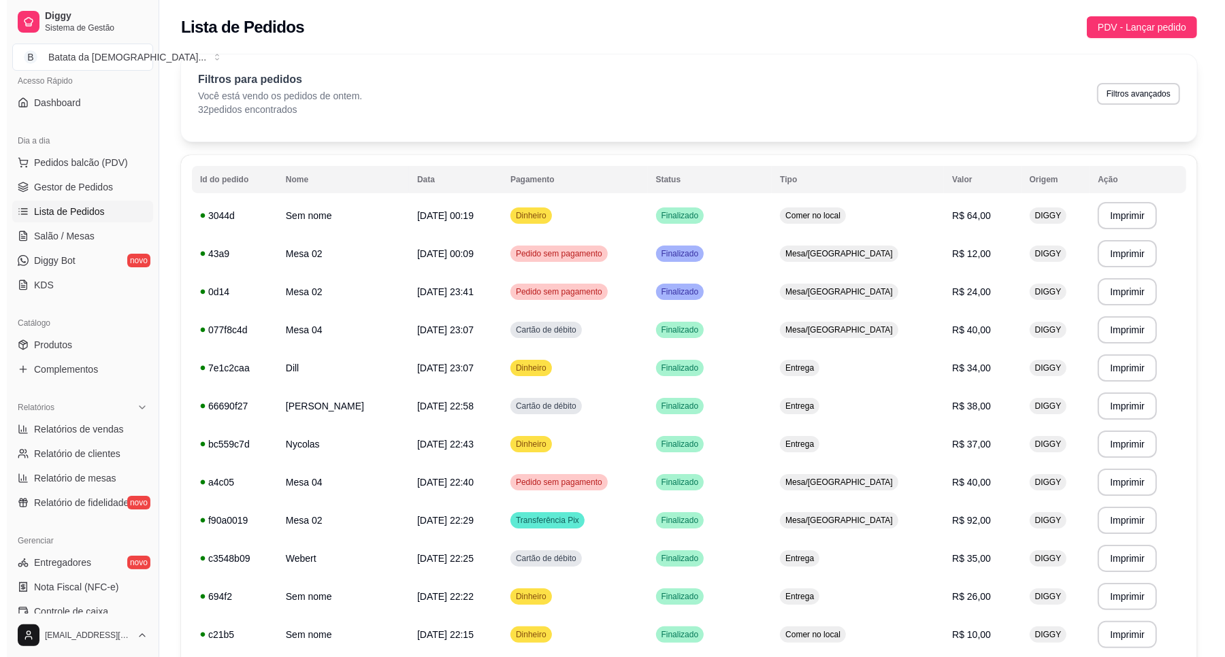
scroll to position [170, 0]
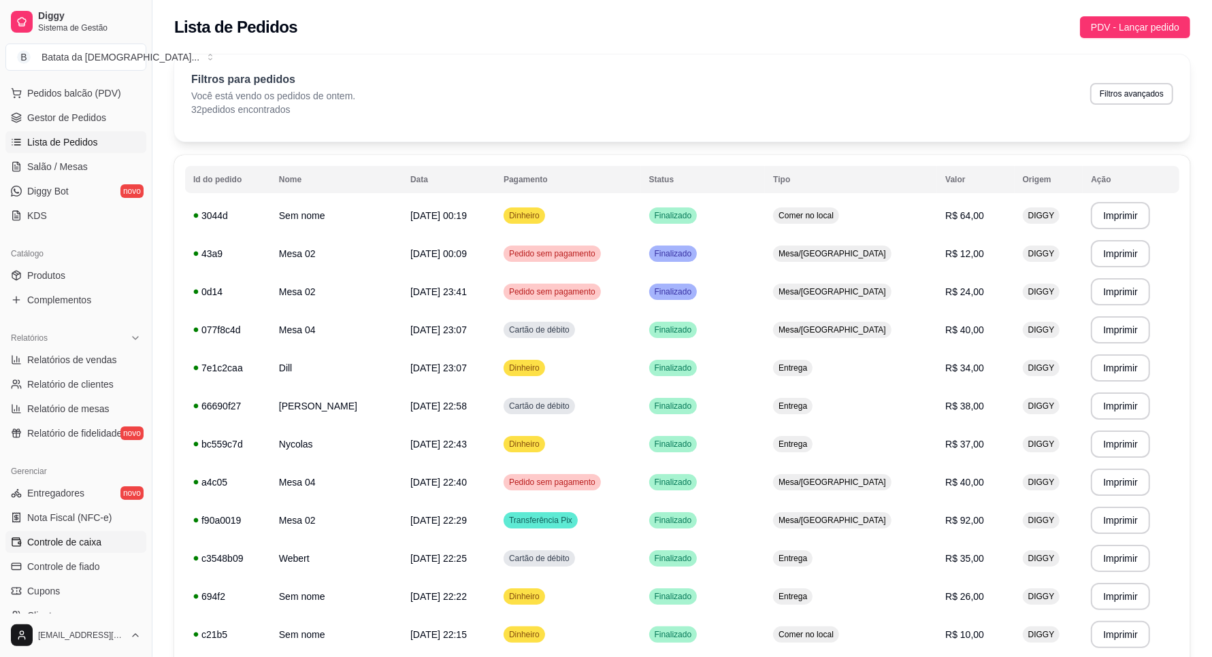
click at [96, 542] on span "Controle de caixa" at bounding box center [64, 542] width 74 height 14
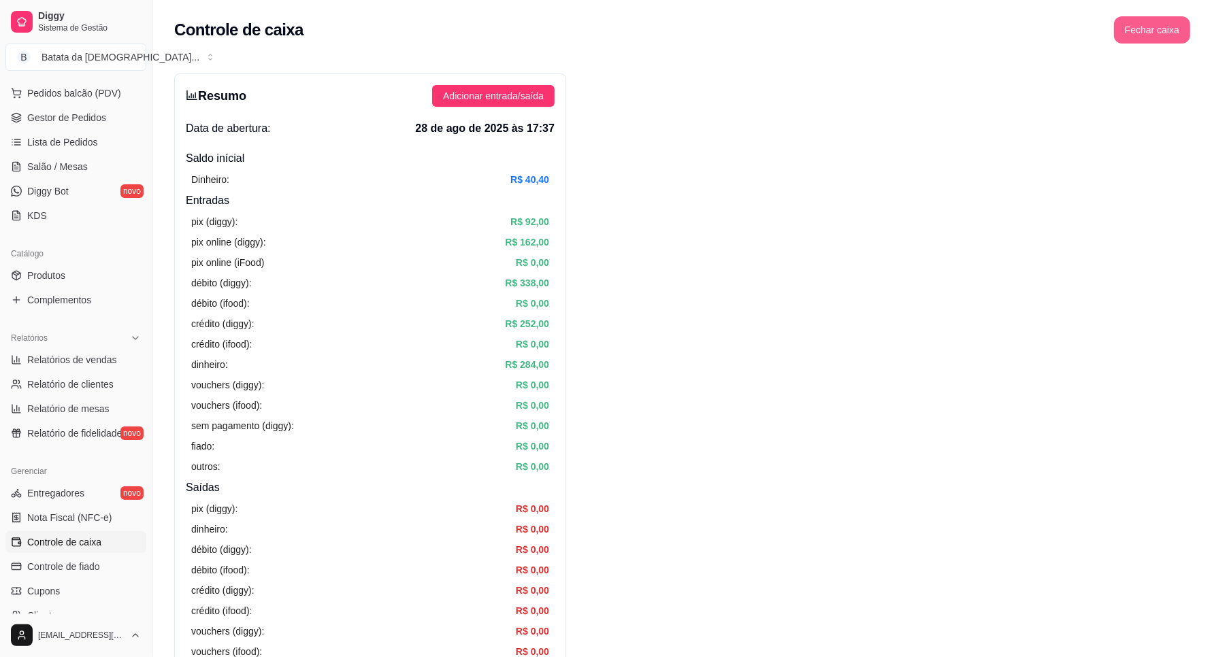
click at [1157, 29] on button "Fechar caixa" at bounding box center [1152, 29] width 76 height 27
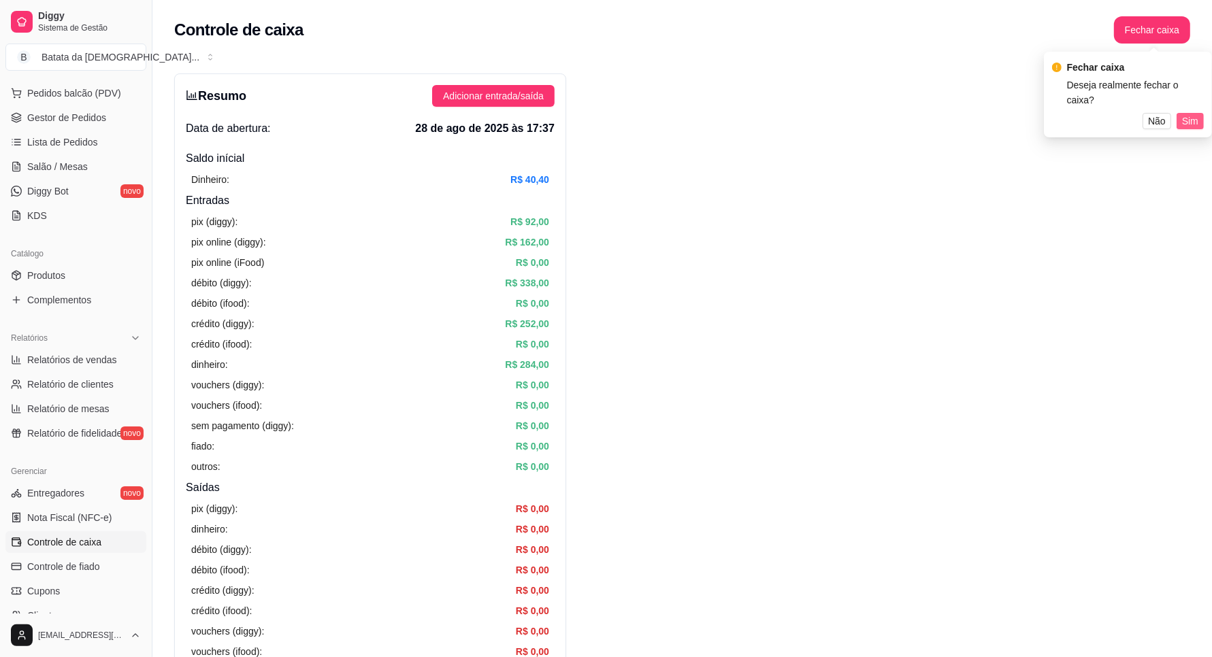
click at [1189, 114] on span "Sim" at bounding box center [1190, 121] width 16 height 15
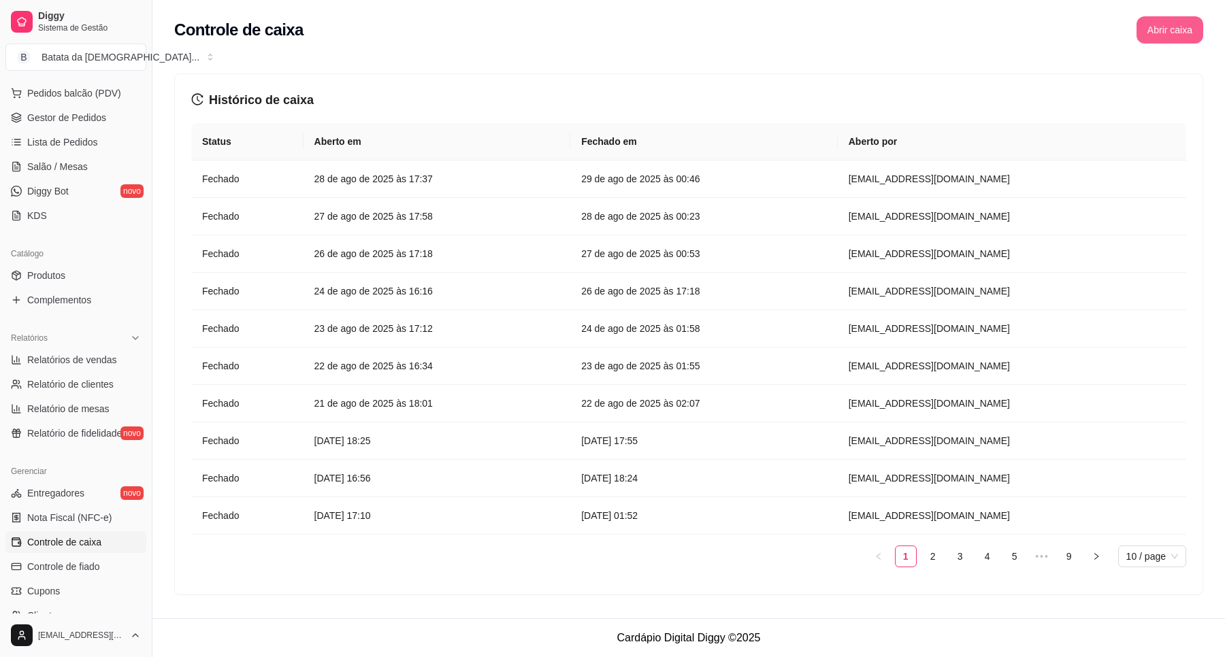
click at [1186, 32] on button "Abrir caixa" at bounding box center [1169, 29] width 67 height 27
